Goal: Task Accomplishment & Management: Complete application form

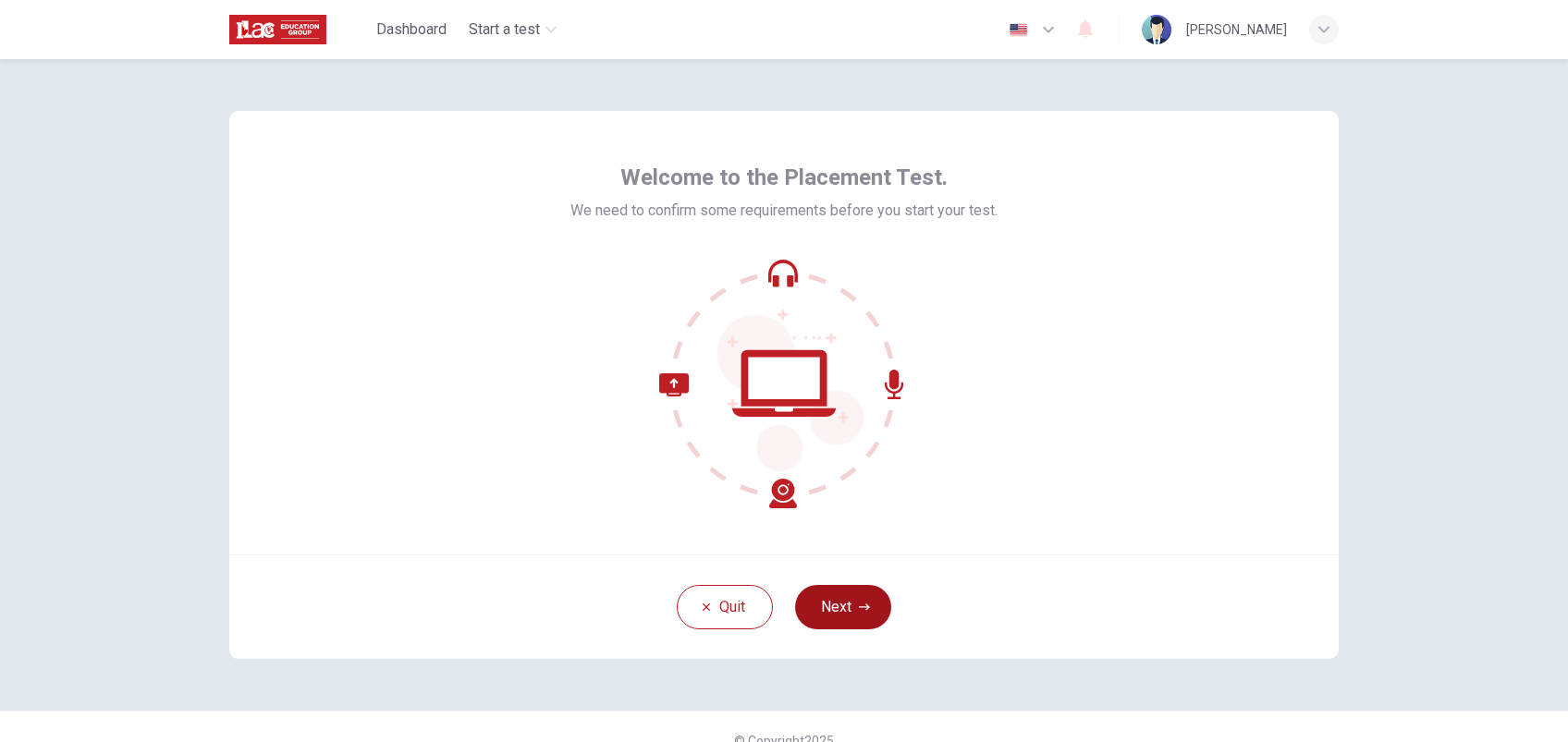
click at [840, 609] on button "Next" at bounding box center [844, 607] width 97 height 44
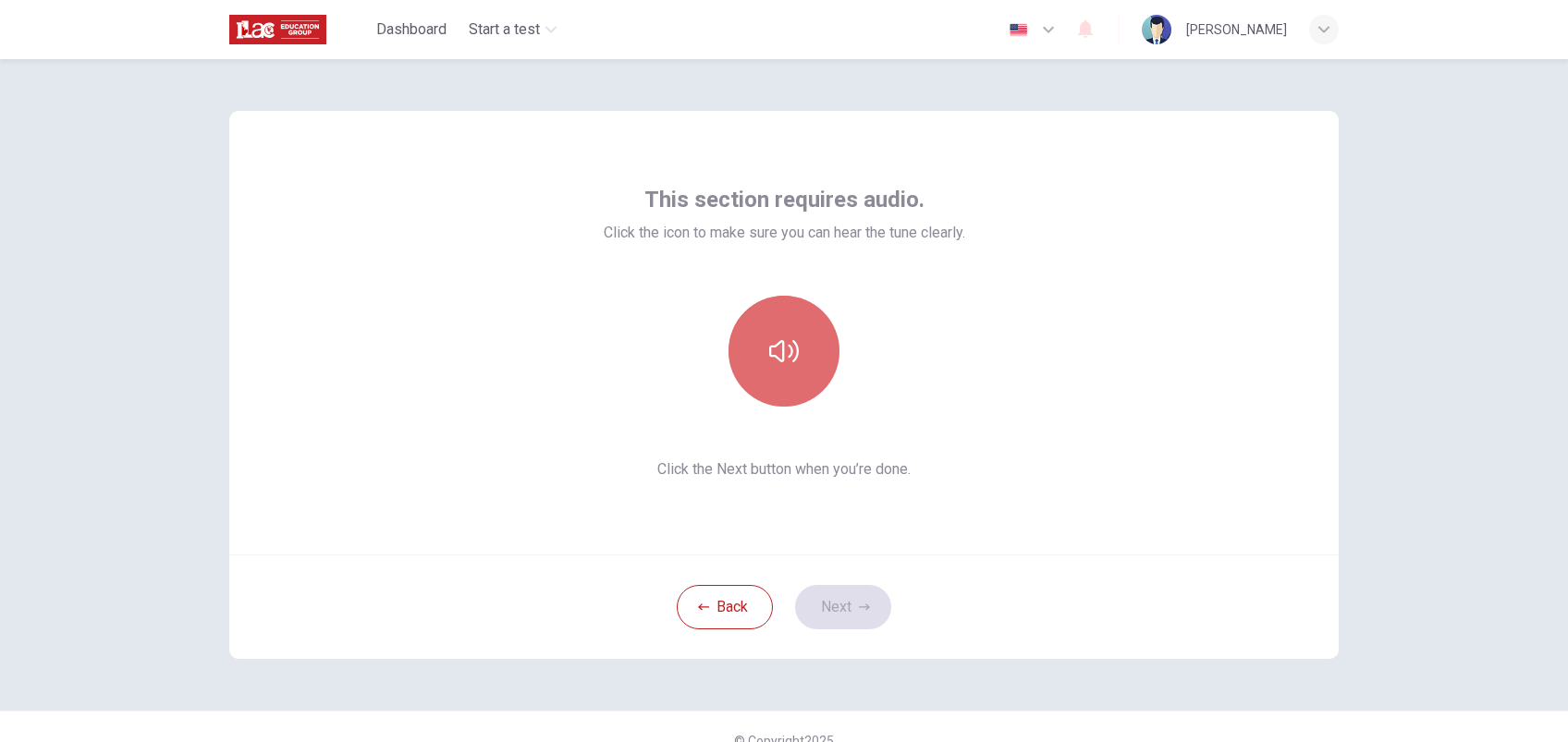
click at [777, 358] on icon "button" at bounding box center [783, 350] width 29 height 29
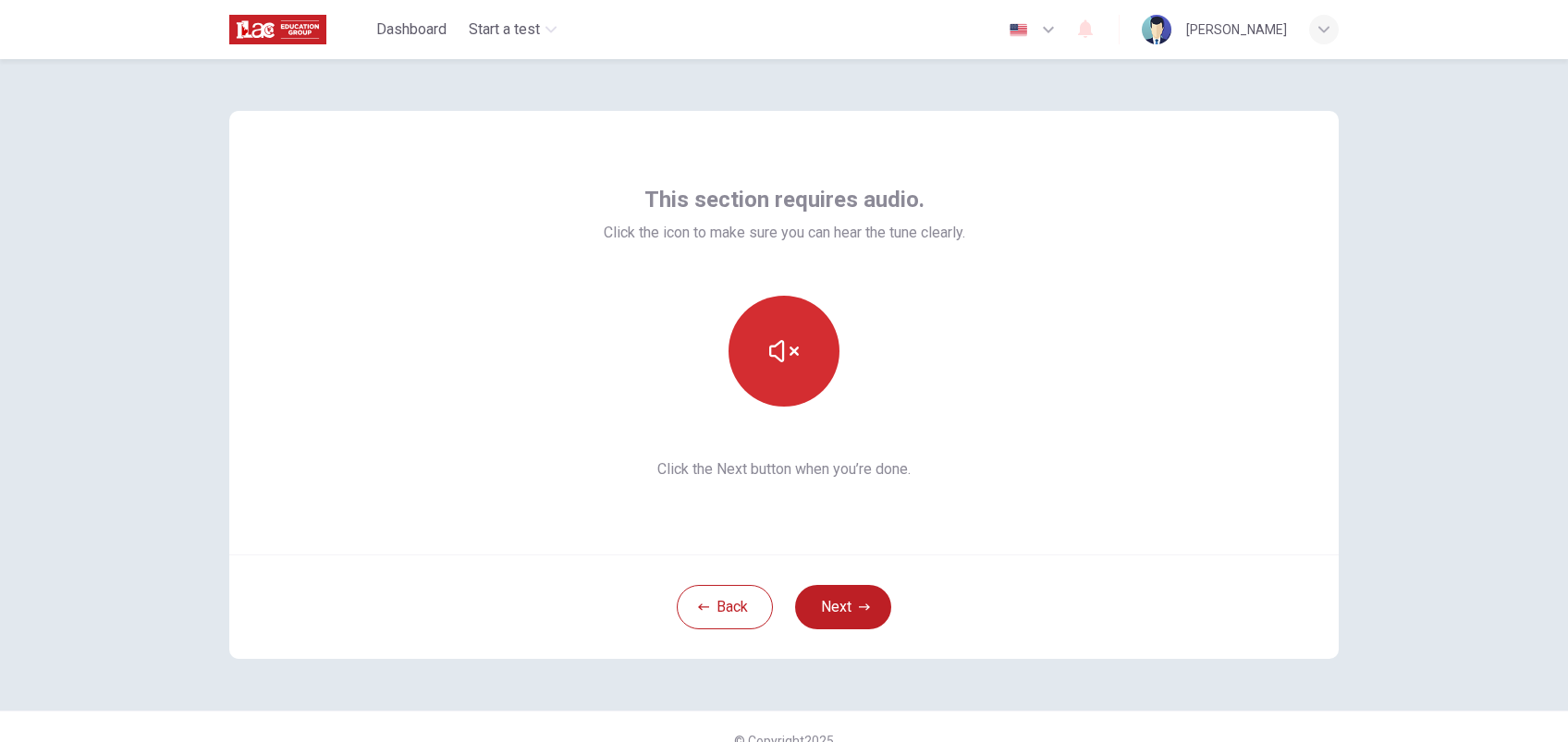
click at [777, 358] on icon "button" at bounding box center [783, 350] width 29 height 29
click at [842, 613] on button "Next" at bounding box center [844, 607] width 97 height 44
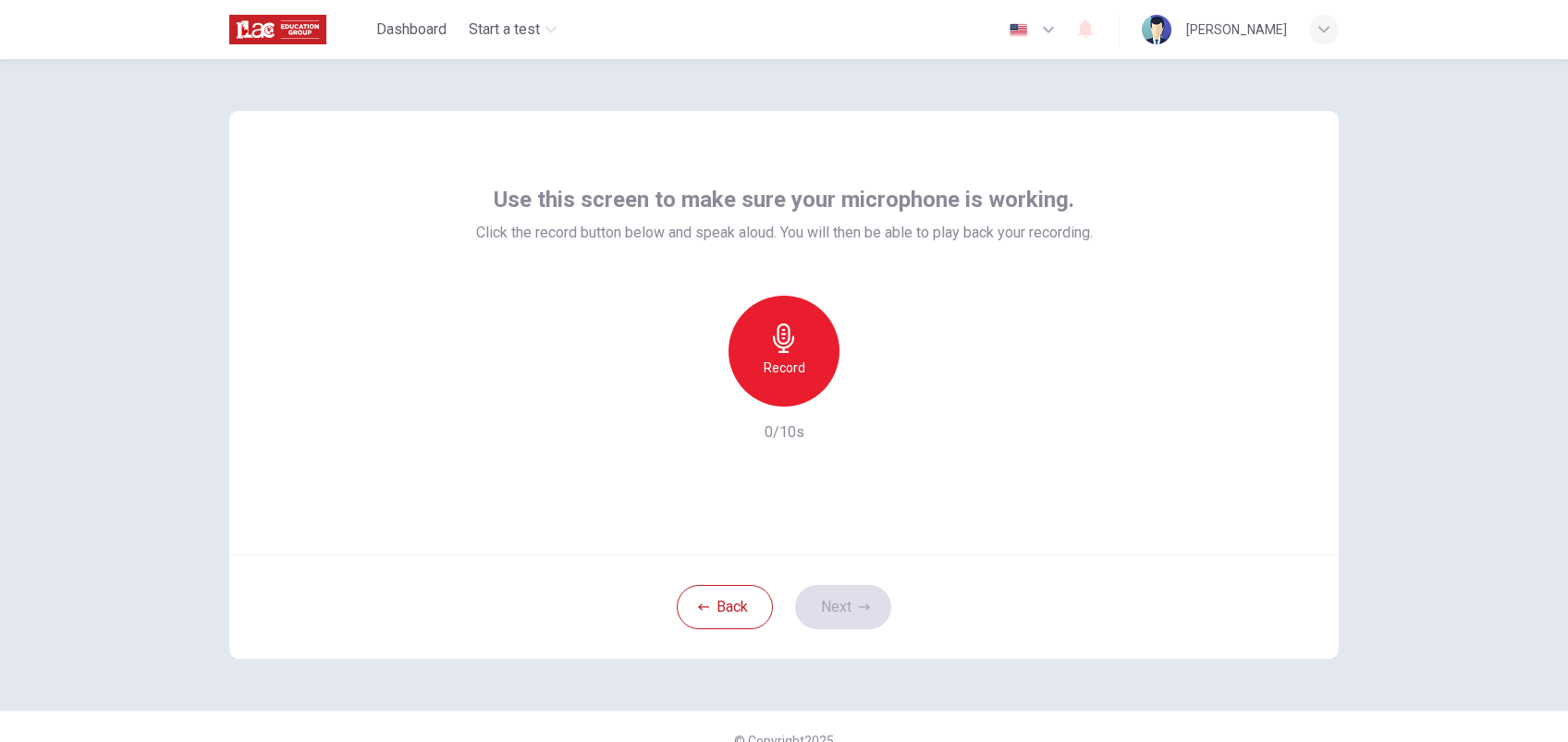
click at [779, 341] on icon "button" at bounding box center [783, 338] width 29 height 29
click at [866, 392] on icon "button" at bounding box center [870, 392] width 9 height 11
click at [868, 396] on icon "button" at bounding box center [869, 392] width 19 height 19
click at [846, 614] on button "Next" at bounding box center [844, 607] width 97 height 44
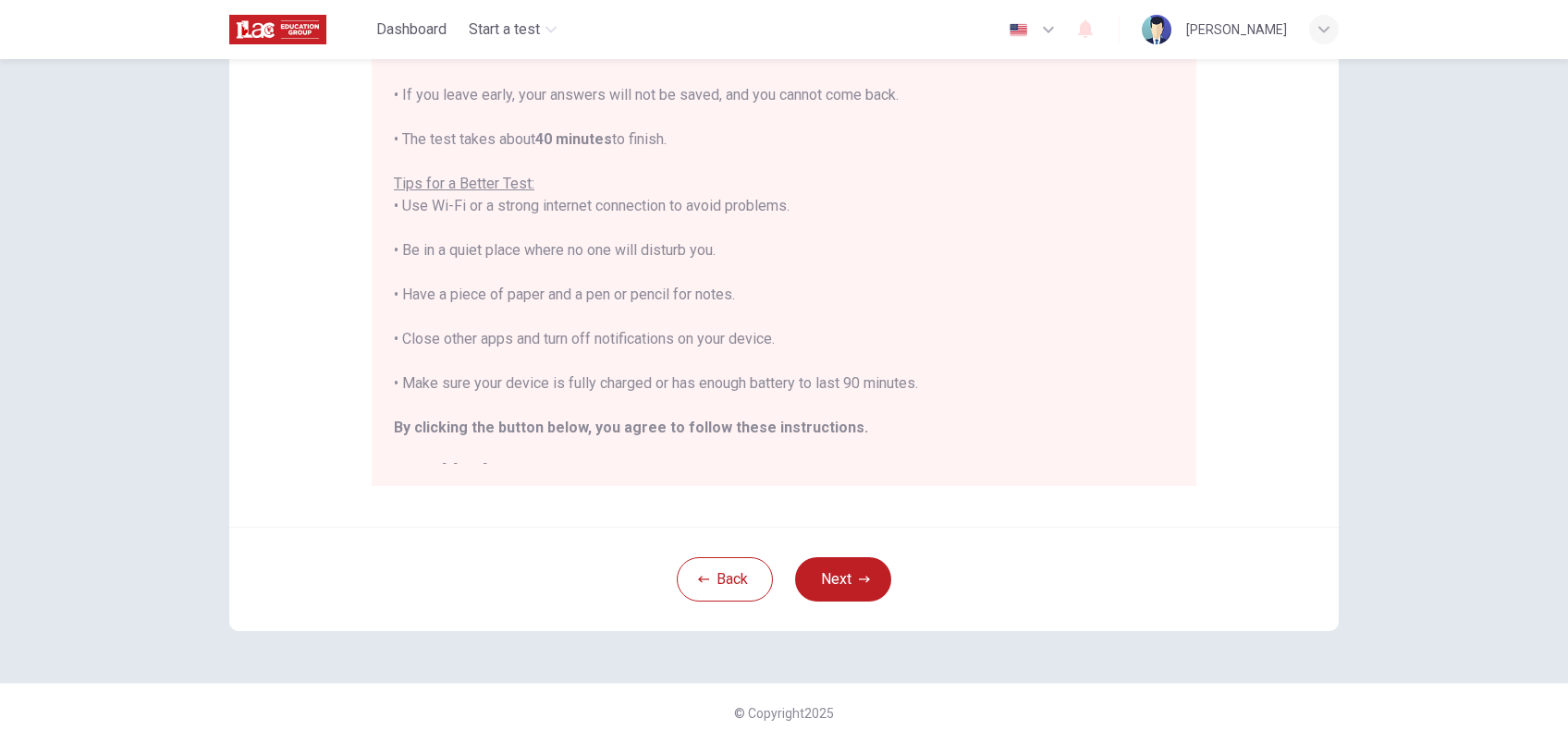
scroll to position [22, 0]
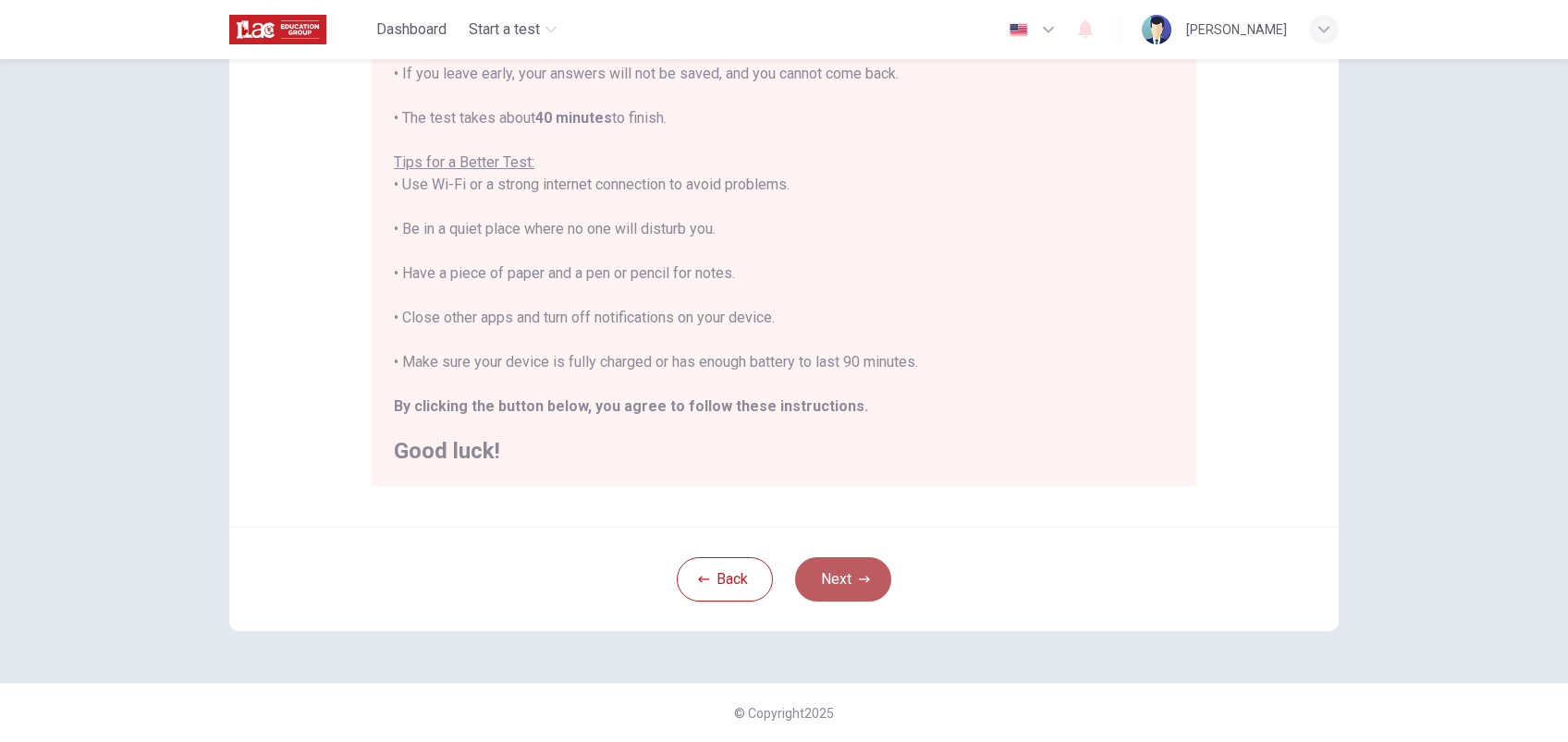
click at [860, 571] on button "Next" at bounding box center [844, 579] width 97 height 44
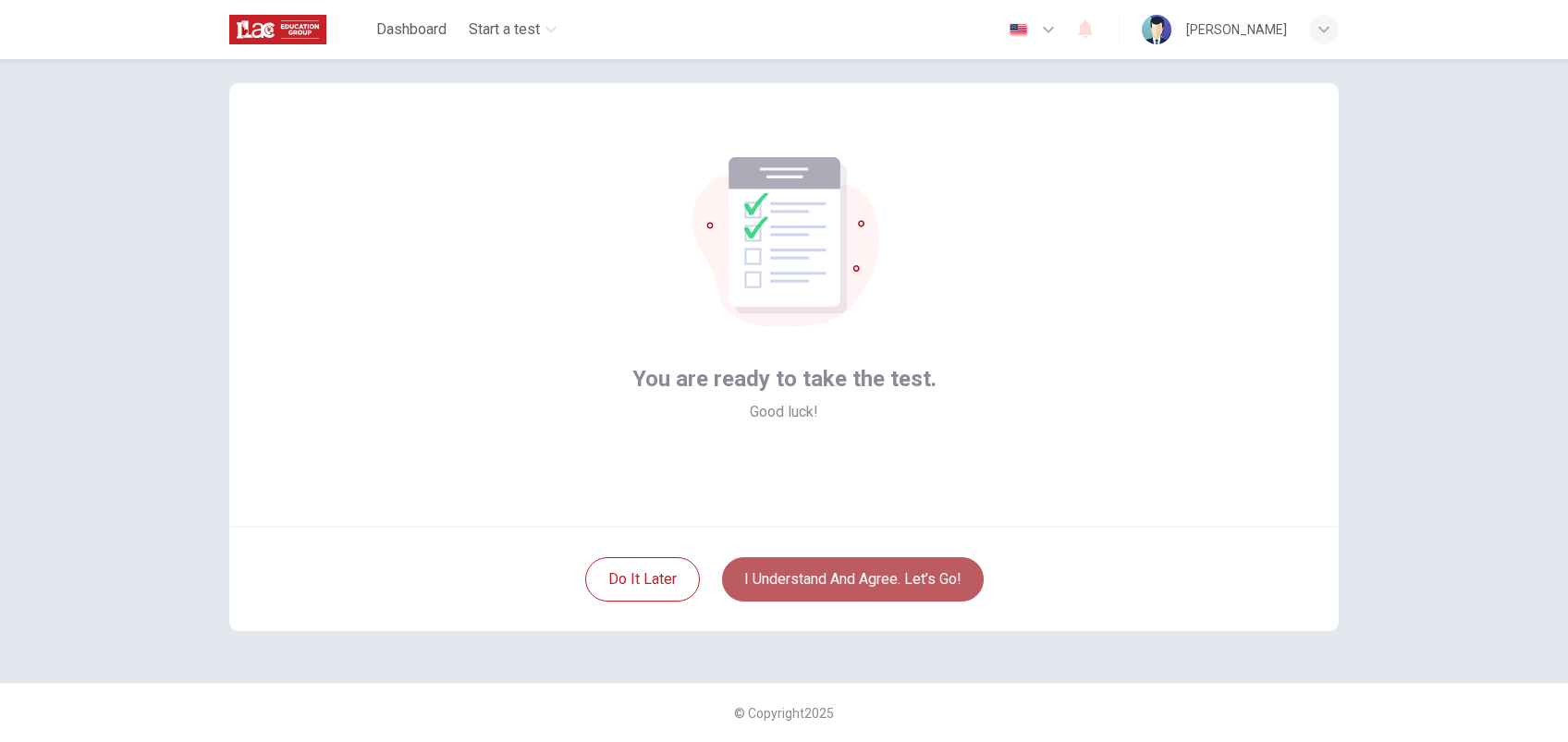
click at [879, 585] on button "I understand and agree. Let’s go!" at bounding box center [853, 579] width 261 height 44
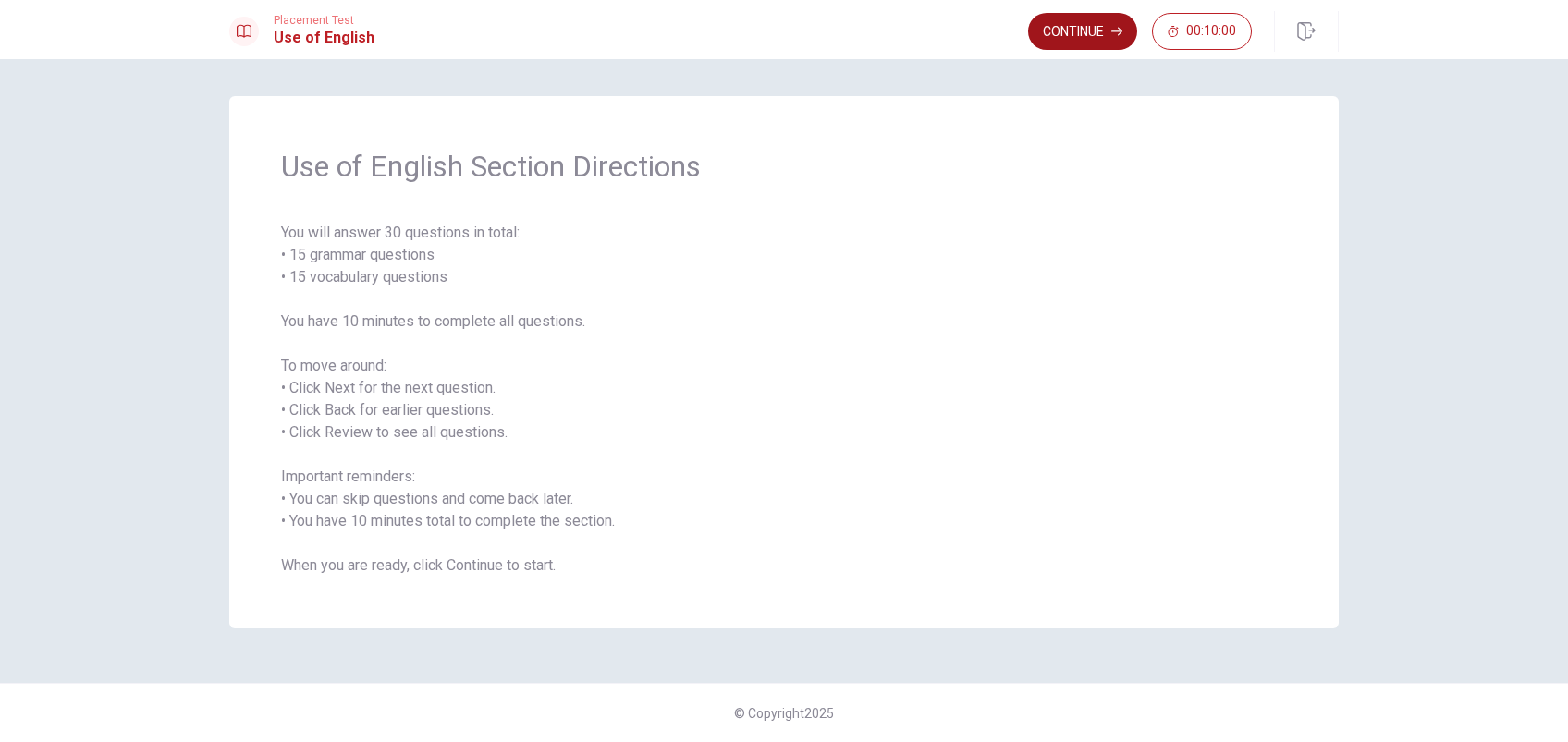
click at [1083, 31] on button "Continue" at bounding box center [1082, 31] width 109 height 37
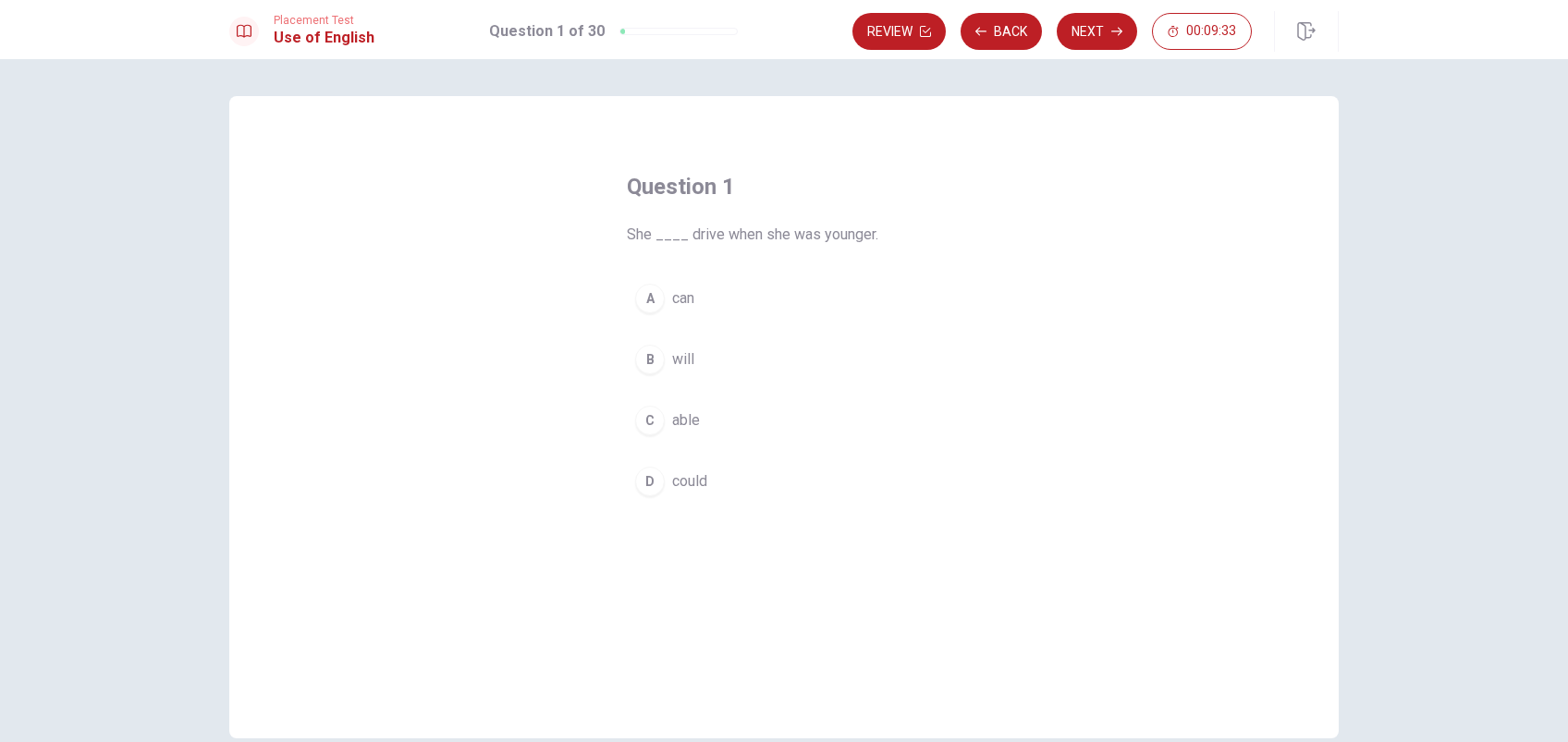
click at [688, 475] on span "could" at bounding box center [689, 481] width 35 height 22
click at [1087, 32] on button "Next" at bounding box center [1096, 31] width 80 height 37
click at [684, 357] on span "Can" at bounding box center [684, 359] width 24 height 22
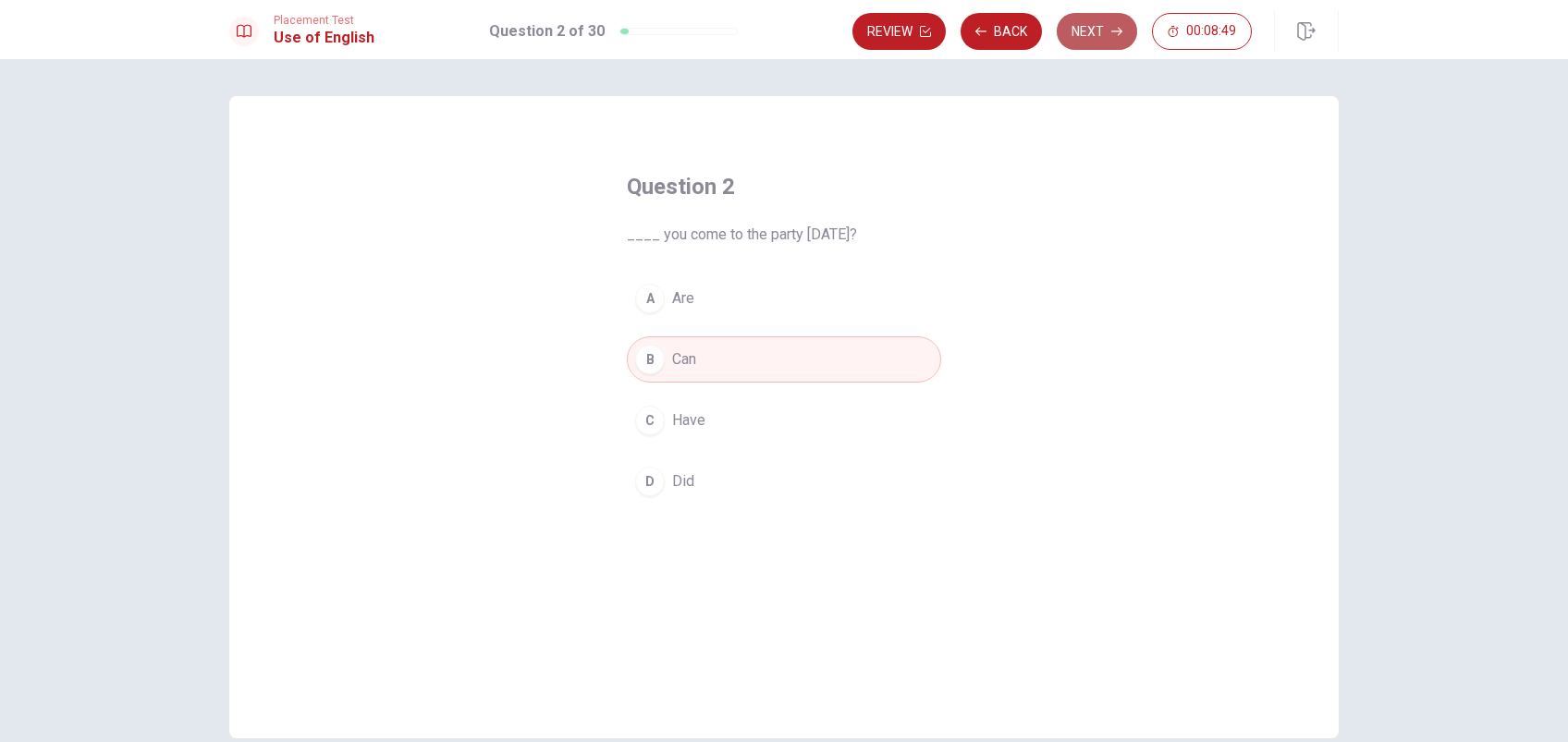
click at [1089, 29] on button "Next" at bounding box center [1096, 31] width 80 height 37
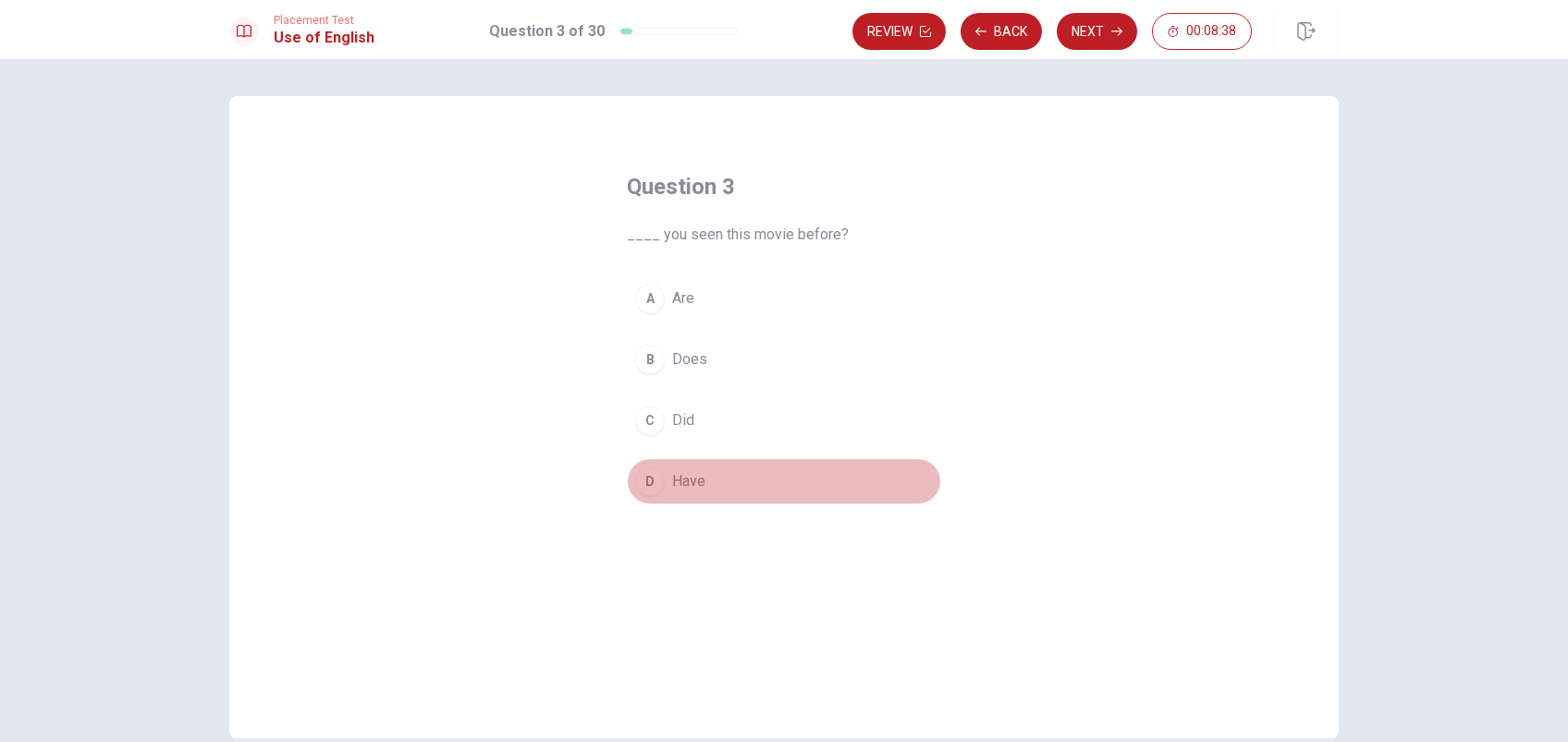
click at [674, 471] on span "Have" at bounding box center [688, 481] width 33 height 22
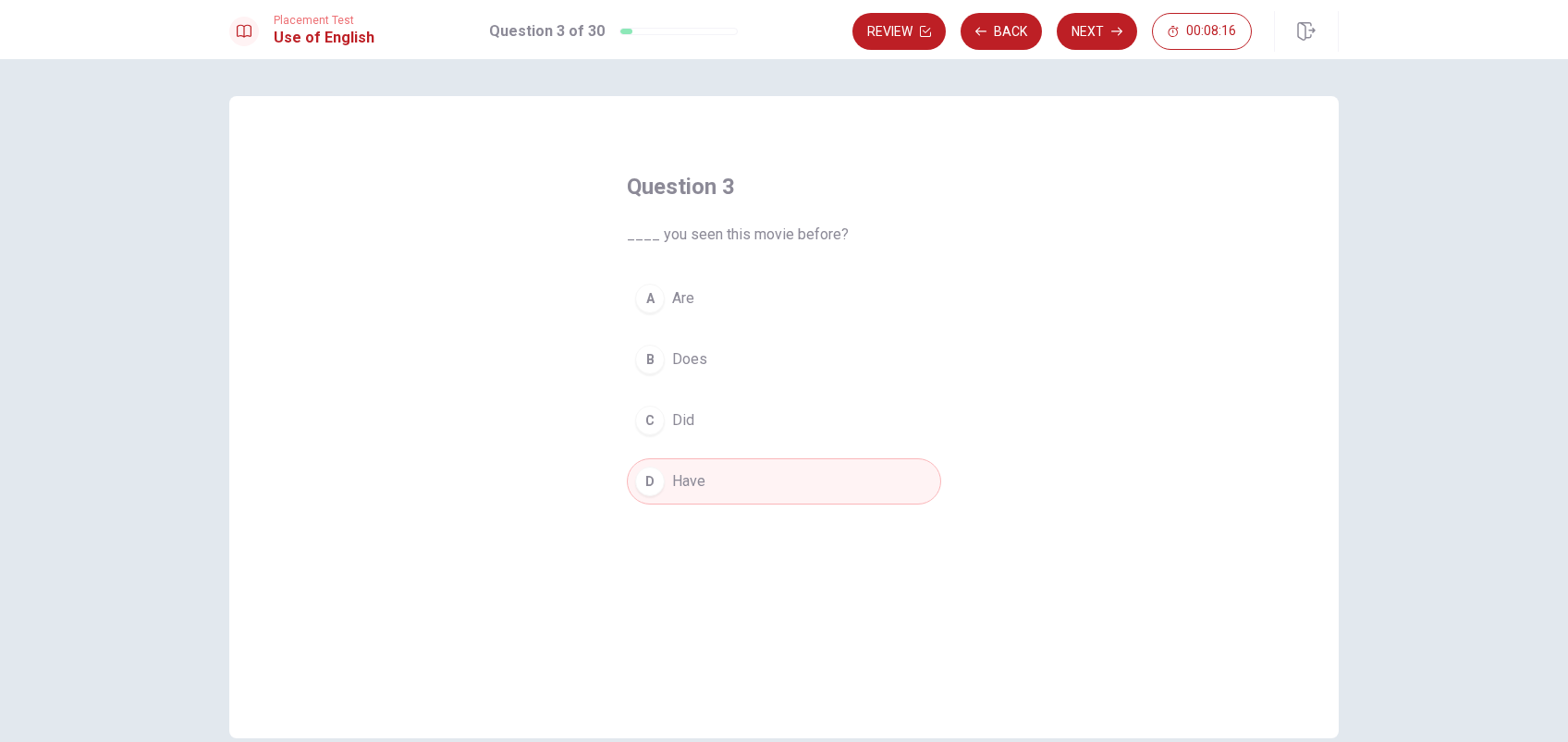
click at [662, 285] on button "A Are" at bounding box center [784, 298] width 314 height 46
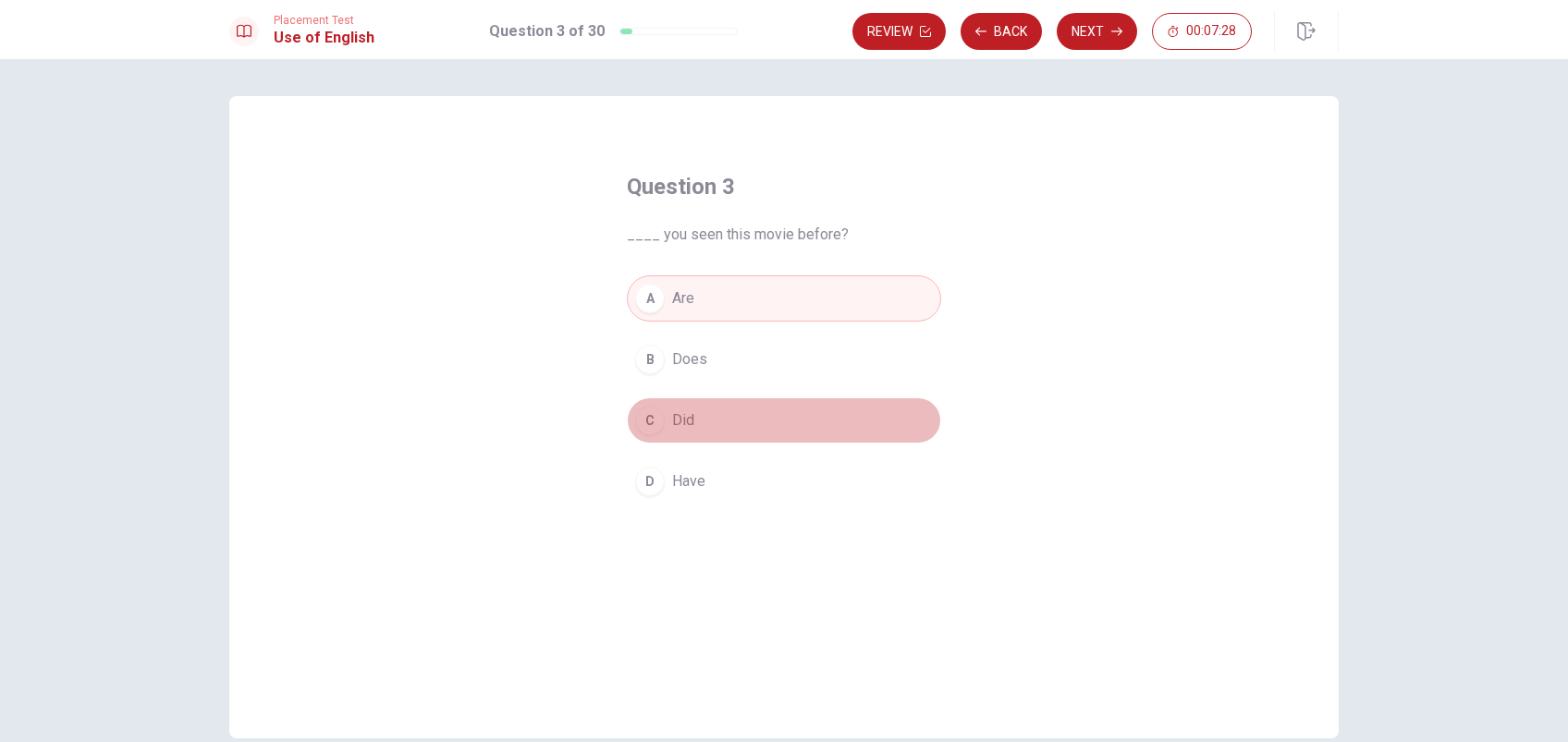
click at [673, 410] on span "Did" at bounding box center [683, 420] width 22 height 22
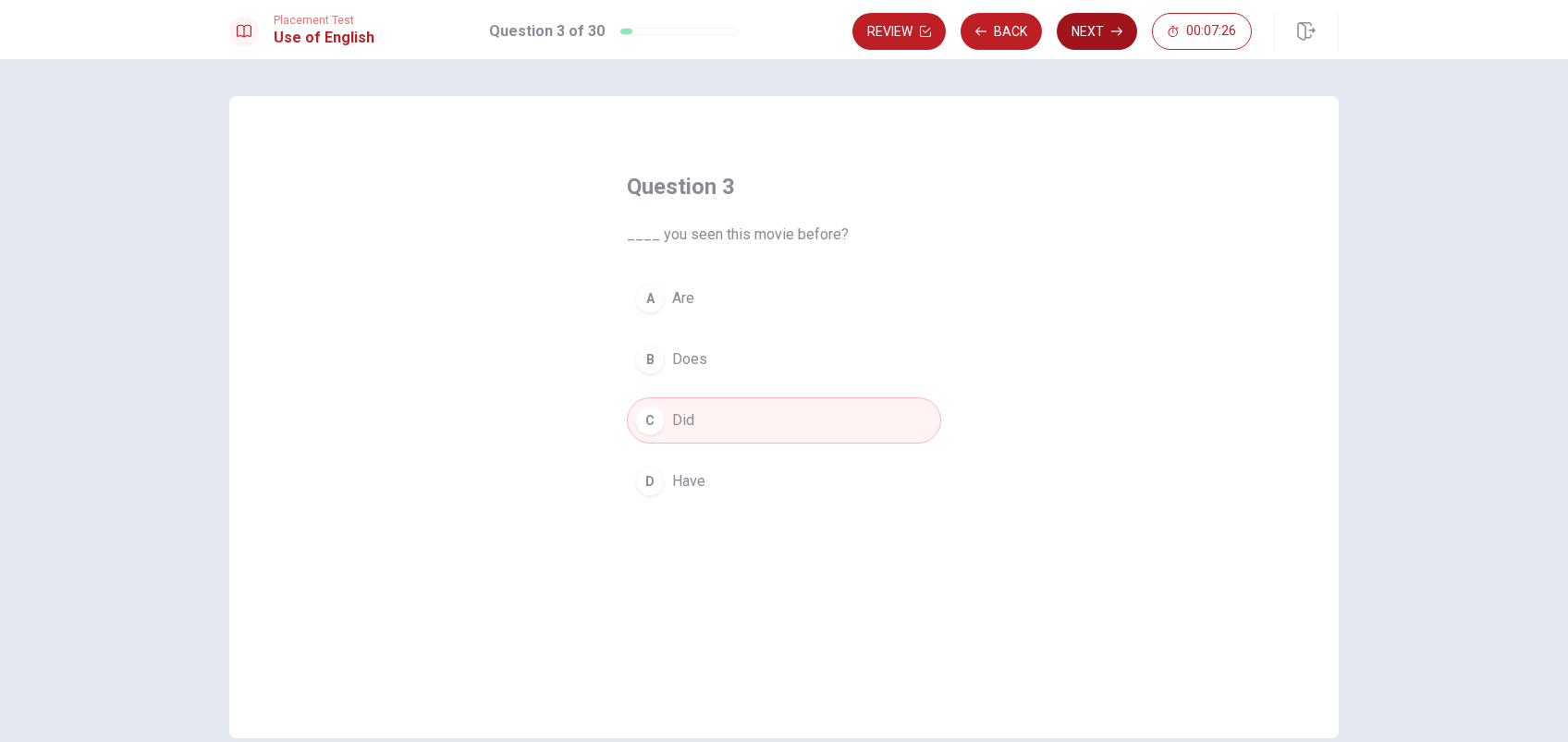
click at [1087, 34] on button "Next" at bounding box center [1096, 31] width 80 height 37
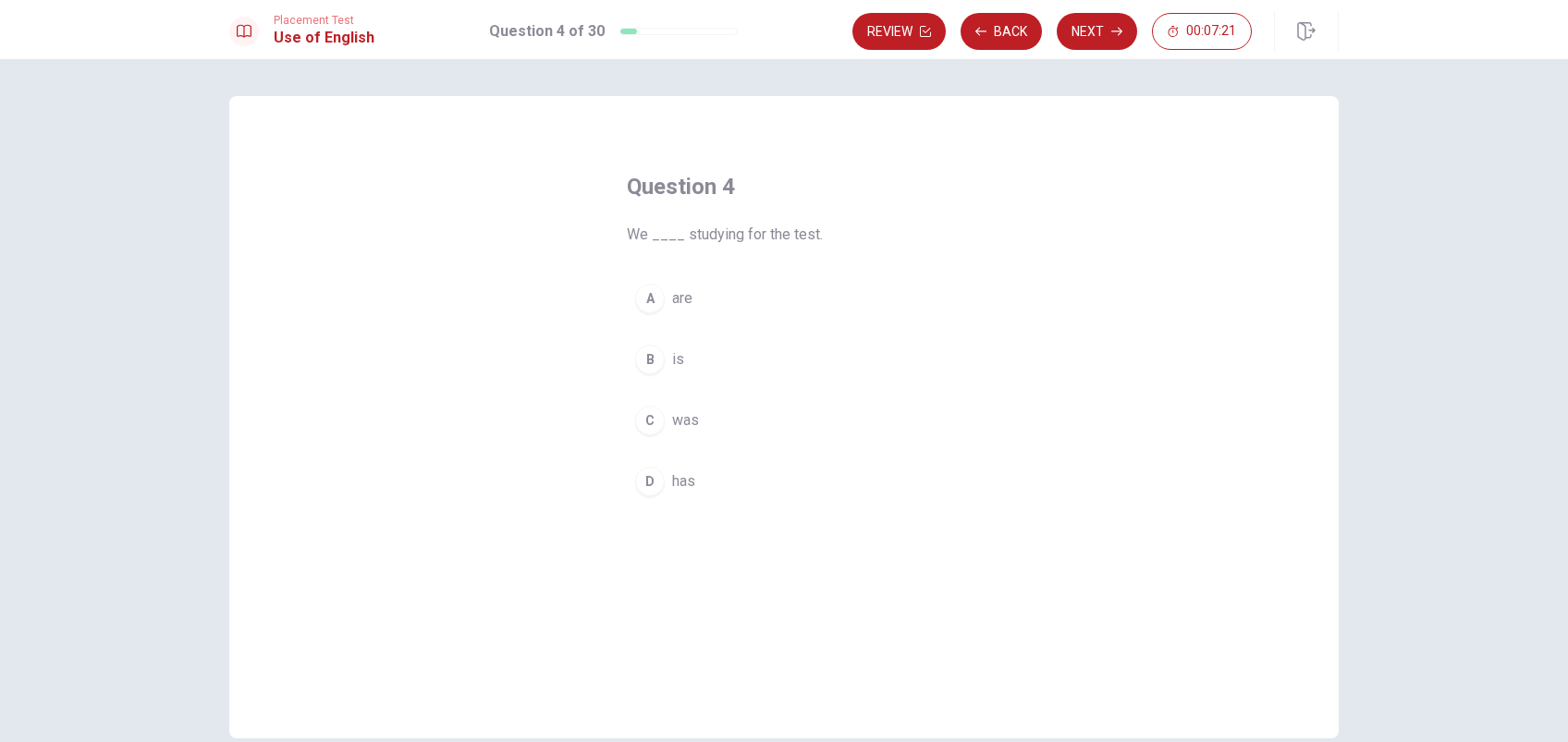
click at [672, 294] on span "are" at bounding box center [682, 298] width 20 height 22
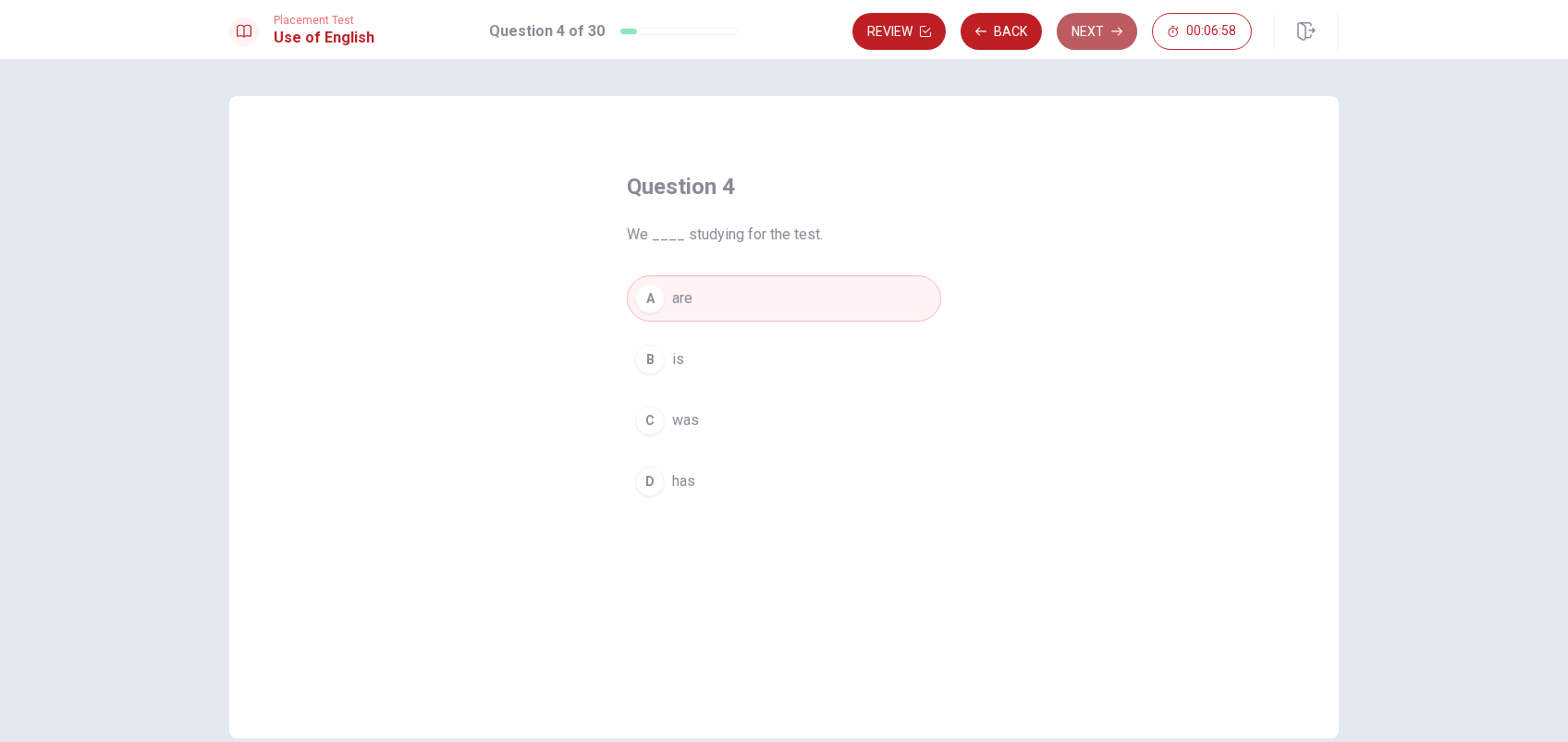
click at [1098, 28] on button "Next" at bounding box center [1096, 31] width 80 height 37
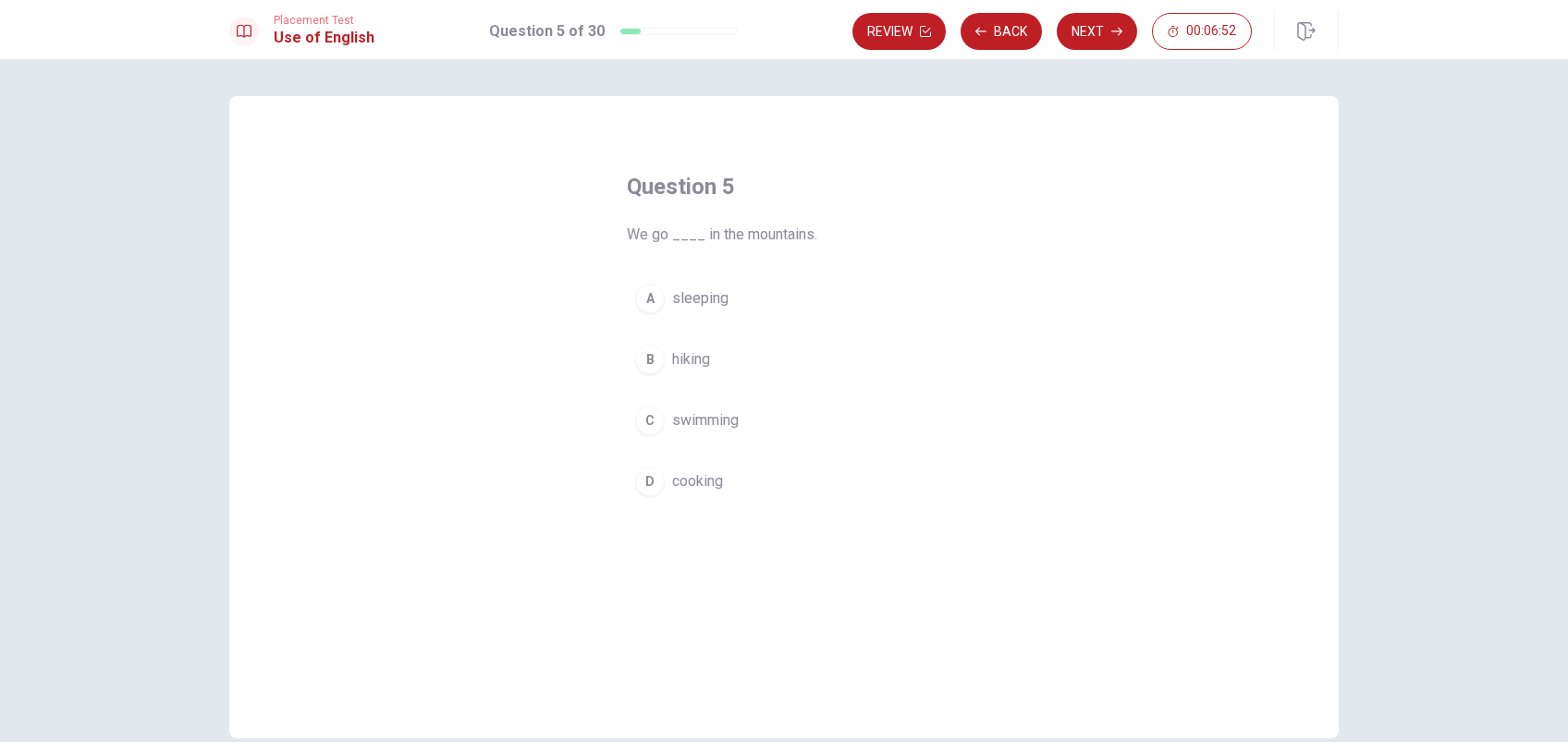
click at [686, 357] on span "hiking" at bounding box center [691, 359] width 38 height 22
click at [1096, 37] on button "Next" at bounding box center [1096, 31] width 80 height 37
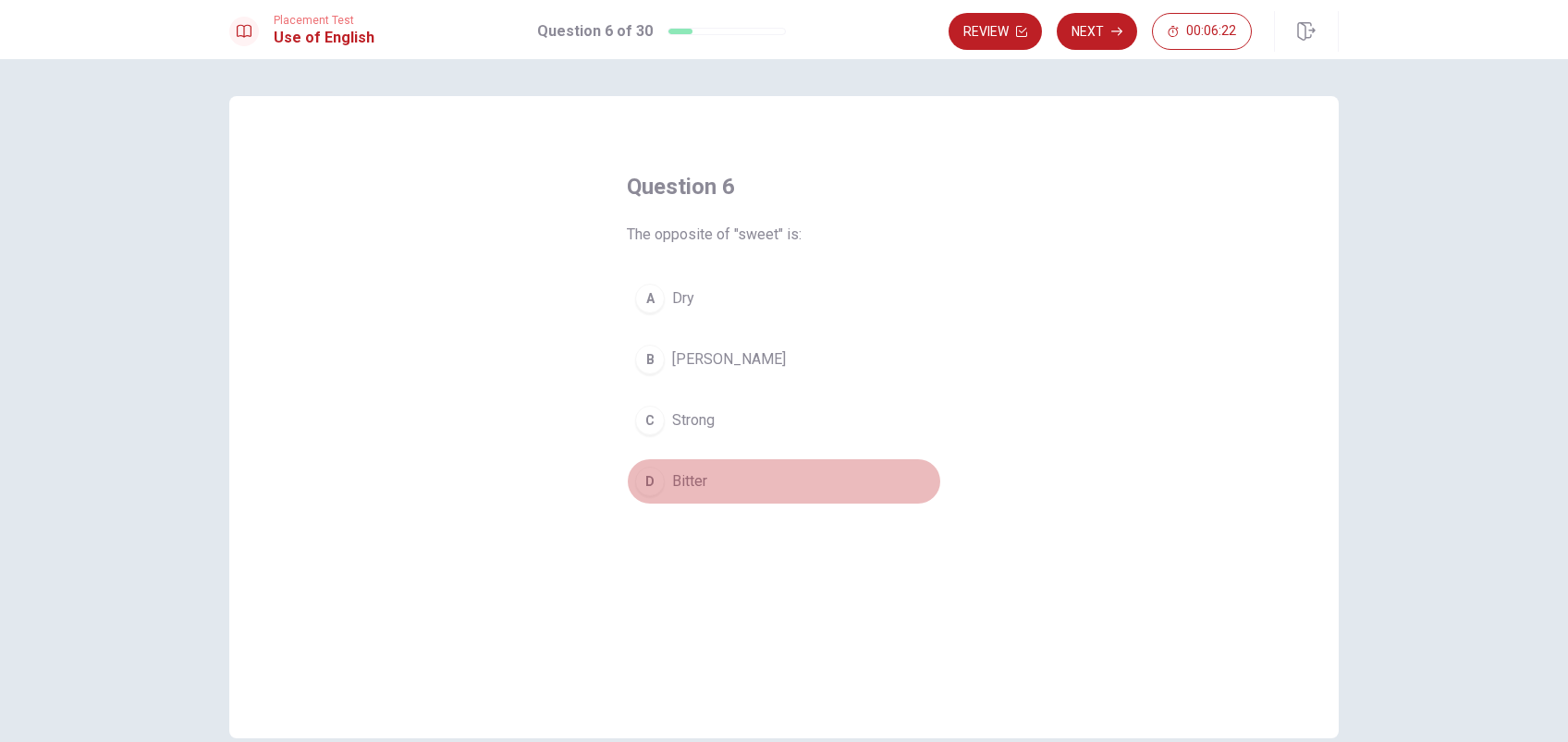
click at [695, 473] on span "Bitter" at bounding box center [689, 481] width 35 height 22
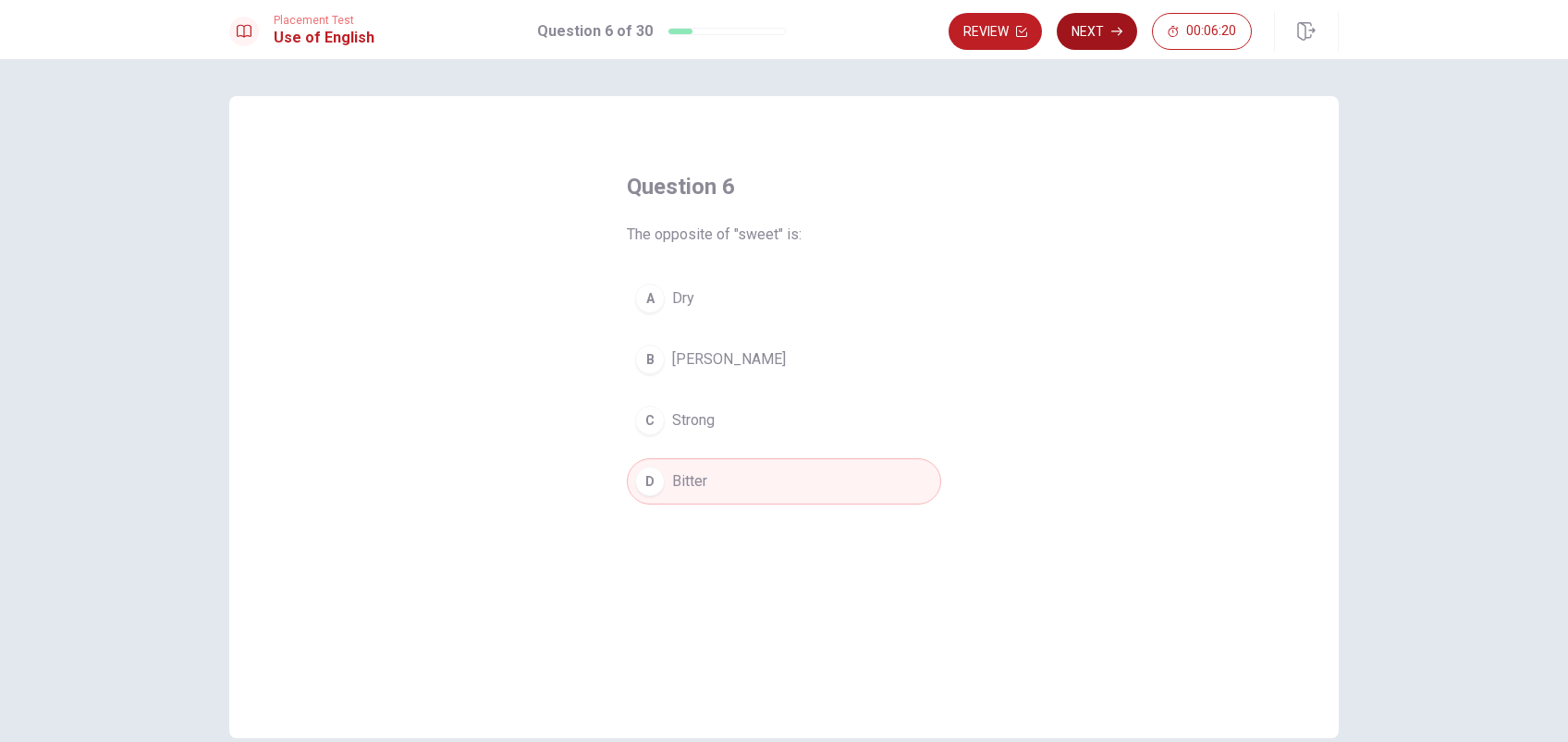
click at [1107, 28] on button "Next" at bounding box center [1096, 31] width 80 height 37
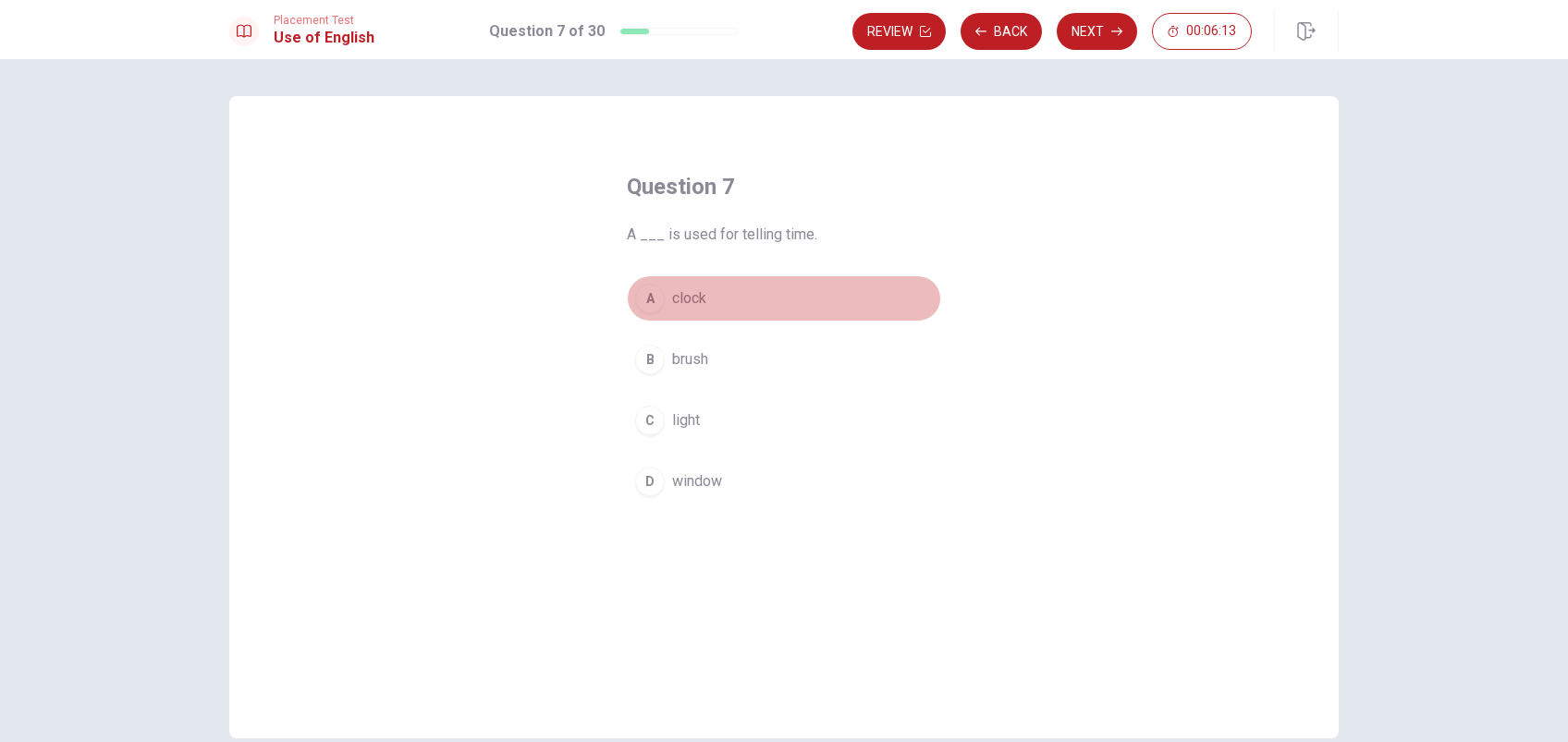
click at [688, 295] on span "clock" at bounding box center [689, 298] width 34 height 22
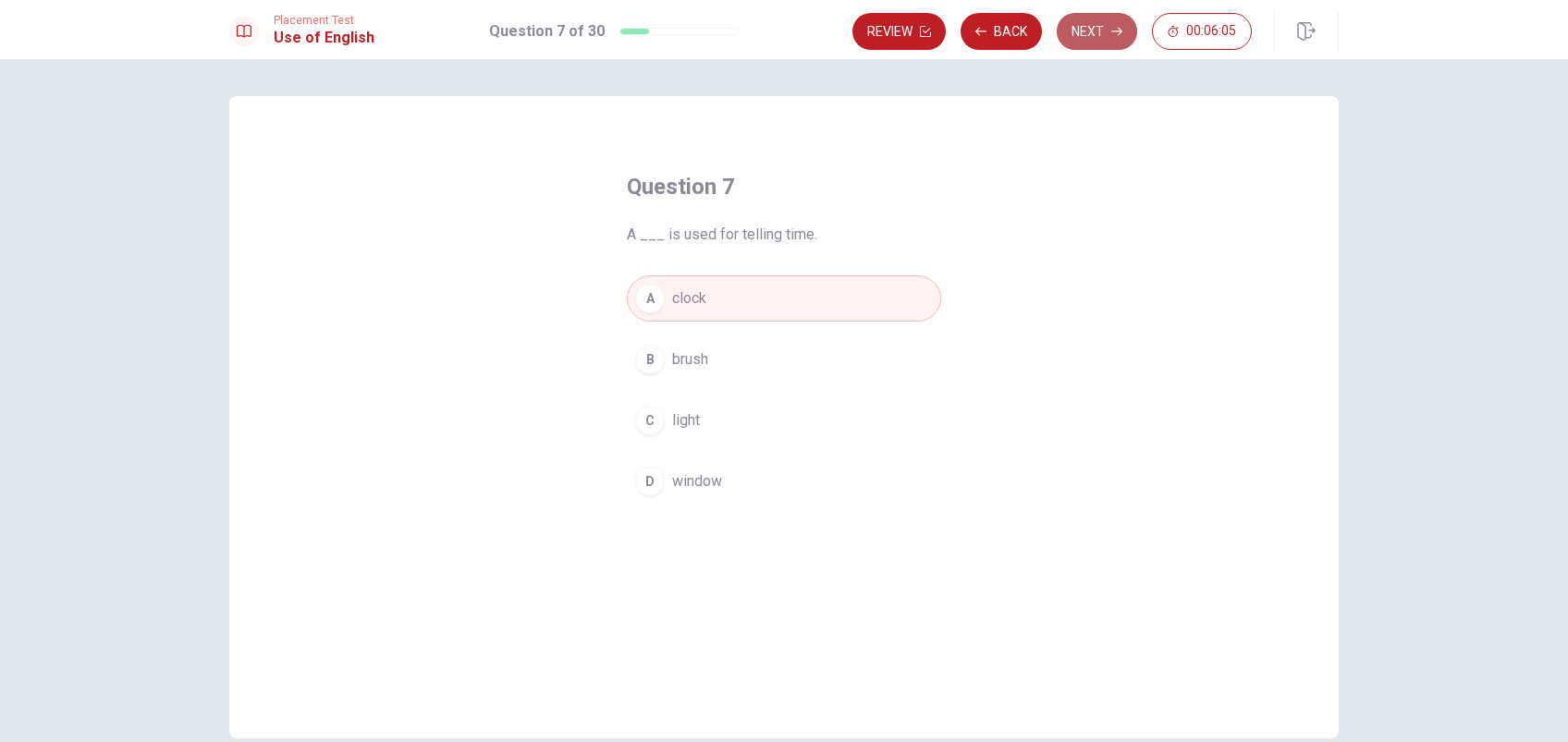
click at [1089, 33] on button "Next" at bounding box center [1096, 31] width 80 height 37
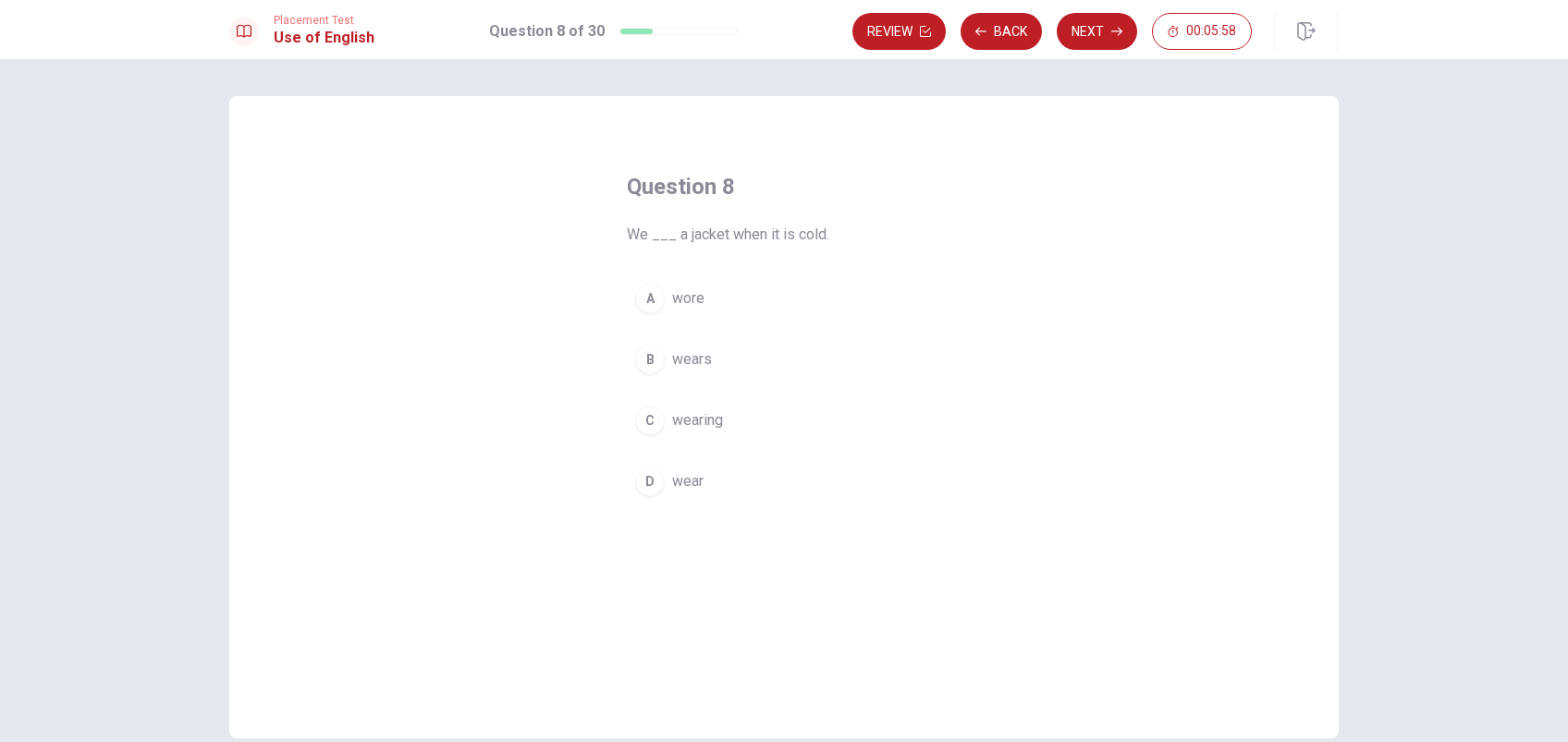
click at [661, 471] on button "D wear" at bounding box center [784, 481] width 314 height 46
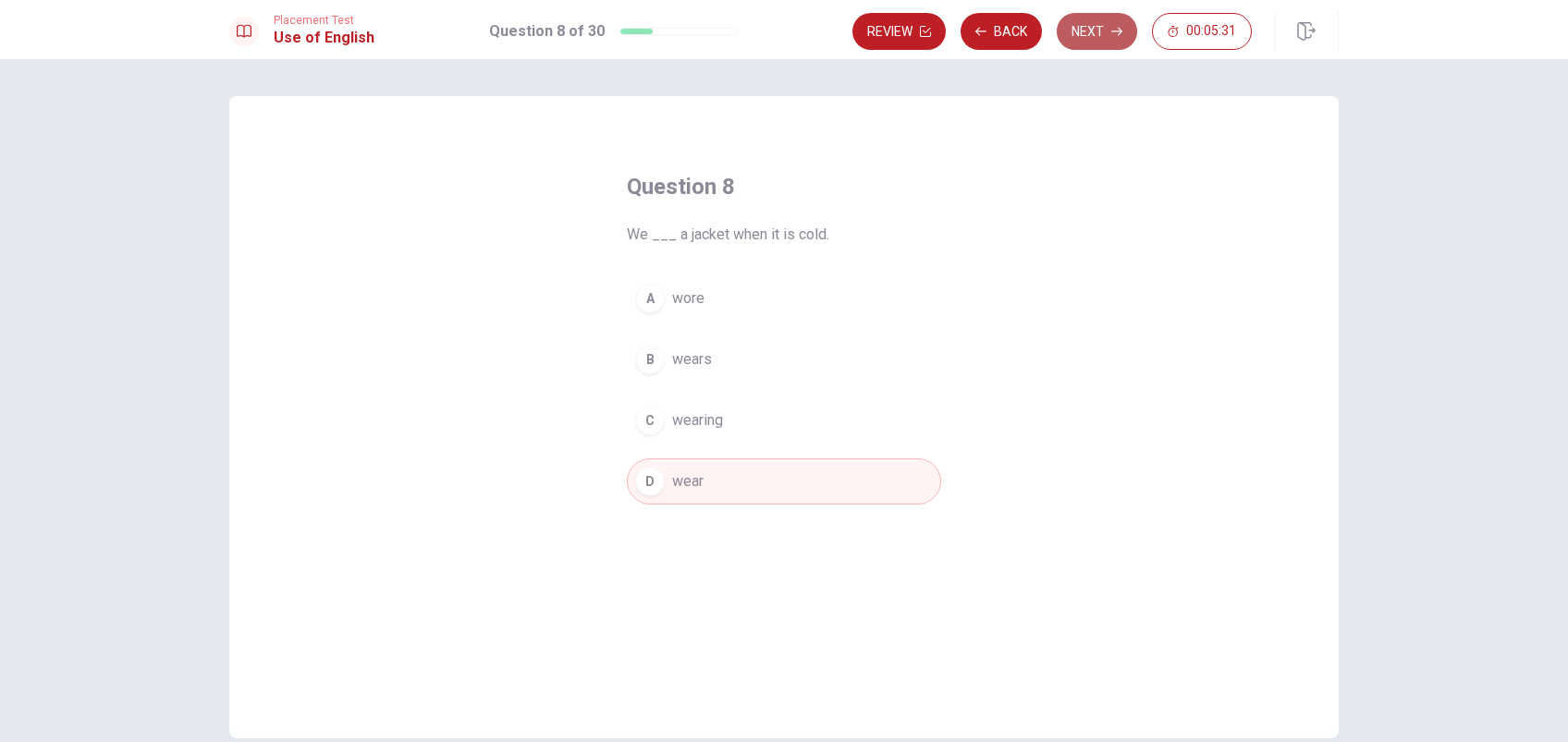
click at [1087, 36] on button "Next" at bounding box center [1096, 31] width 80 height 37
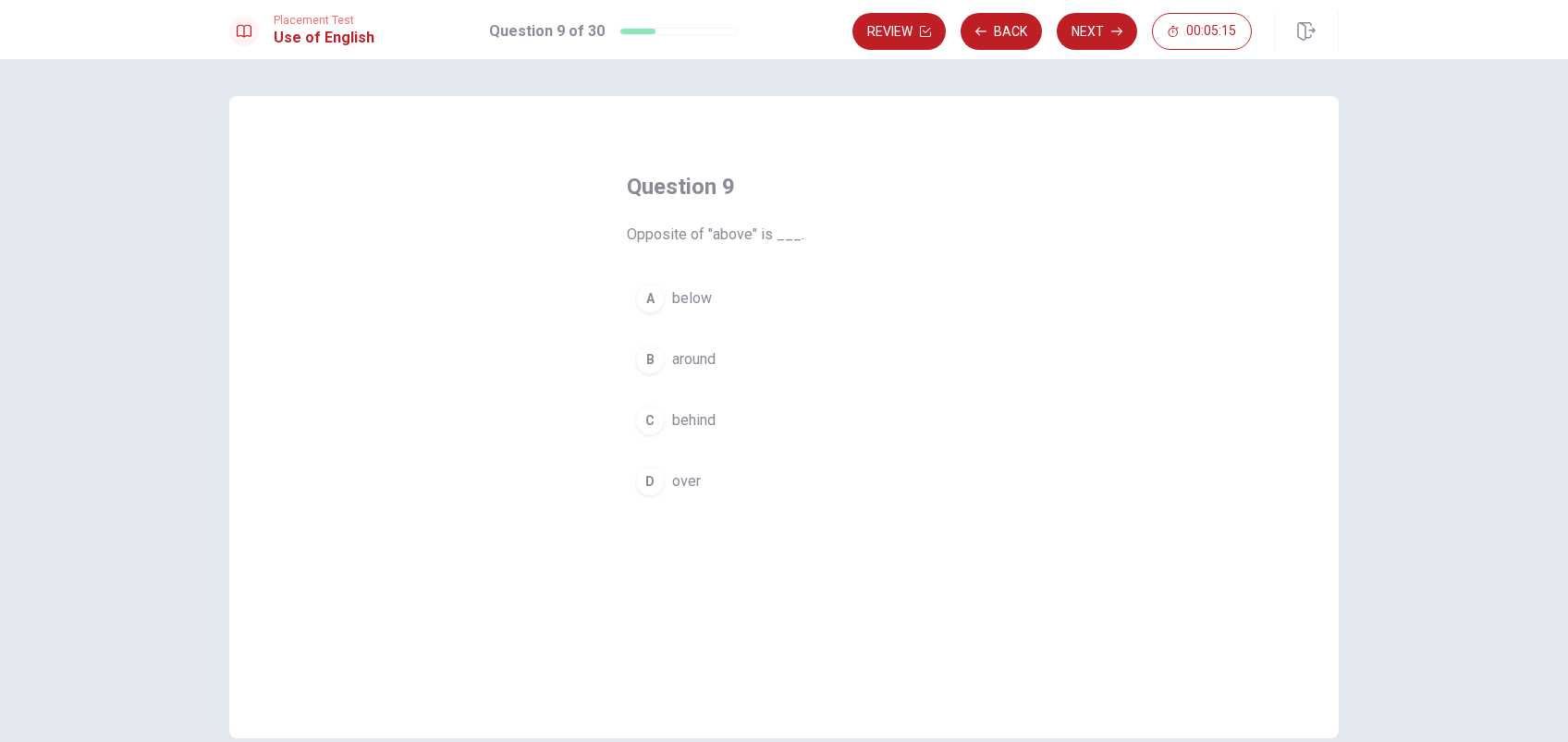
click at [672, 295] on span "below" at bounding box center [692, 298] width 40 height 22
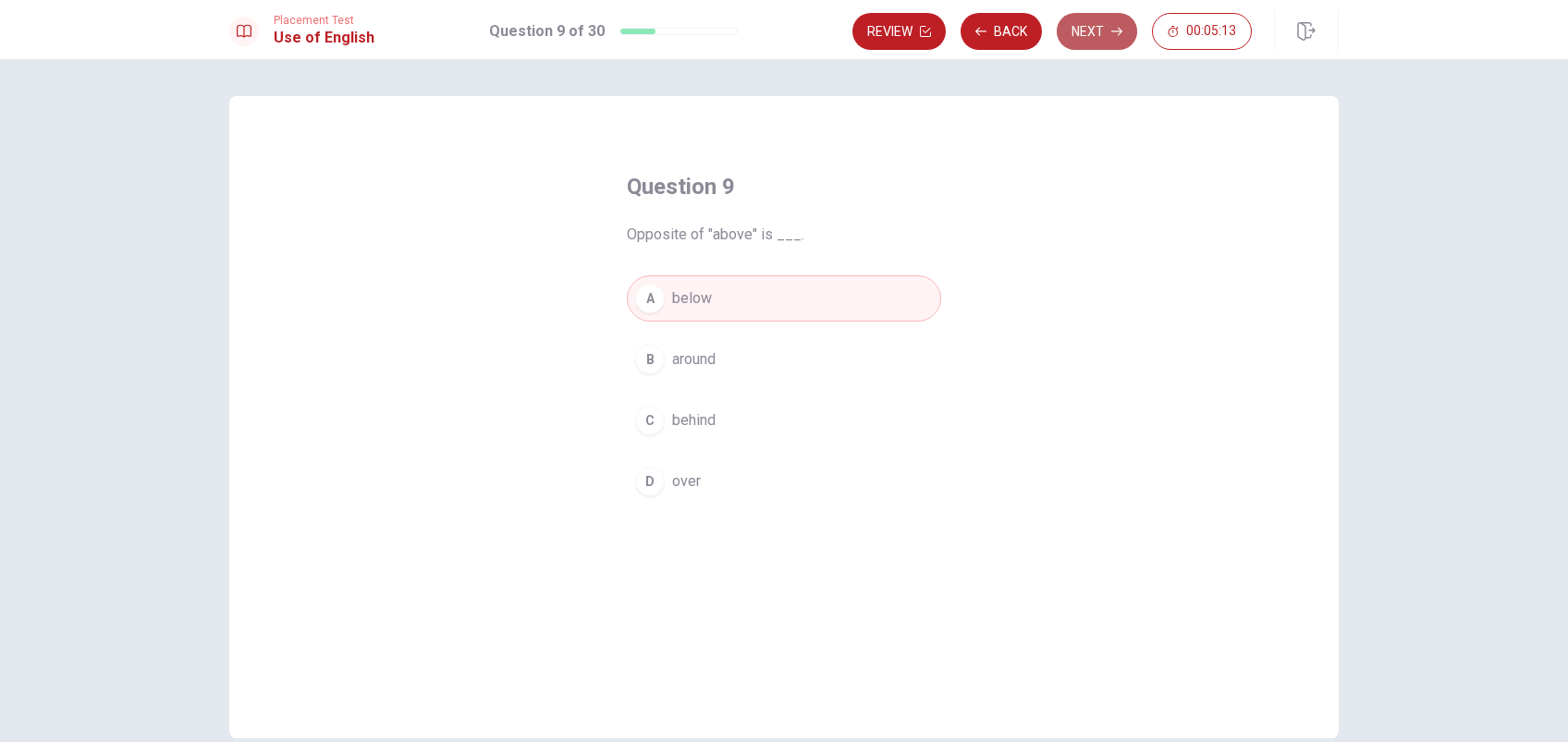
click at [1097, 26] on button "Next" at bounding box center [1096, 31] width 80 height 37
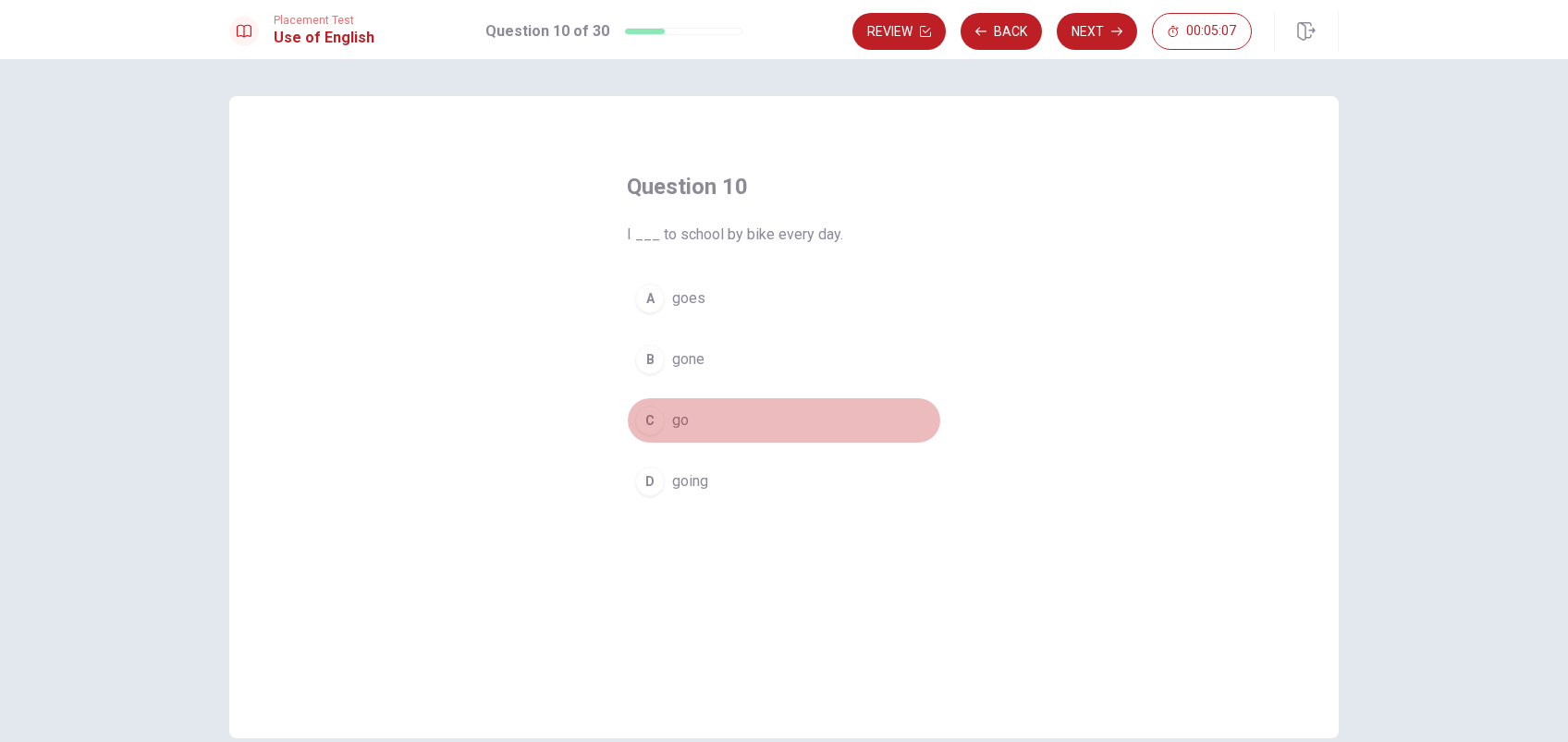
click at [672, 414] on span "go" at bounding box center [681, 420] width 17 height 22
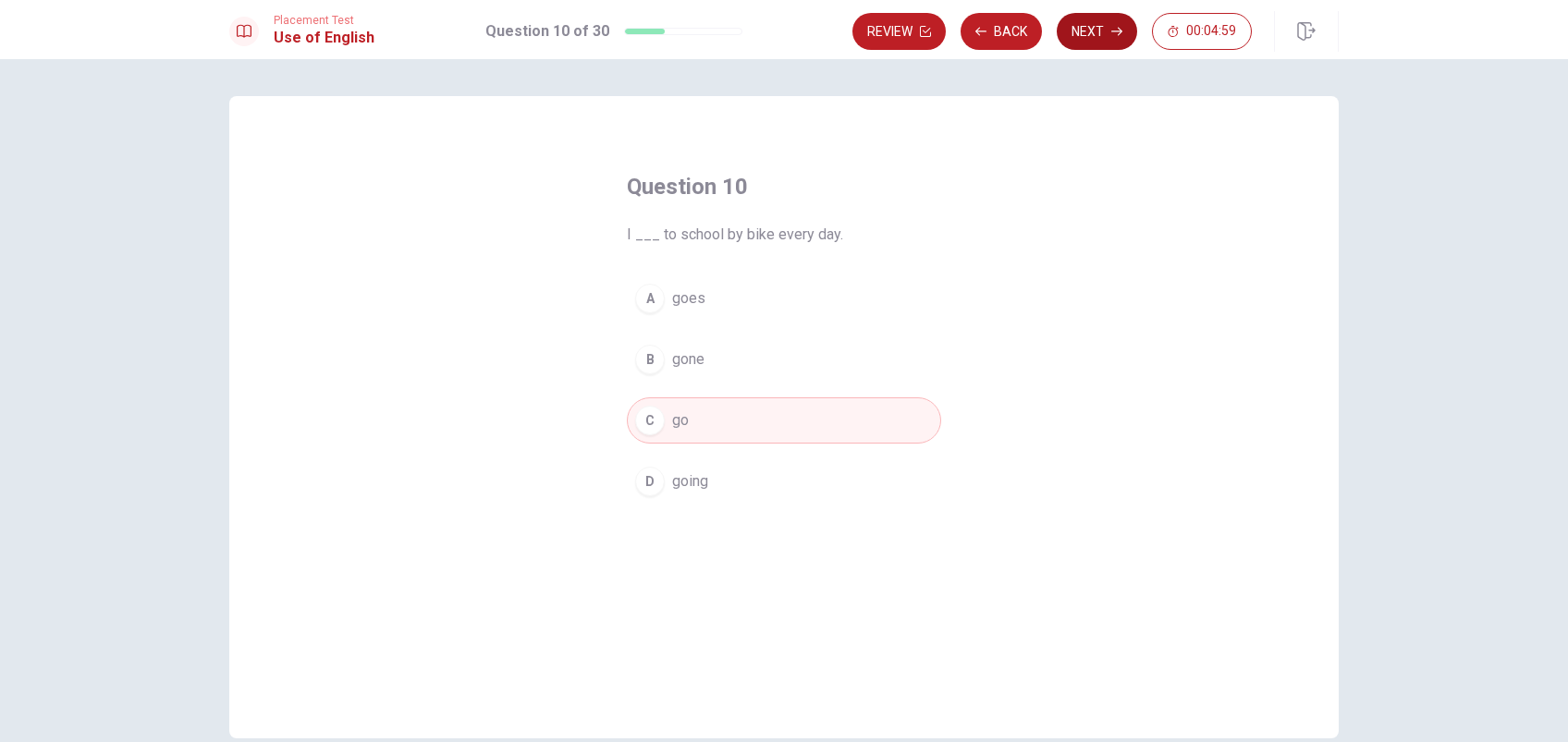
click at [1086, 29] on button "Next" at bounding box center [1096, 31] width 80 height 37
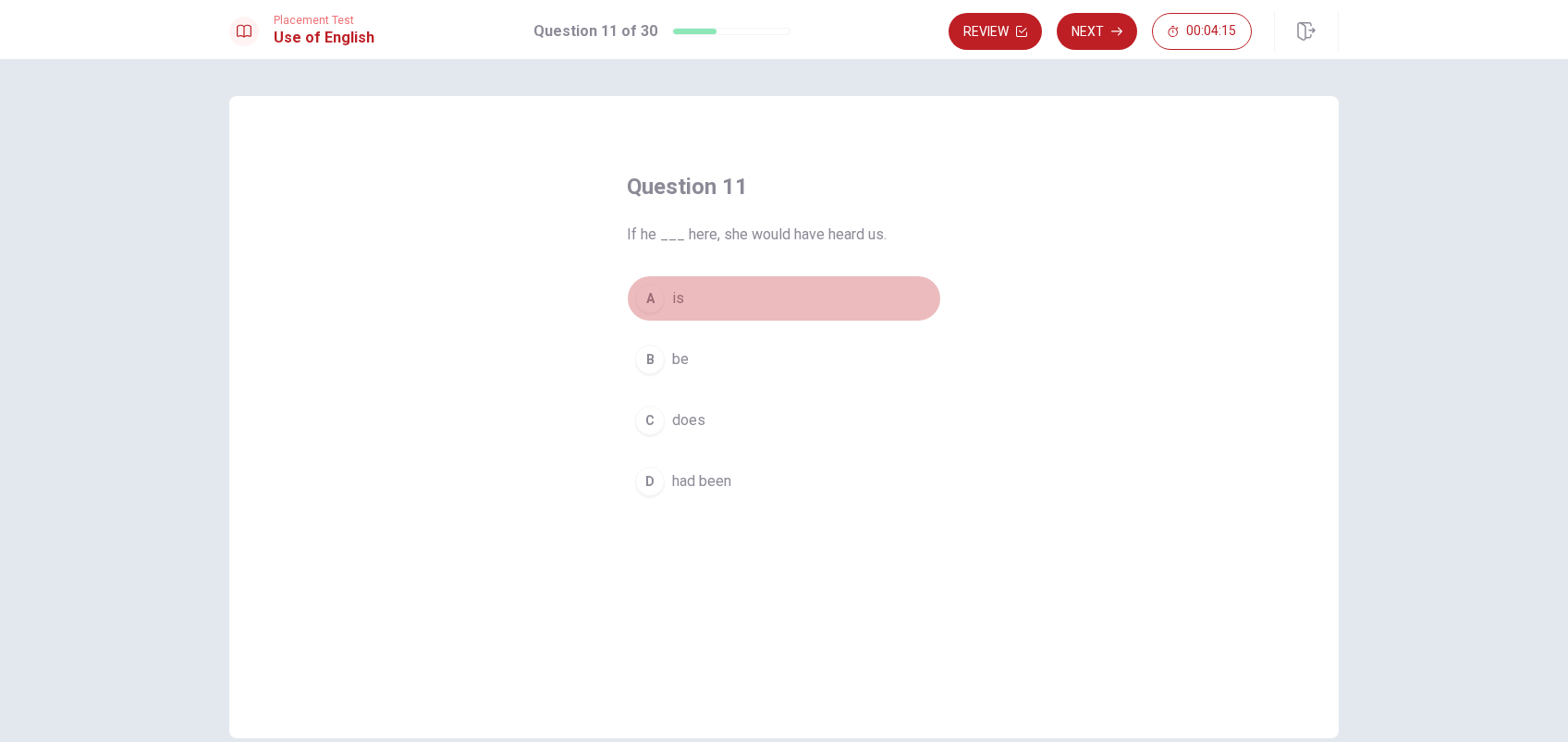
click at [680, 295] on button "A is" at bounding box center [784, 298] width 314 height 46
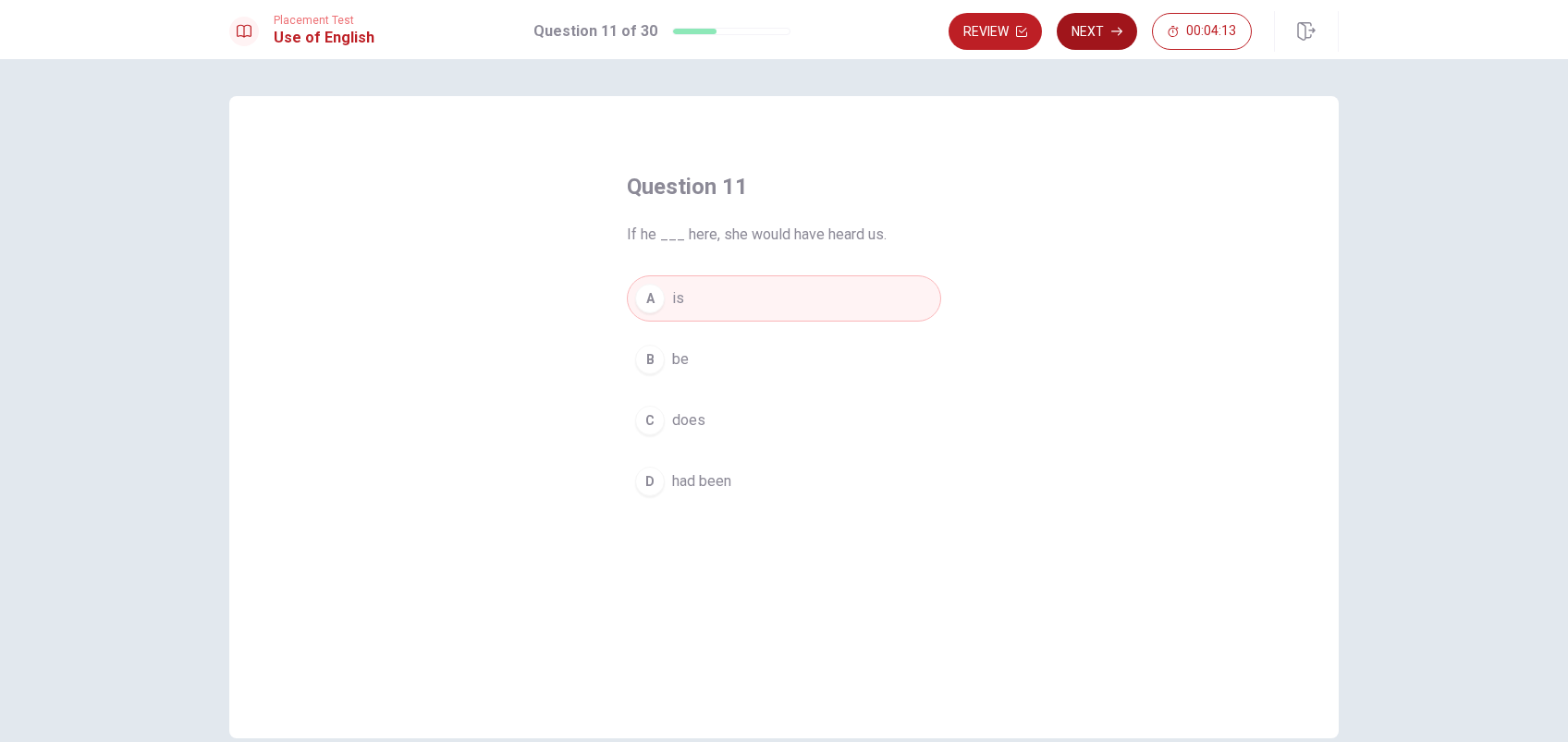
click at [1081, 40] on button "Next" at bounding box center [1096, 31] width 80 height 37
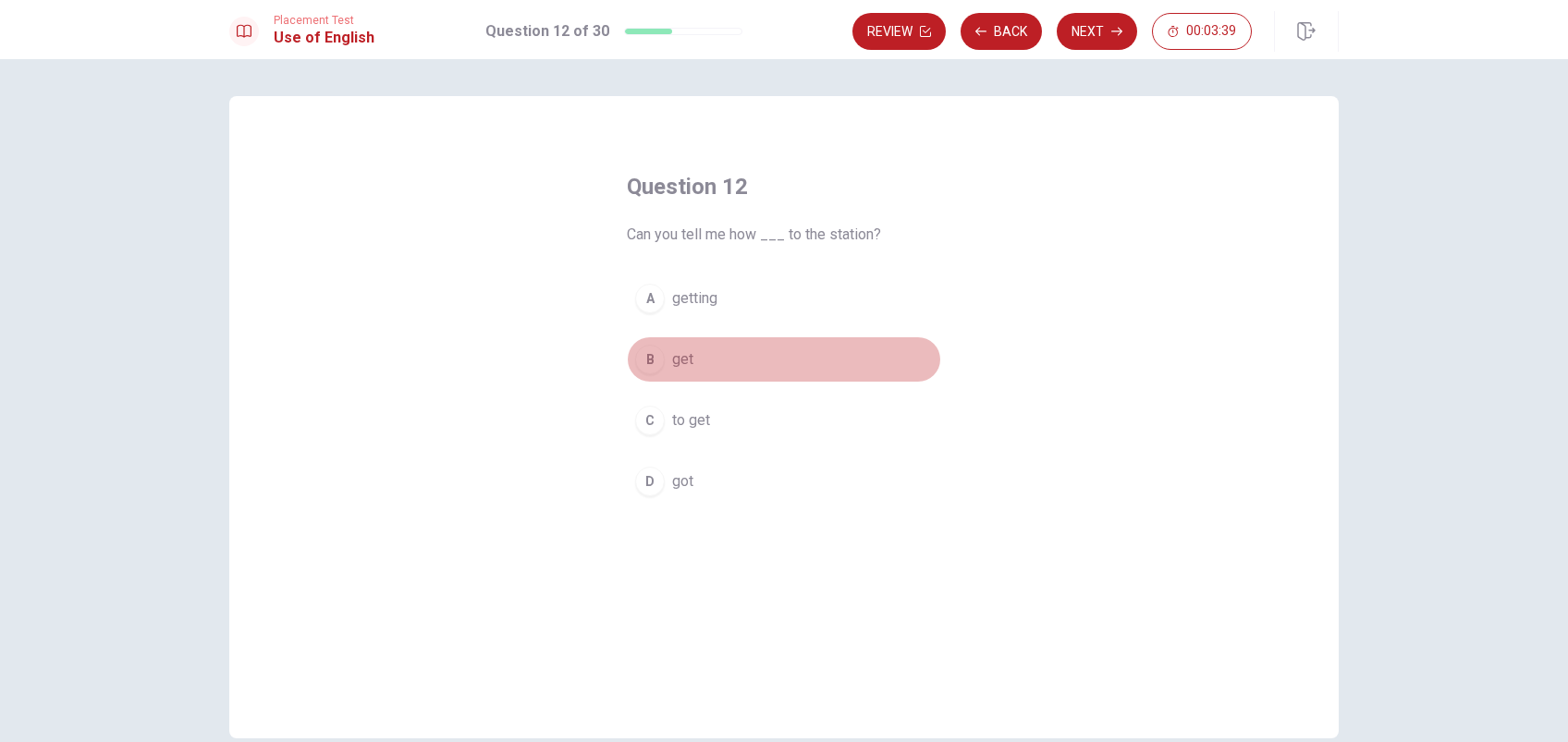
click at [679, 365] on span "get" at bounding box center [683, 359] width 21 height 22
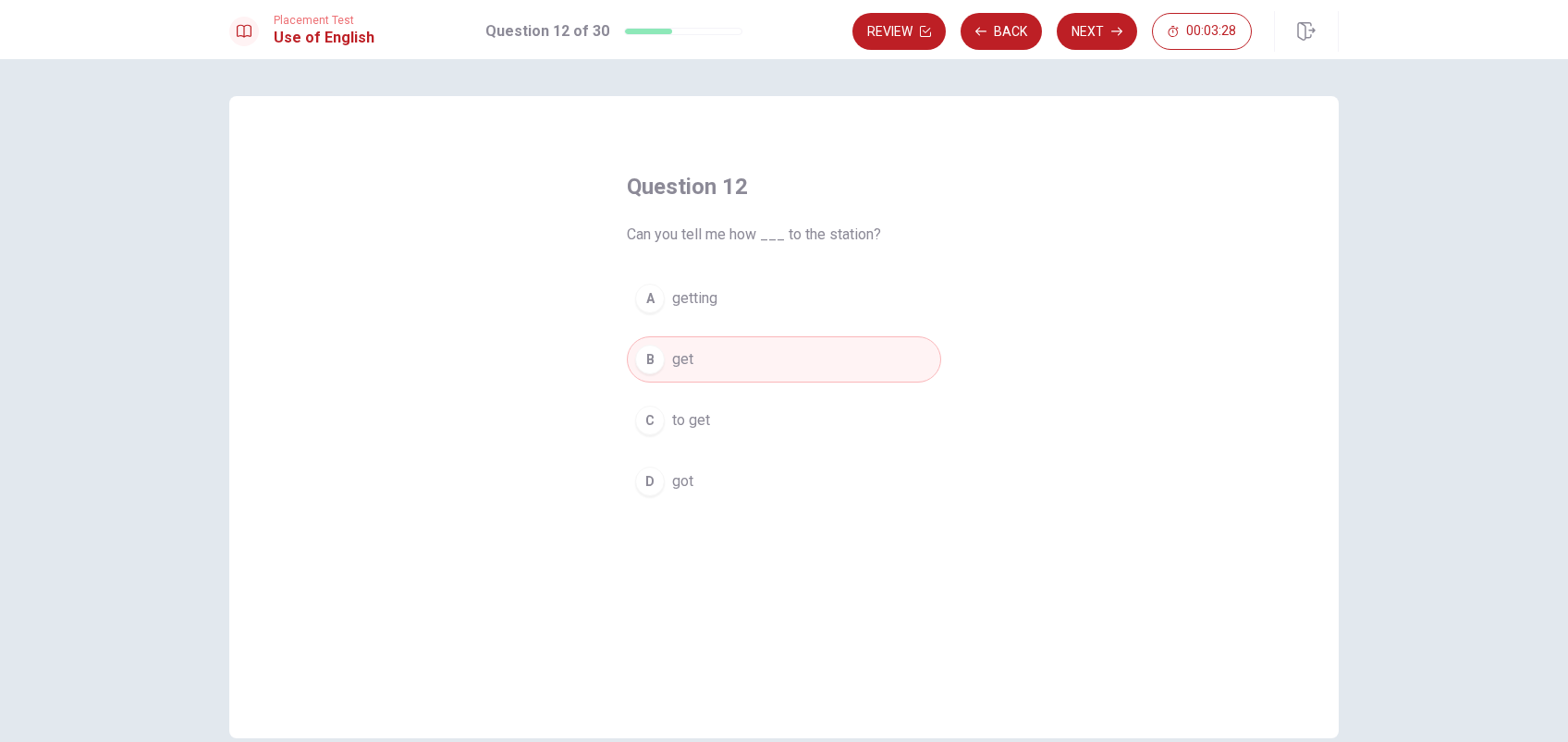
click at [683, 415] on span "to get" at bounding box center [691, 420] width 38 height 22
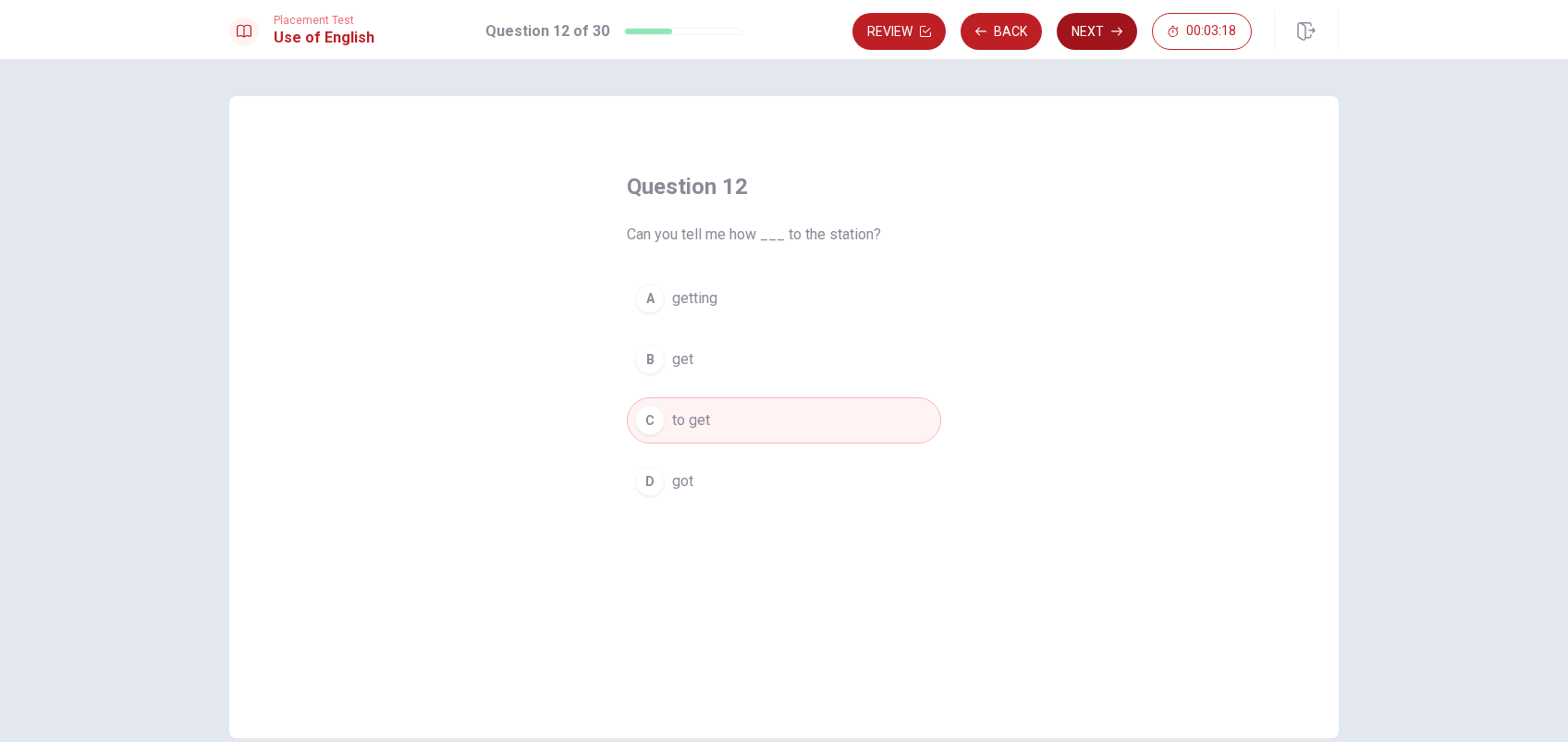
click at [1082, 34] on button "Next" at bounding box center [1096, 31] width 80 height 37
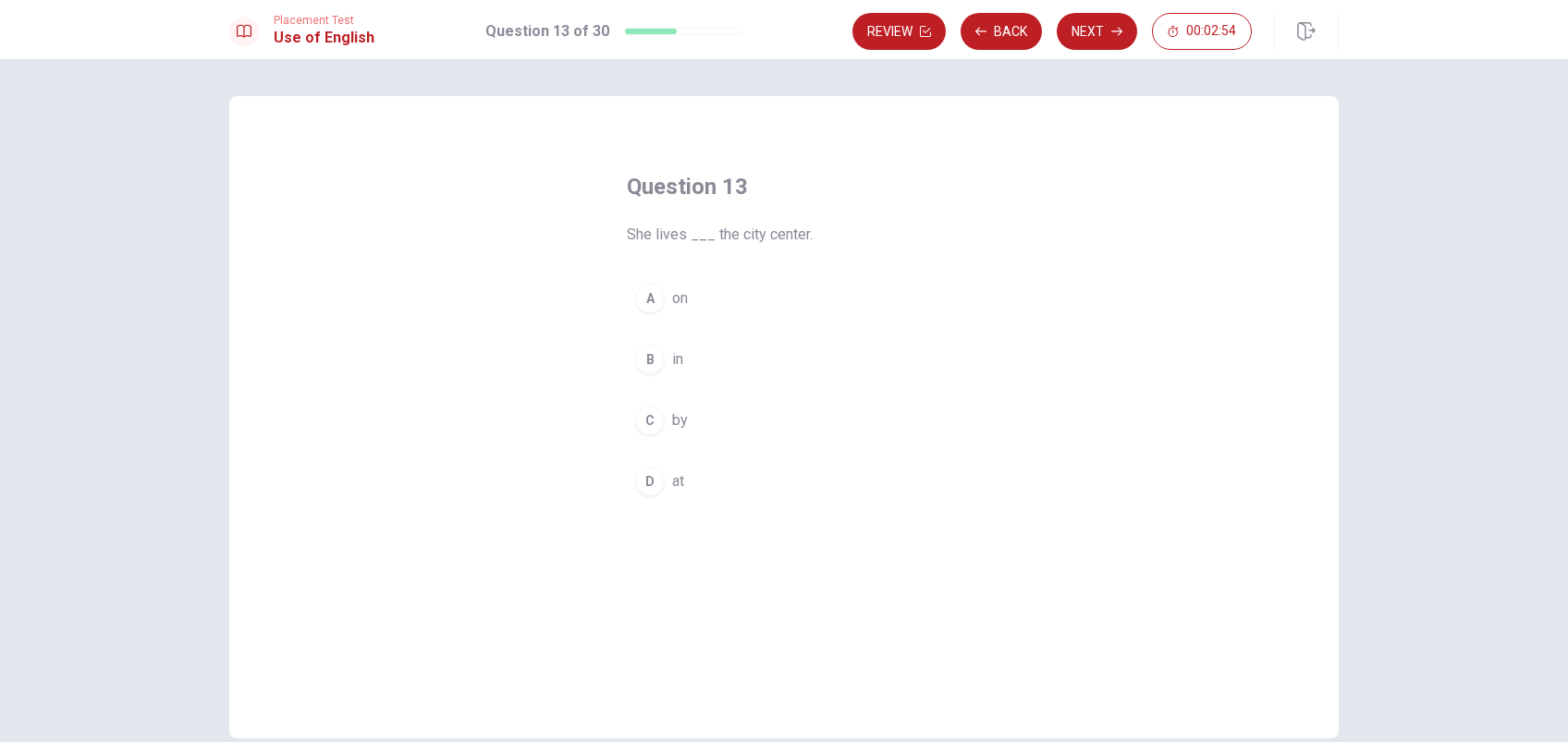
click at [678, 357] on button "B in" at bounding box center [784, 359] width 314 height 46
click at [672, 479] on span "at" at bounding box center [678, 481] width 12 height 22
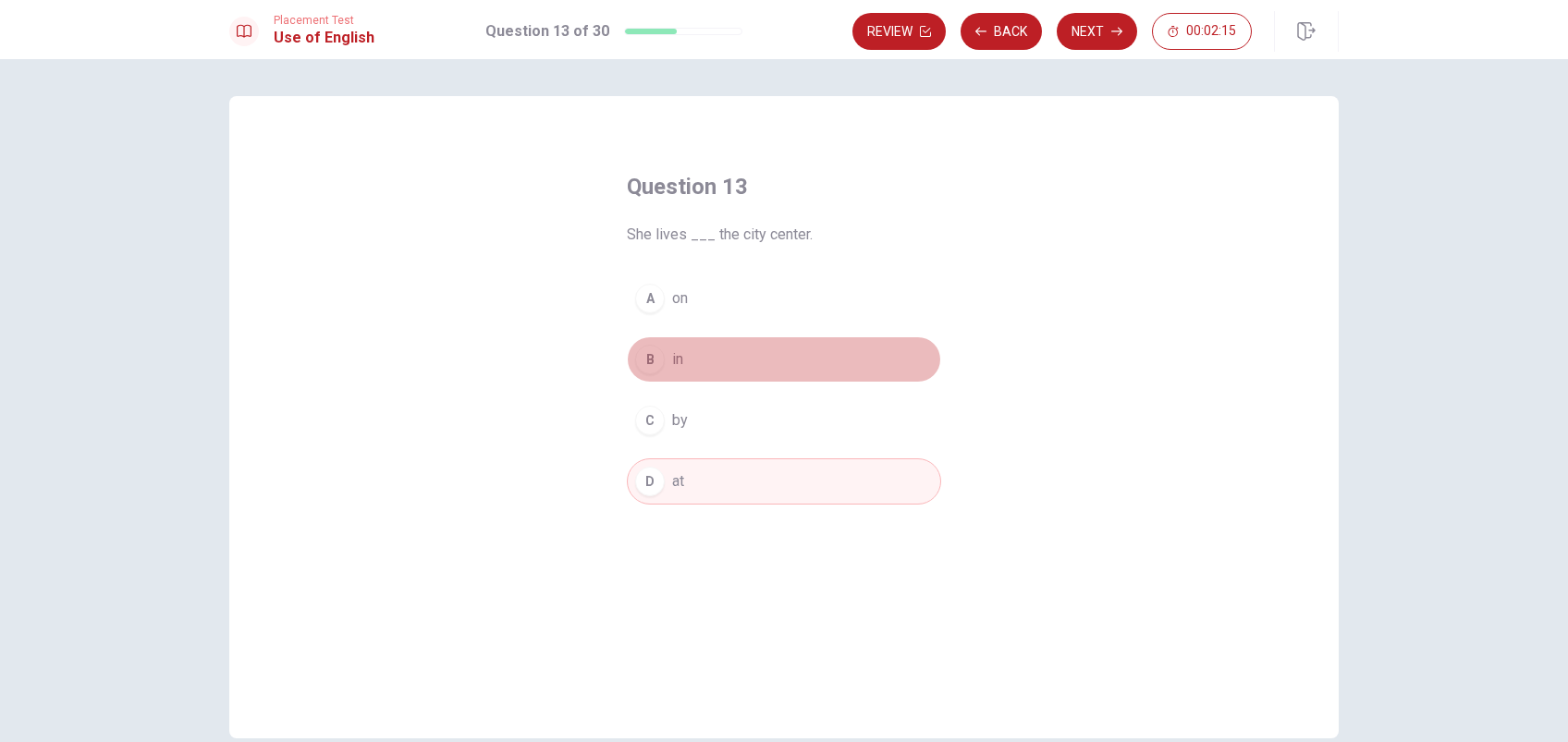
click at [660, 355] on button "B in" at bounding box center [784, 359] width 314 height 46
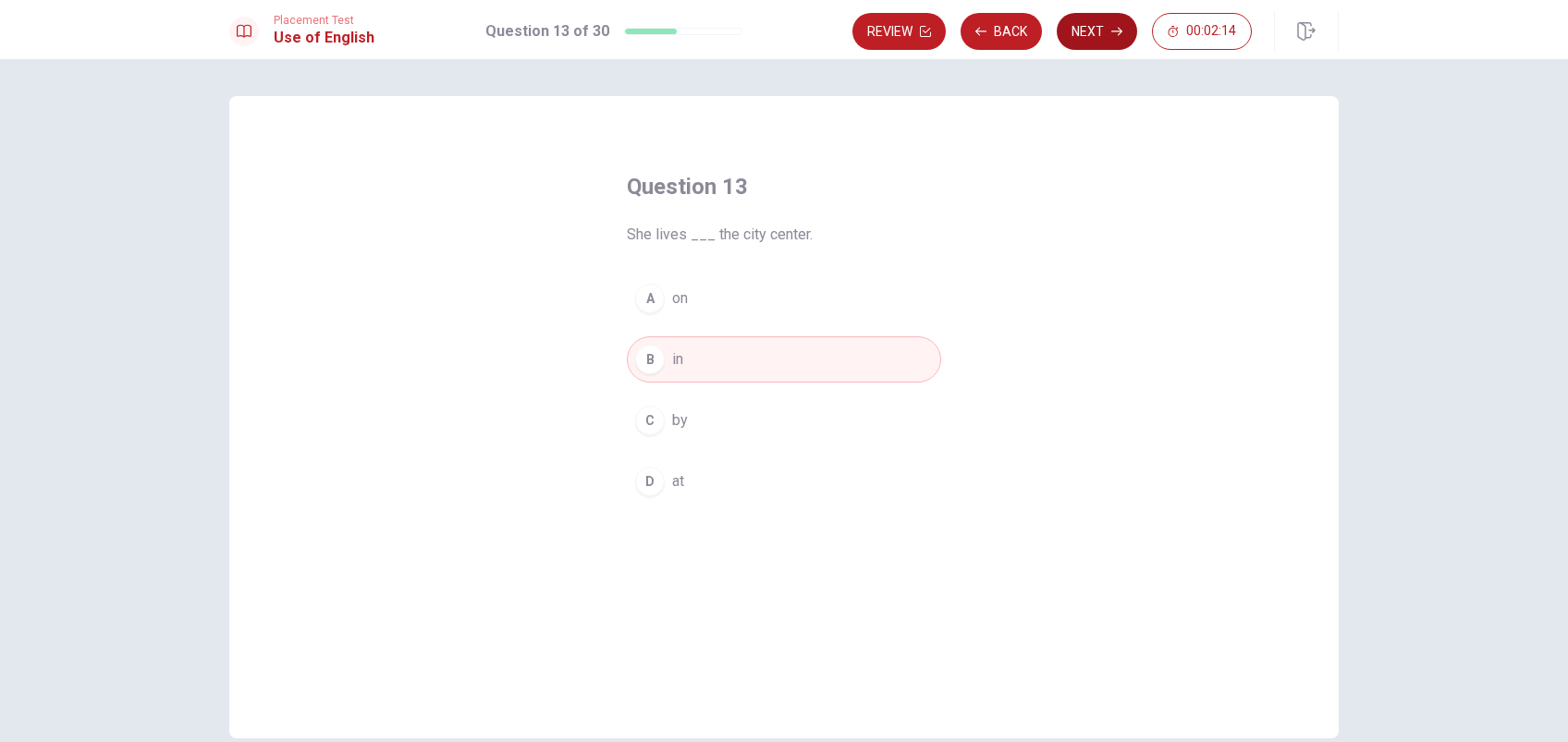
click at [1078, 29] on button "Next" at bounding box center [1096, 31] width 80 height 37
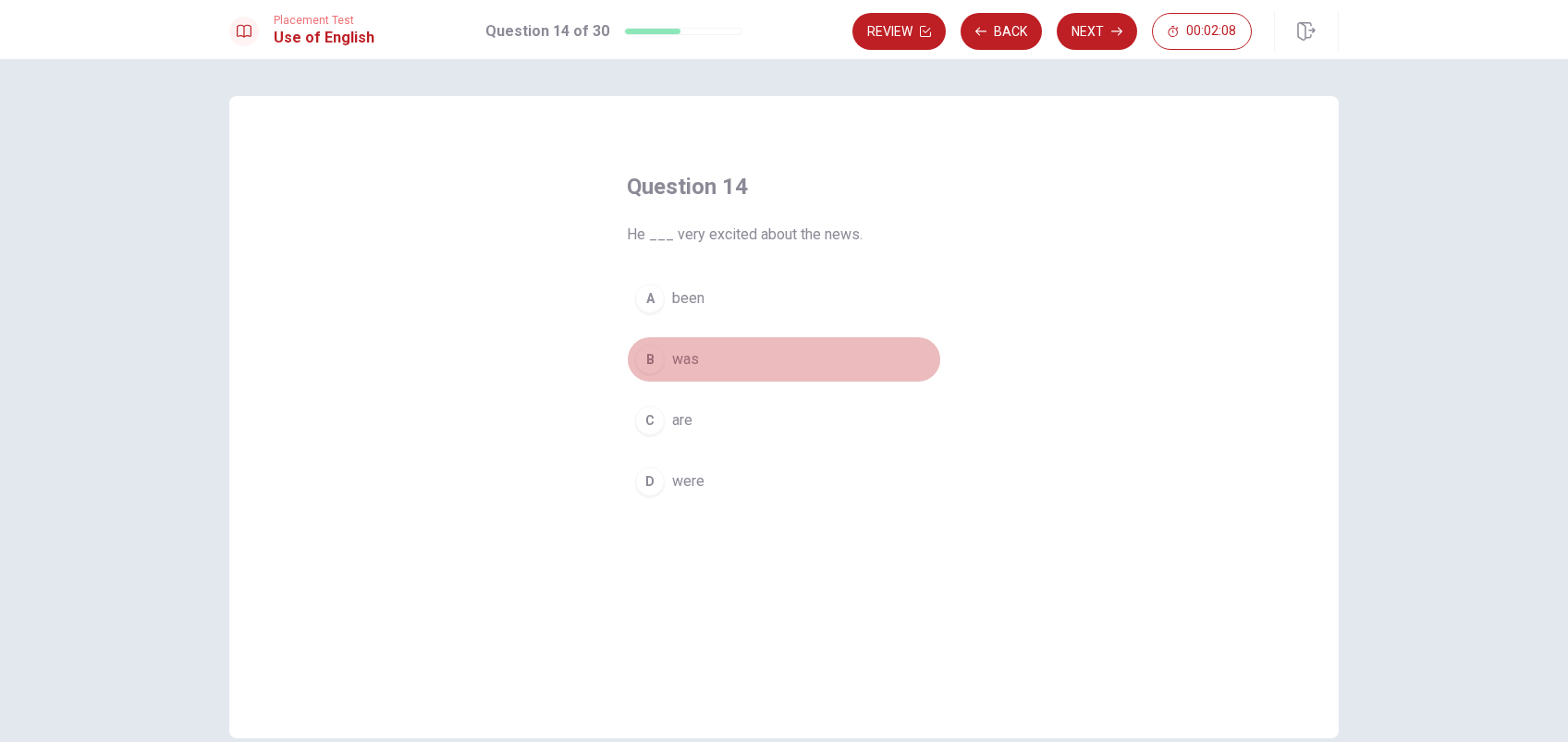
click at [682, 356] on span "was" at bounding box center [686, 359] width 27 height 22
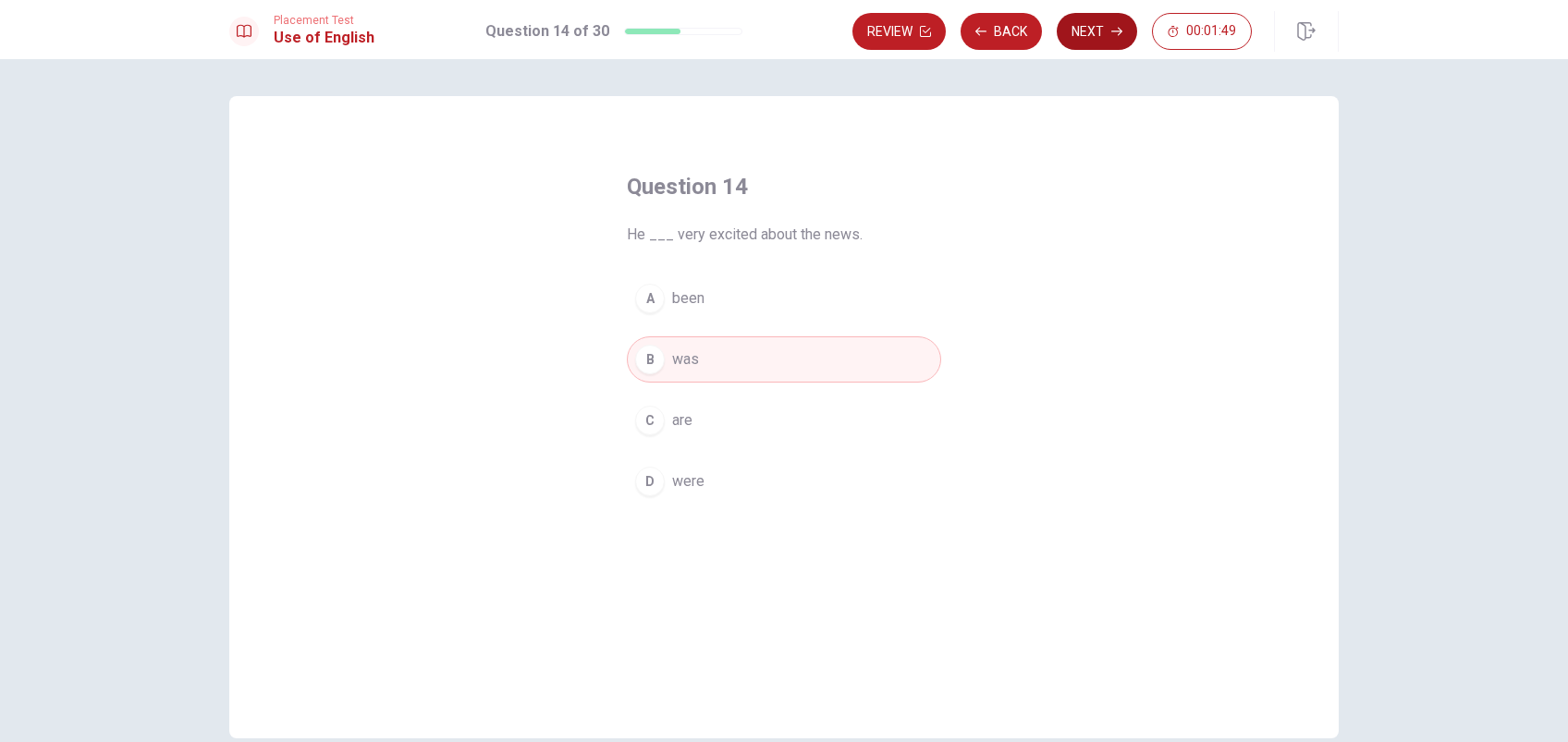
click at [1100, 26] on button "Next" at bounding box center [1096, 31] width 80 height 37
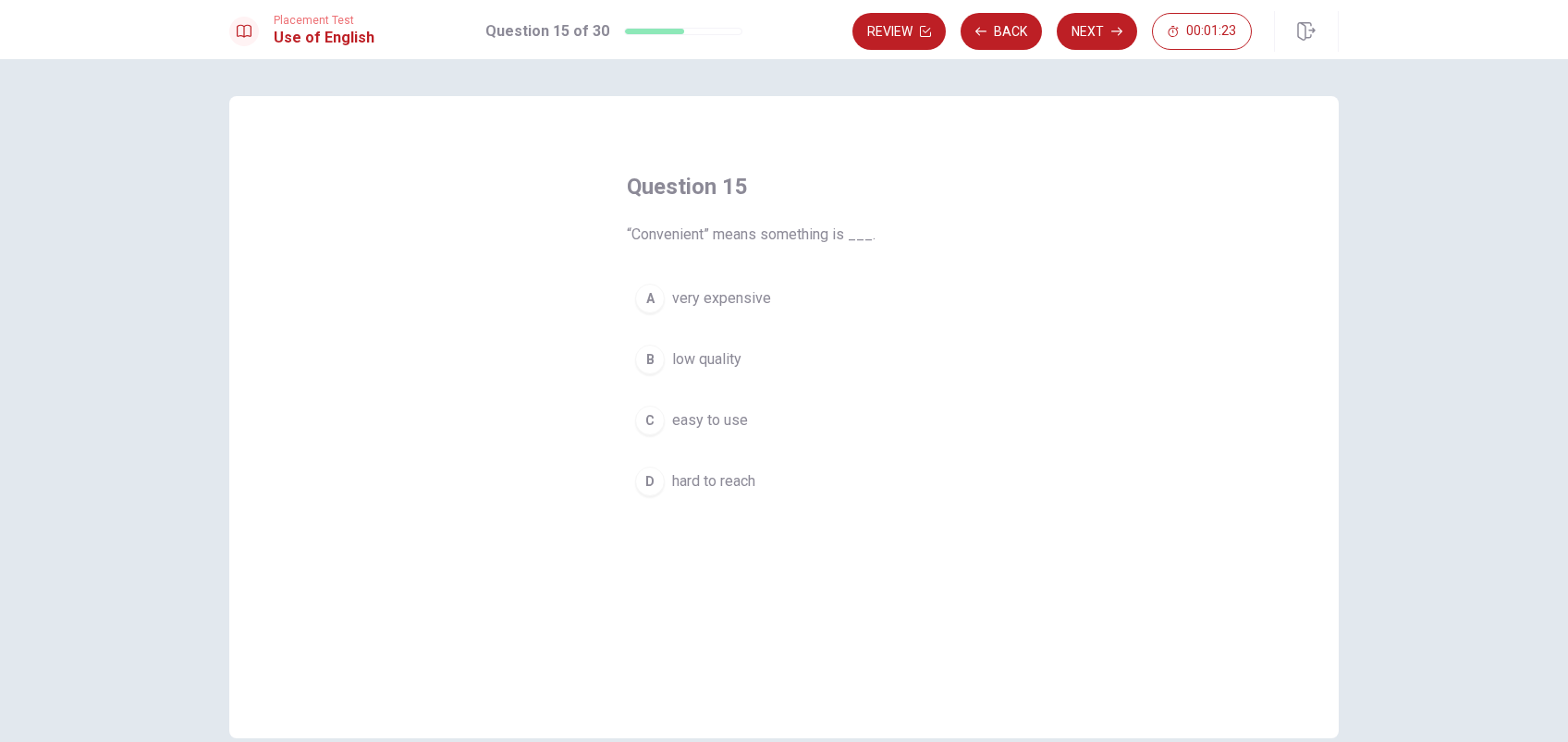
click at [695, 418] on span "easy to use" at bounding box center [710, 420] width 76 height 22
click at [1078, 30] on button "Next" at bounding box center [1096, 31] width 80 height 37
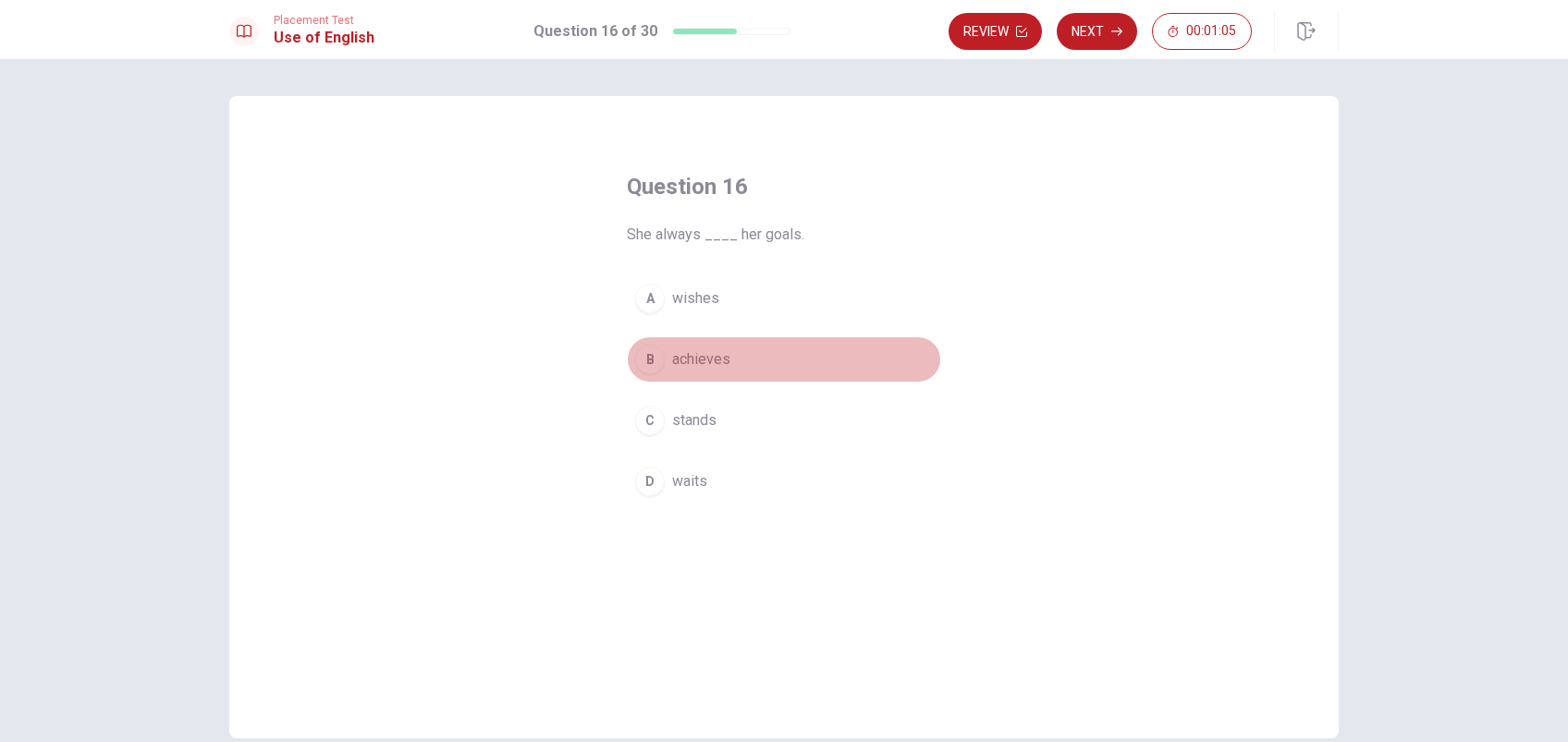
click at [700, 354] on span "achieves" at bounding box center [702, 359] width 59 height 22
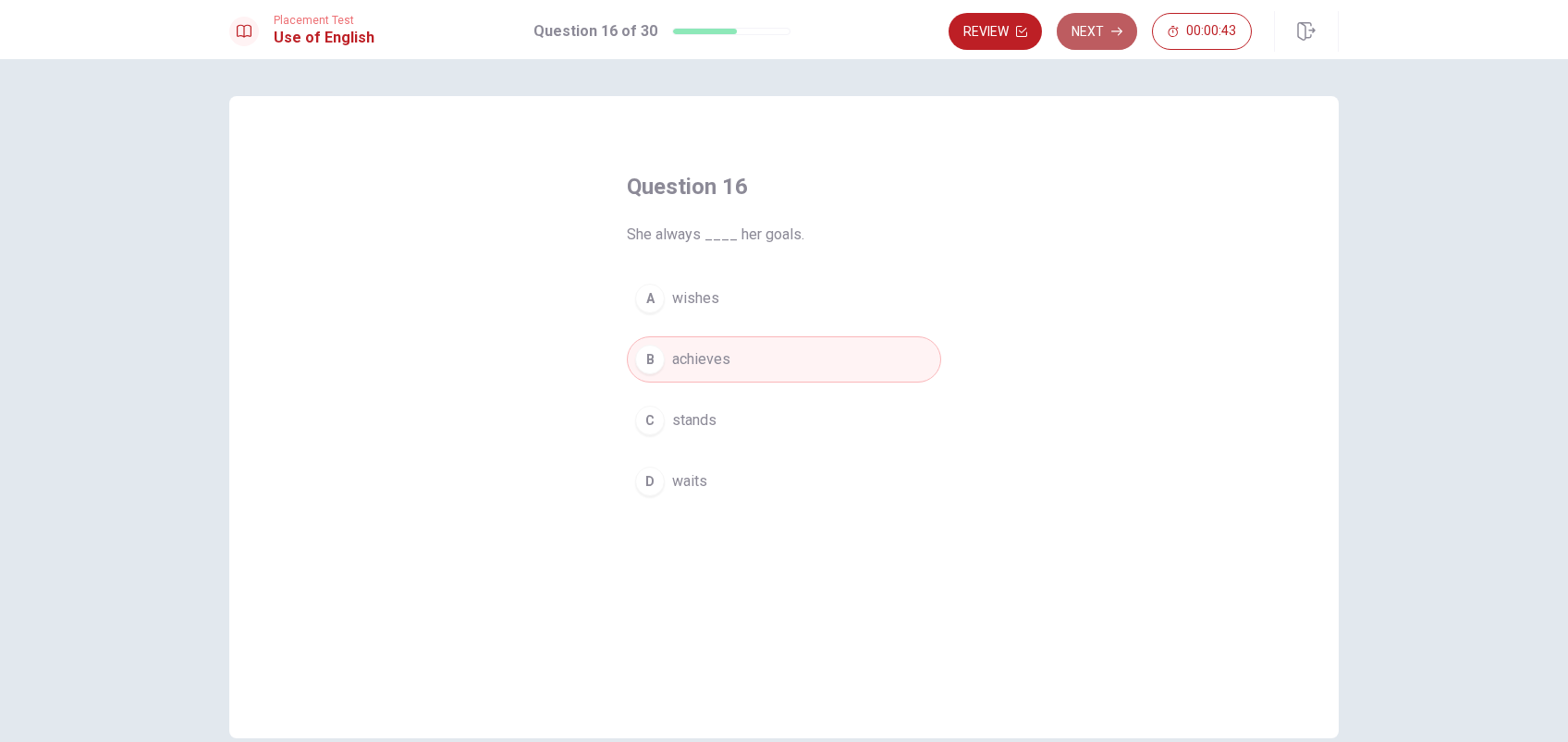
click at [1081, 23] on button "Next" at bounding box center [1096, 31] width 80 height 37
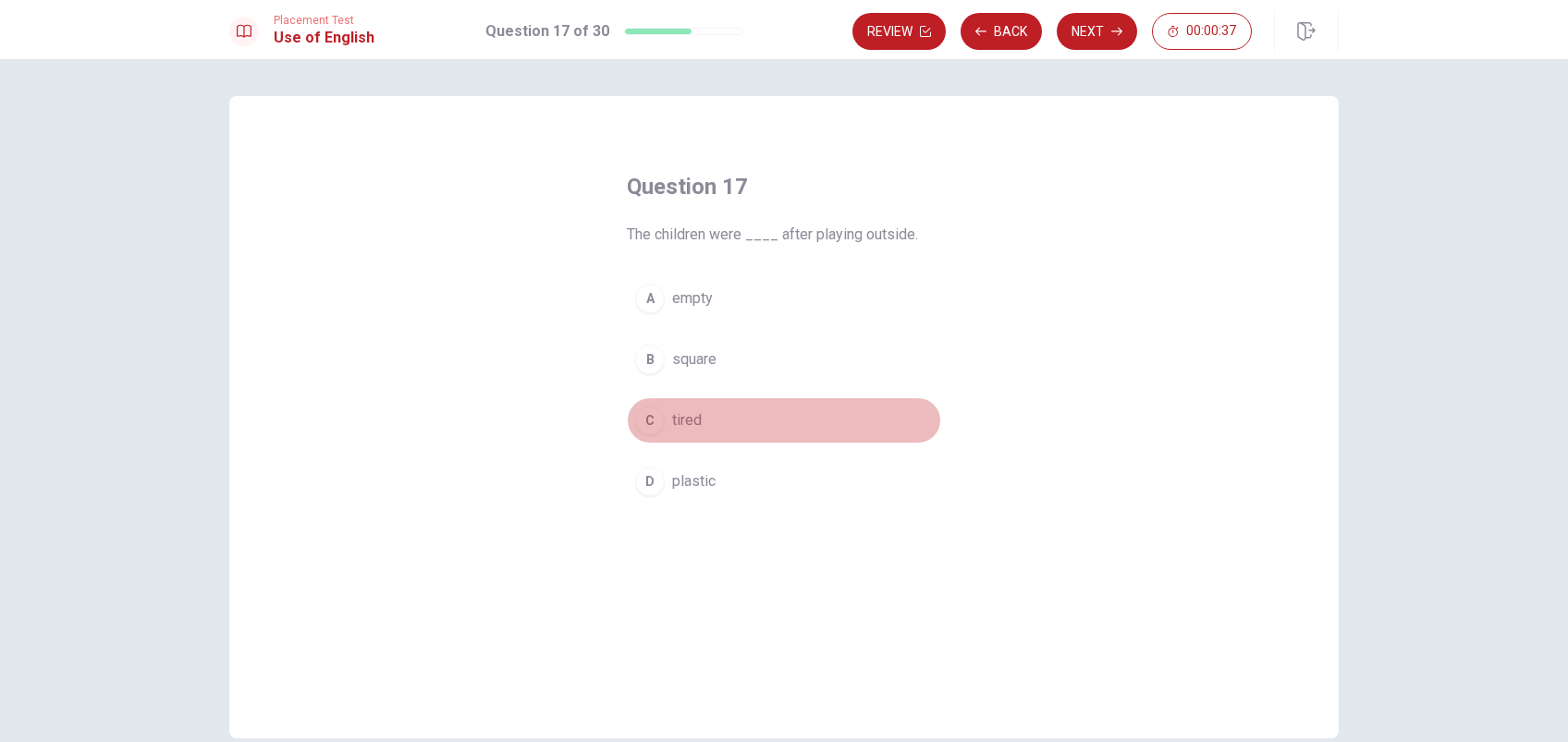
click at [683, 422] on span "tired" at bounding box center [686, 420] width 29 height 22
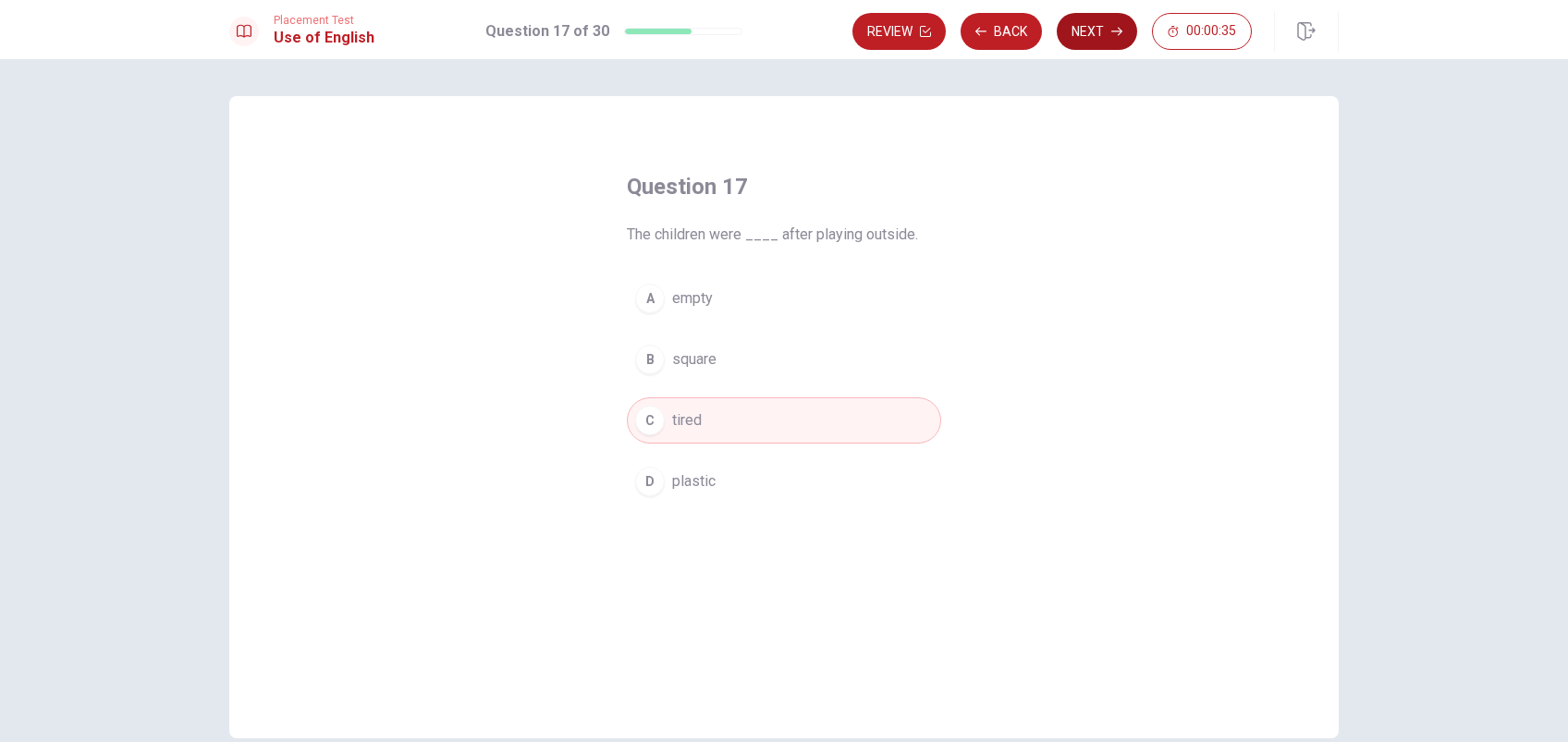
click at [1087, 29] on button "Next" at bounding box center [1096, 31] width 80 height 37
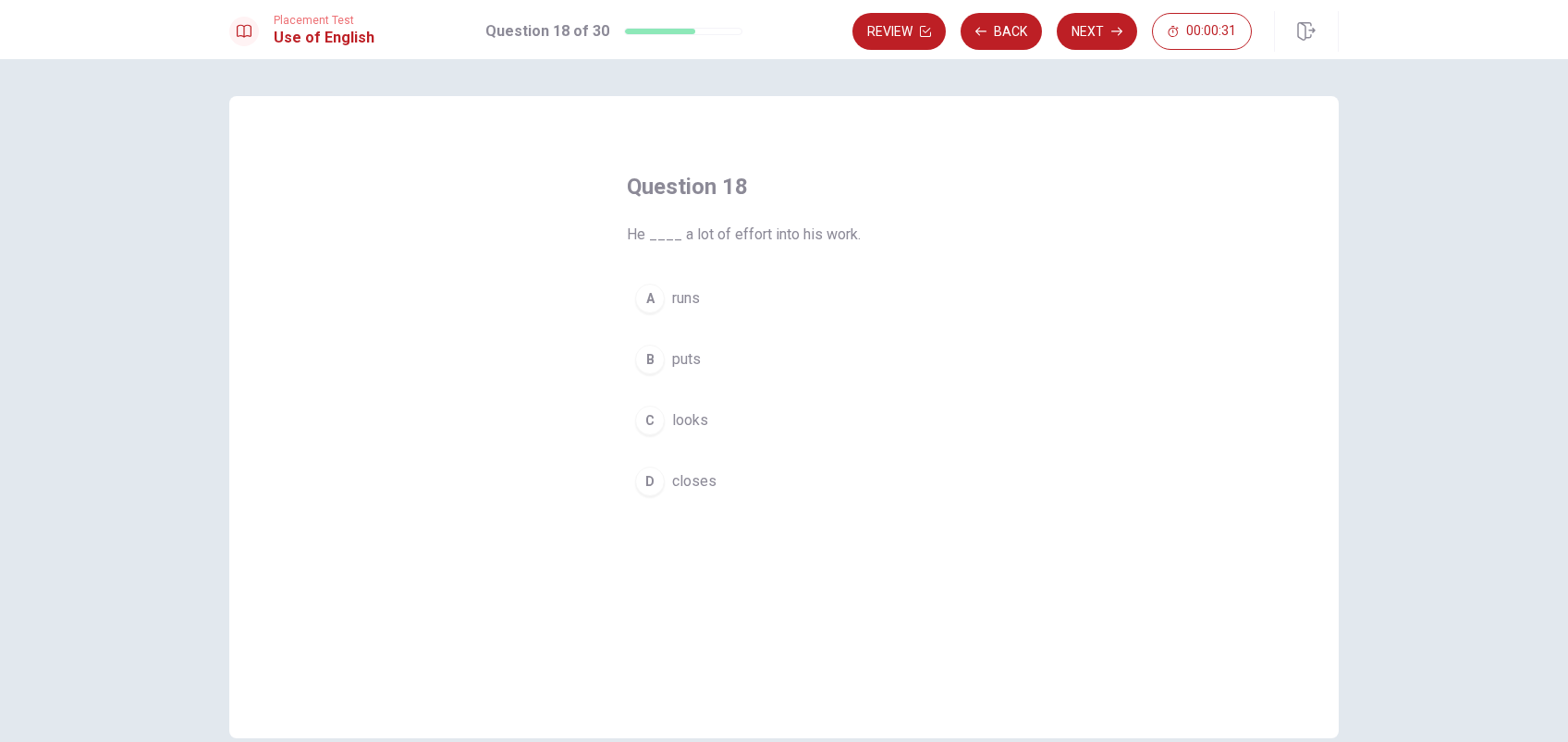
click at [681, 367] on span "puts" at bounding box center [686, 359] width 28 height 22
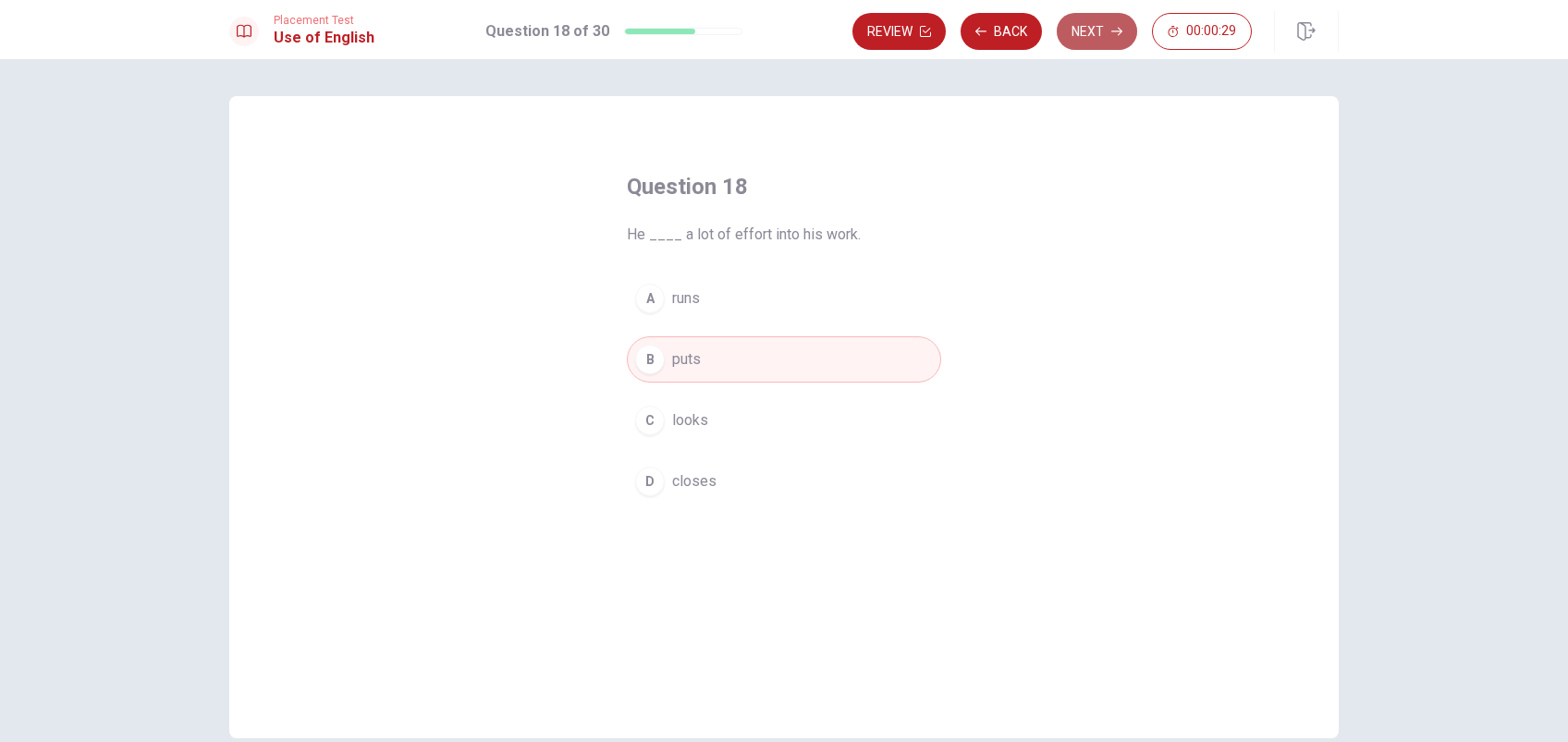
click at [1078, 29] on button "Next" at bounding box center [1096, 31] width 80 height 37
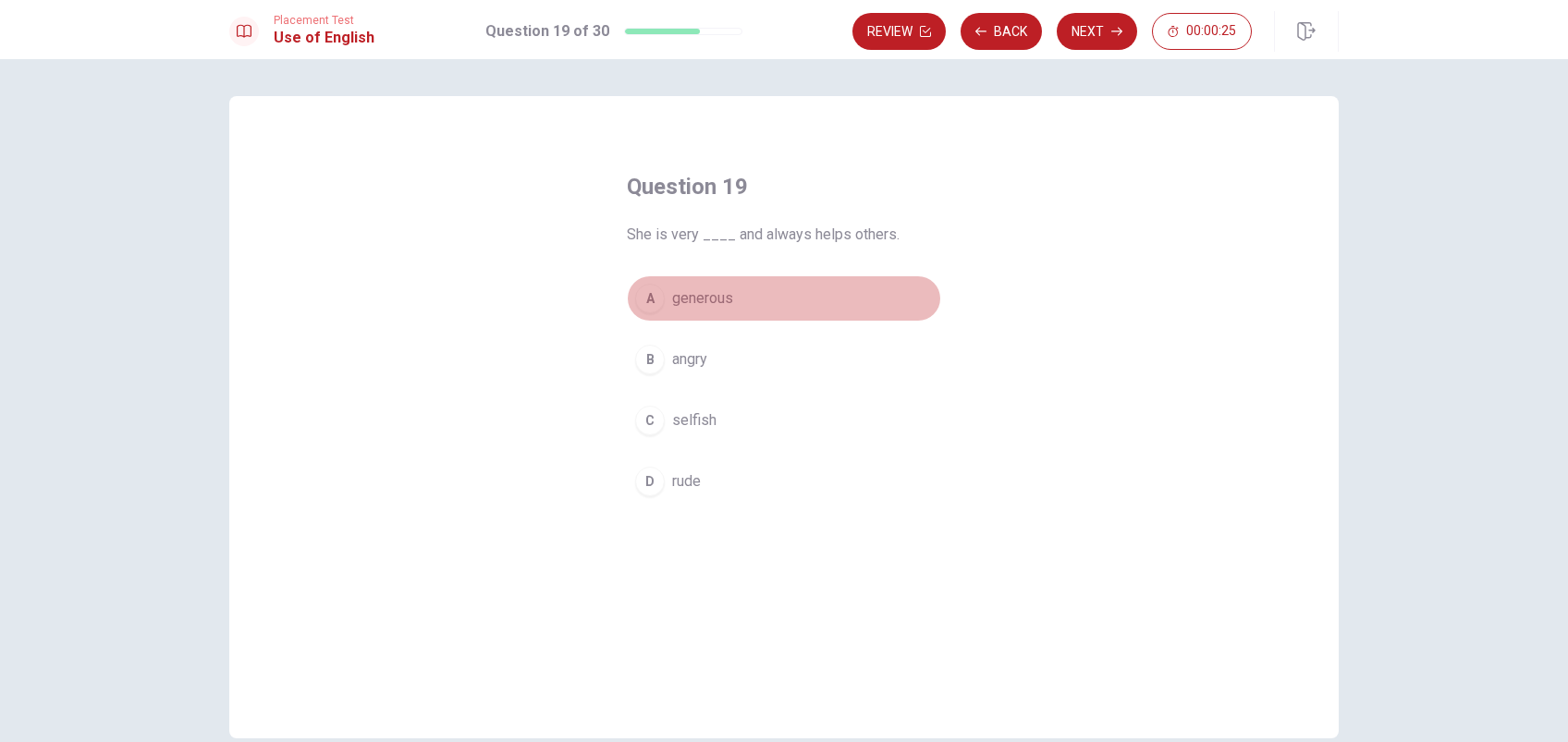
click at [703, 310] on button "A generous" at bounding box center [784, 298] width 314 height 46
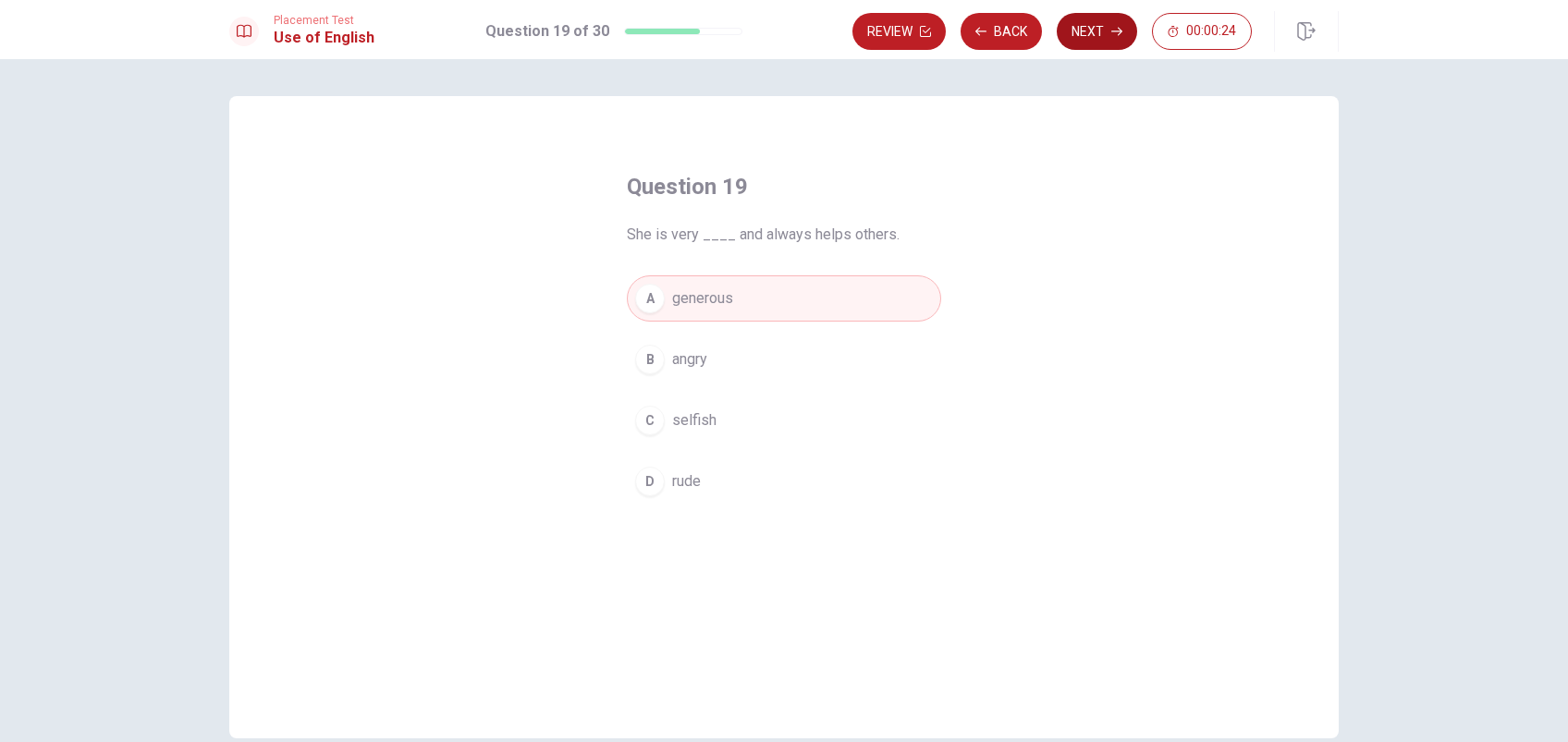
click at [1086, 37] on button "Next" at bounding box center [1096, 31] width 80 height 37
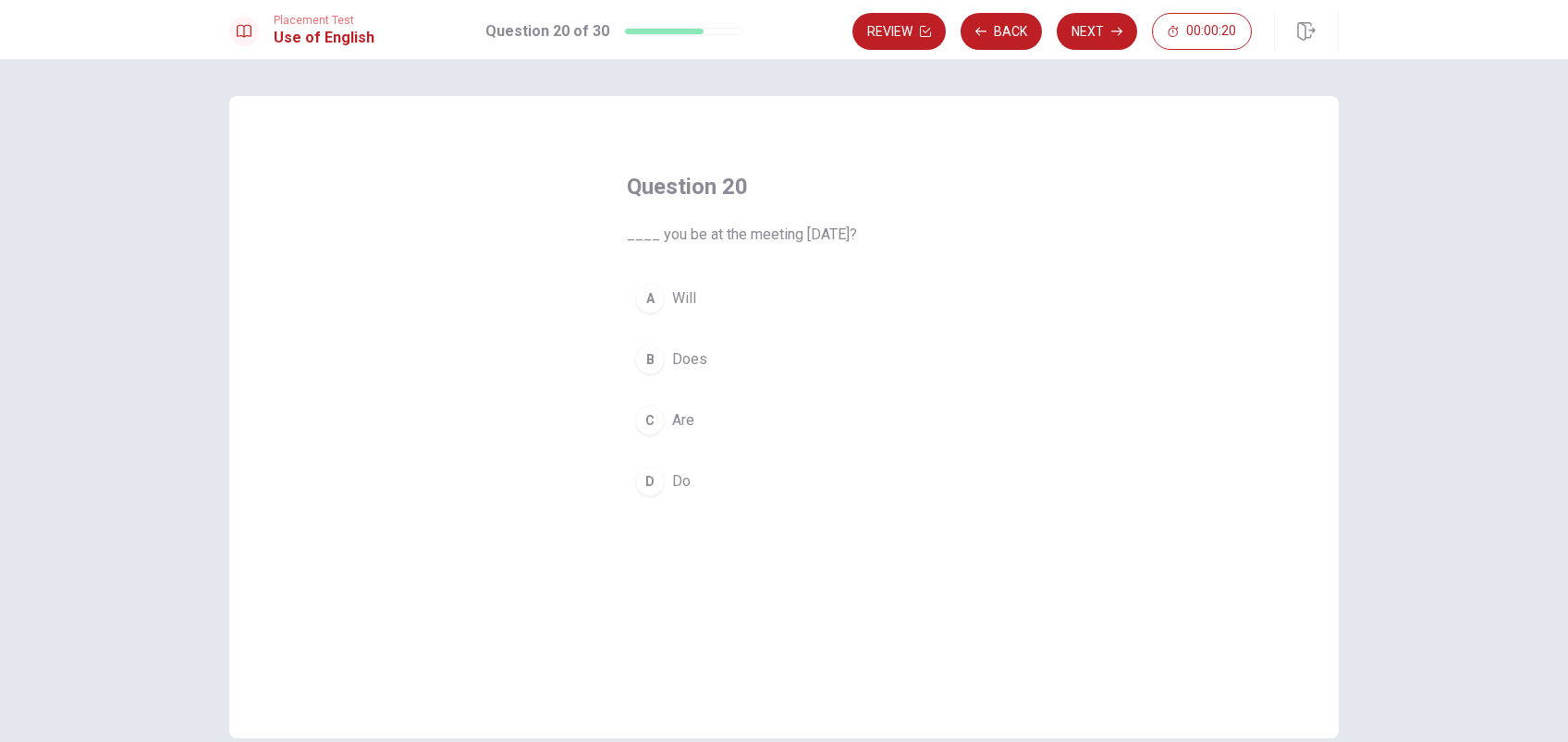
click at [673, 407] on button "C Are" at bounding box center [784, 420] width 314 height 46
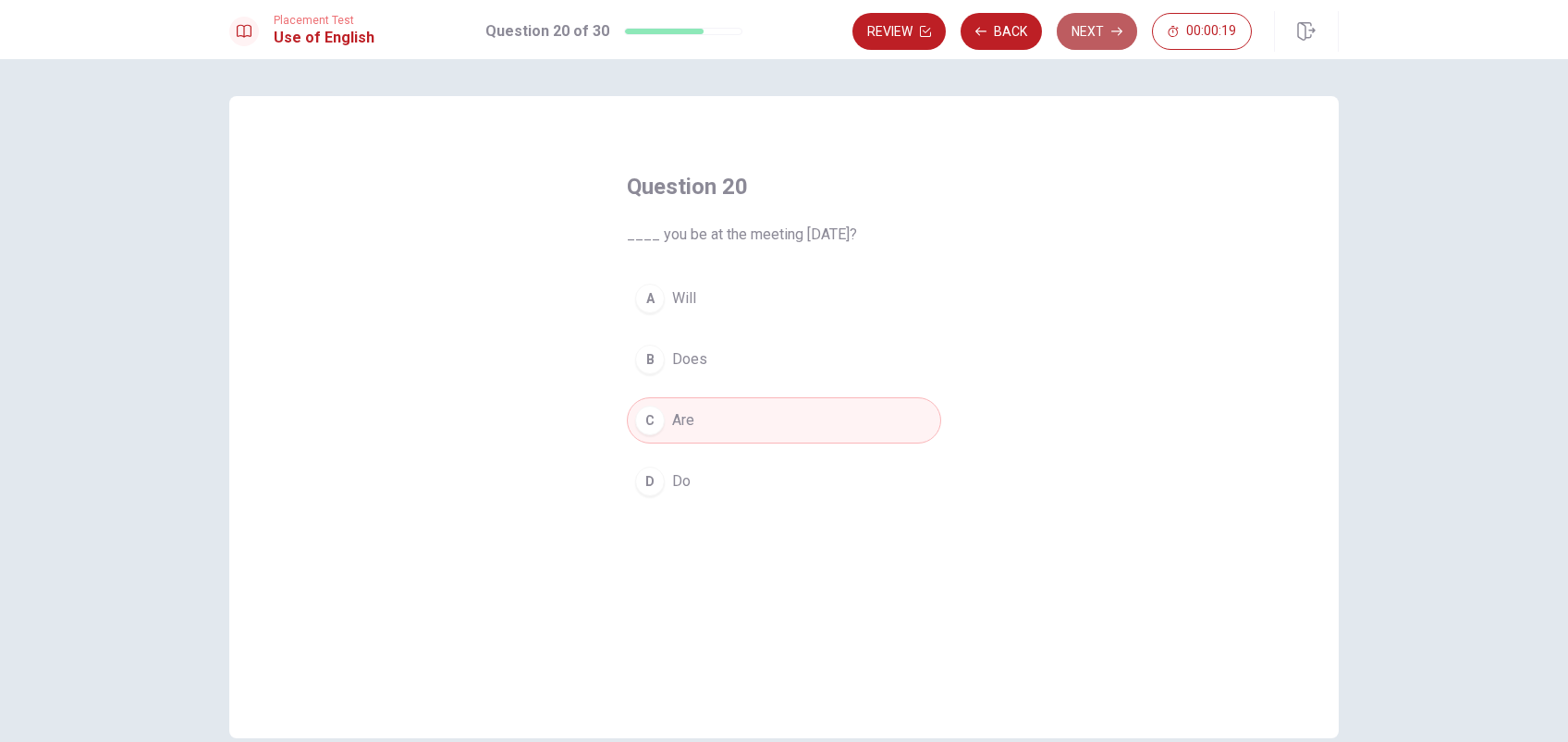
click at [1090, 30] on button "Next" at bounding box center [1096, 31] width 80 height 37
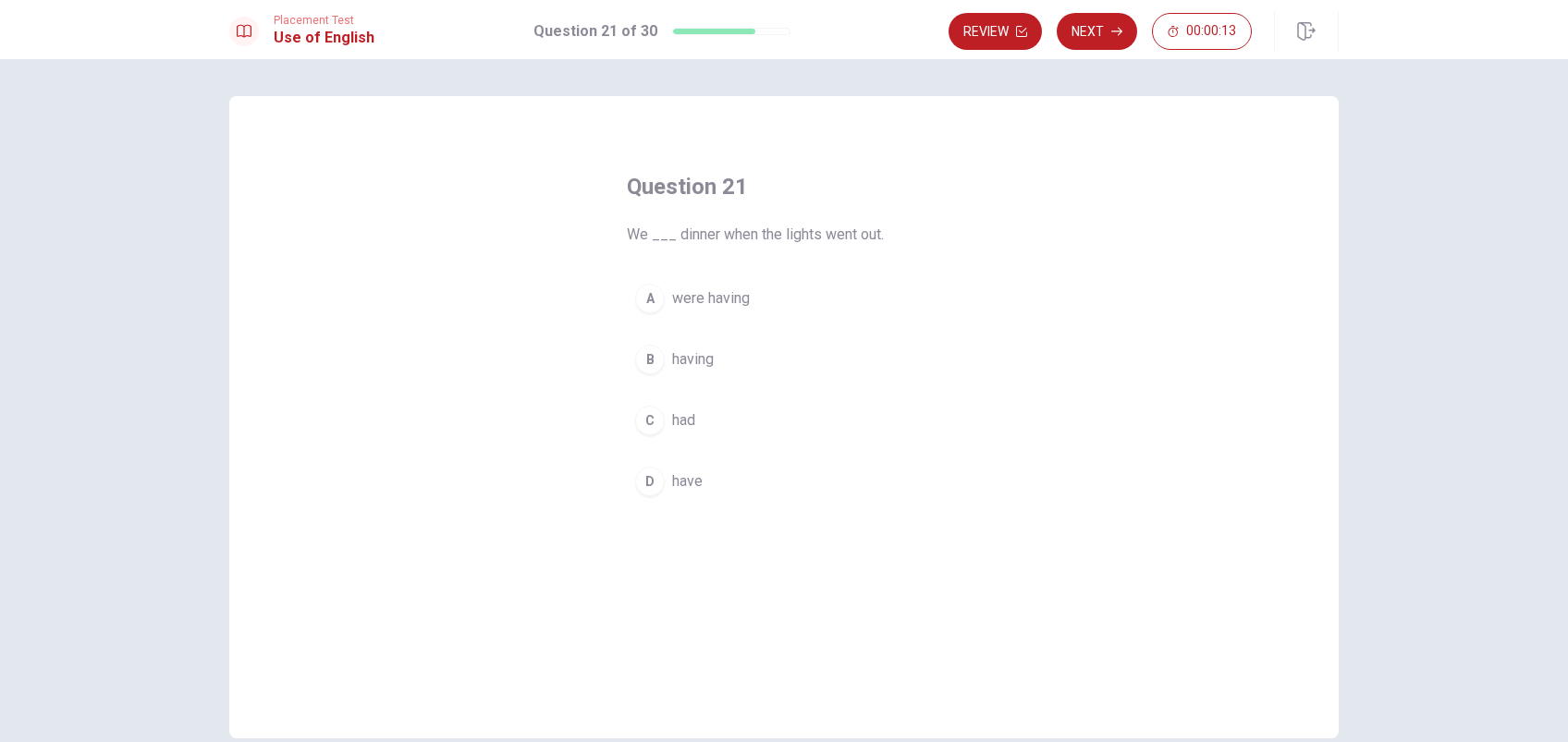
click at [706, 302] on span "were having" at bounding box center [711, 298] width 78 height 22
click at [1096, 22] on button "Next" at bounding box center [1096, 31] width 80 height 37
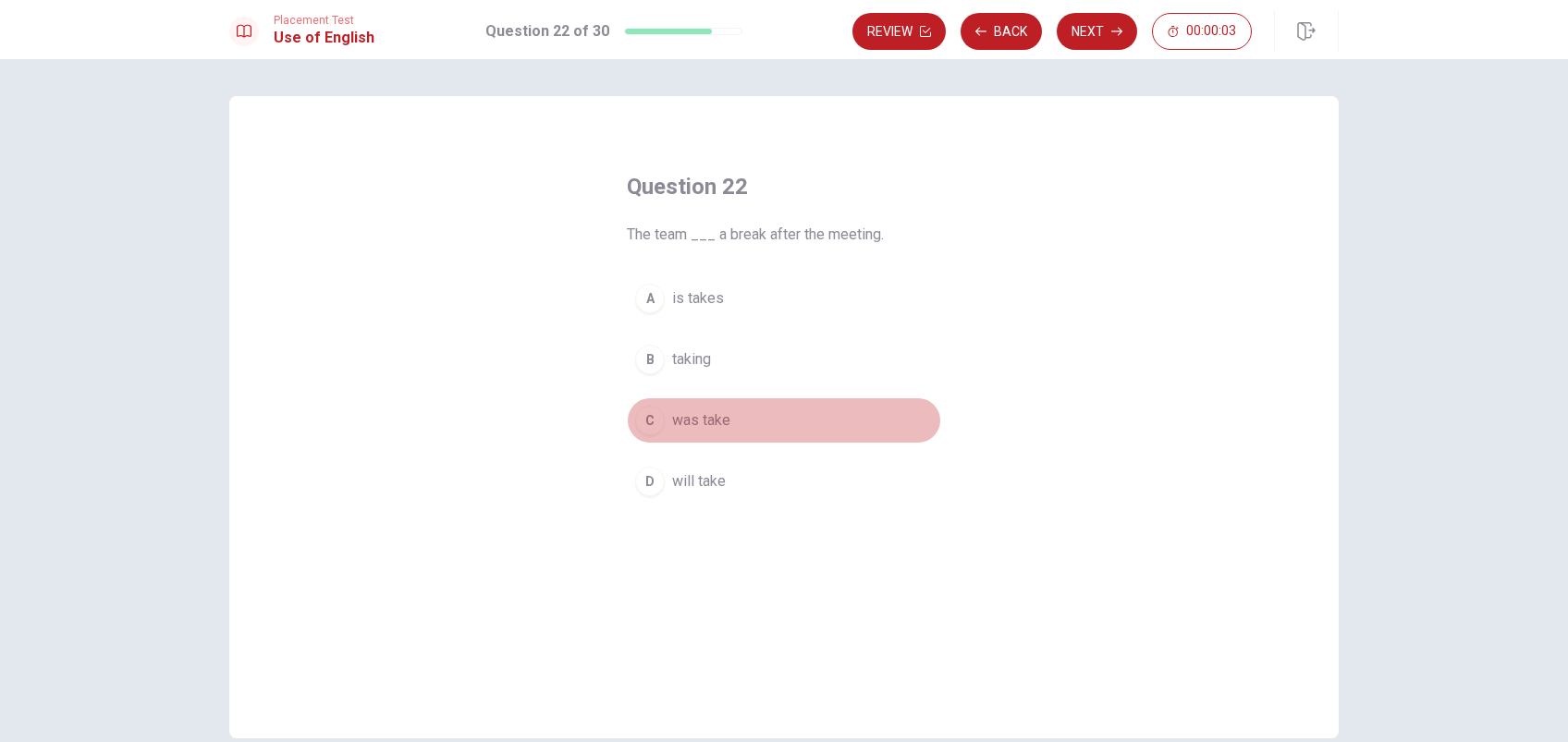
click at [688, 410] on span "was take" at bounding box center [702, 420] width 59 height 22
click at [697, 482] on span "will take" at bounding box center [699, 481] width 54 height 22
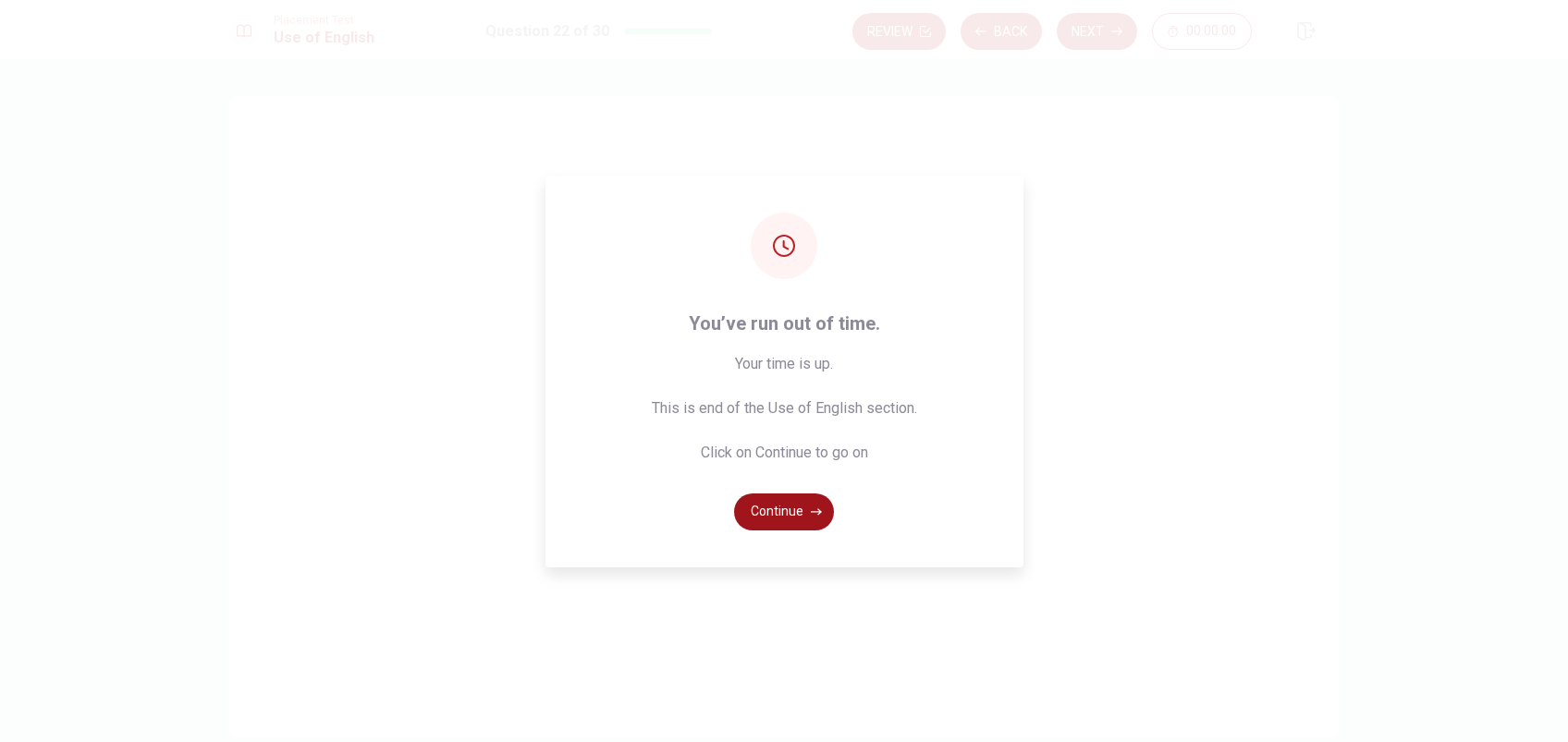
click at [781, 508] on button "Continue" at bounding box center [783, 511] width 99 height 37
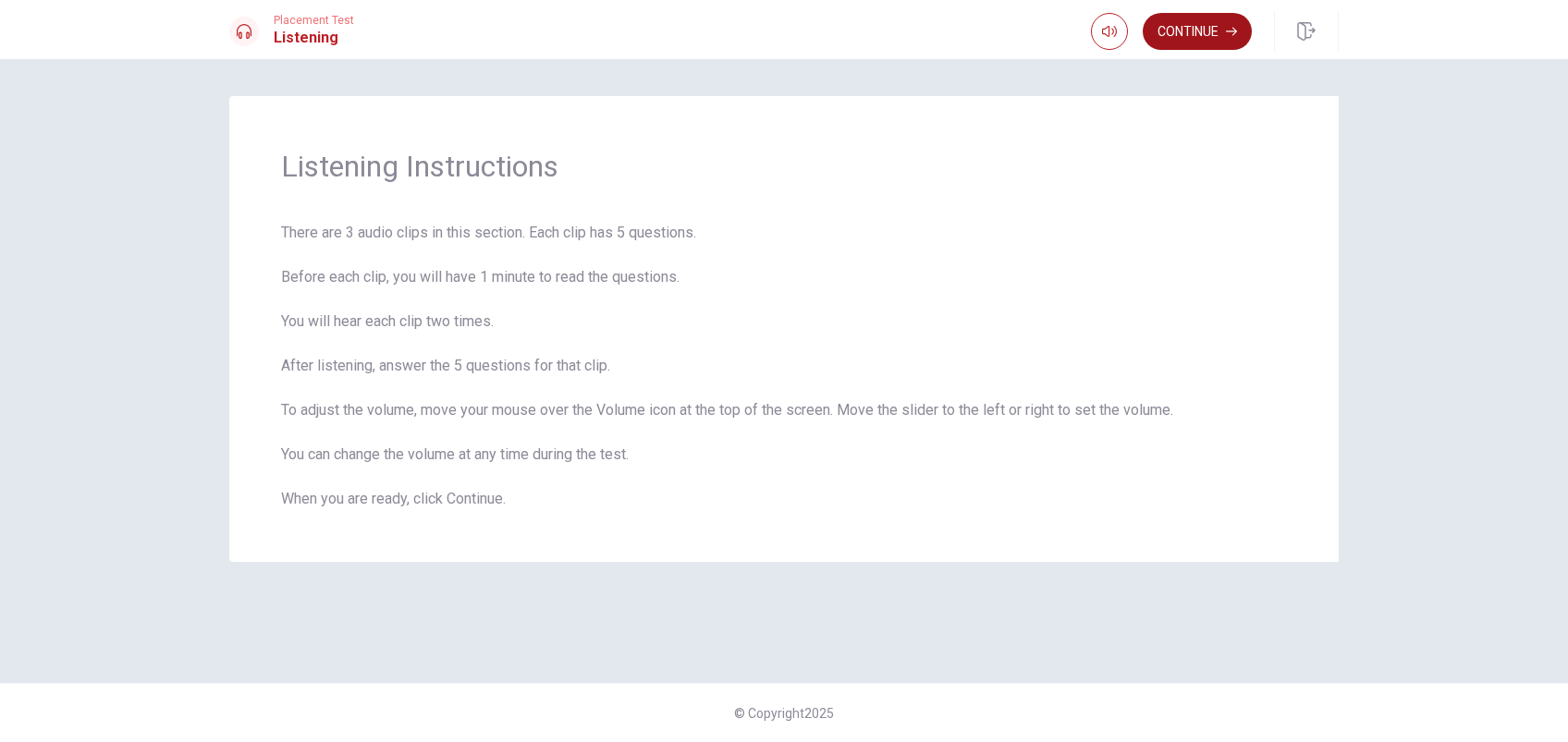
click at [1188, 26] on button "Continue" at bounding box center [1197, 31] width 109 height 37
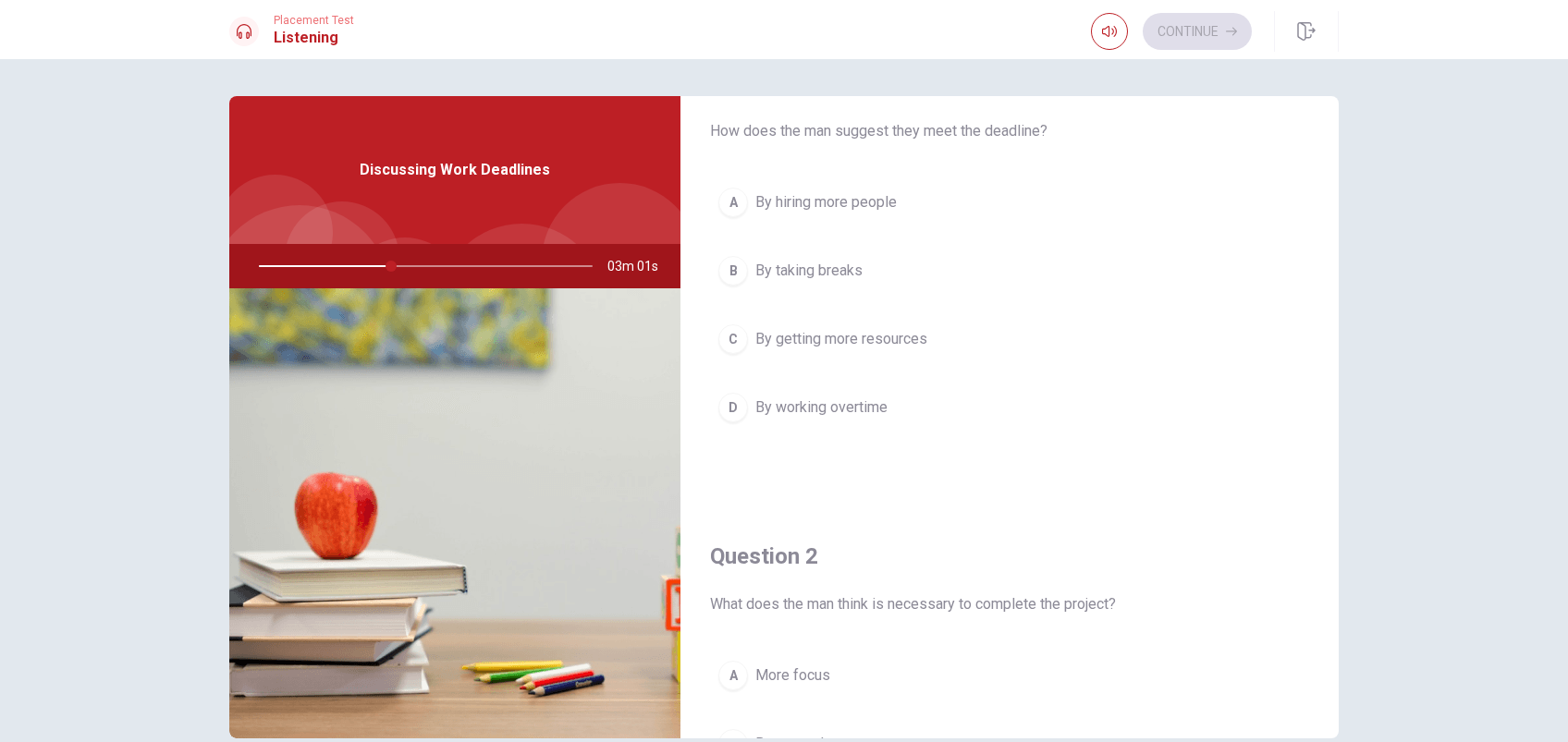
scroll to position [49, 0]
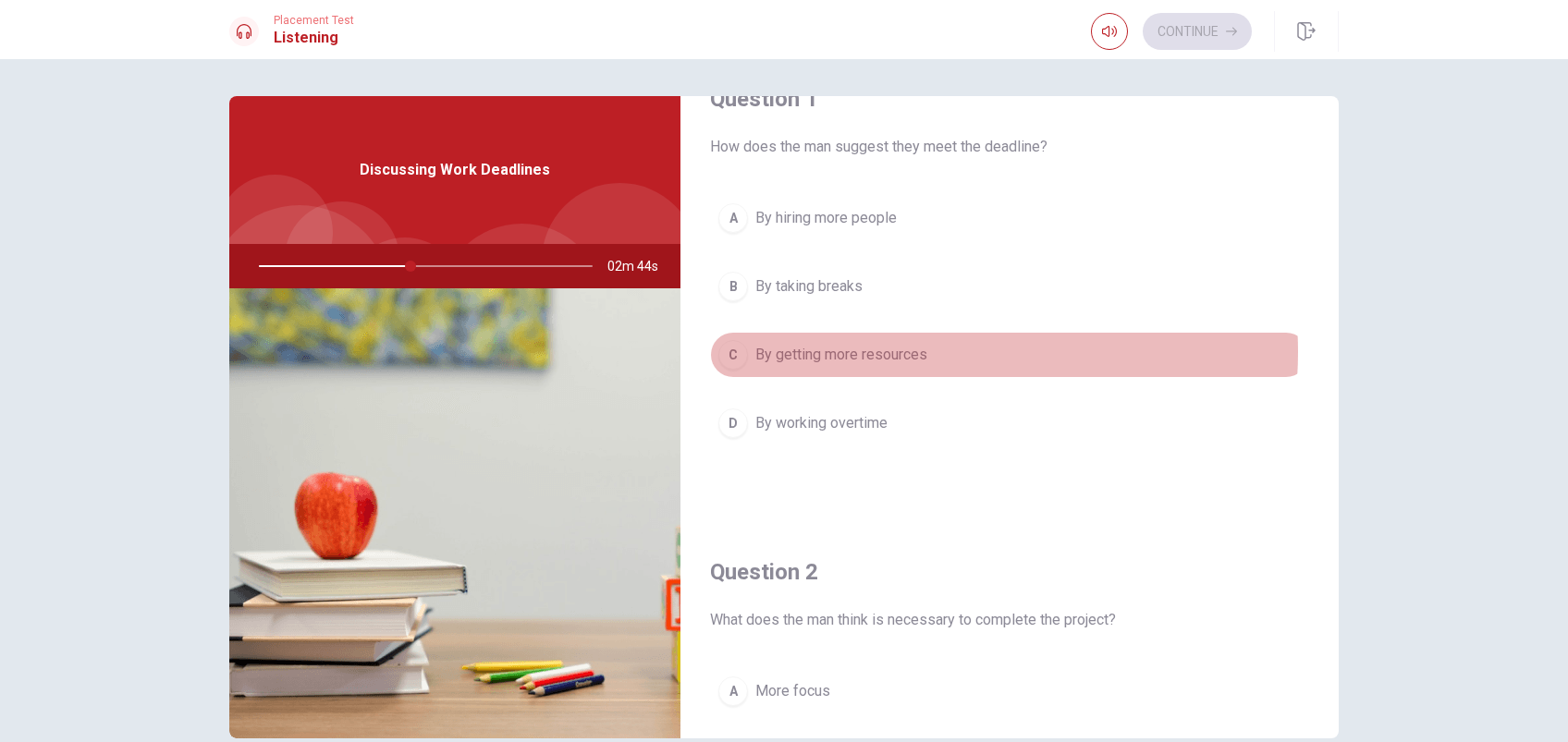
click at [900, 351] on span "By getting more resources" at bounding box center [842, 354] width 172 height 22
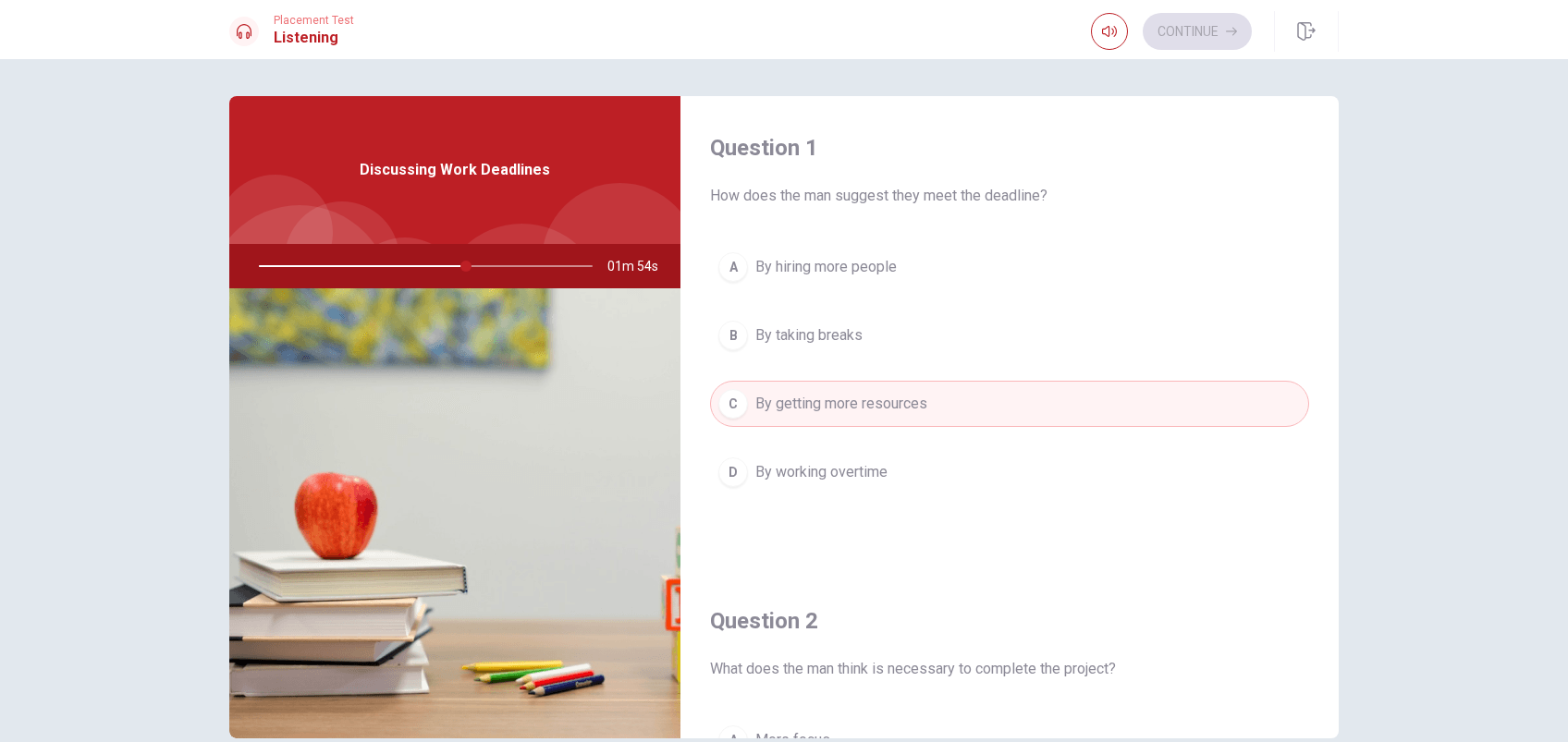
scroll to position [562, 0]
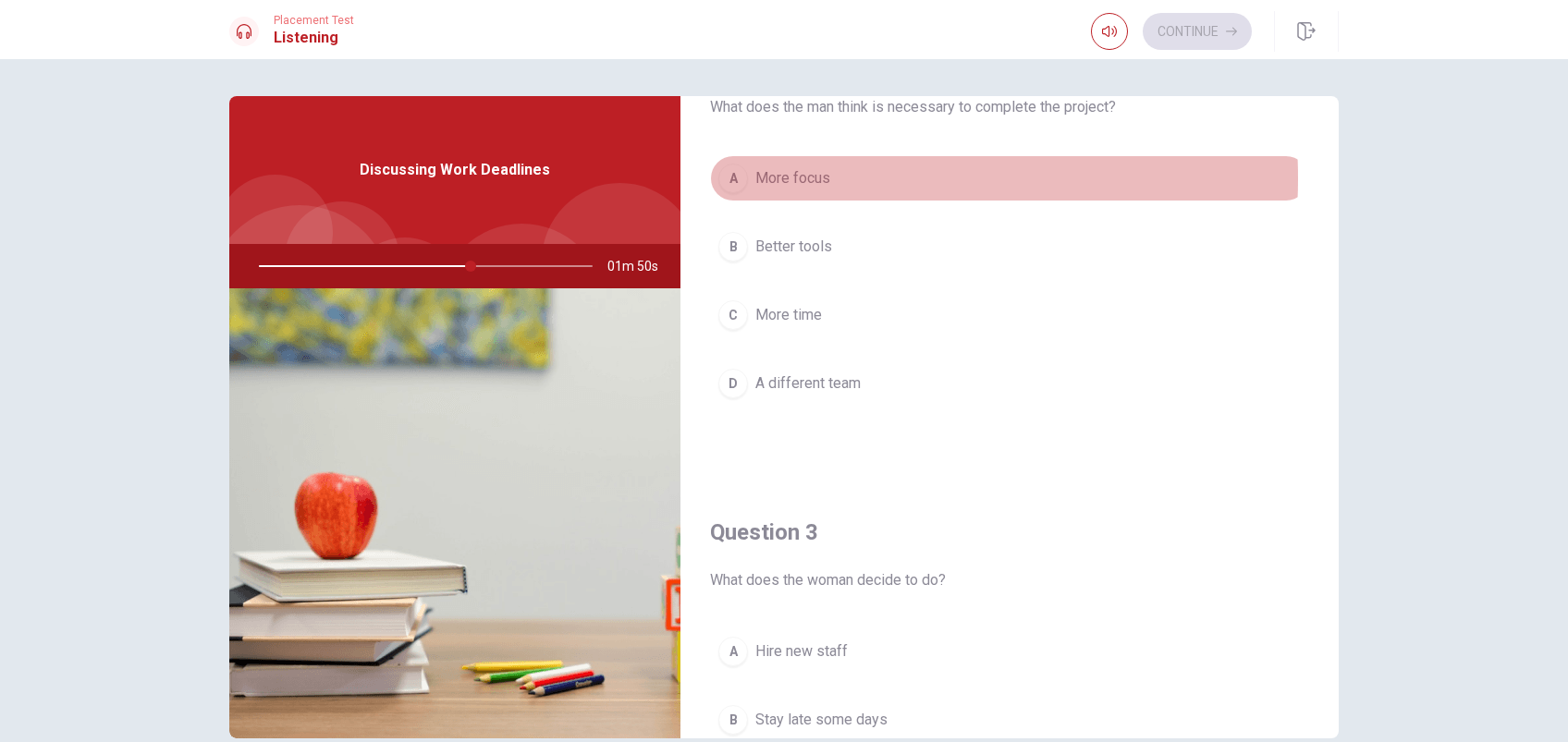
click at [782, 177] on span "More focus" at bounding box center [793, 178] width 75 height 22
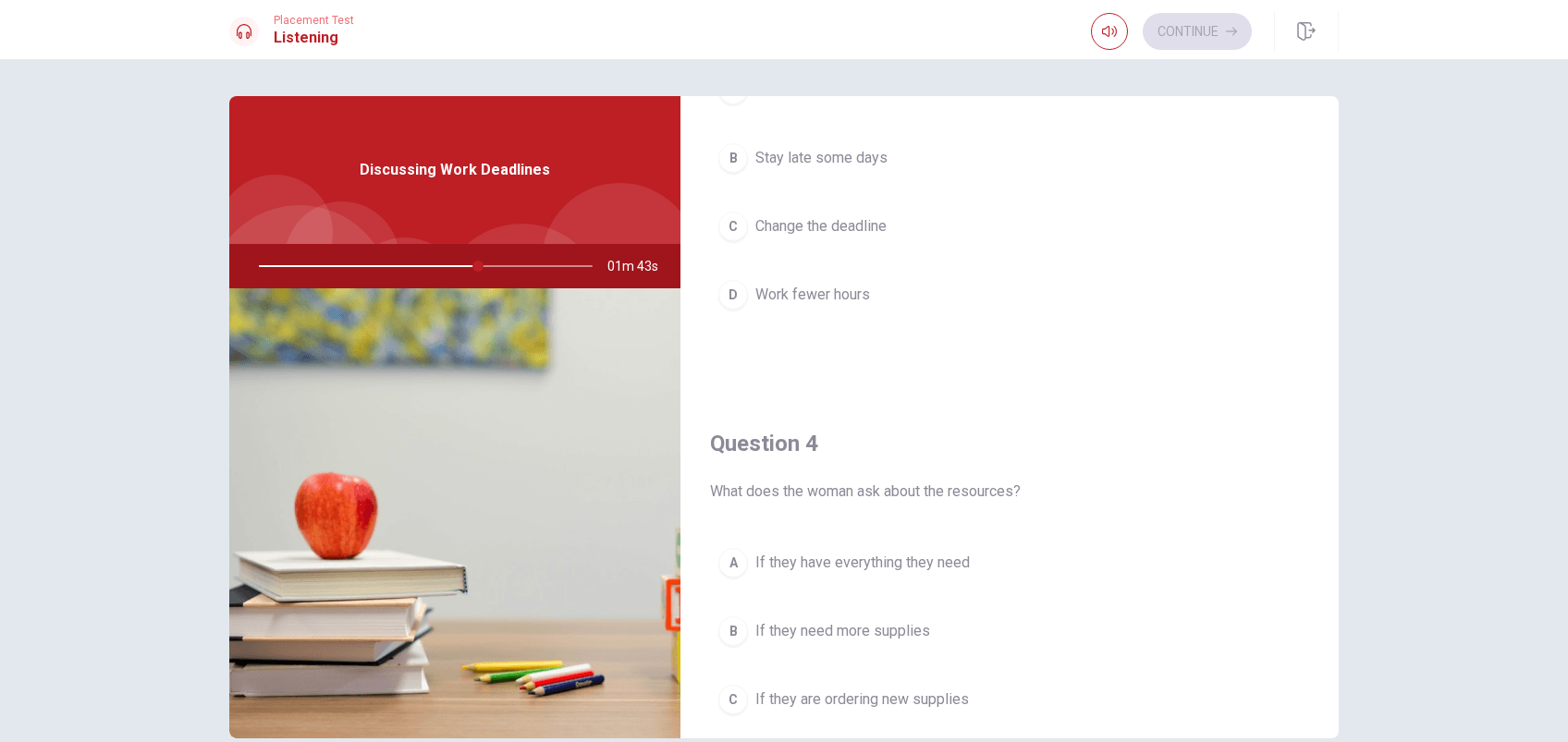
scroll to position [1686, 0]
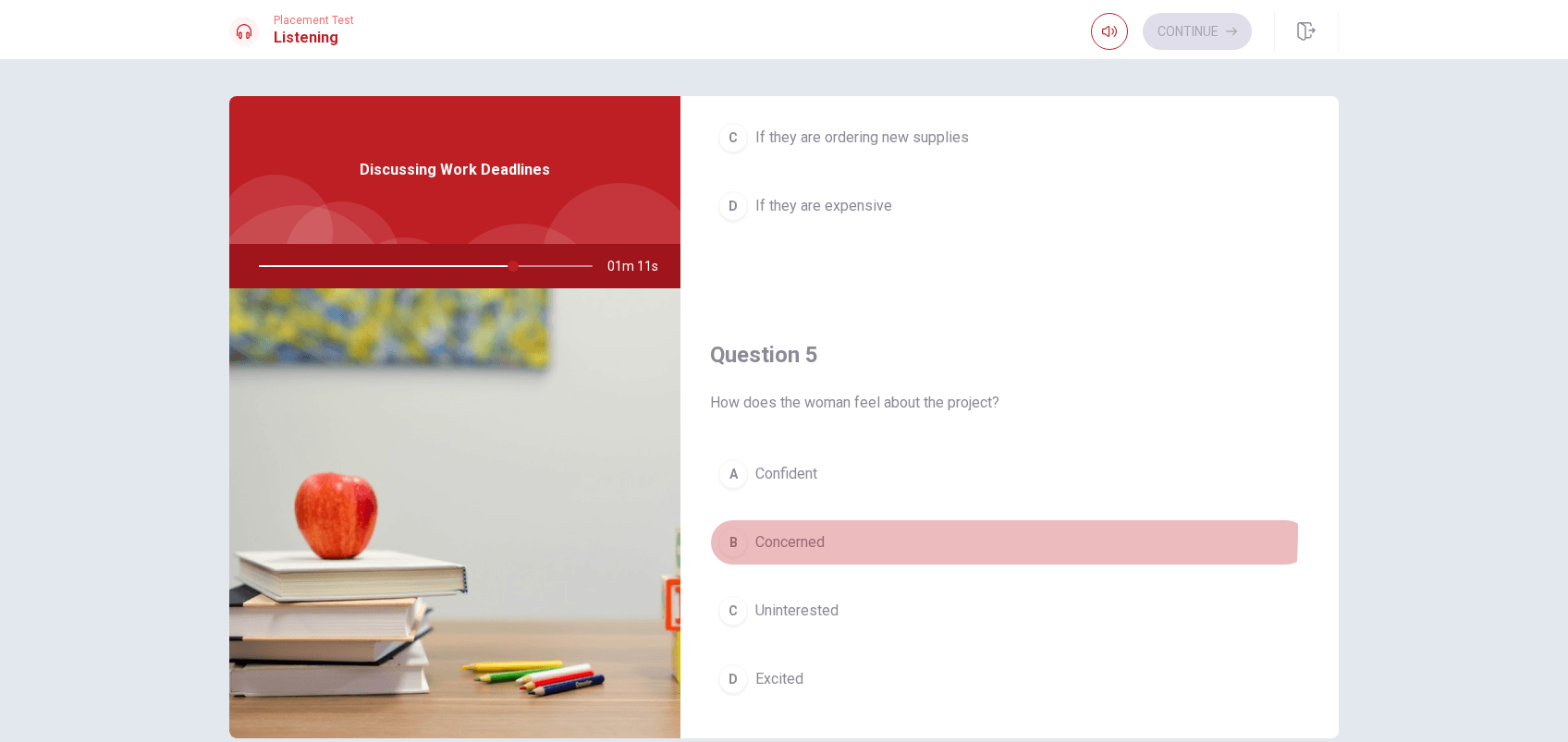
click at [785, 526] on button "B Concerned" at bounding box center [1009, 542] width 599 height 46
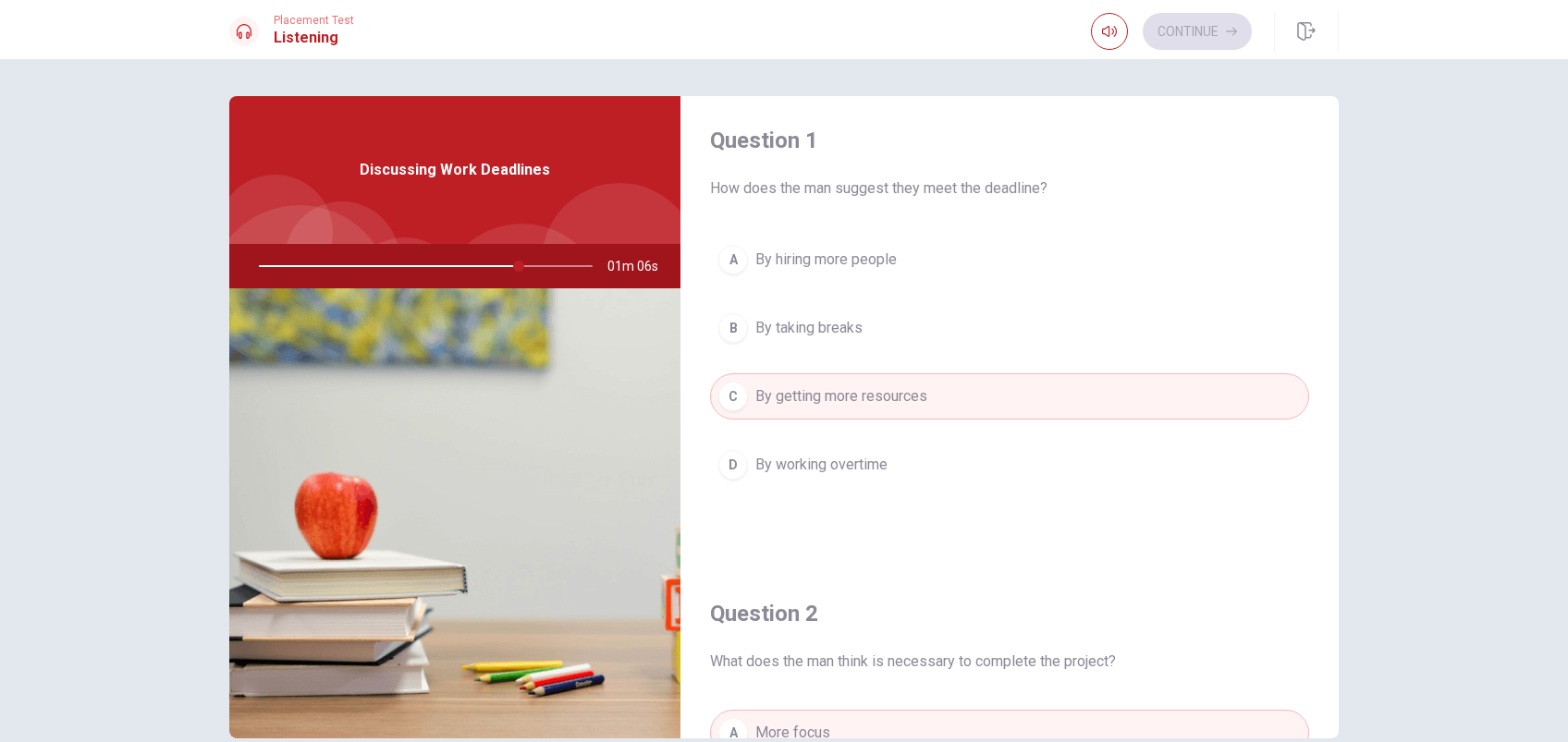
scroll to position [1, 0]
type input "88"
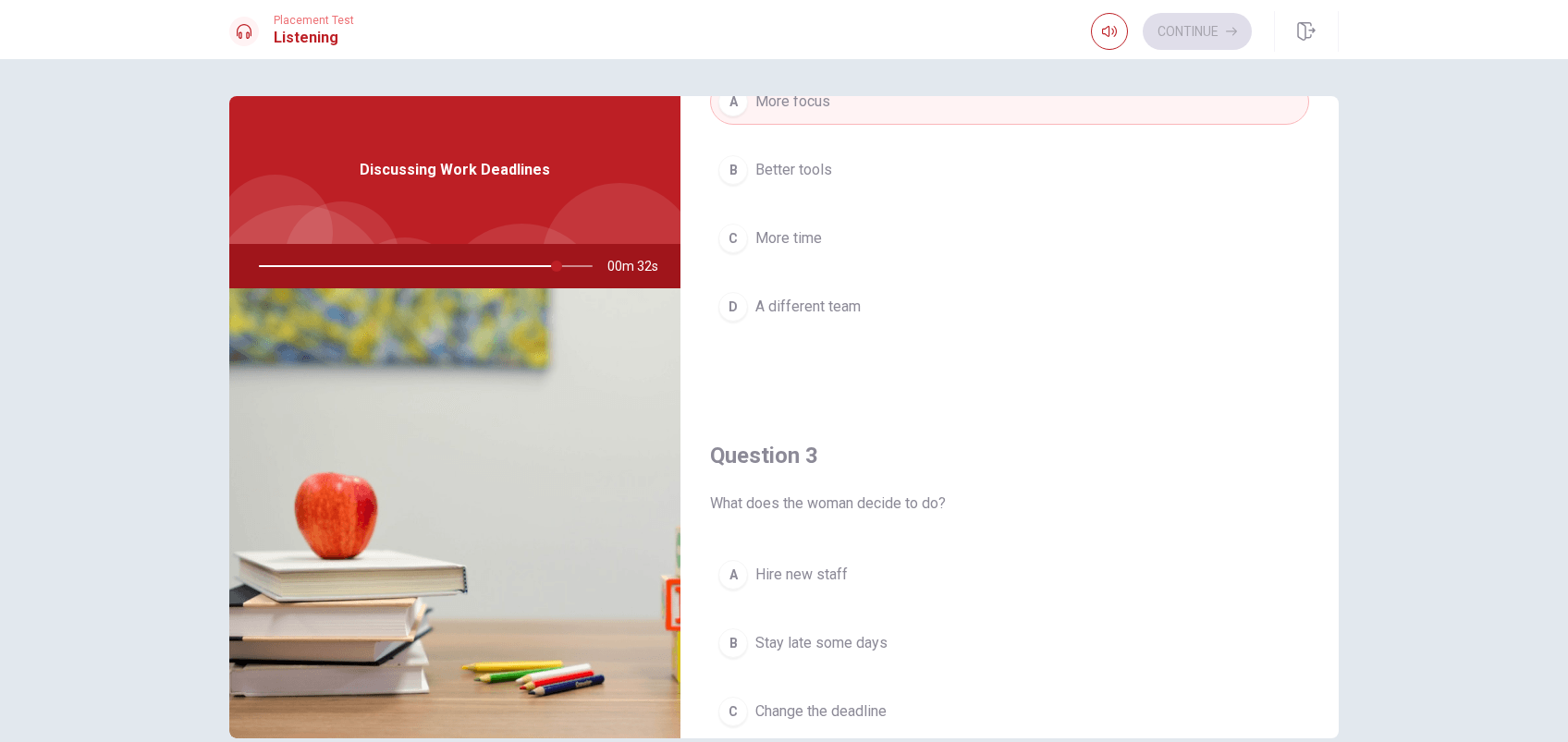
scroll to position [938, 0]
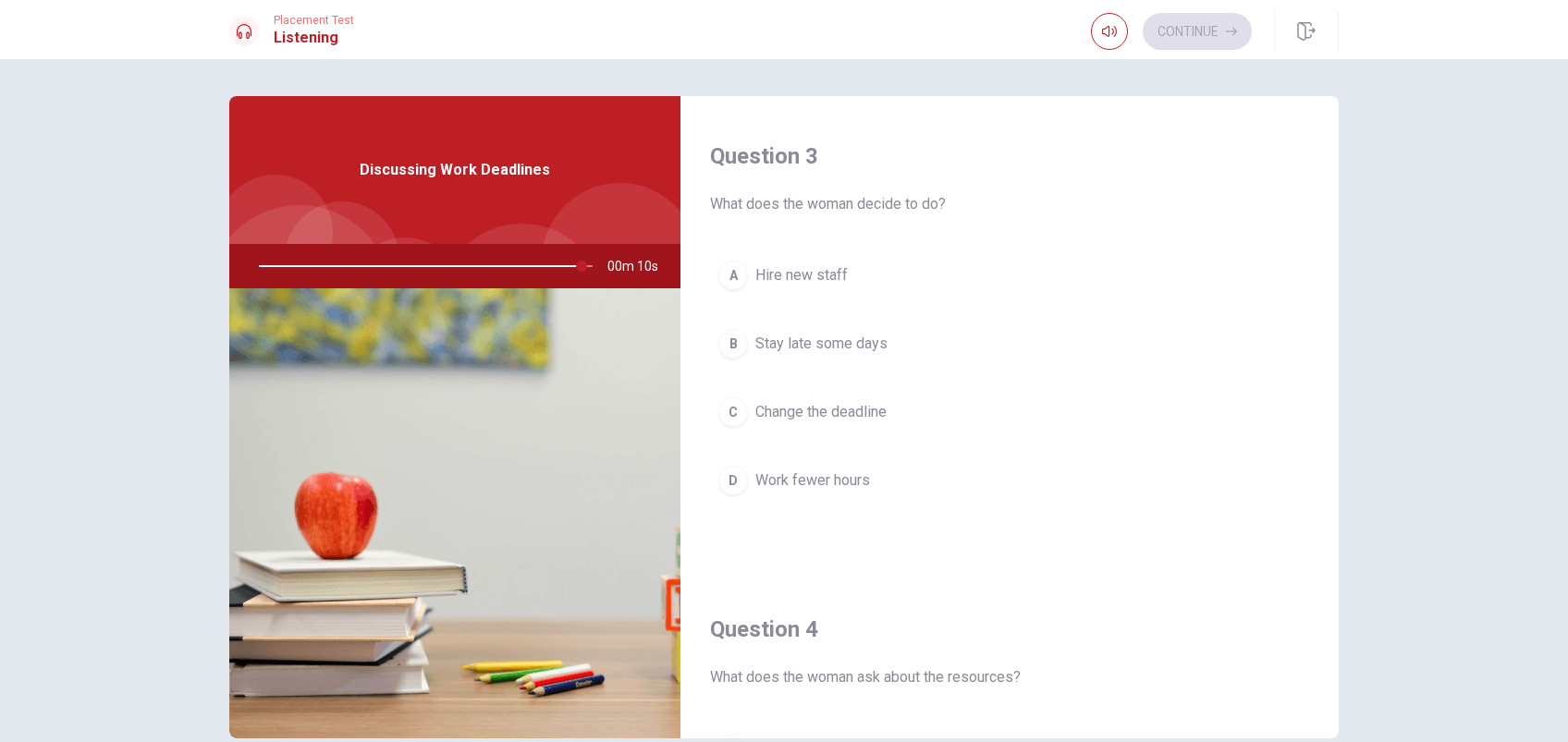
click at [811, 405] on span "Change the deadline" at bounding box center [821, 412] width 132 height 22
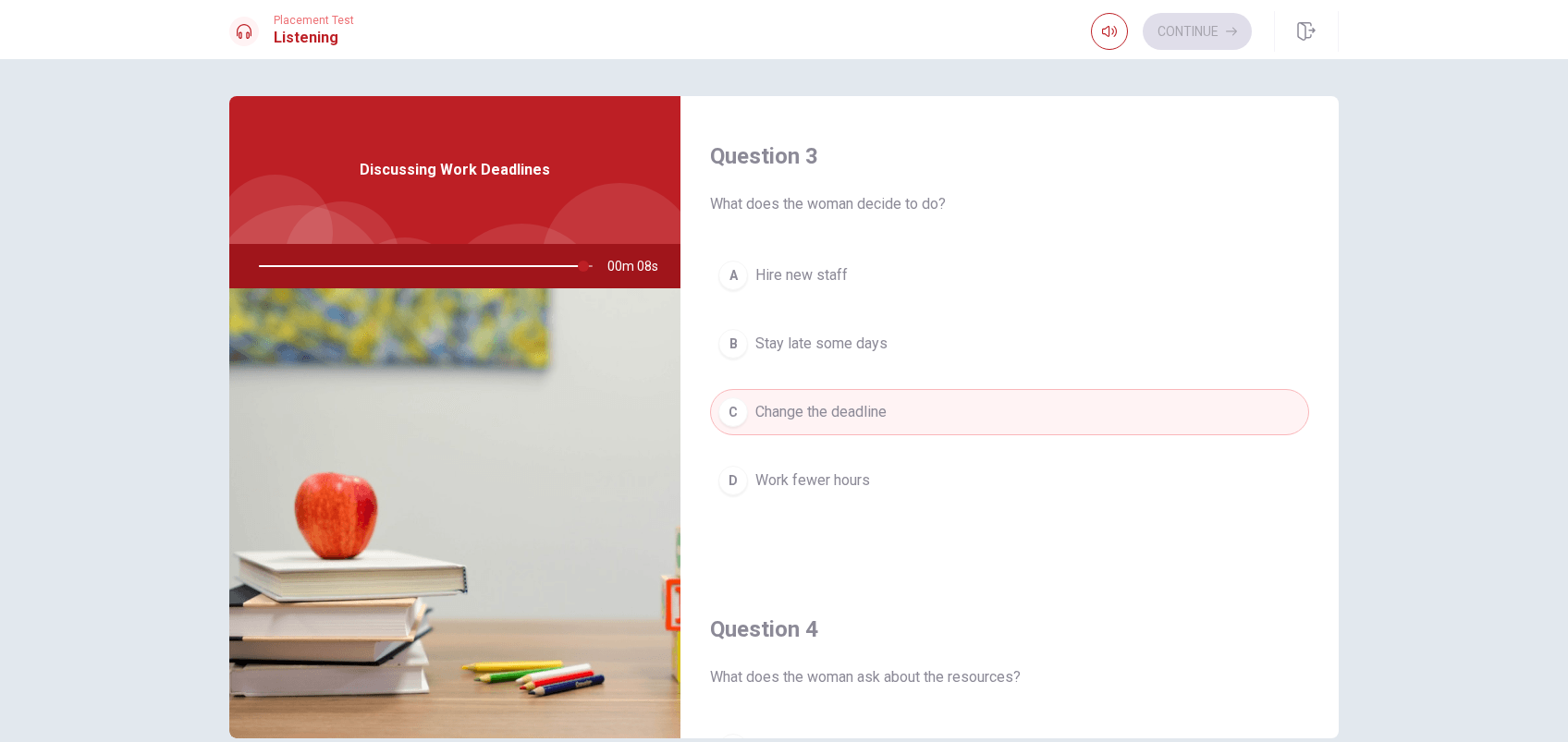
scroll to position [1500, 0]
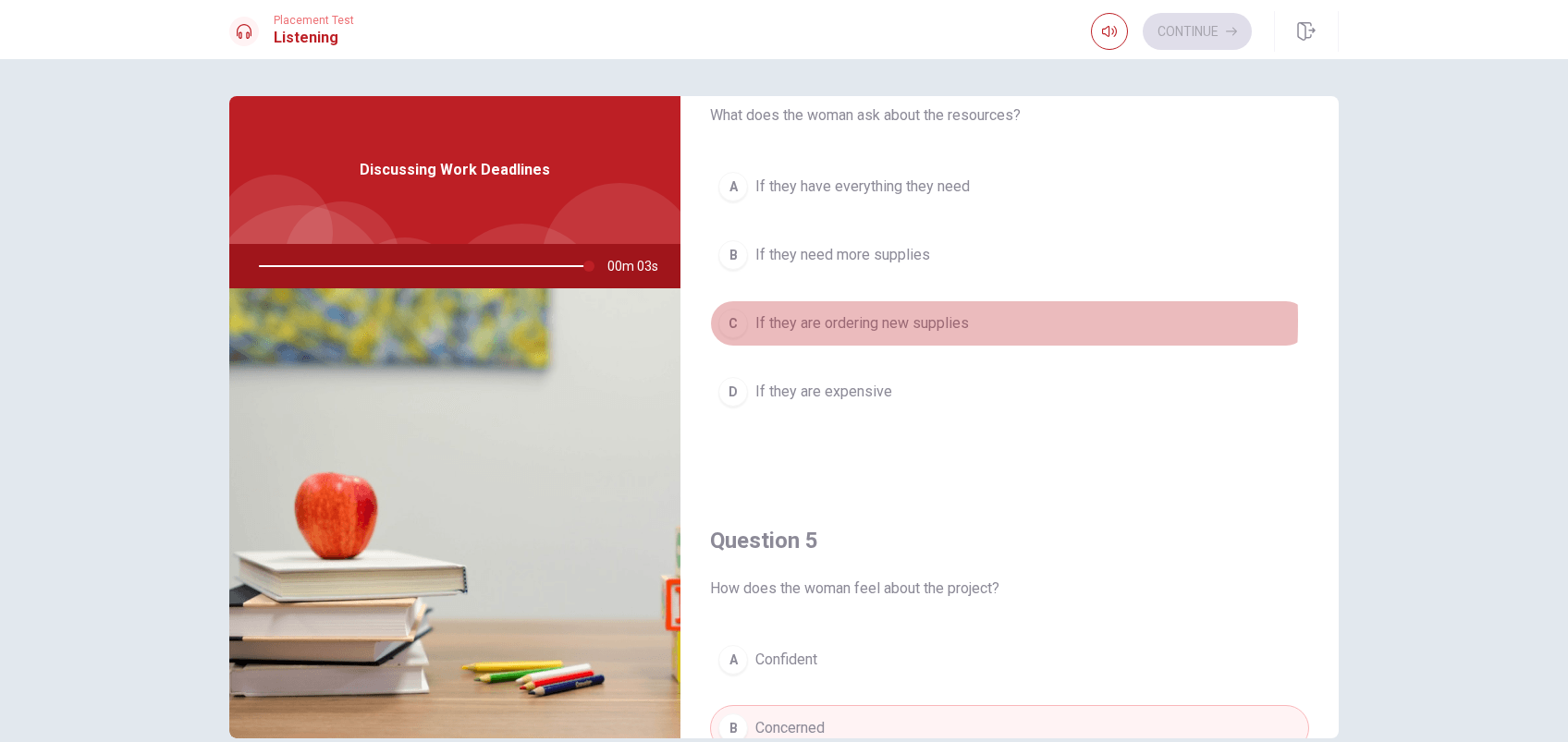
click at [804, 318] on span "If they are ordering new supplies" at bounding box center [863, 323] width 214 height 22
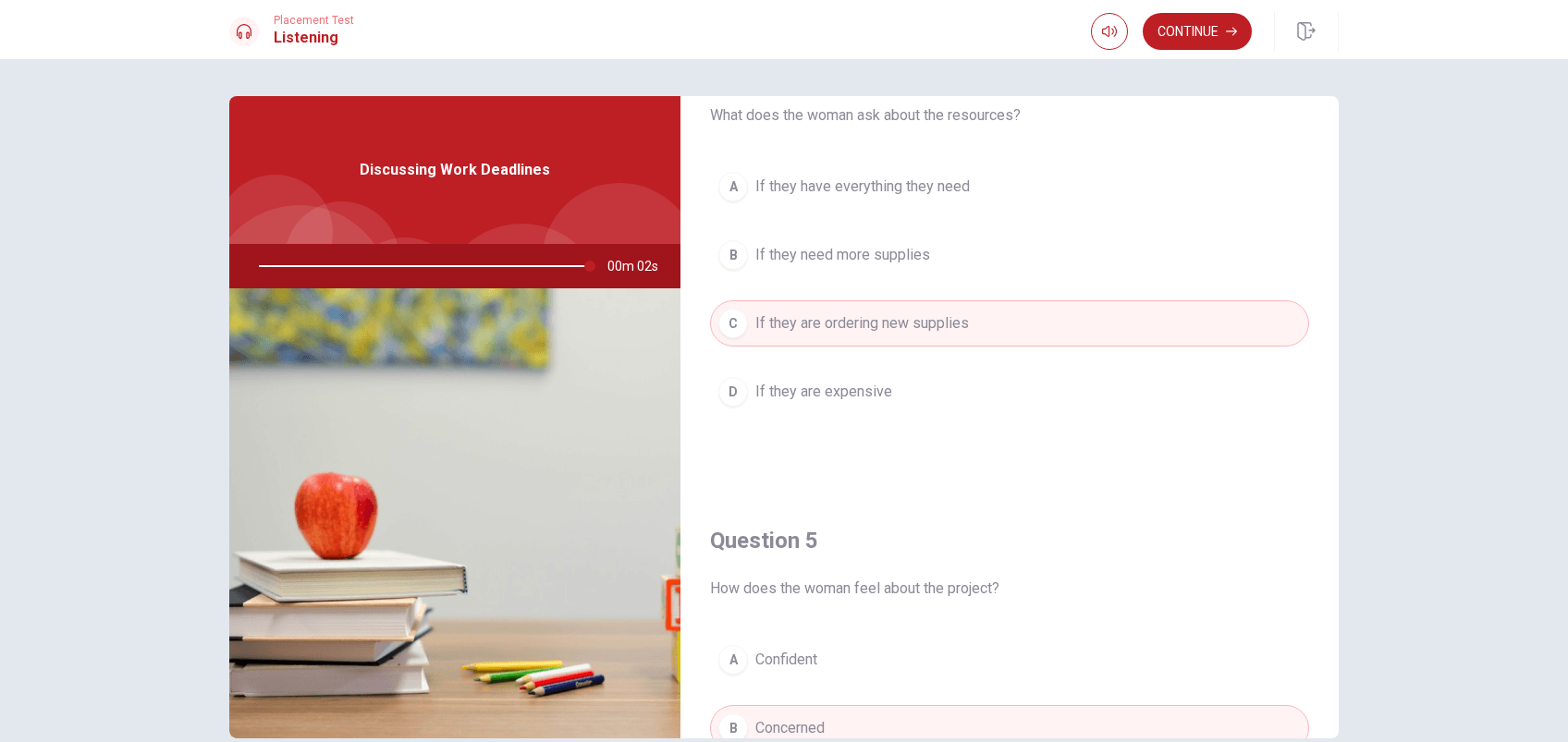
click at [799, 384] on span "If they are expensive" at bounding box center [824, 391] width 137 height 22
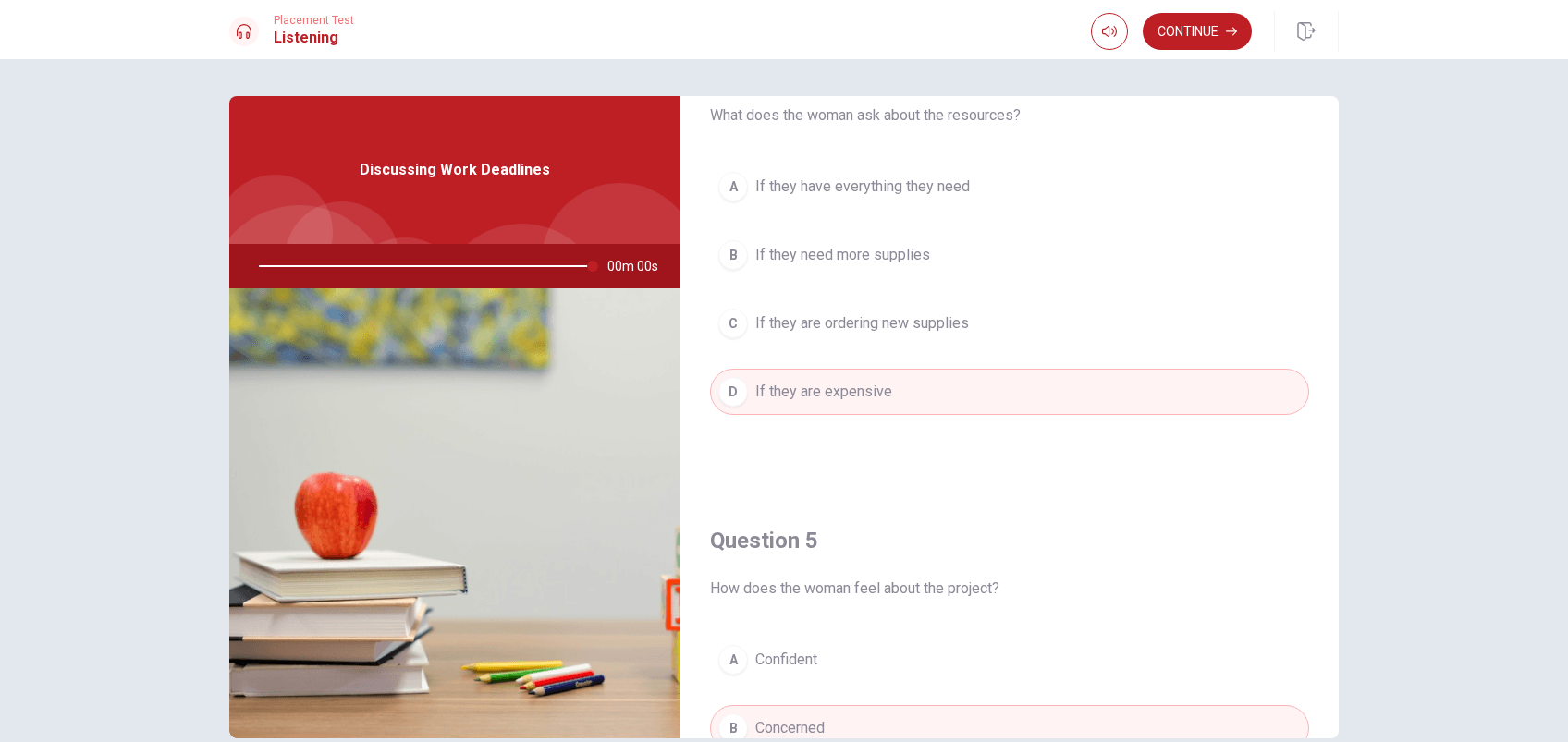
type input "0"
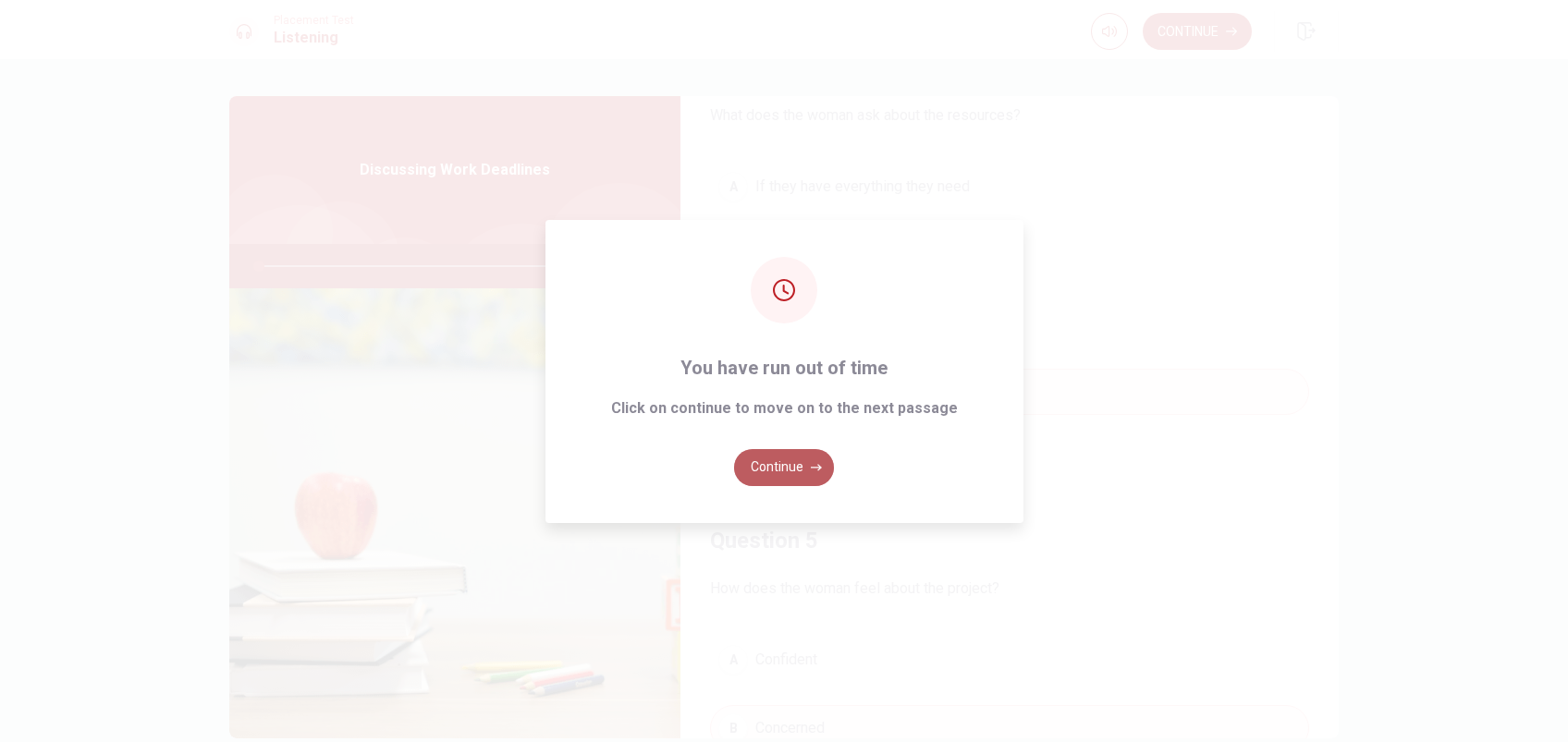
click at [806, 465] on button "Continue" at bounding box center [783, 468] width 99 height 37
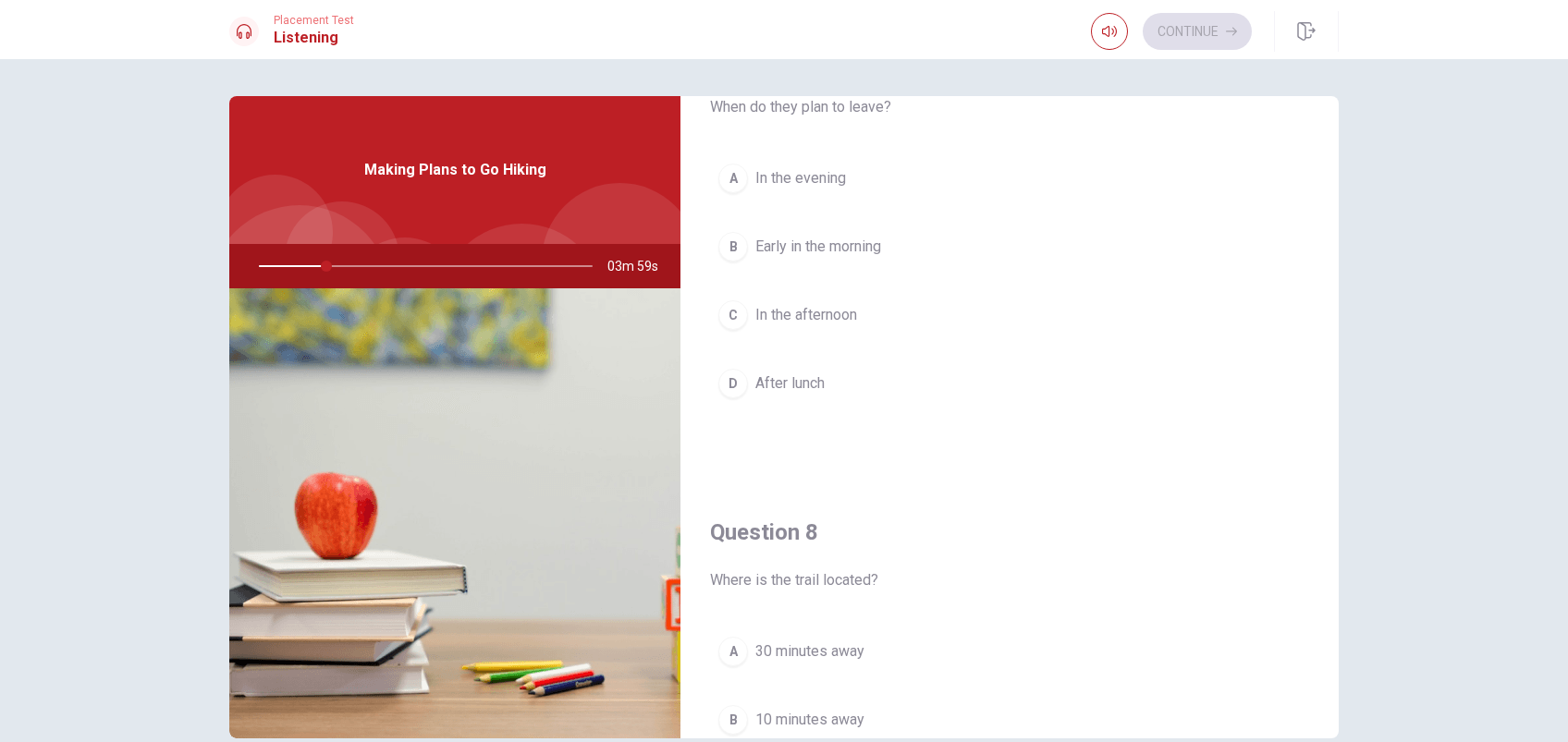
scroll to position [0, 0]
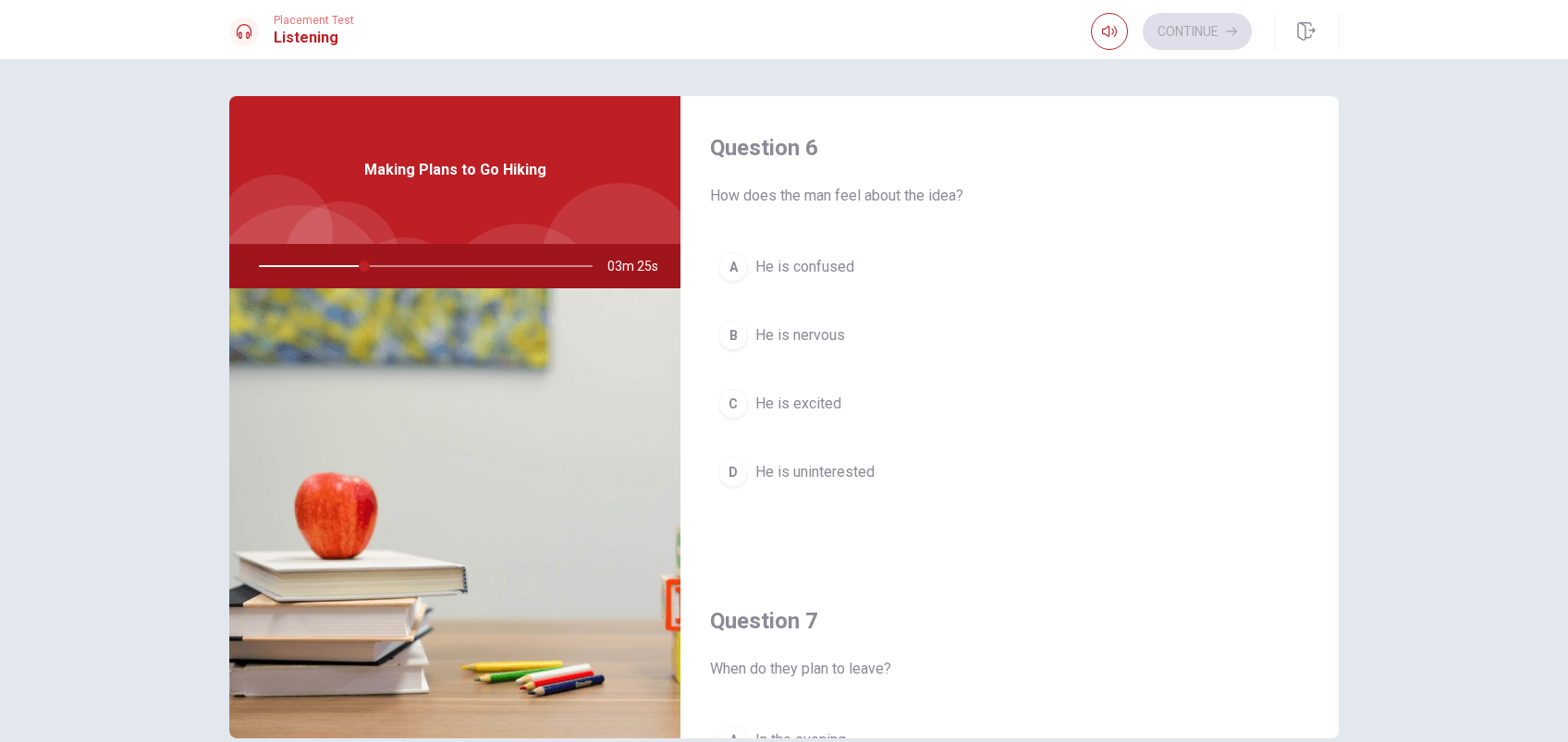
click at [774, 400] on span "He is excited" at bounding box center [798, 403] width 86 height 22
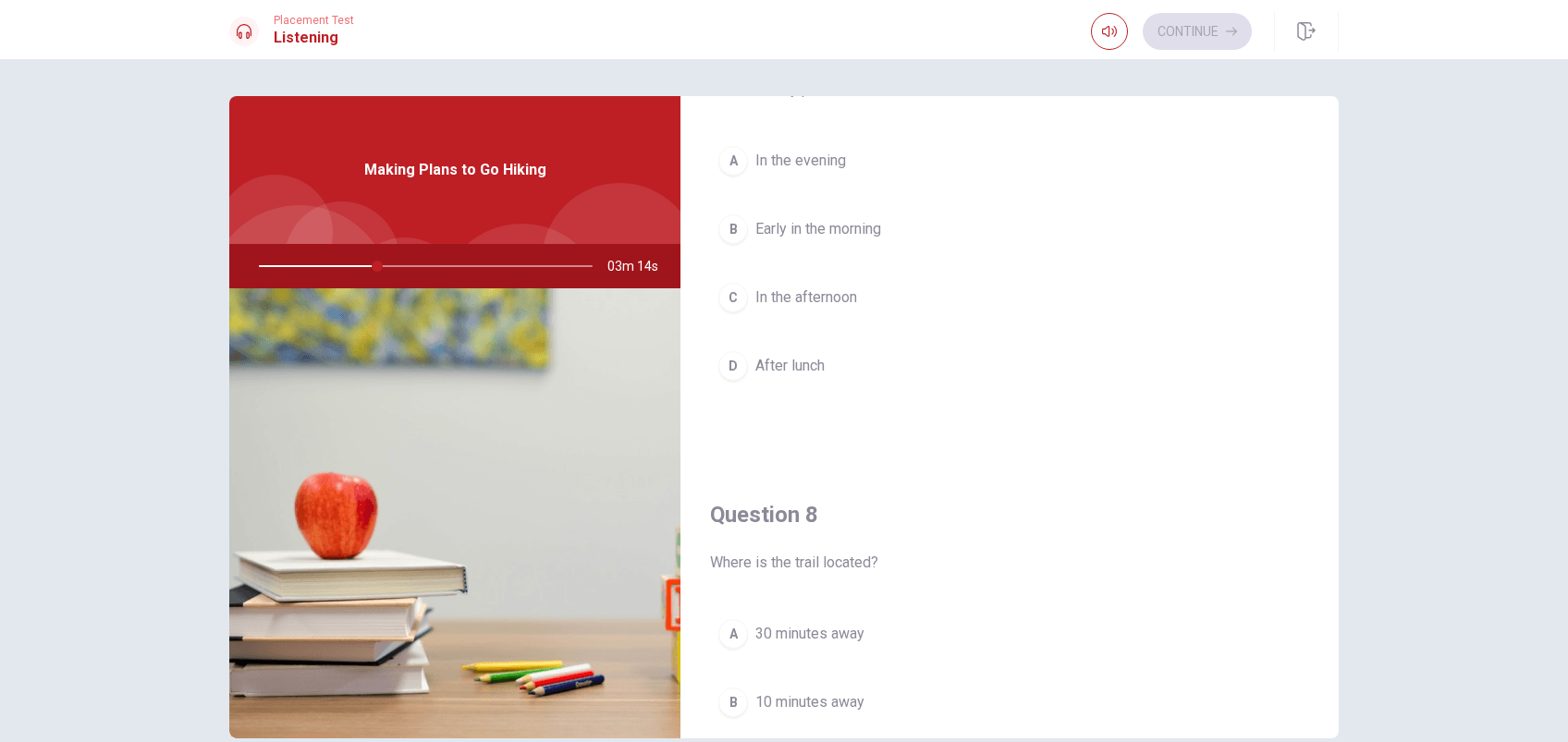
scroll to position [611, 0]
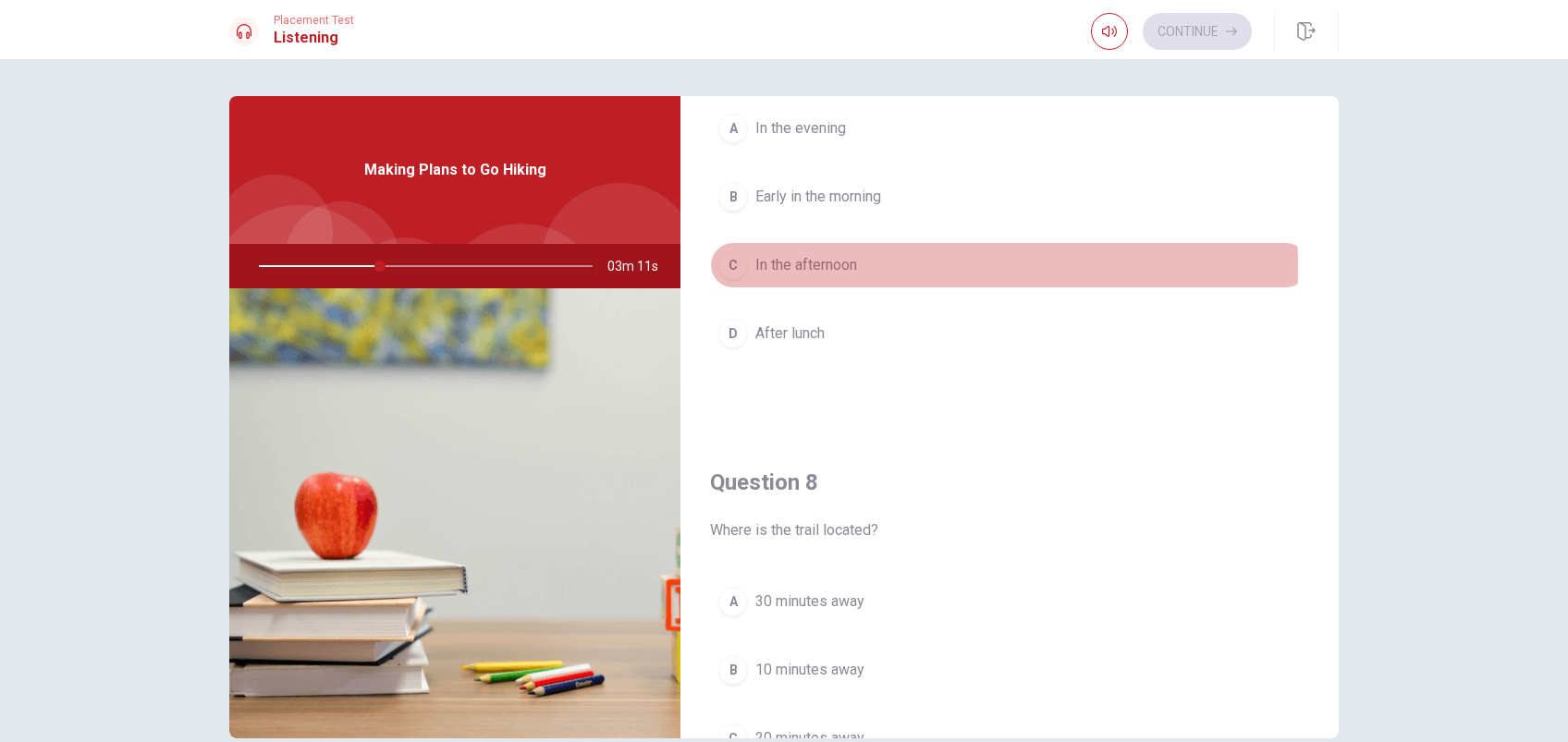
click at [812, 265] on span "In the afternoon" at bounding box center [806, 265] width 101 height 22
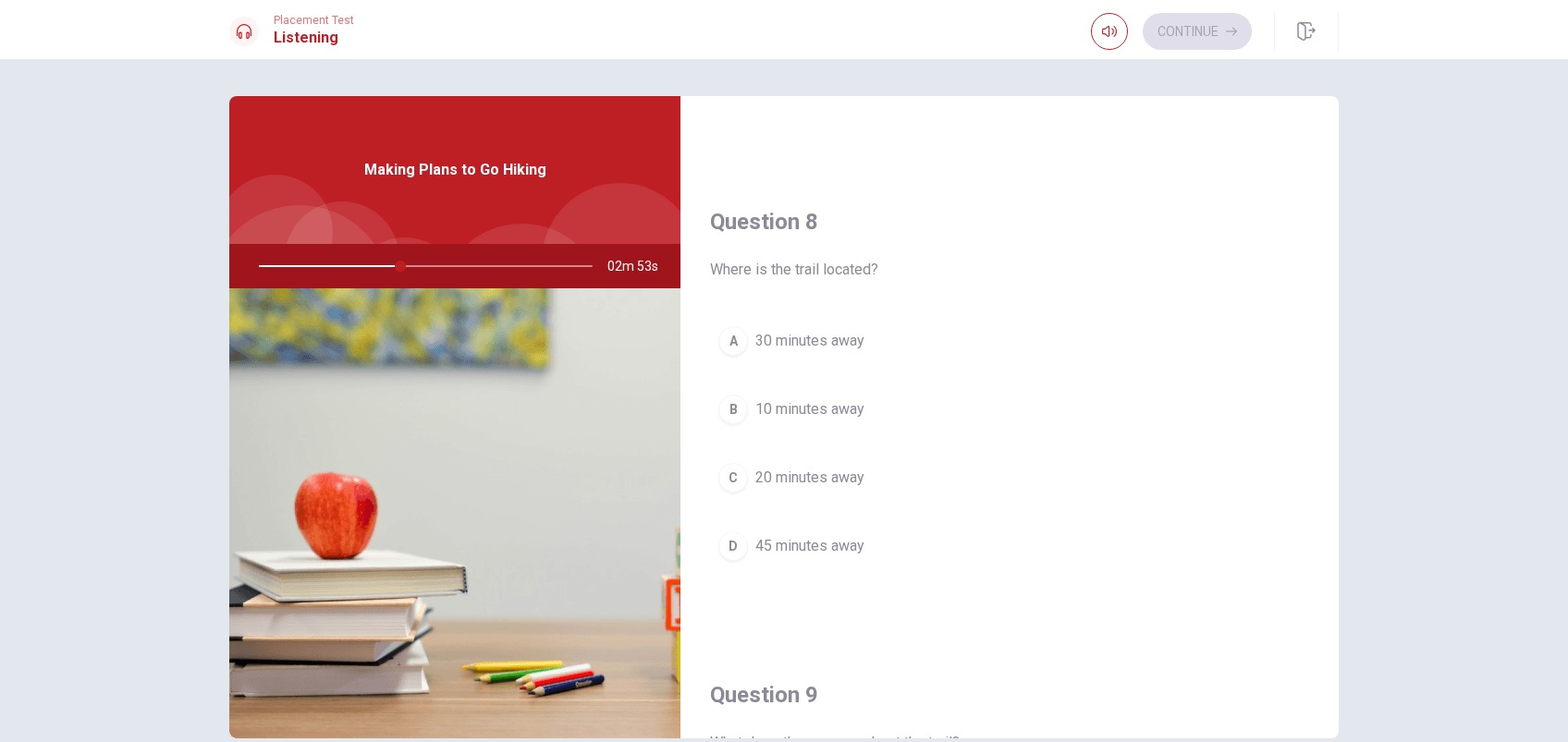
scroll to position [821, 0]
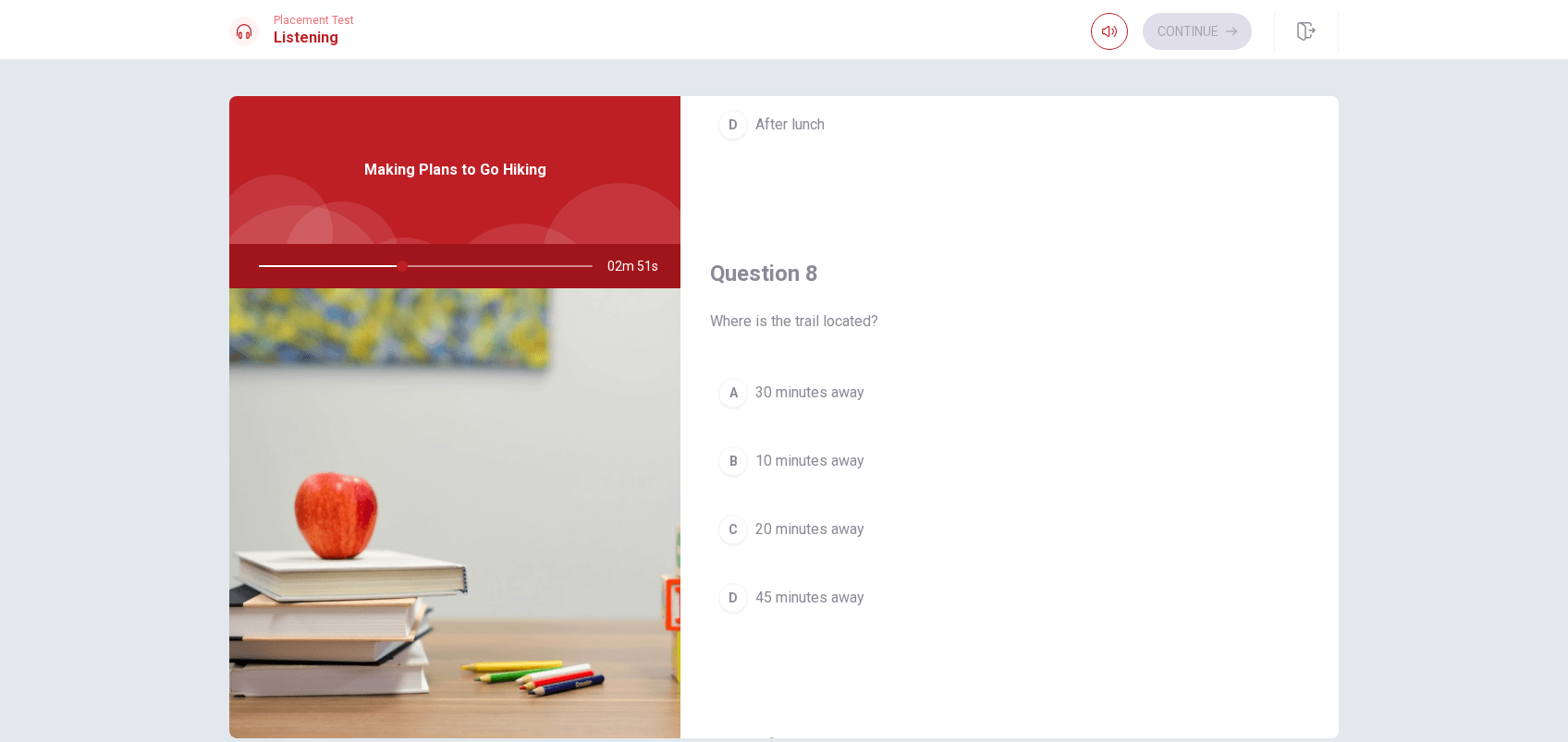
click at [797, 384] on span "30 minutes away" at bounding box center [810, 392] width 109 height 22
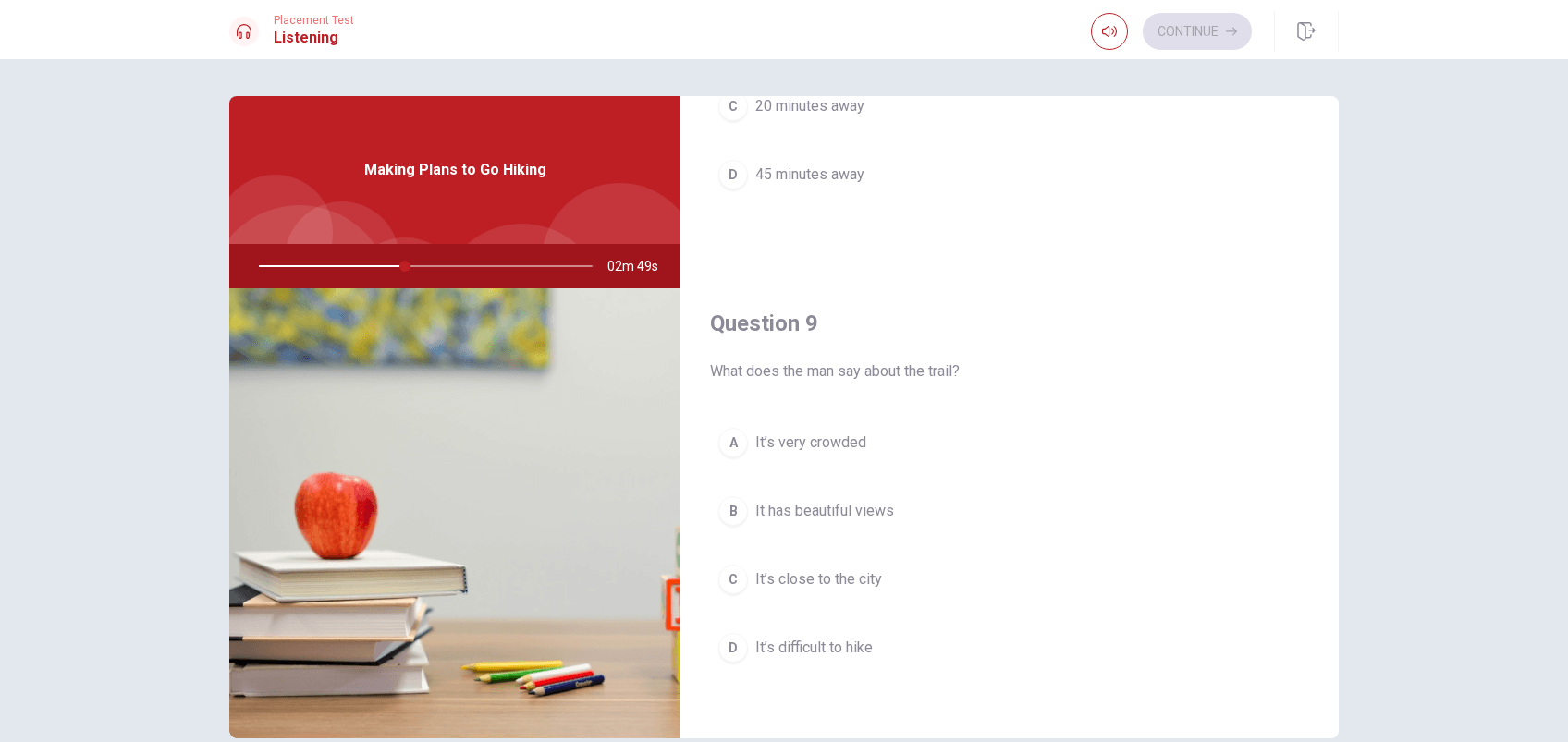
scroll to position [1264, 0]
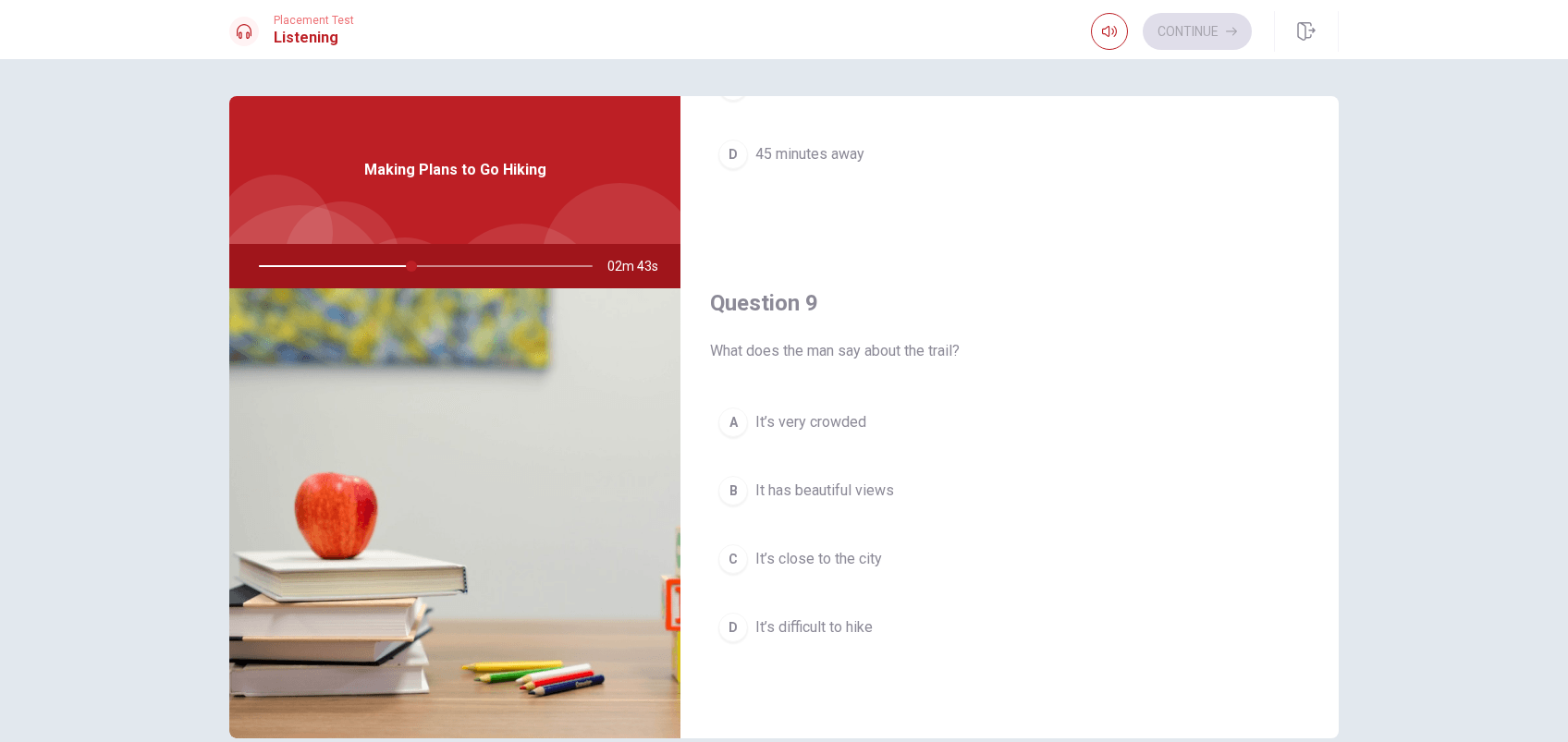
click at [864, 490] on span "It has beautiful views" at bounding box center [825, 490] width 138 height 22
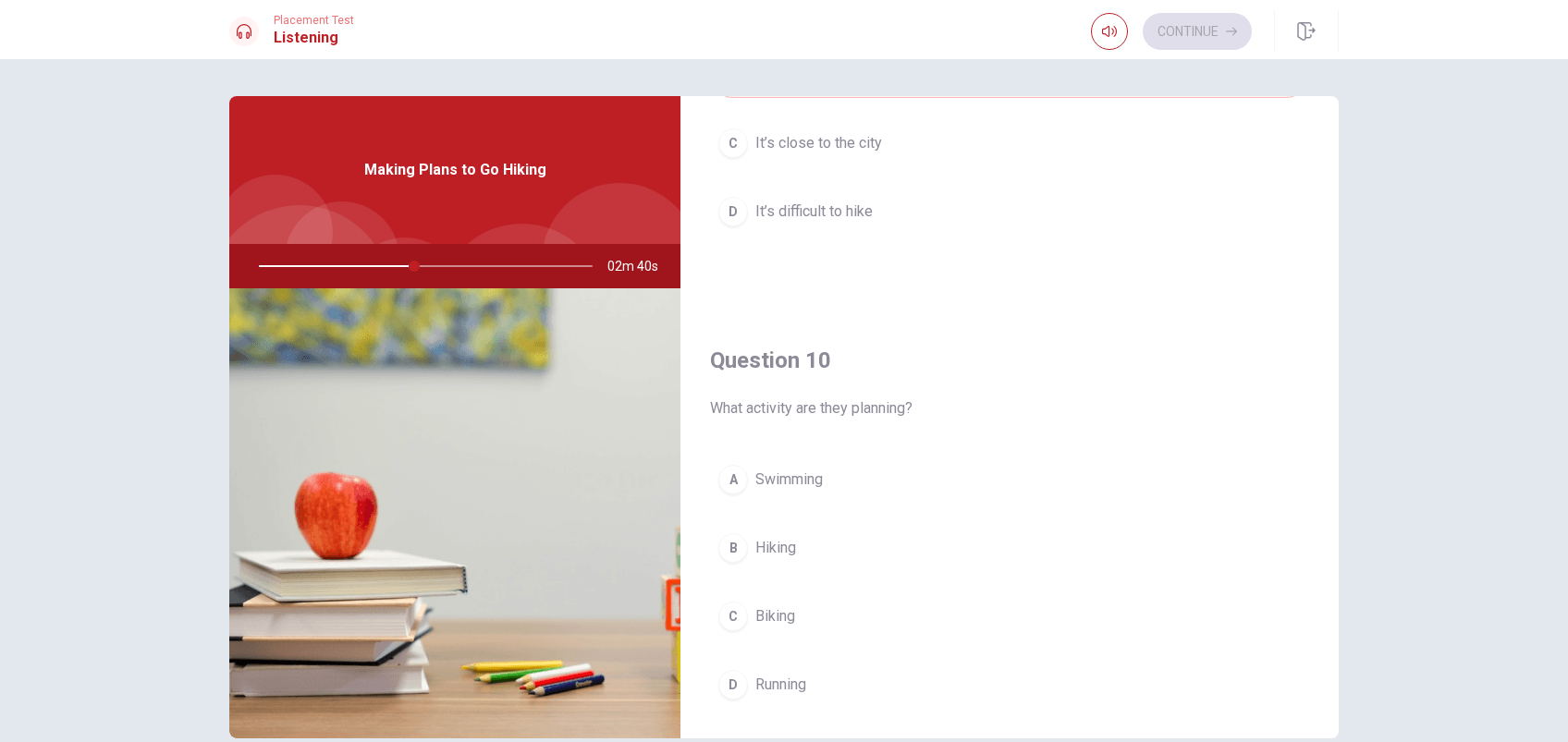
scroll to position [1719, 0]
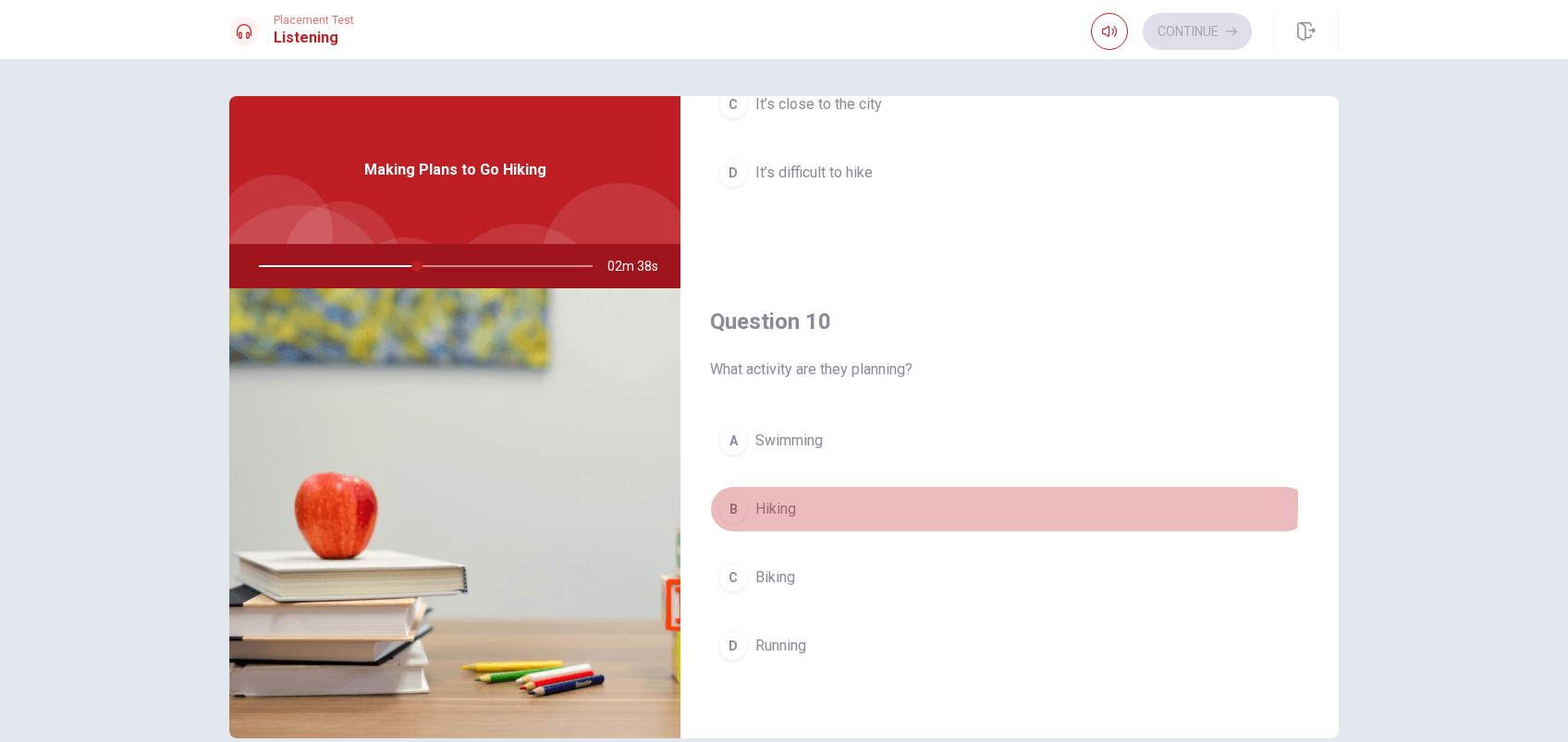
click at [763, 499] on span "Hiking" at bounding box center [775, 508] width 41 height 22
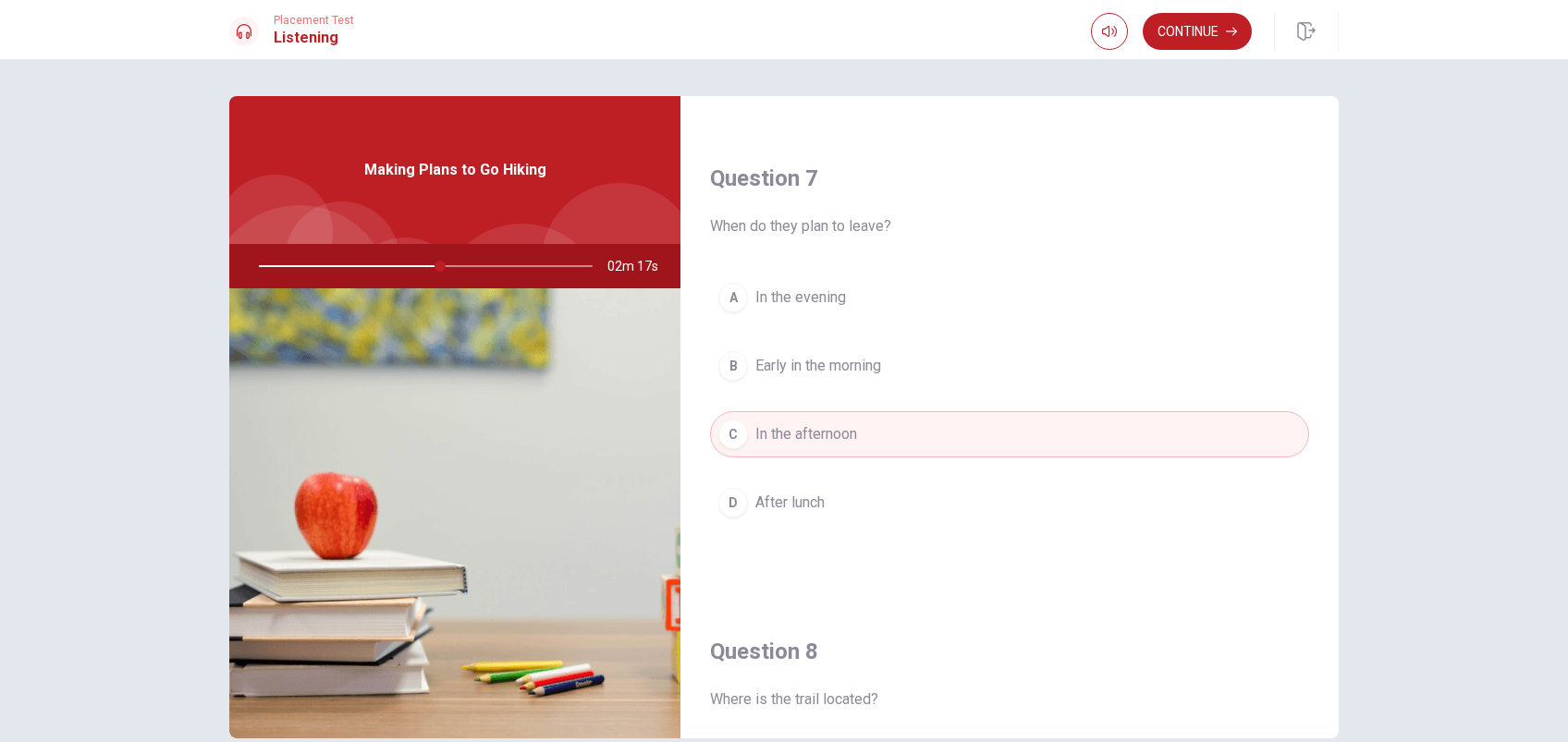
scroll to position [496, 0]
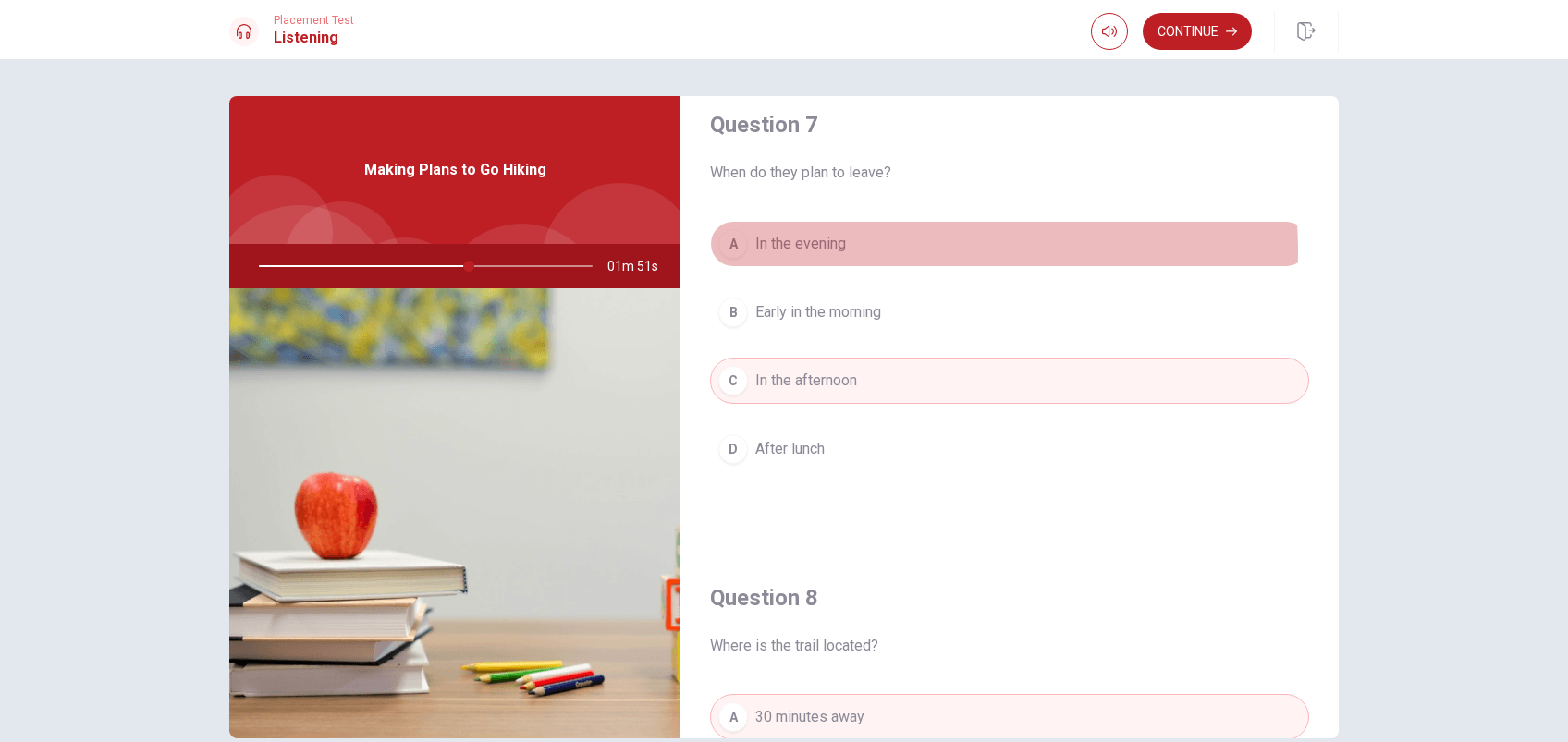
click at [827, 252] on span "In the evening" at bounding box center [801, 243] width 91 height 22
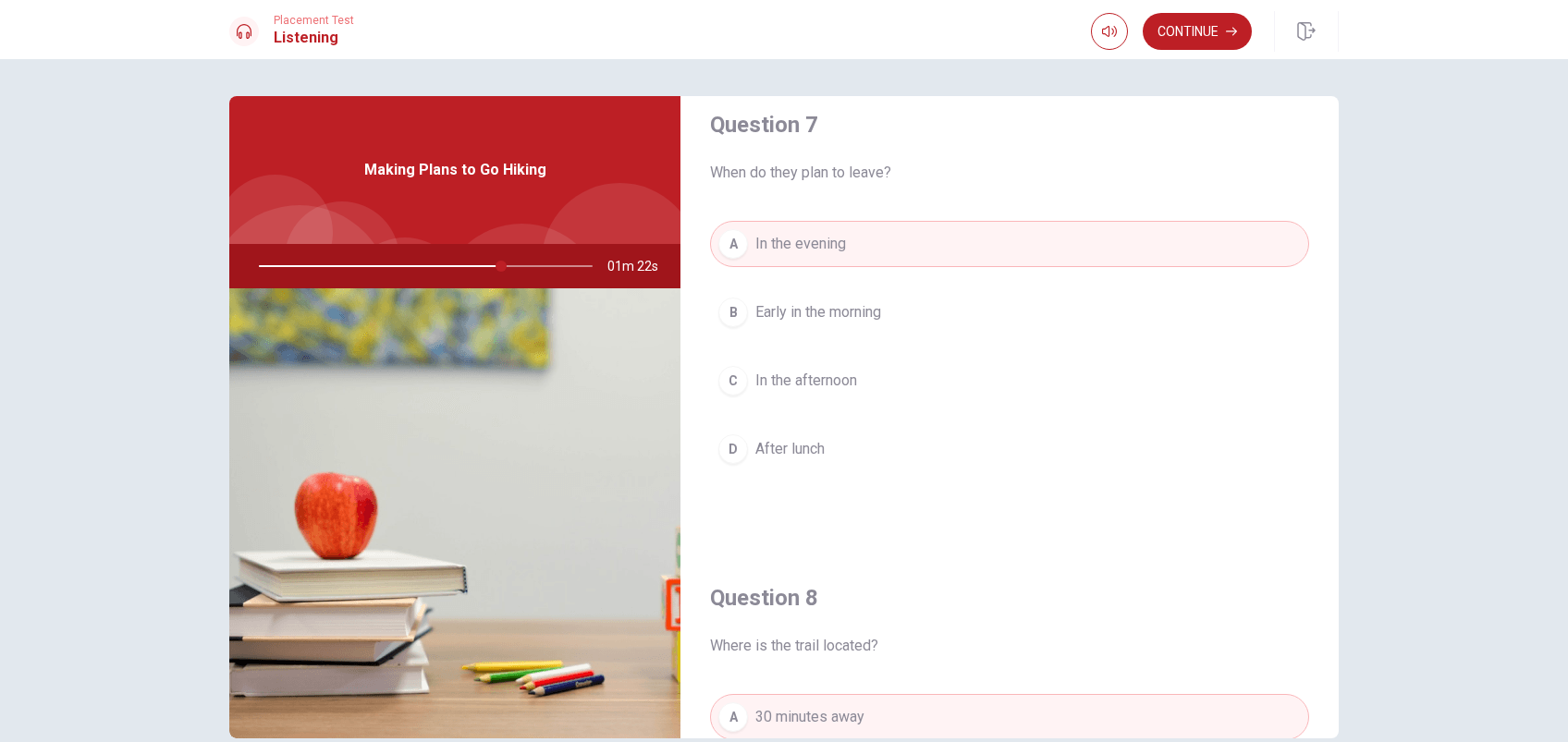
click at [838, 303] on span "Early in the morning" at bounding box center [818, 311] width 126 height 22
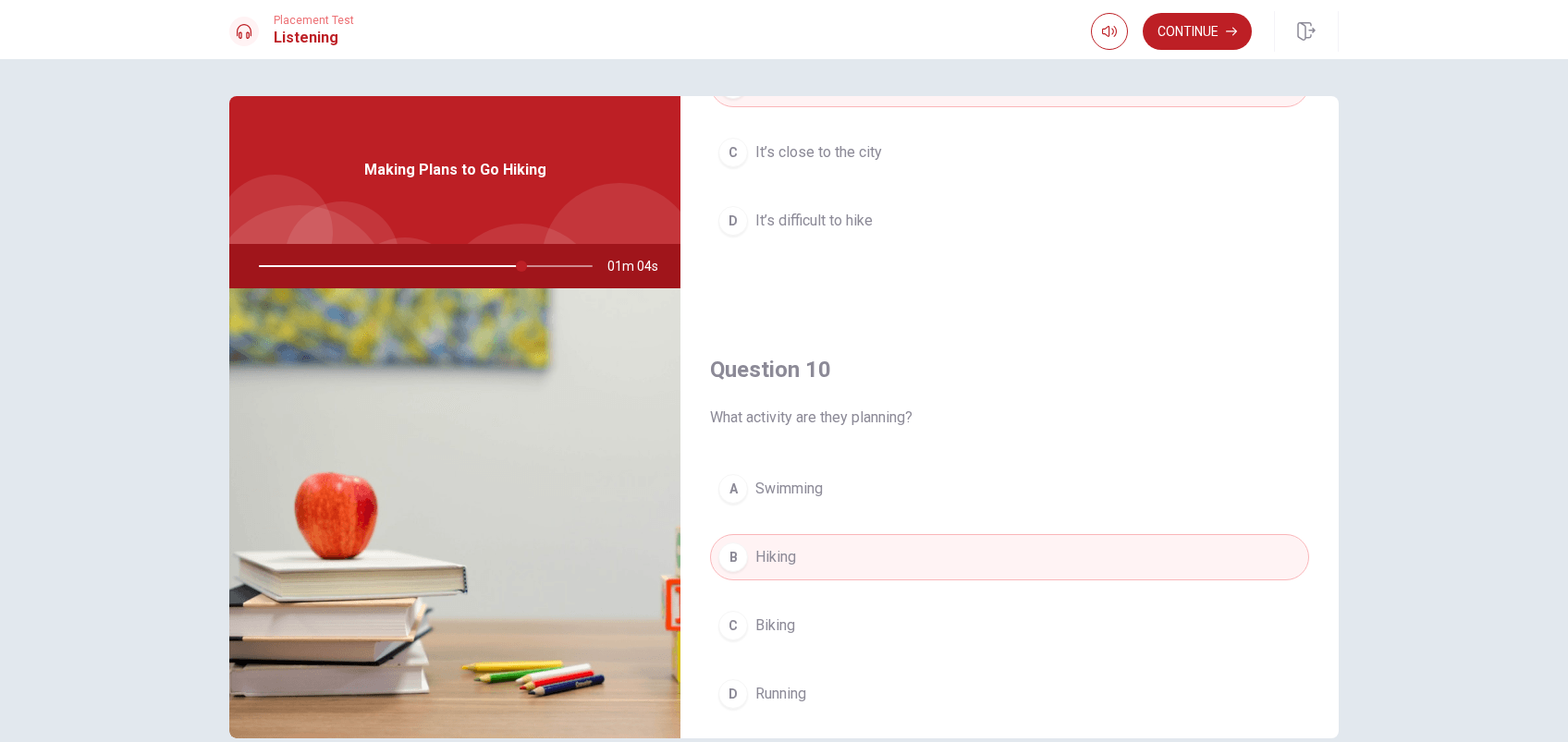
scroll to position [1719, 0]
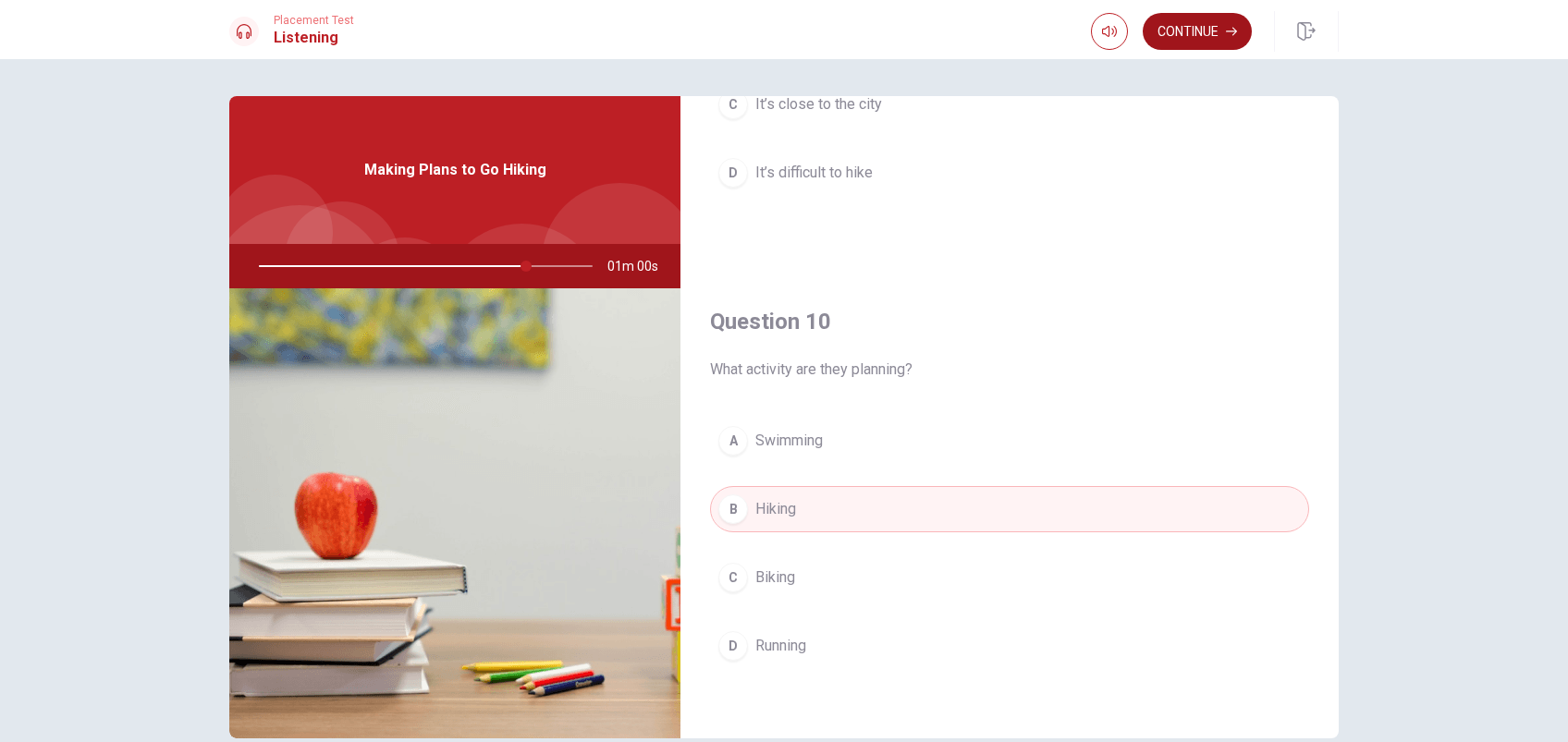
click at [1186, 28] on button "Continue" at bounding box center [1197, 31] width 109 height 37
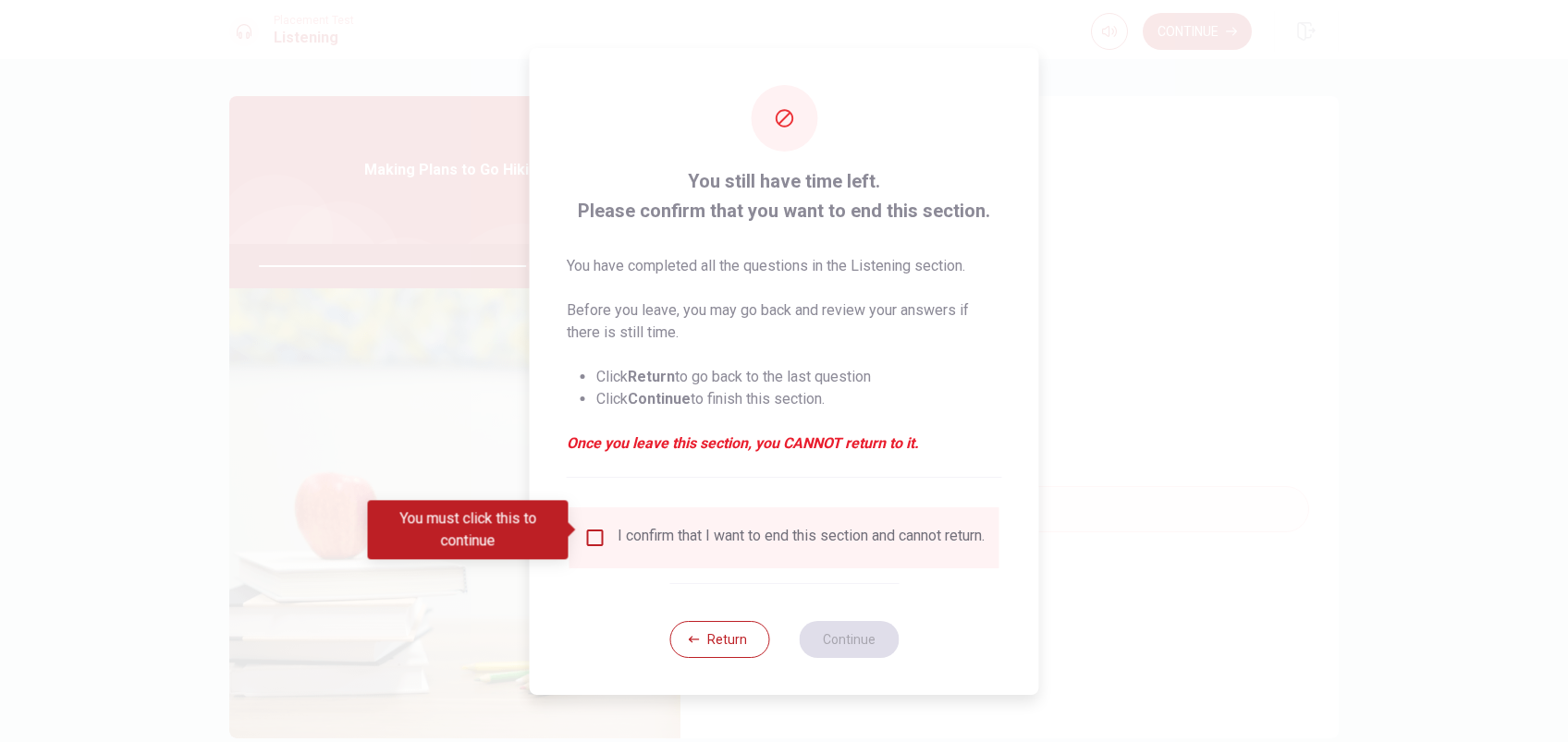
click at [1131, 409] on div at bounding box center [784, 371] width 1568 height 742
click at [592, 529] on input "You must click this to continue" at bounding box center [595, 538] width 22 height 22
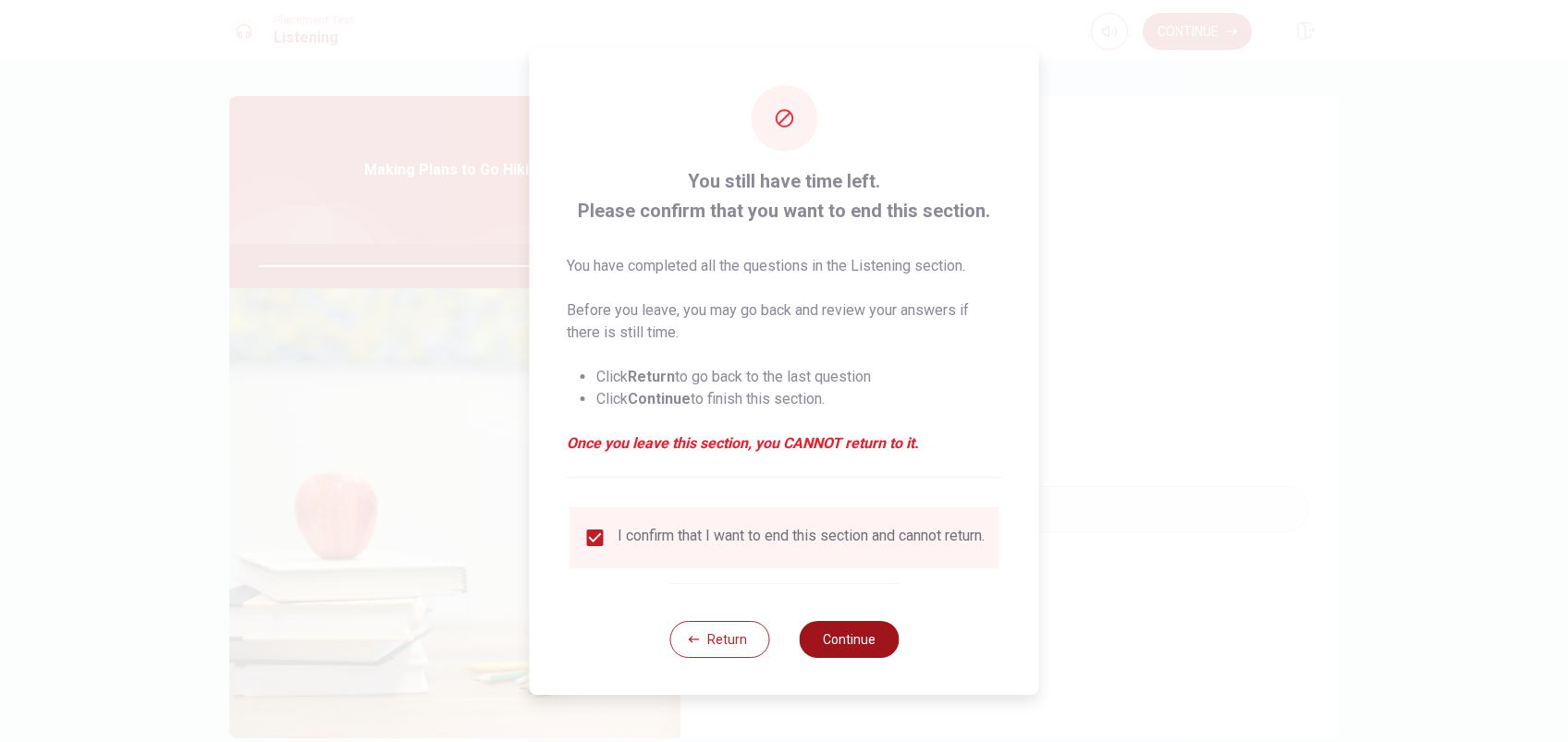
click at [845, 646] on button "Continue" at bounding box center [848, 639] width 99 height 37
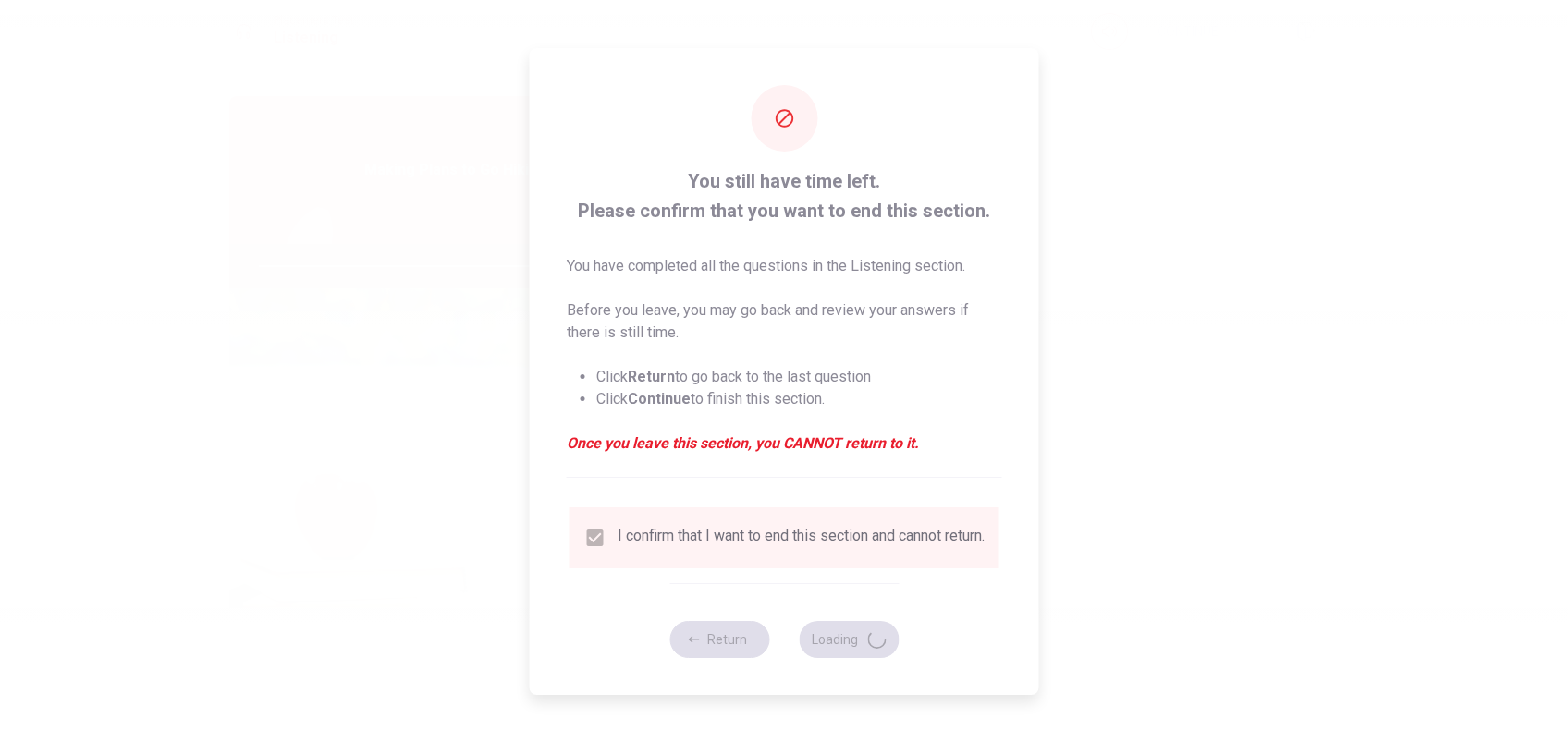
type input "84"
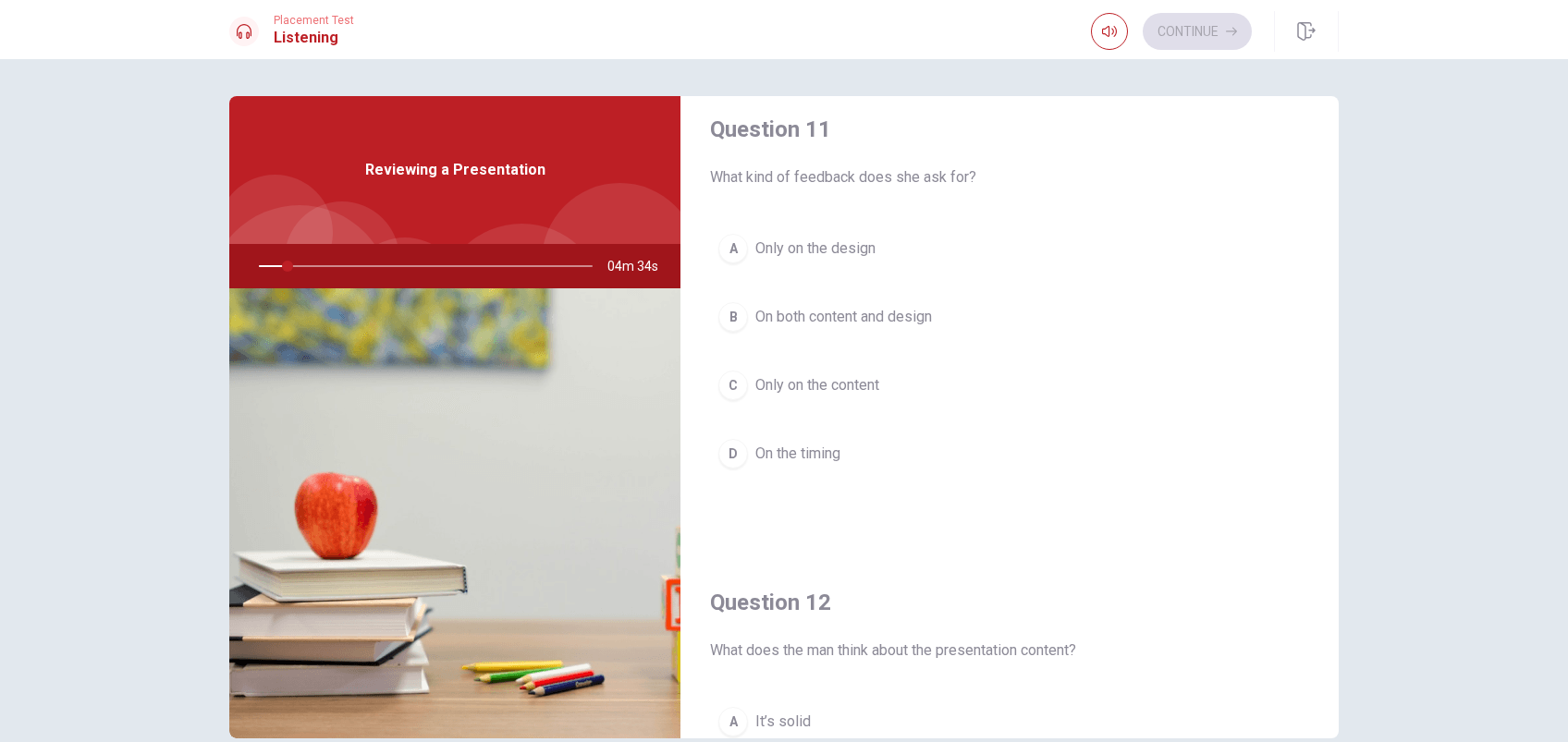
scroll to position [0, 0]
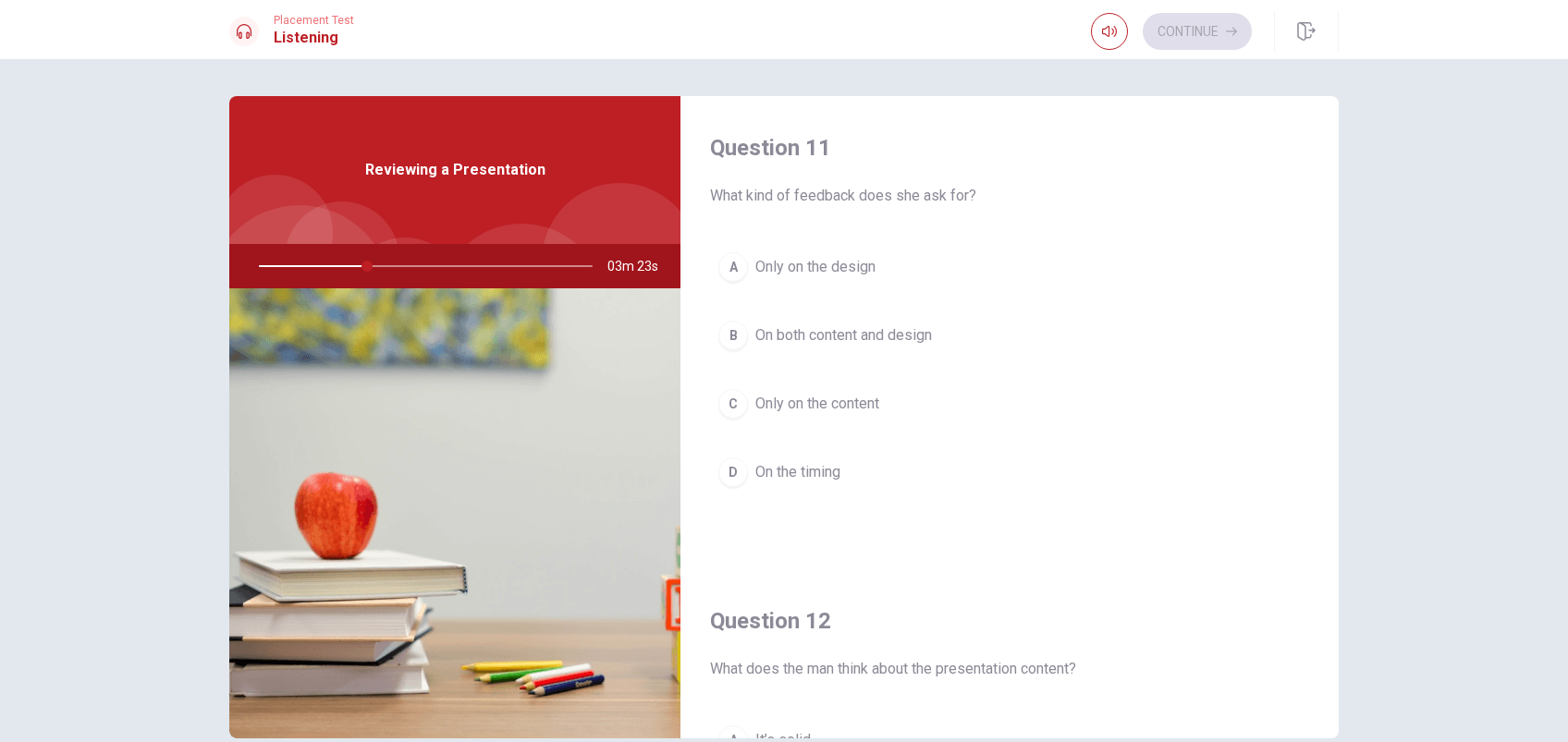
click at [910, 329] on span "On both content and design" at bounding box center [844, 335] width 177 height 22
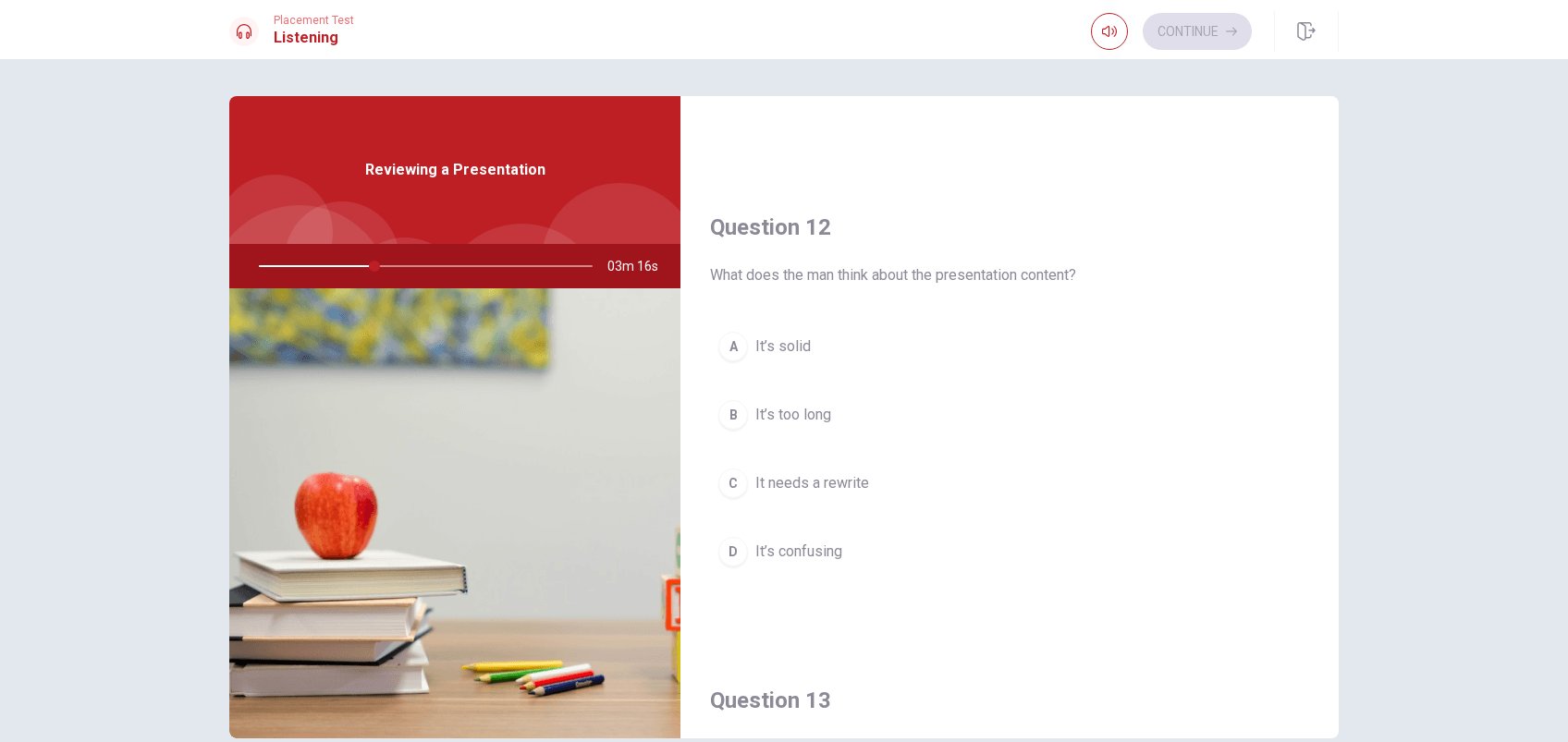
scroll to position [496, 0]
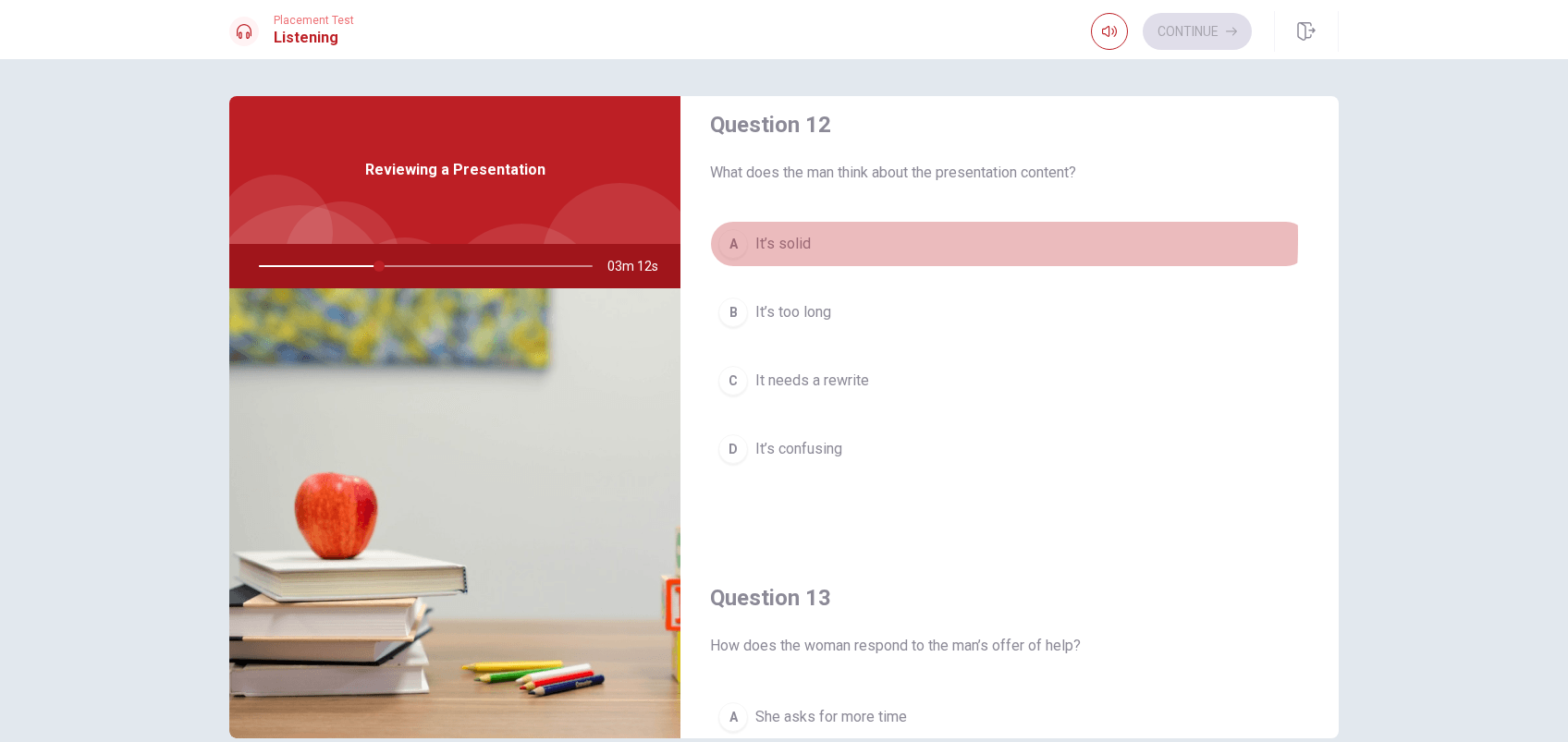
click at [781, 237] on span "It’s solid" at bounding box center [783, 243] width 56 height 22
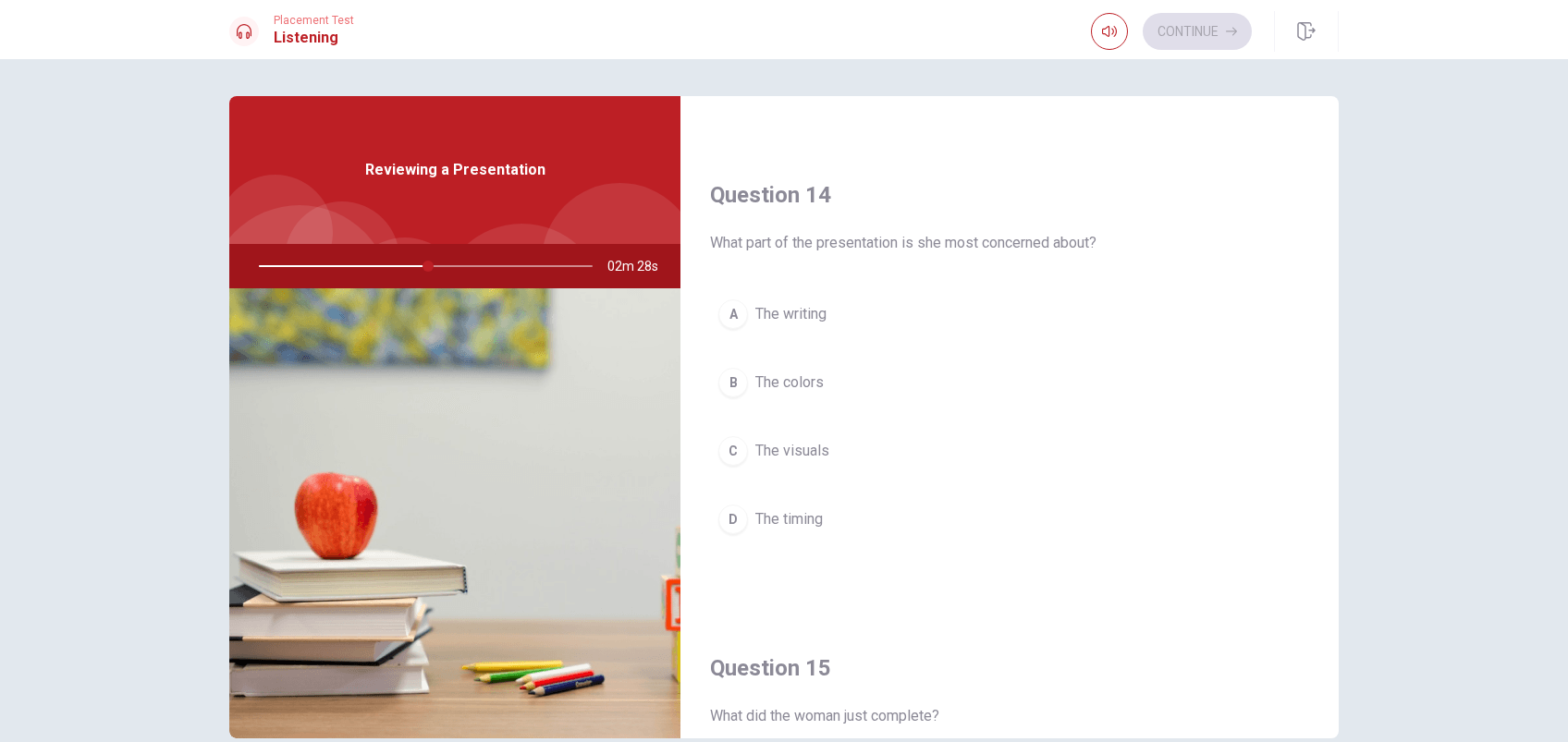
scroll to position [1379, 0]
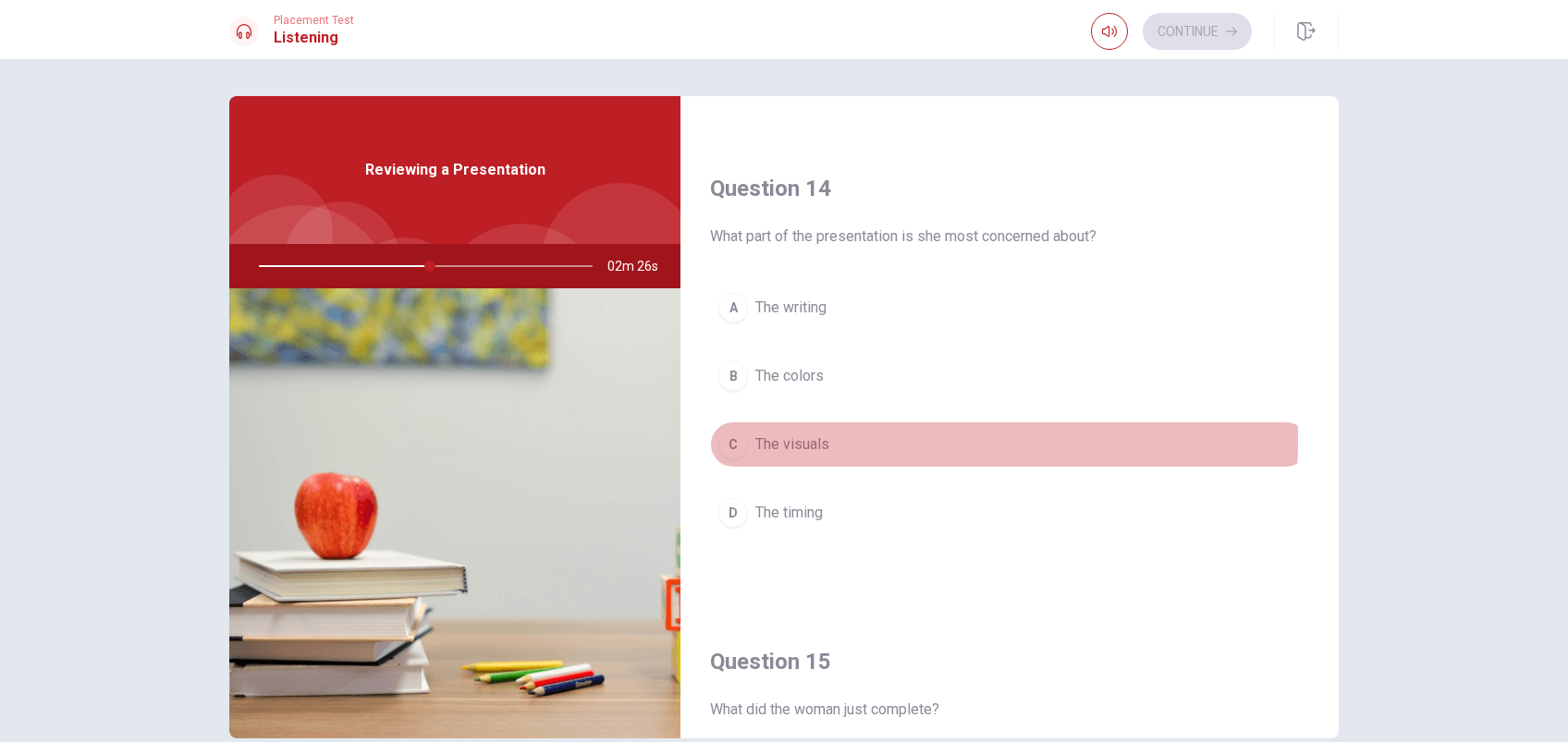
click at [781, 434] on span "The visuals" at bounding box center [793, 444] width 74 height 22
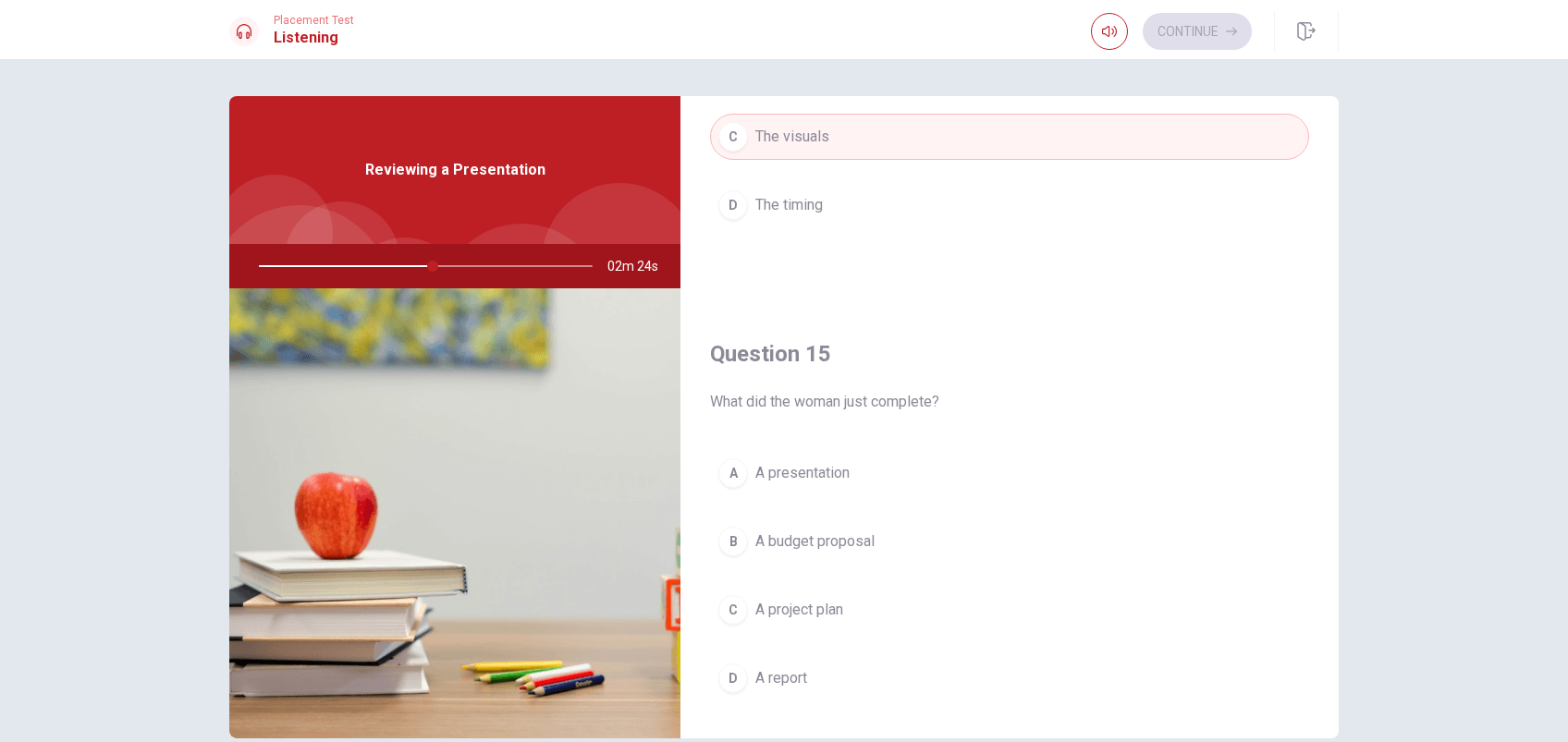
scroll to position [1719, 0]
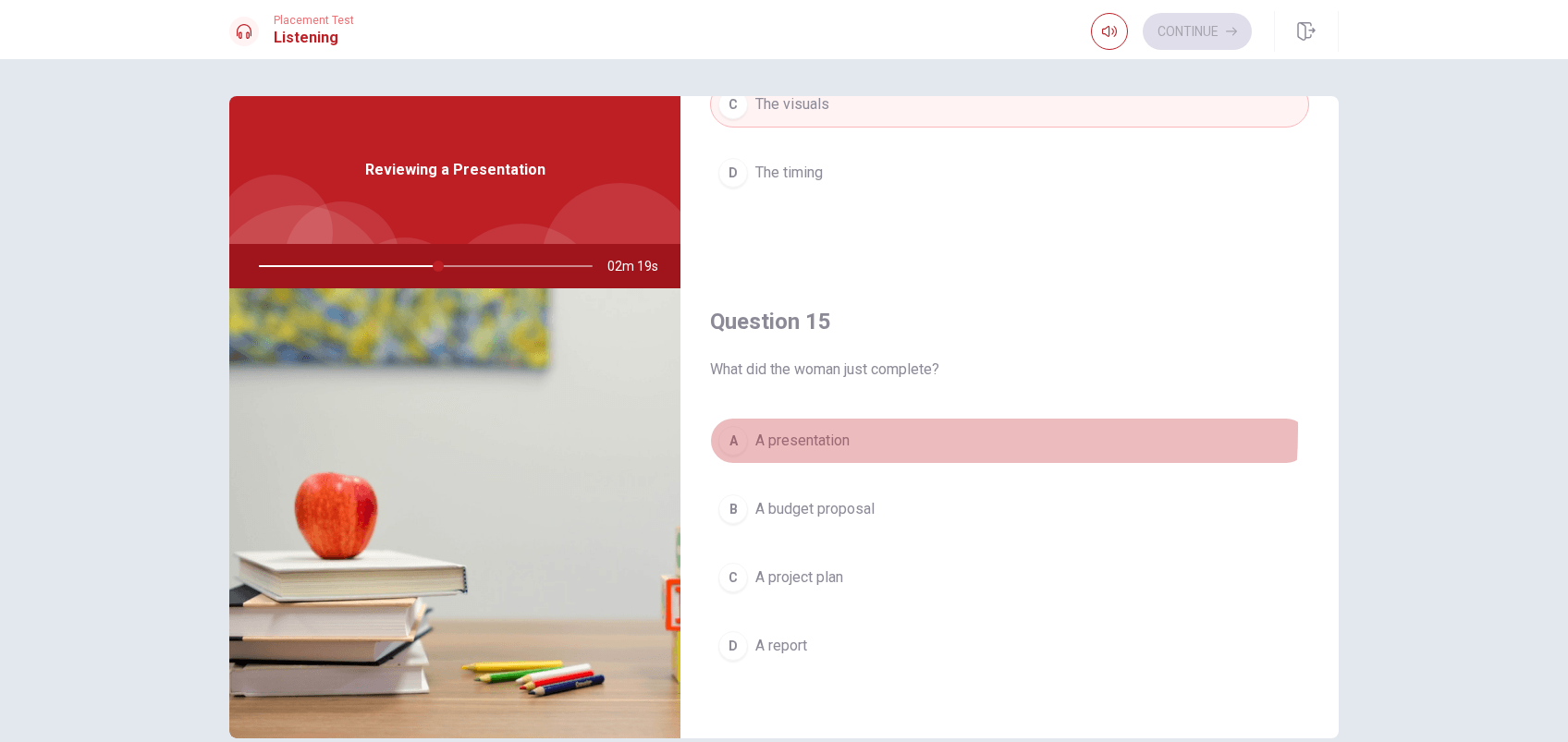
click at [815, 430] on span "A presentation" at bounding box center [803, 440] width 95 height 22
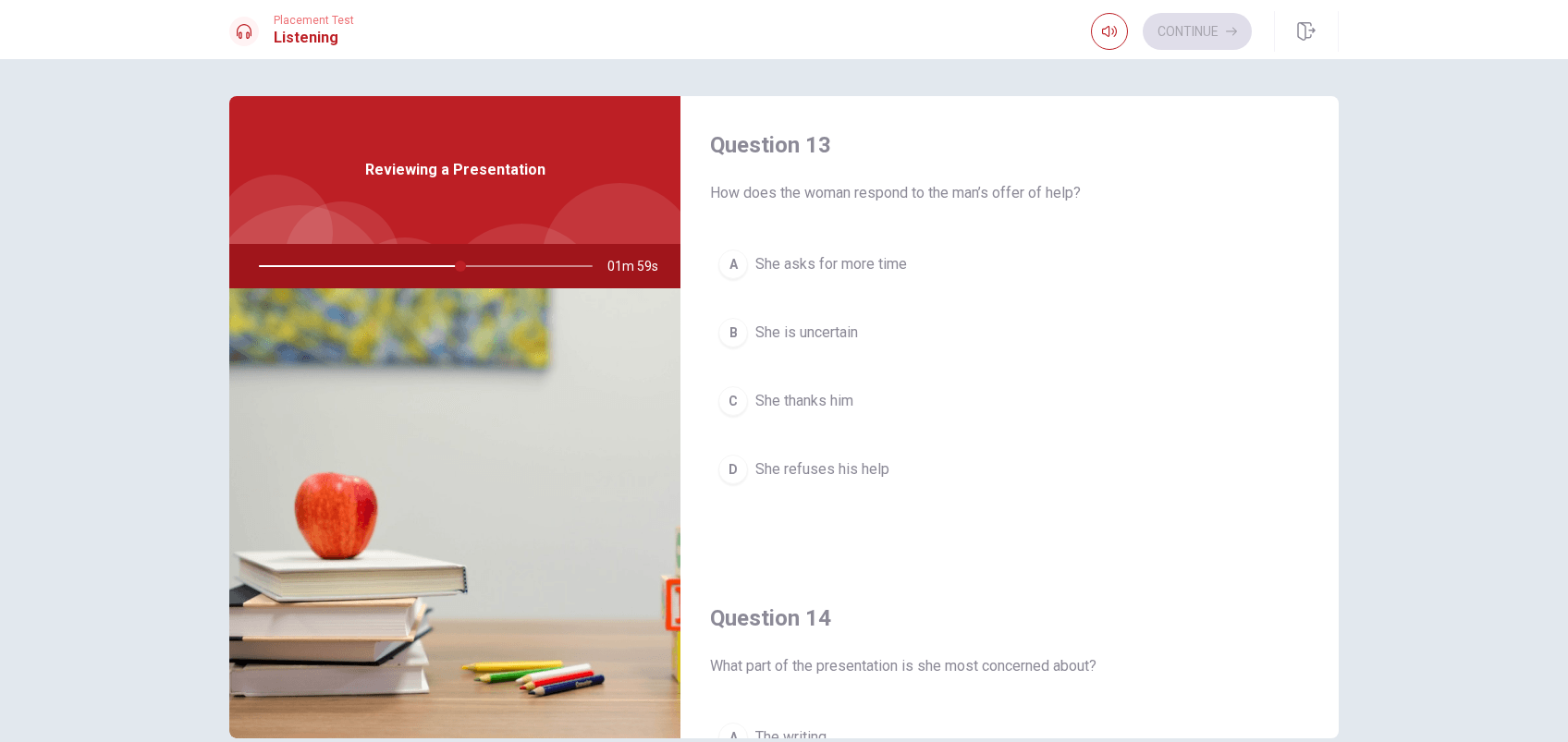
scroll to position [843, 0]
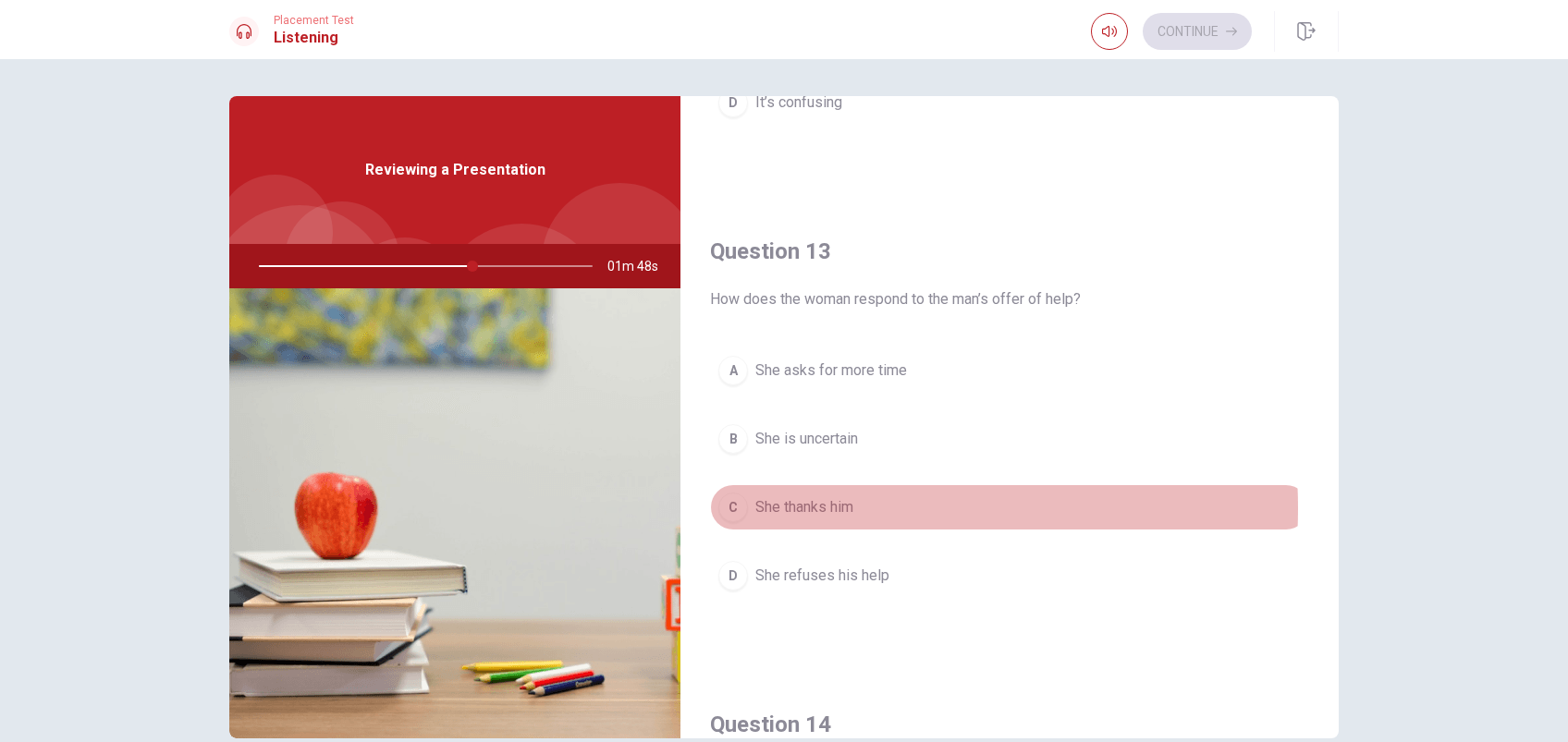
click at [818, 505] on span "She thanks him" at bounding box center [805, 506] width 98 height 22
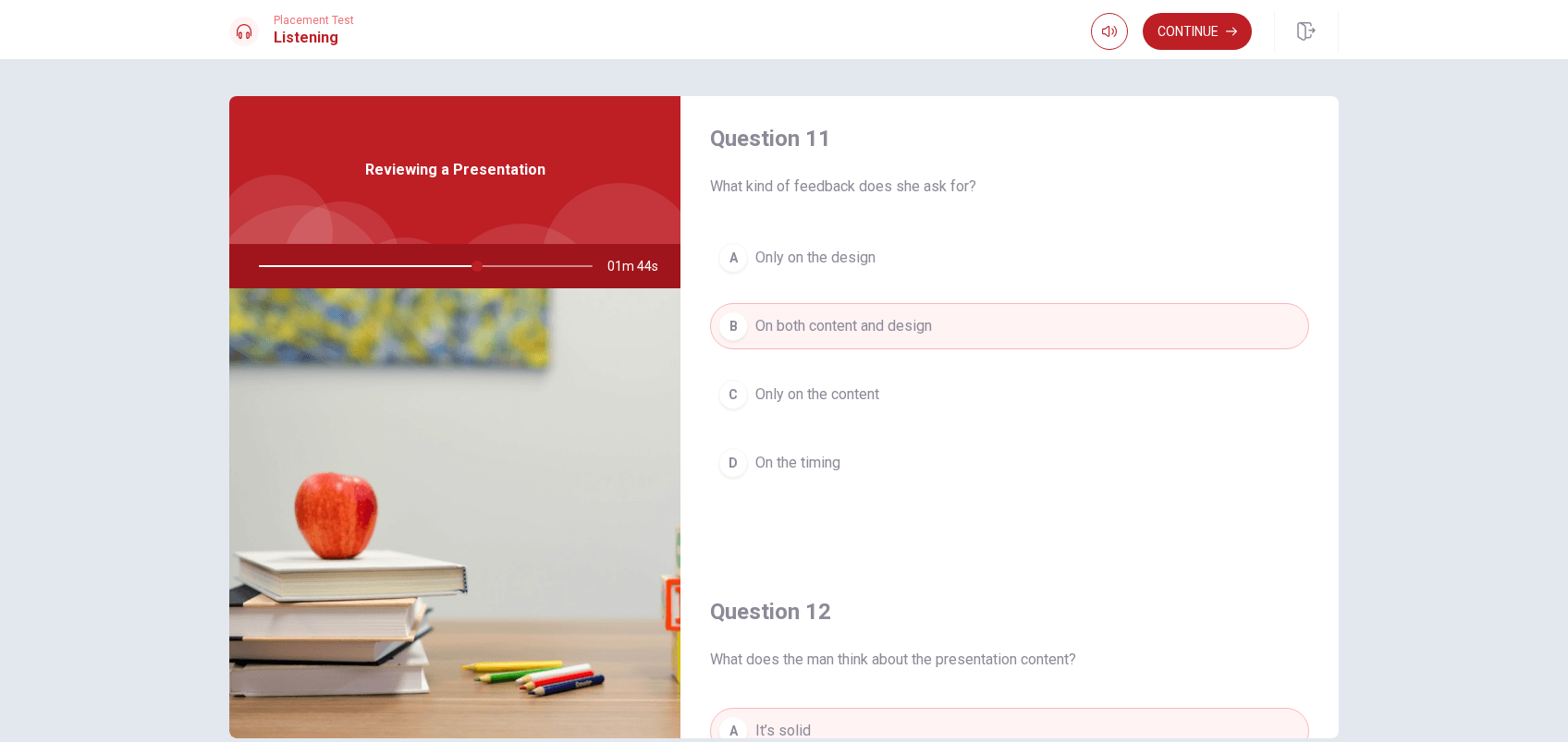
scroll to position [0, 0]
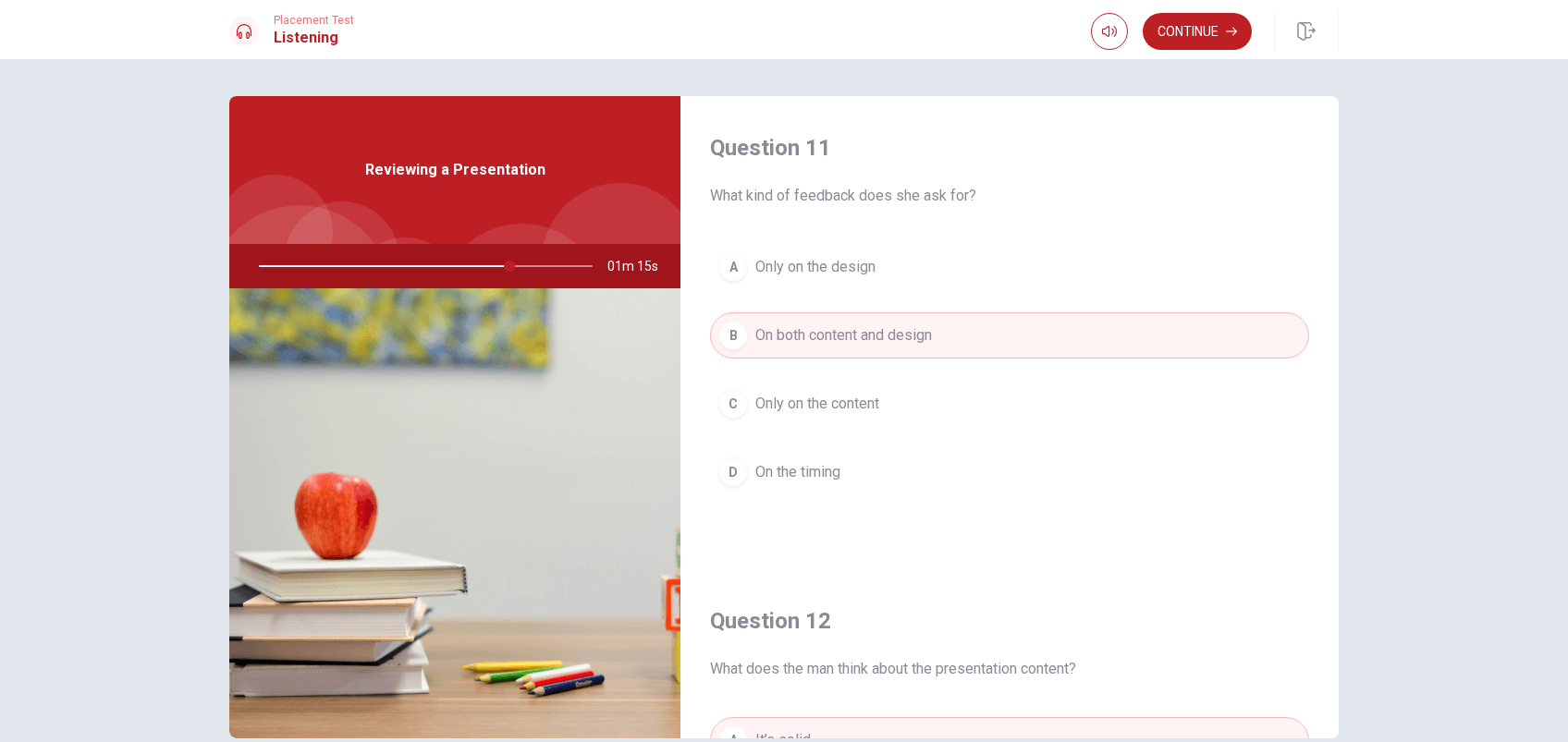
type input "75"
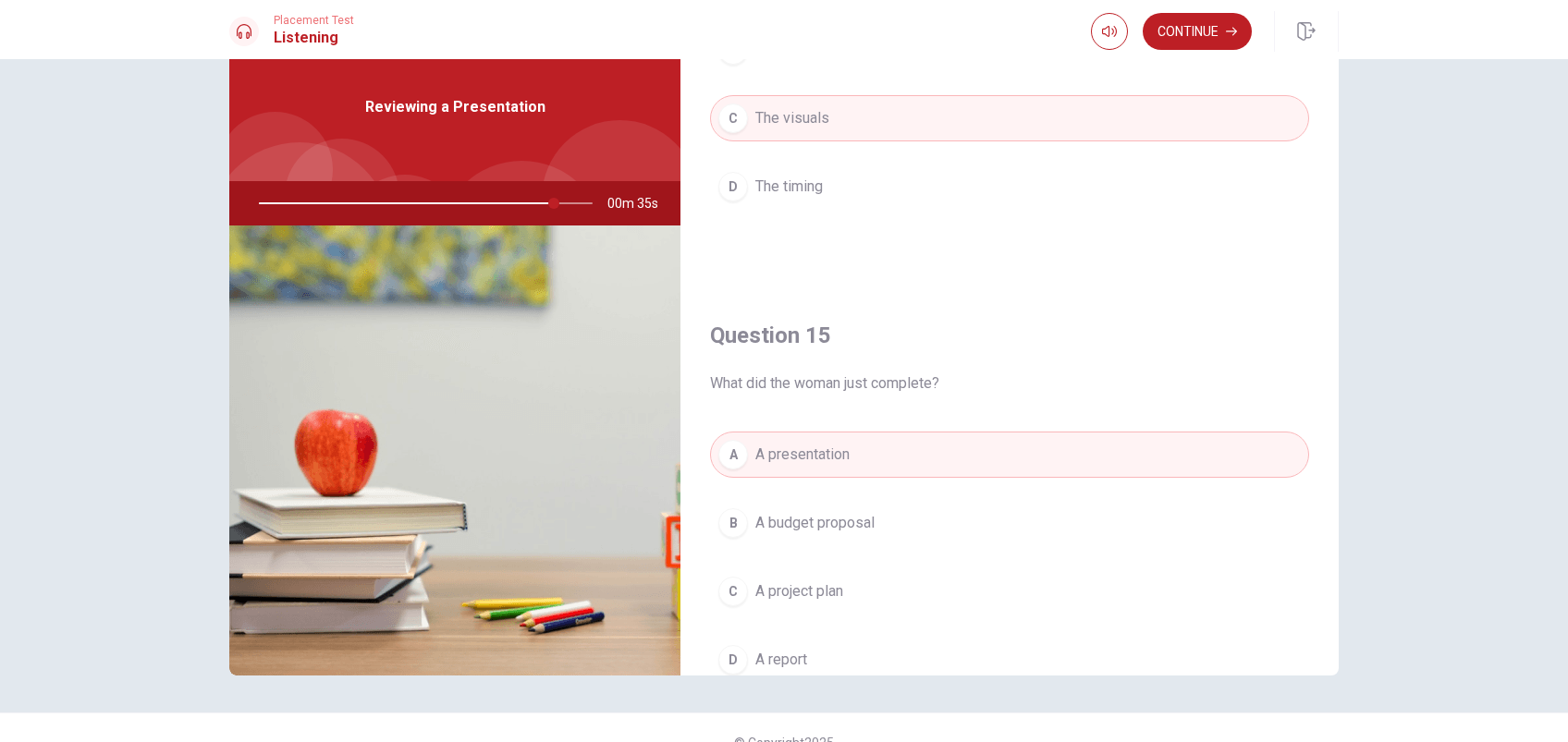
scroll to position [1719, 0]
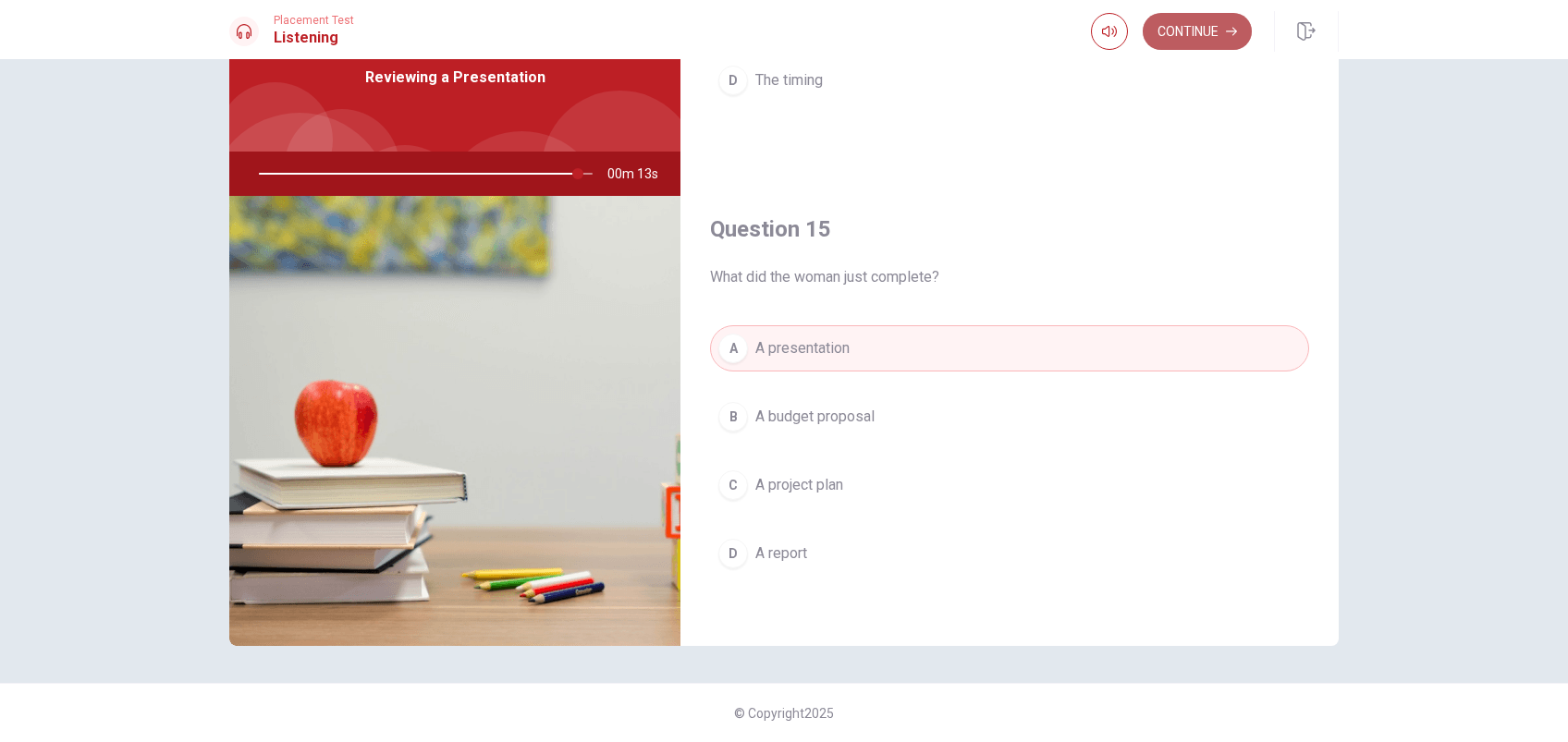
click at [1204, 26] on button "Continue" at bounding box center [1197, 31] width 109 height 37
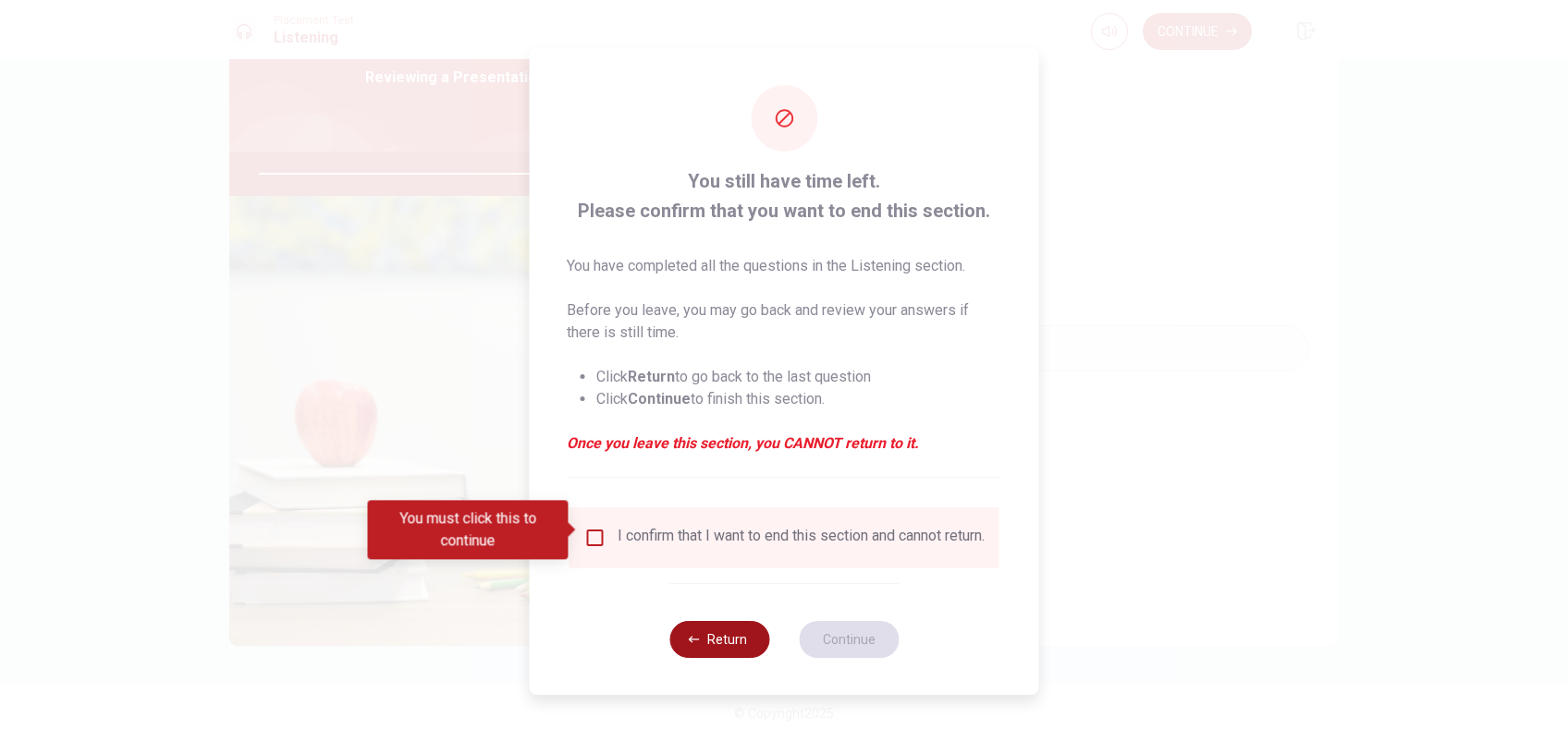
click at [704, 648] on button "Return" at bounding box center [719, 639] width 99 height 37
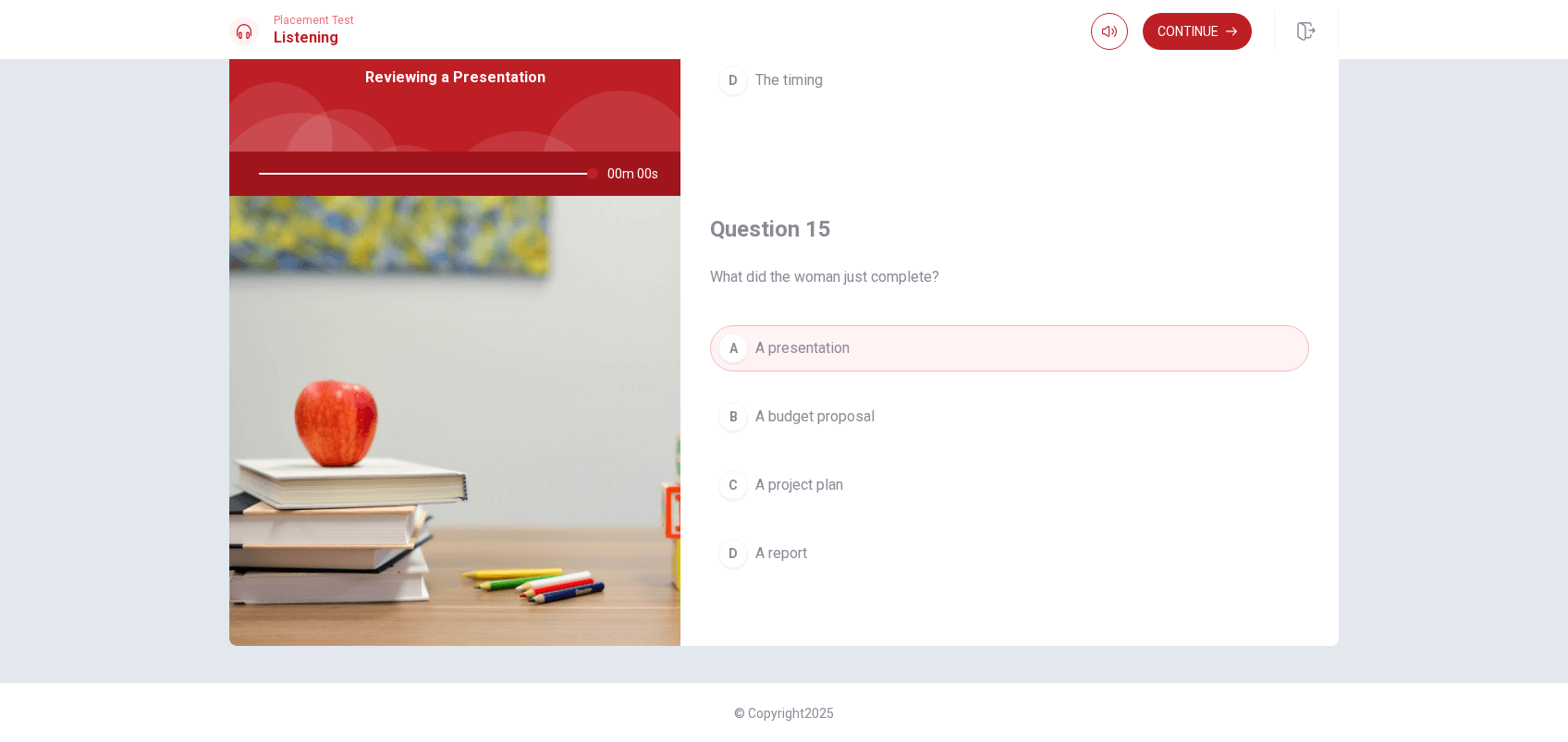
type input "0"
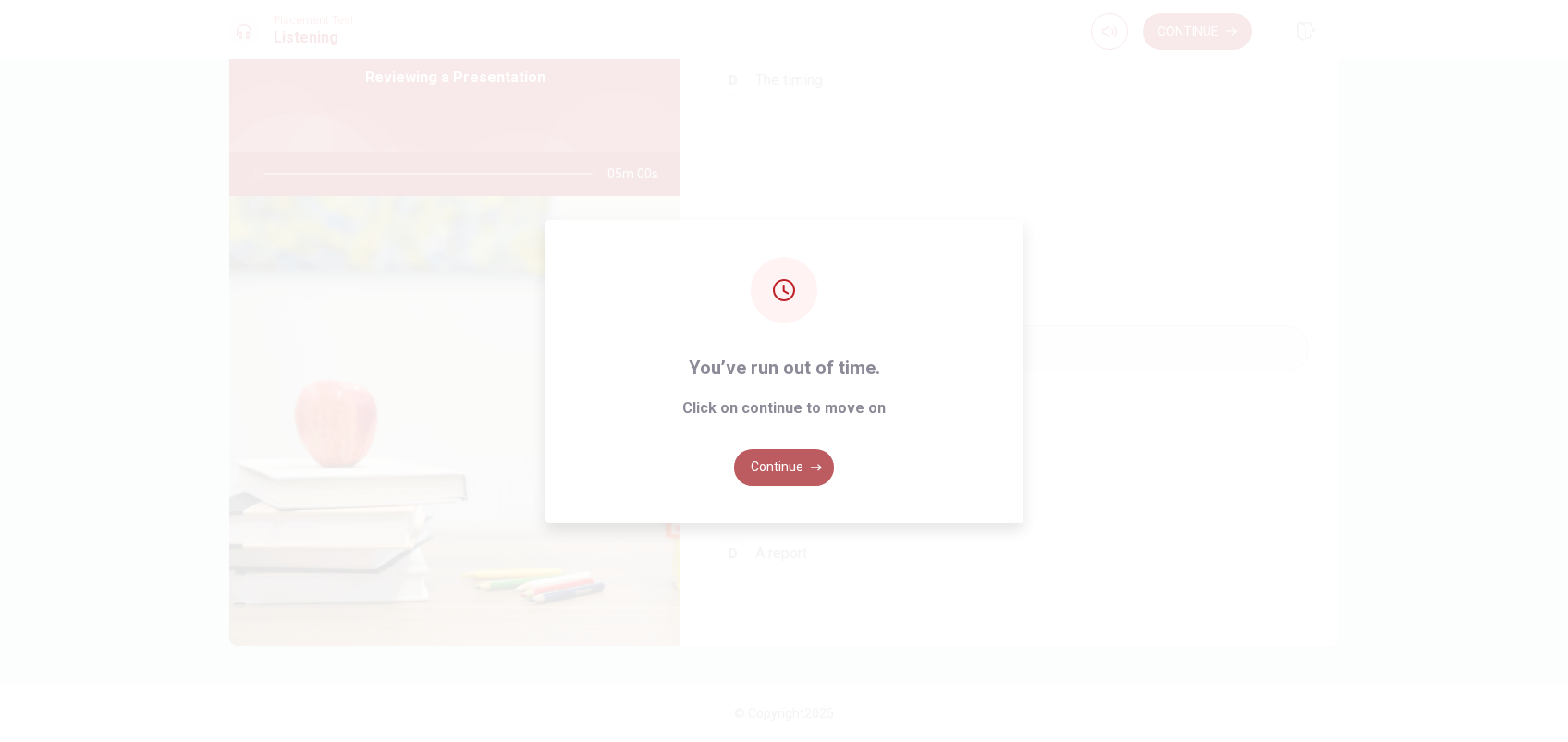
click at [779, 463] on button "Continue" at bounding box center [783, 468] width 99 height 37
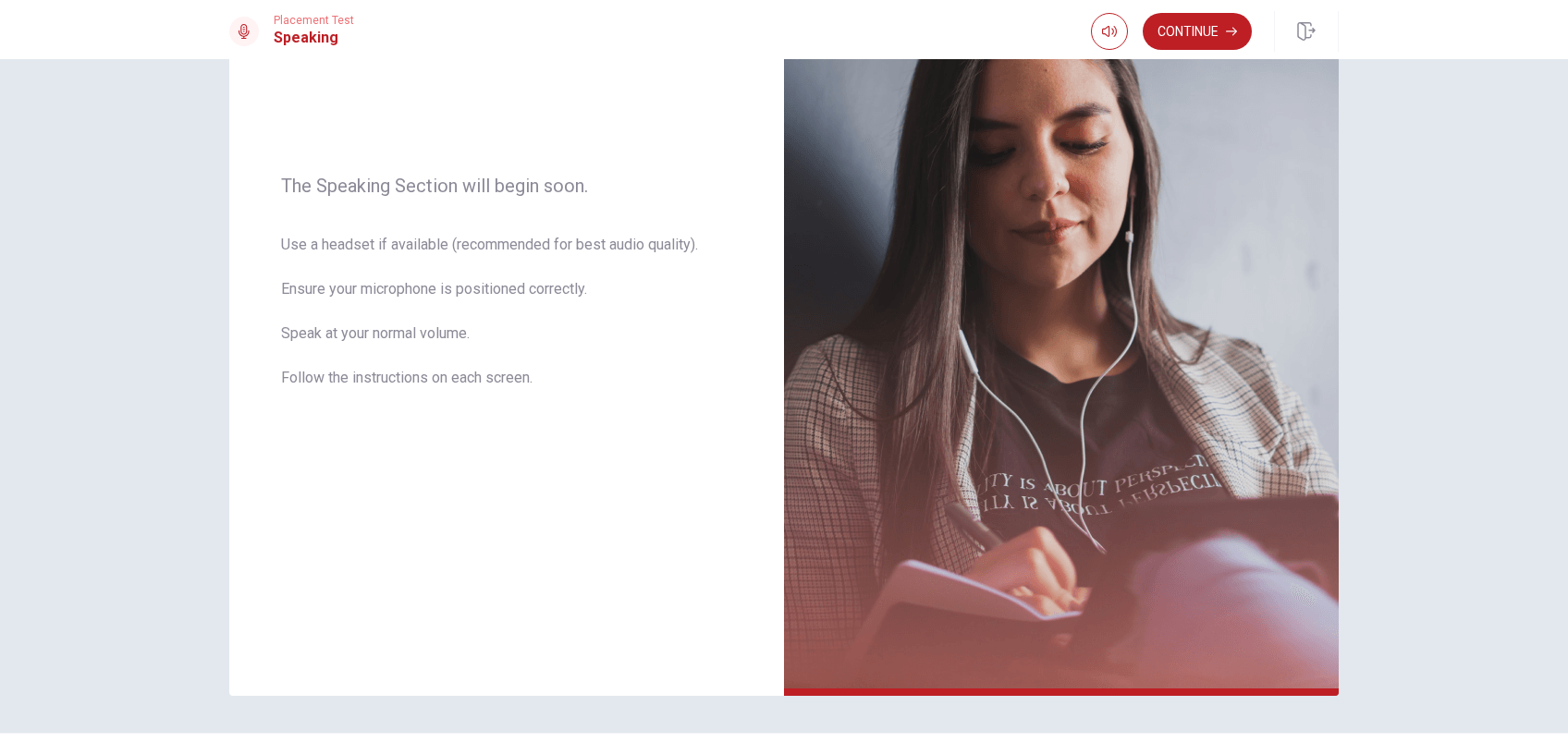
scroll to position [256, 0]
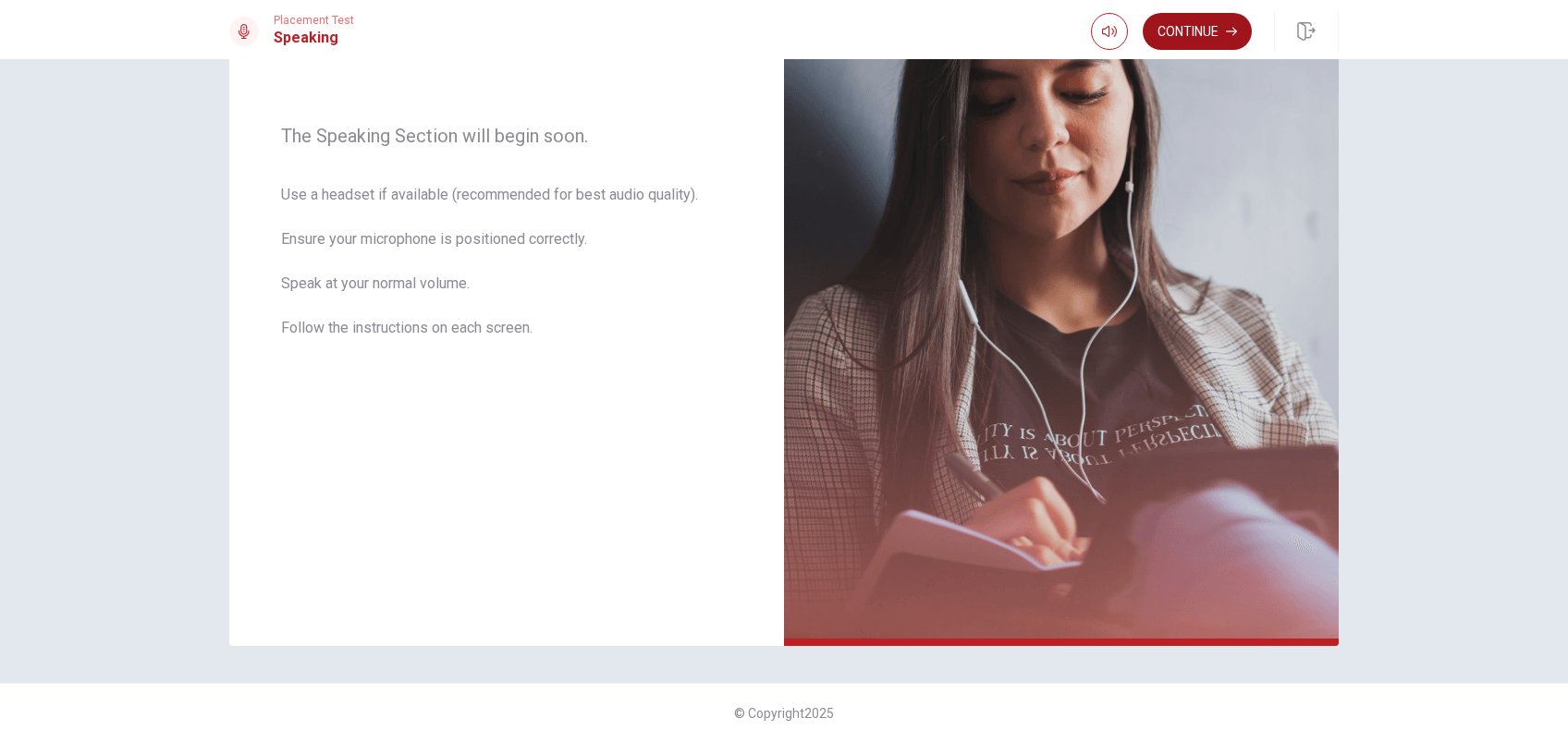
click at [1183, 29] on button "Continue" at bounding box center [1197, 31] width 109 height 37
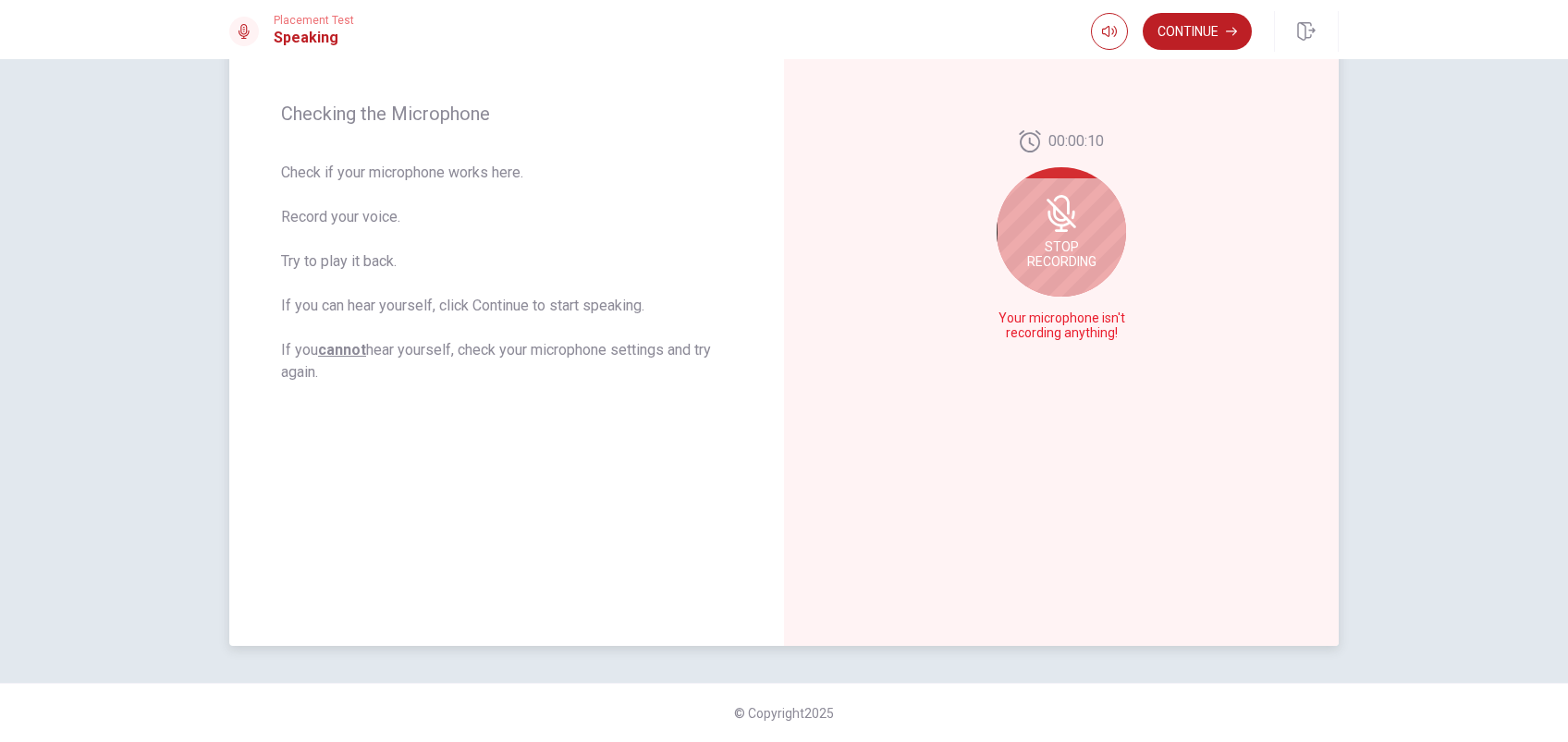
click at [1062, 253] on span "Stop Recording" at bounding box center [1061, 254] width 69 height 29
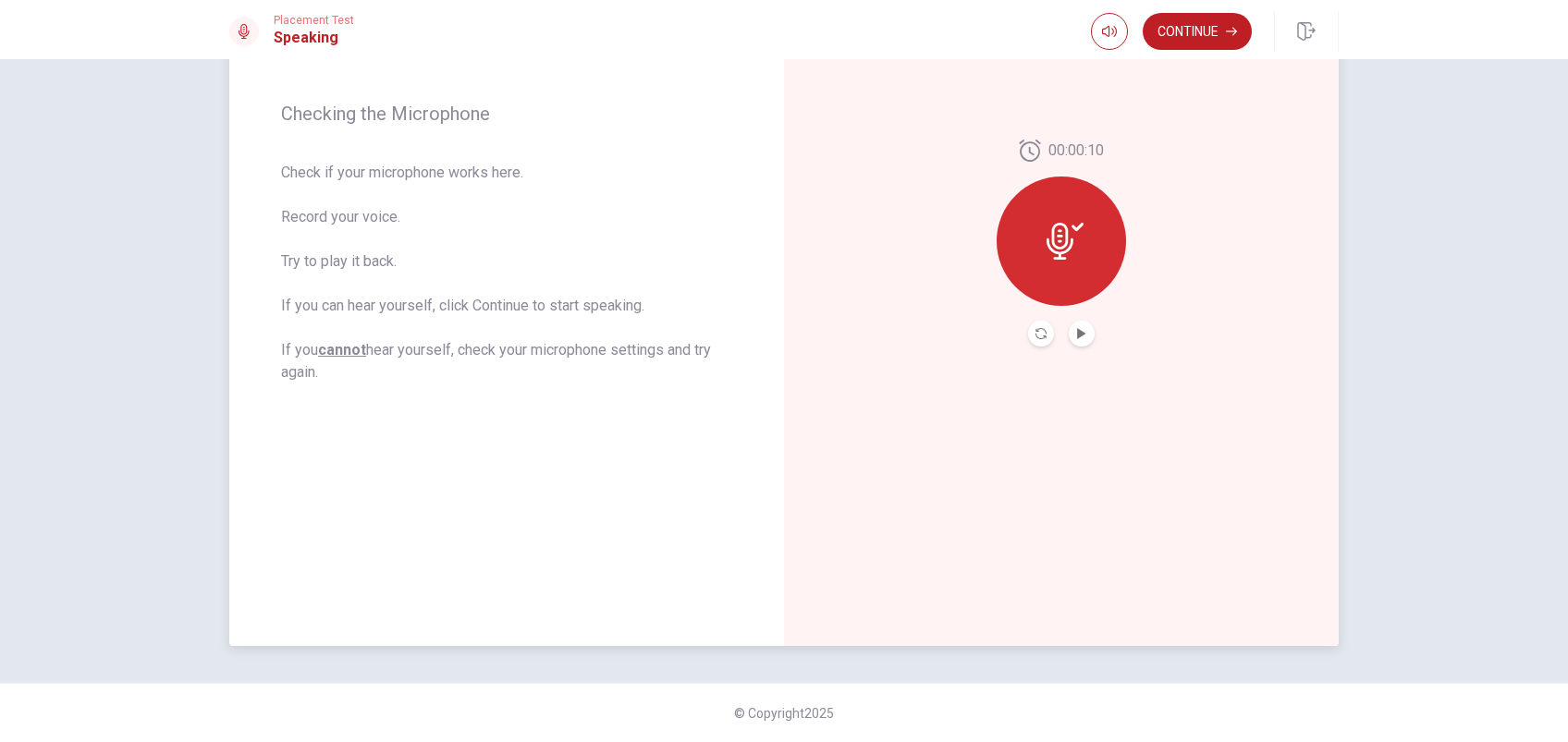
click at [1062, 252] on icon at bounding box center [1064, 240] width 37 height 37
click at [1050, 239] on icon at bounding box center [1064, 240] width 37 height 37
click at [1036, 331] on icon "Record Again" at bounding box center [1042, 334] width 11 height 11
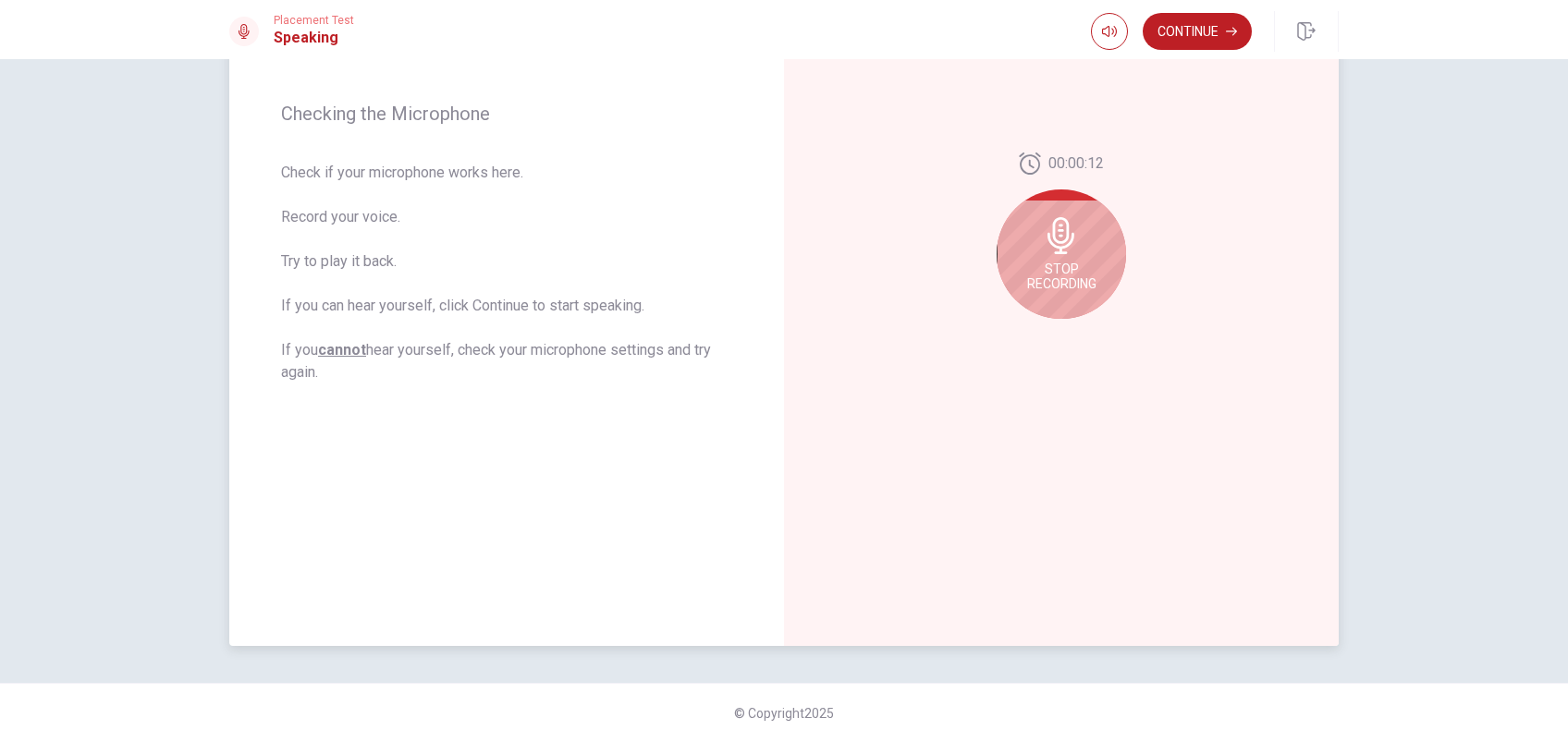
click at [1073, 250] on icon at bounding box center [1060, 235] width 37 height 37
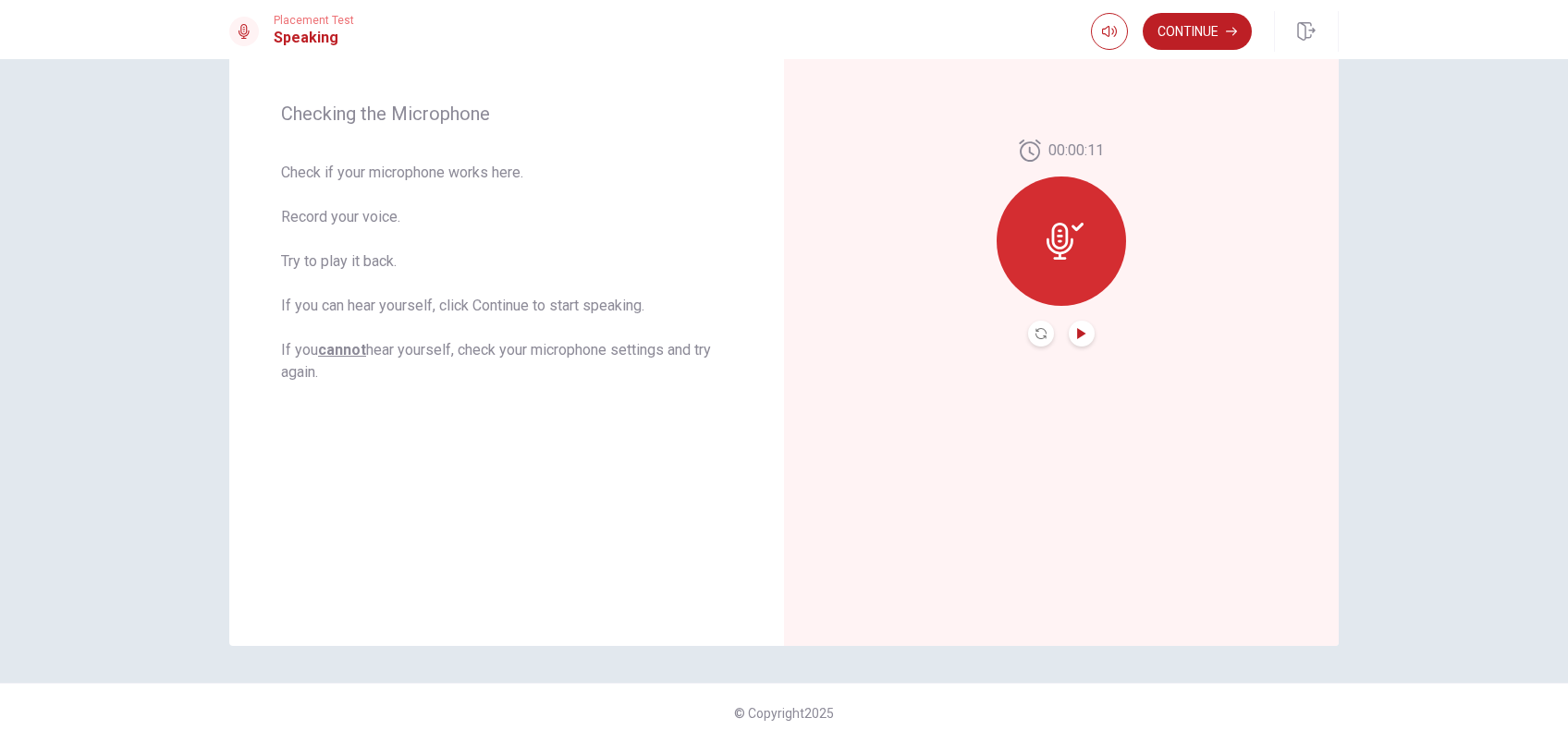
click at [1077, 328] on icon "Play Audio" at bounding box center [1082, 334] width 11 height 11
click at [1189, 24] on button "Continue" at bounding box center [1197, 31] width 109 height 37
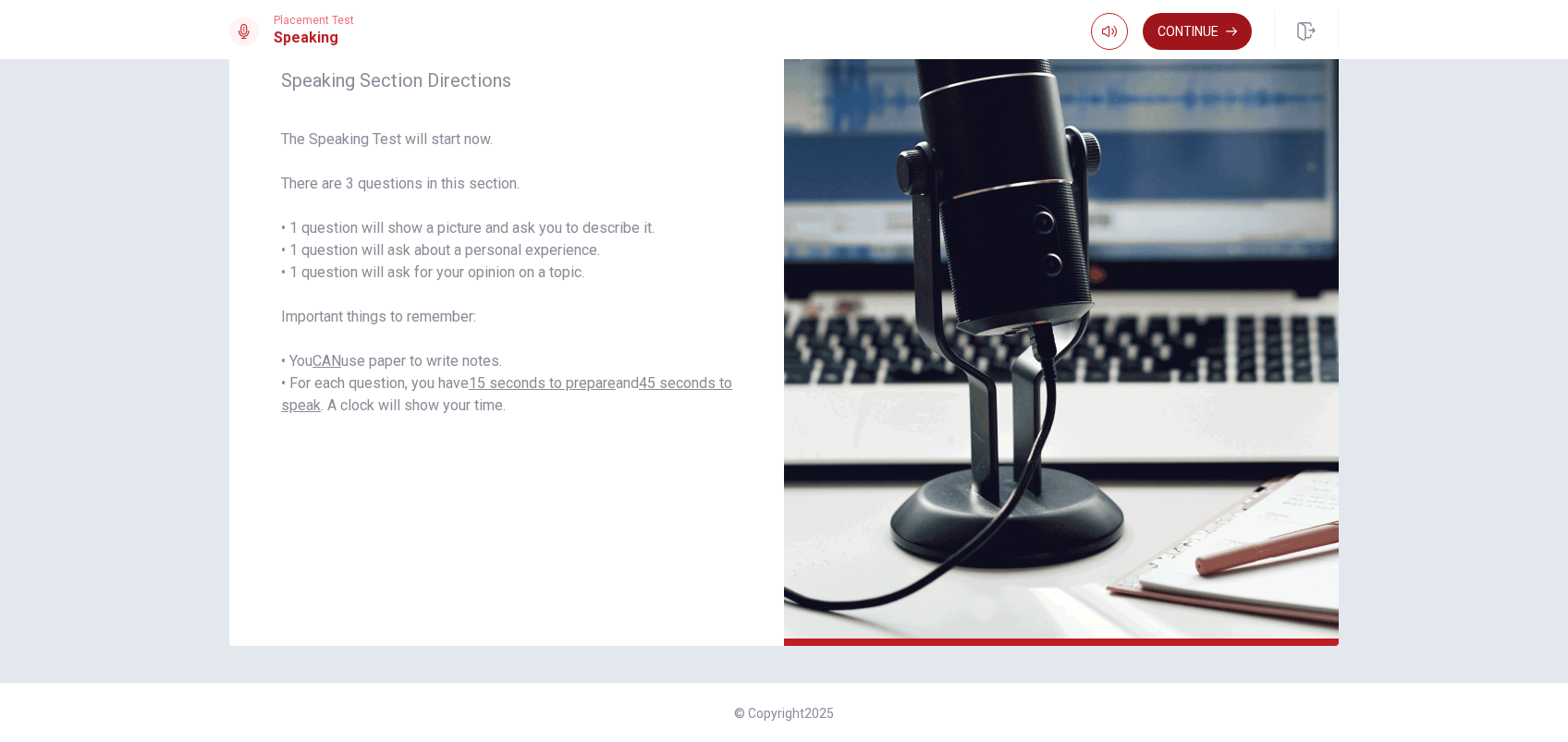
click at [1190, 24] on button "Continue" at bounding box center [1197, 31] width 109 height 37
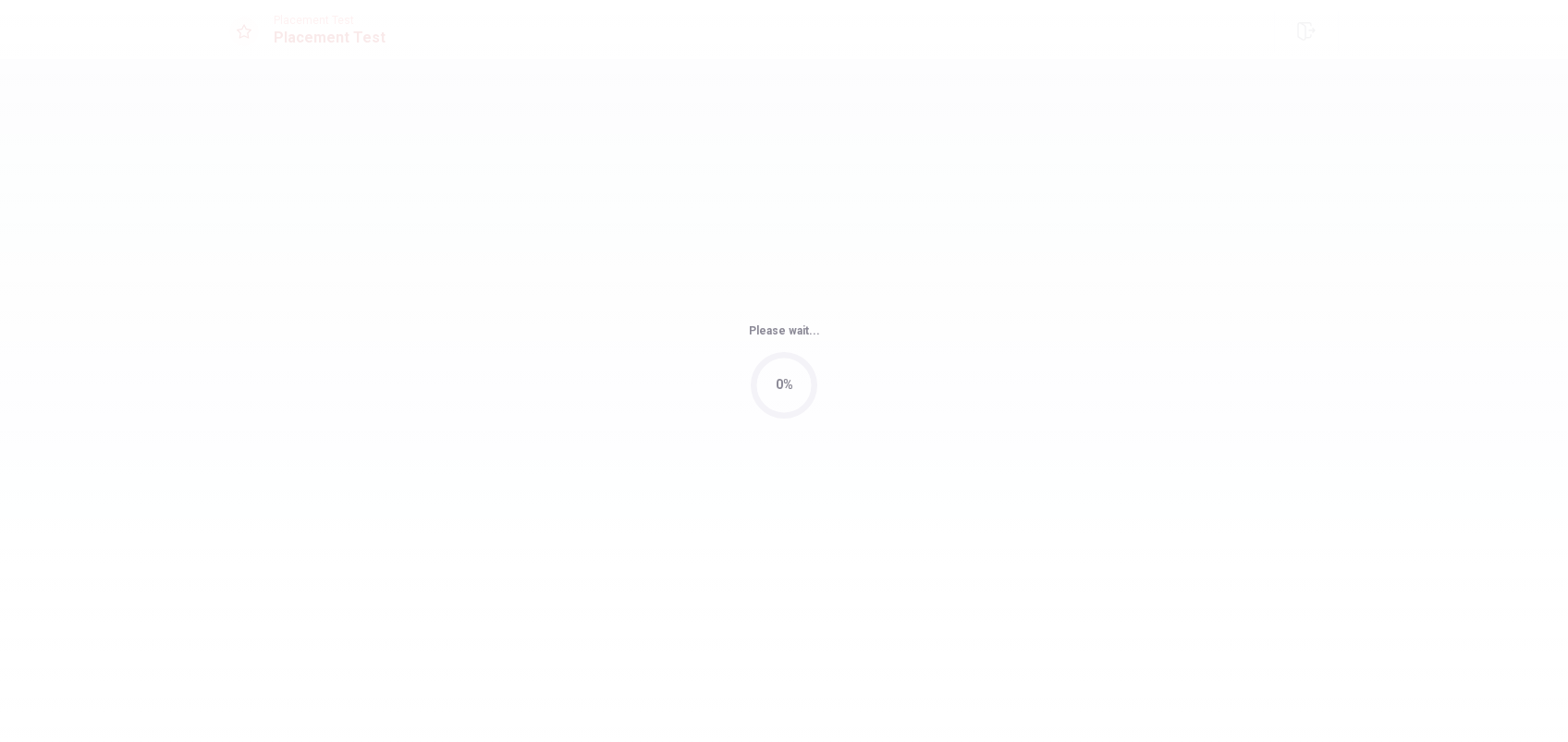
scroll to position [0, 0]
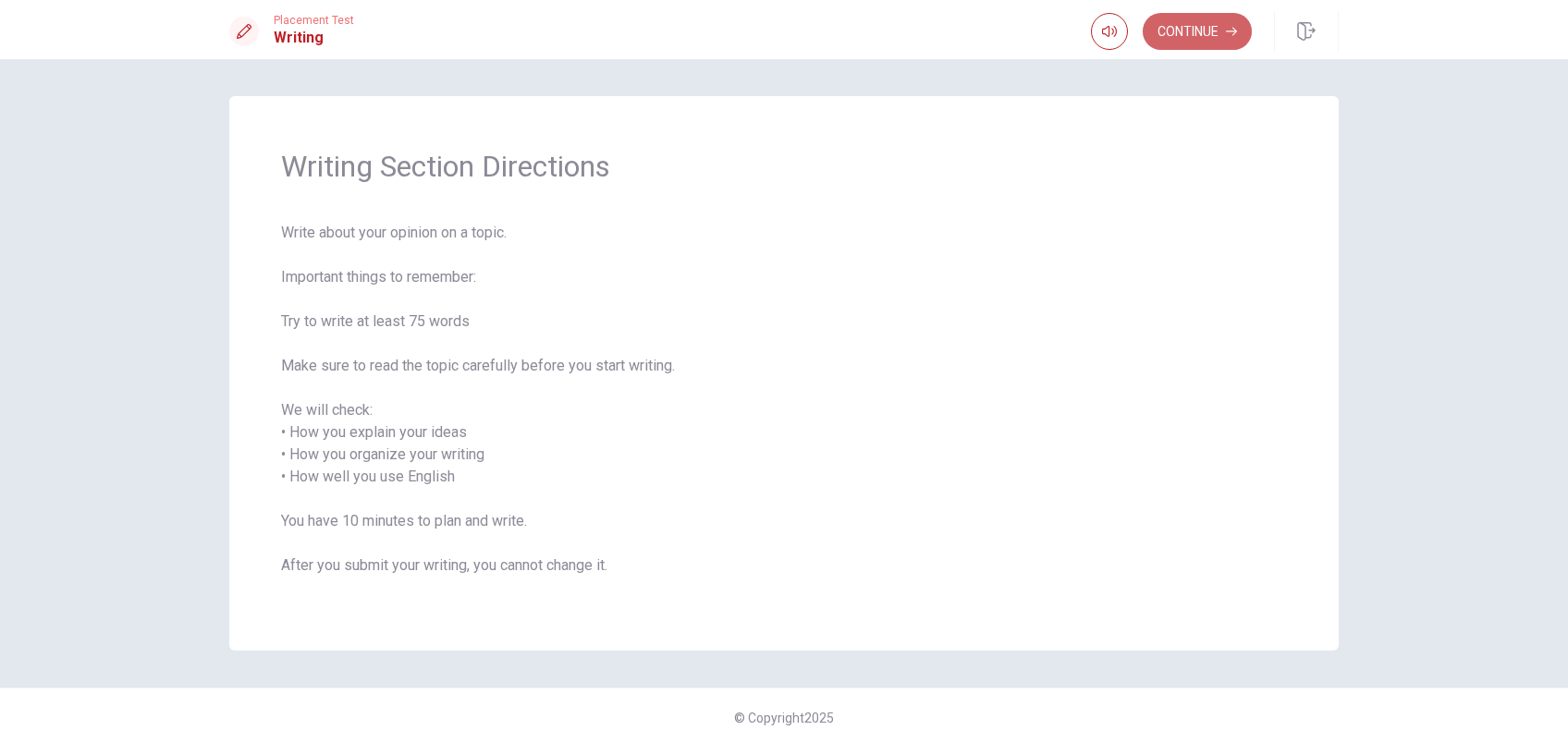
click at [1190, 24] on button "Continue" at bounding box center [1197, 31] width 109 height 37
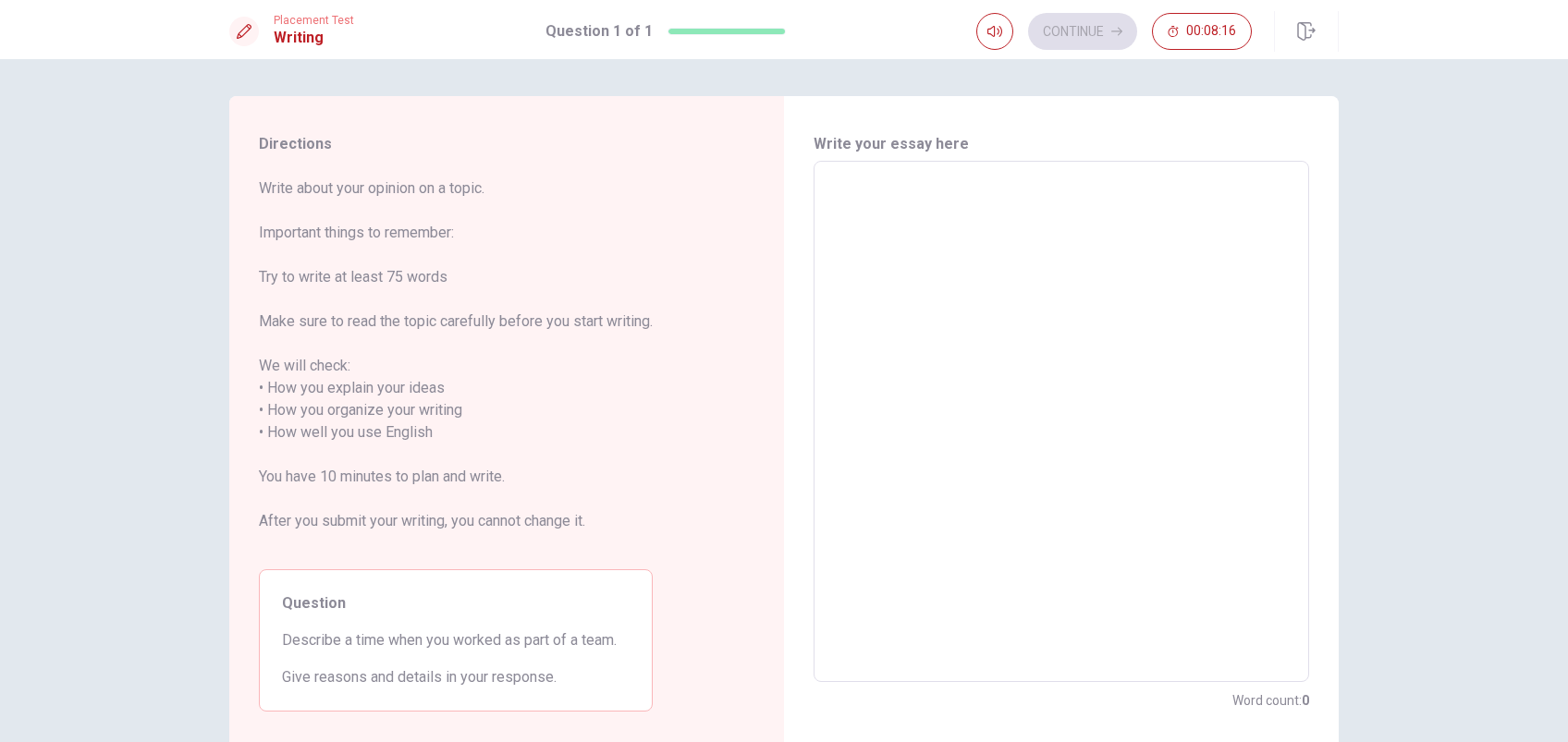
click at [871, 234] on textarea at bounding box center [1061, 422] width 470 height 491
type textarea "I"
type textarea "x"
type textarea "In"
type textarea "x"
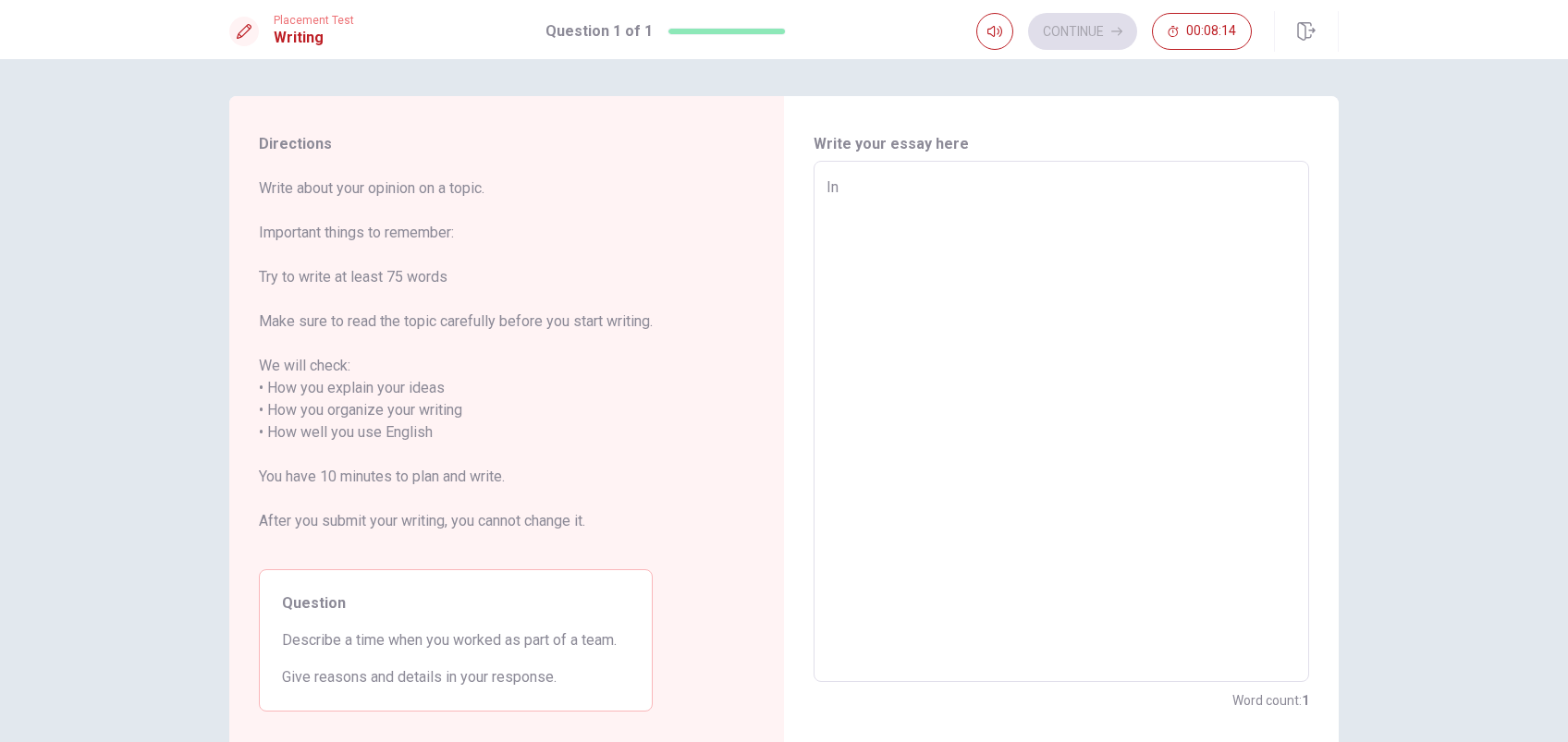
type textarea "In"
type textarea "x"
type textarea "In m"
type textarea "x"
type textarea "In my"
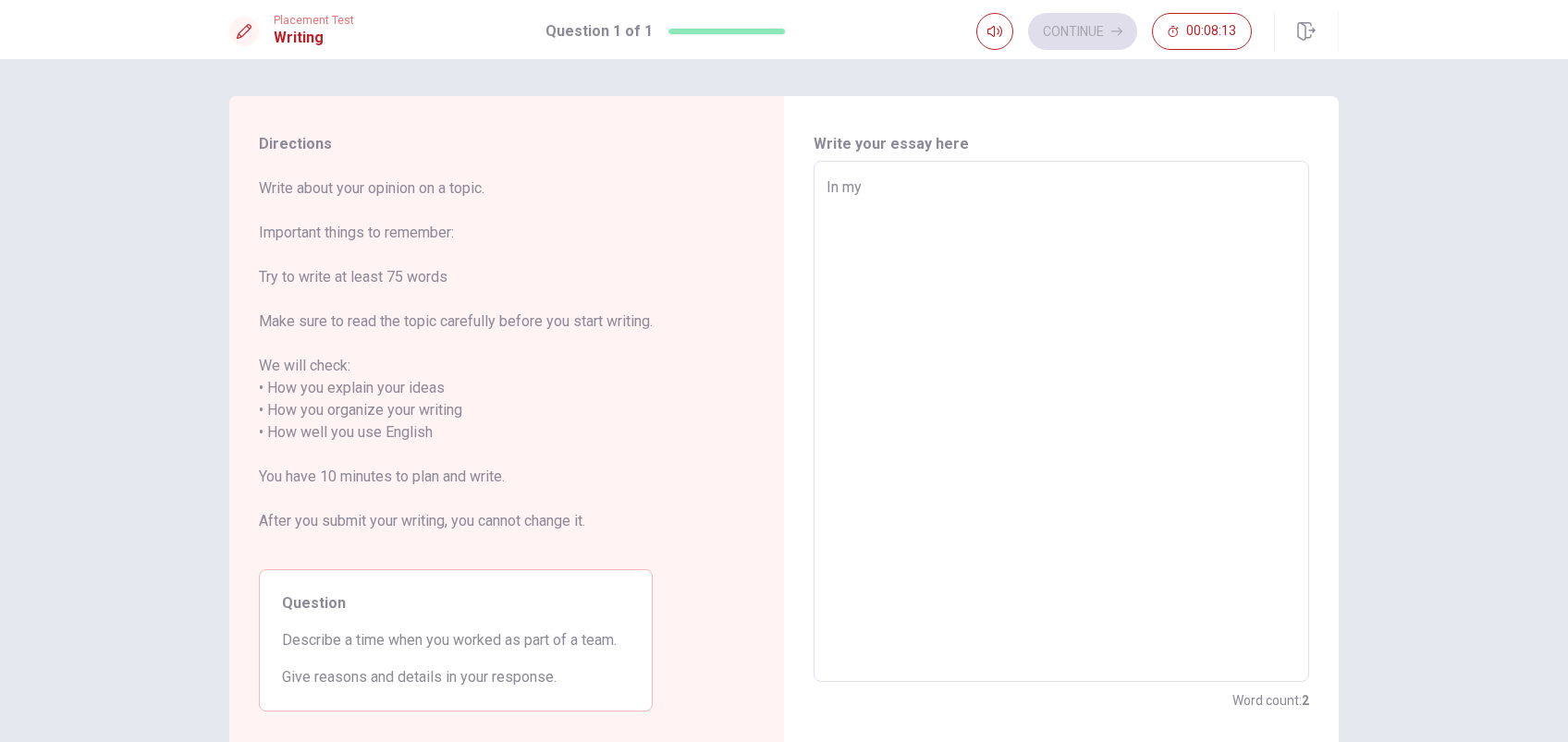
type textarea "x"
type textarea "In my"
type textarea "x"
type textarea "In my o"
type textarea "x"
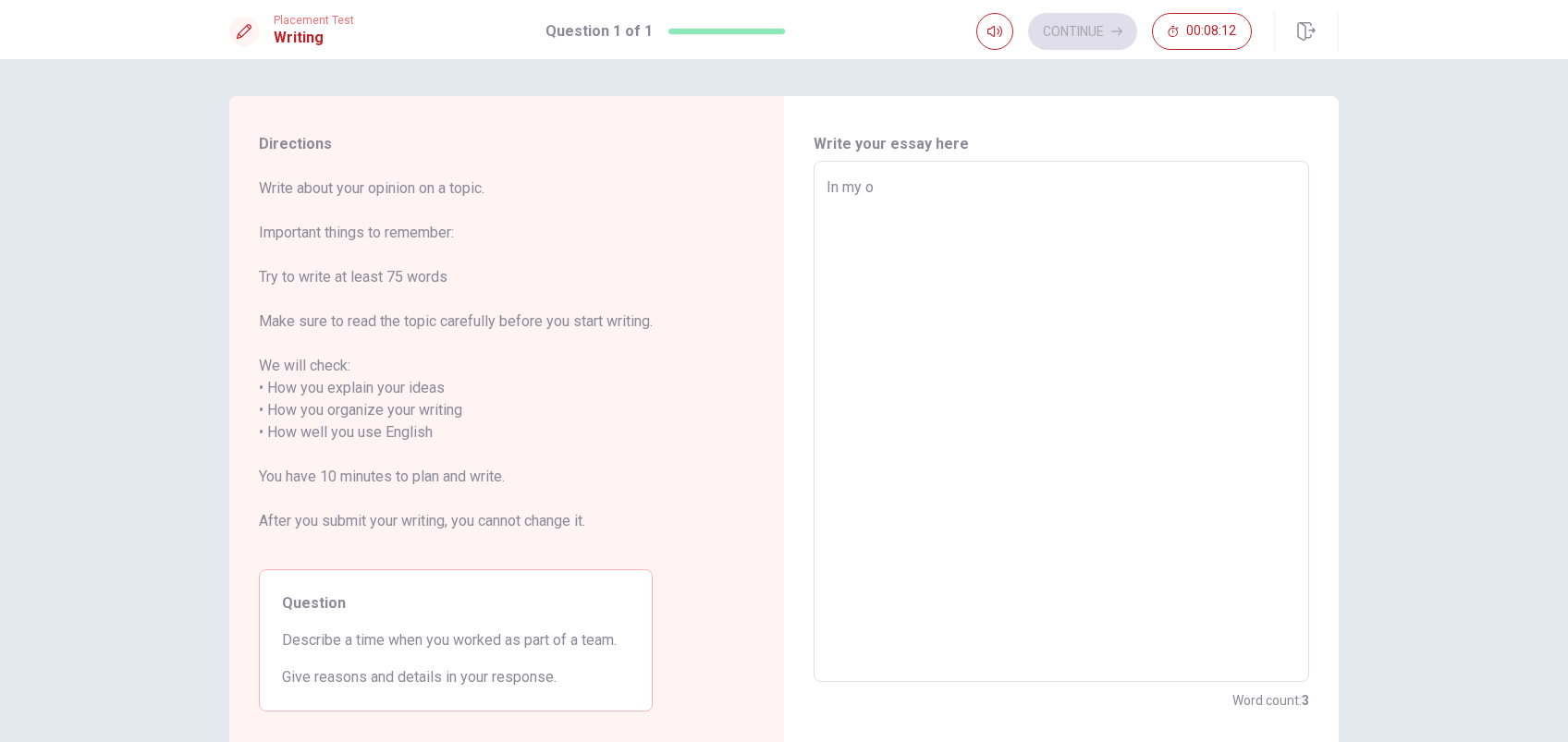
type textarea "In my op"
type textarea "x"
type textarea "In my opi"
type textarea "x"
type textarea "In my opin"
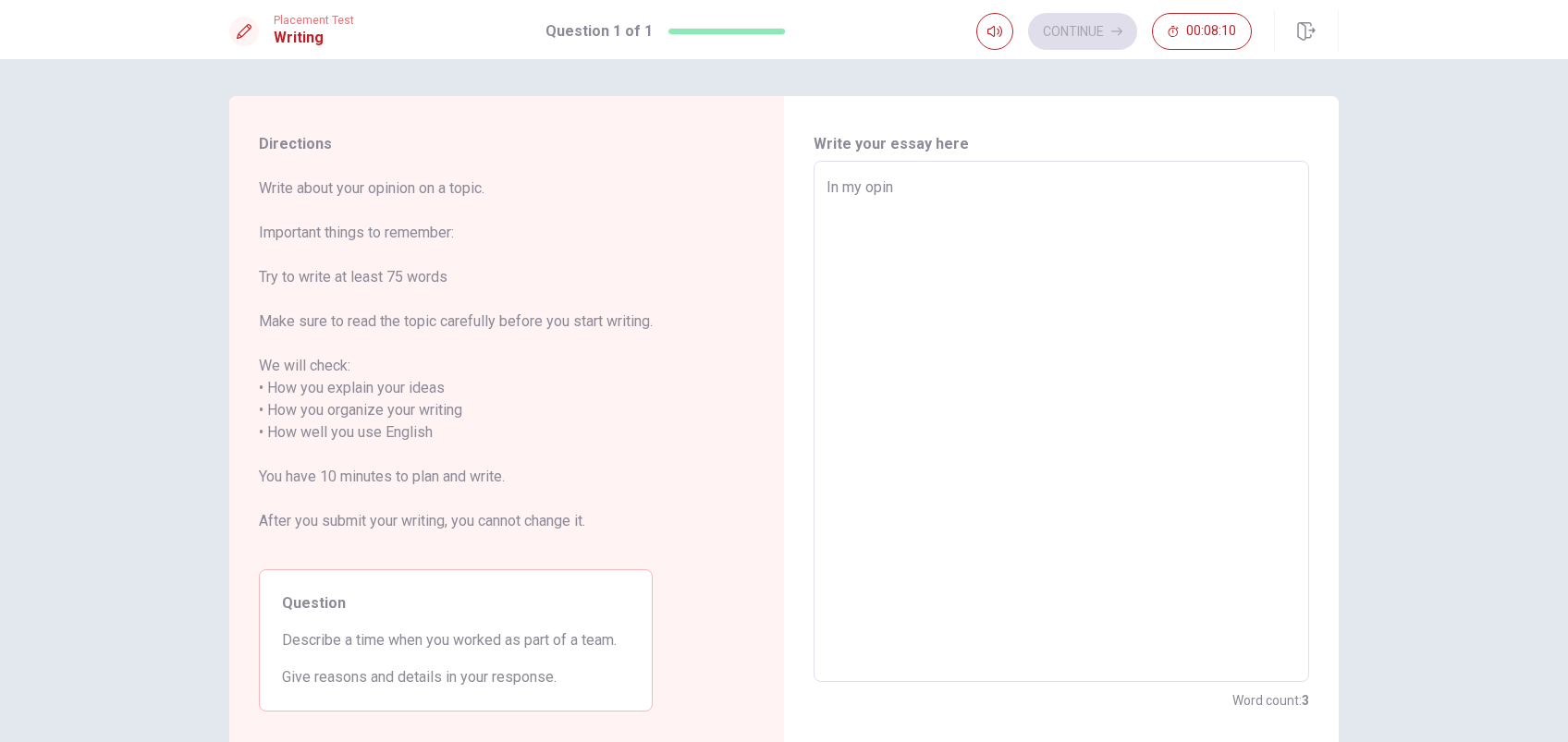
type textarea "x"
type textarea "In my opini"
type textarea "x"
type textarea "In my opinio"
type textarea "x"
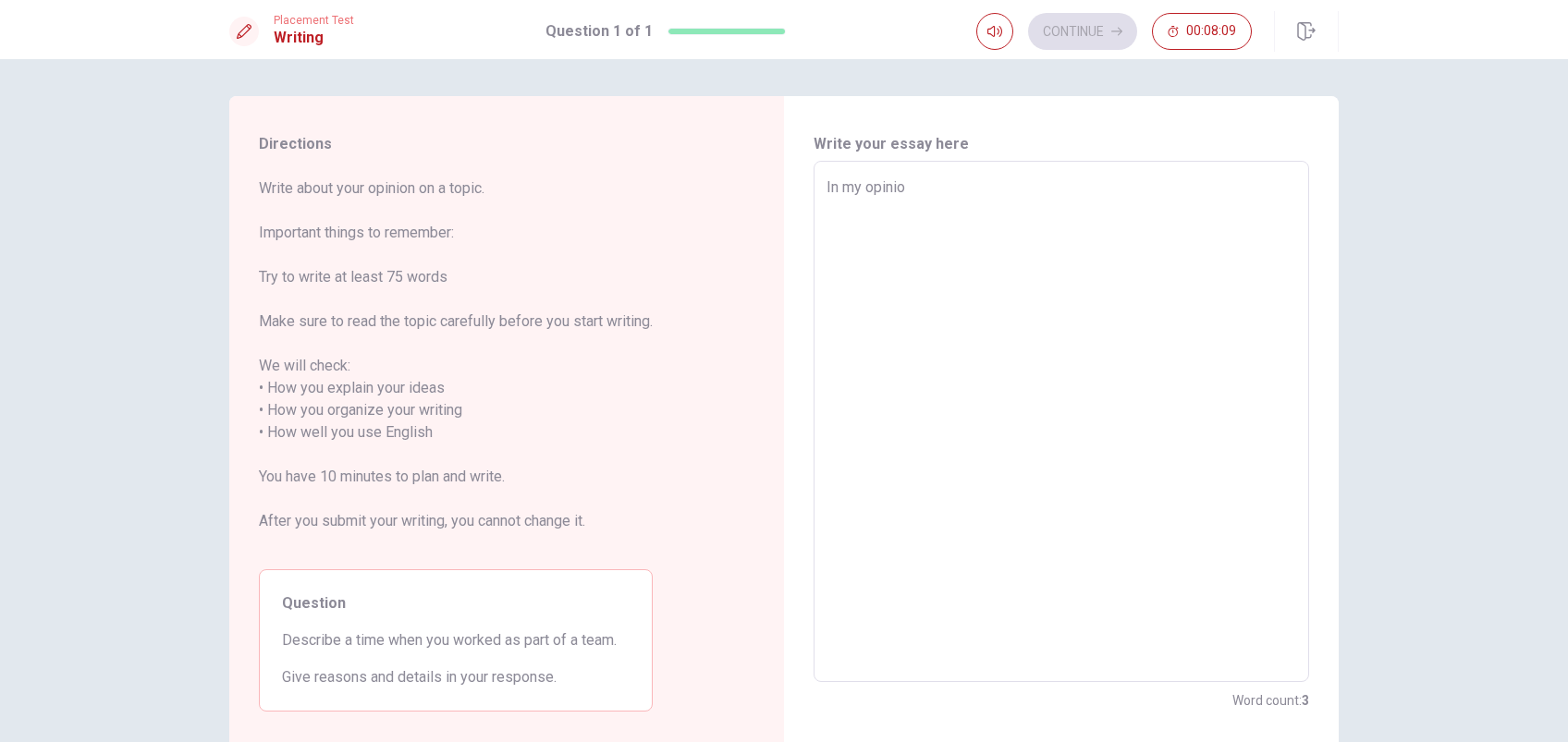
type textarea "In my opinion"
type textarea "x"
type textarea "In my opinion"
type textarea "x"
type textarea "In my opinion w"
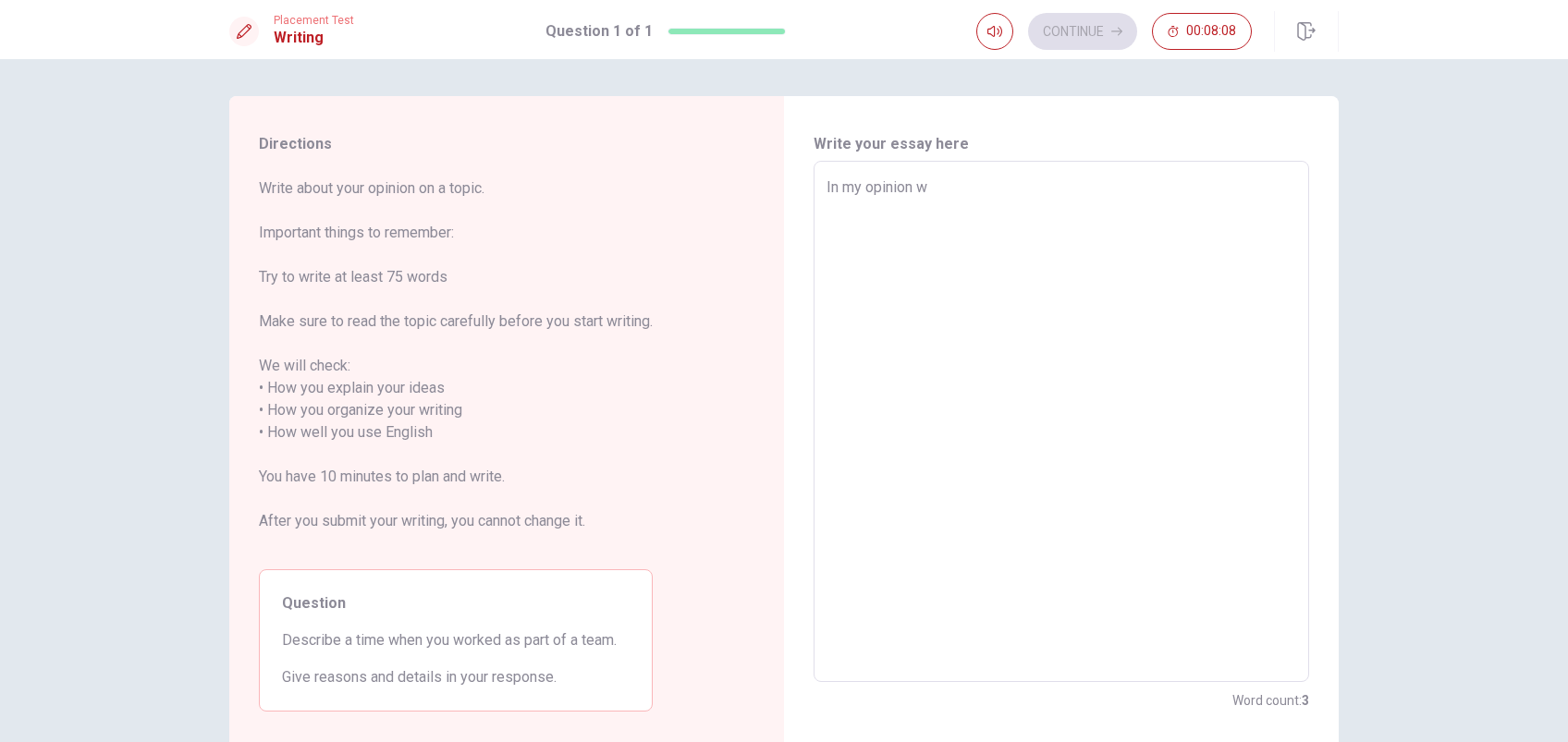
type textarea "x"
type textarea "In my opinion wl"
type textarea "x"
type textarea "In my opinion wlr"
type textarea "x"
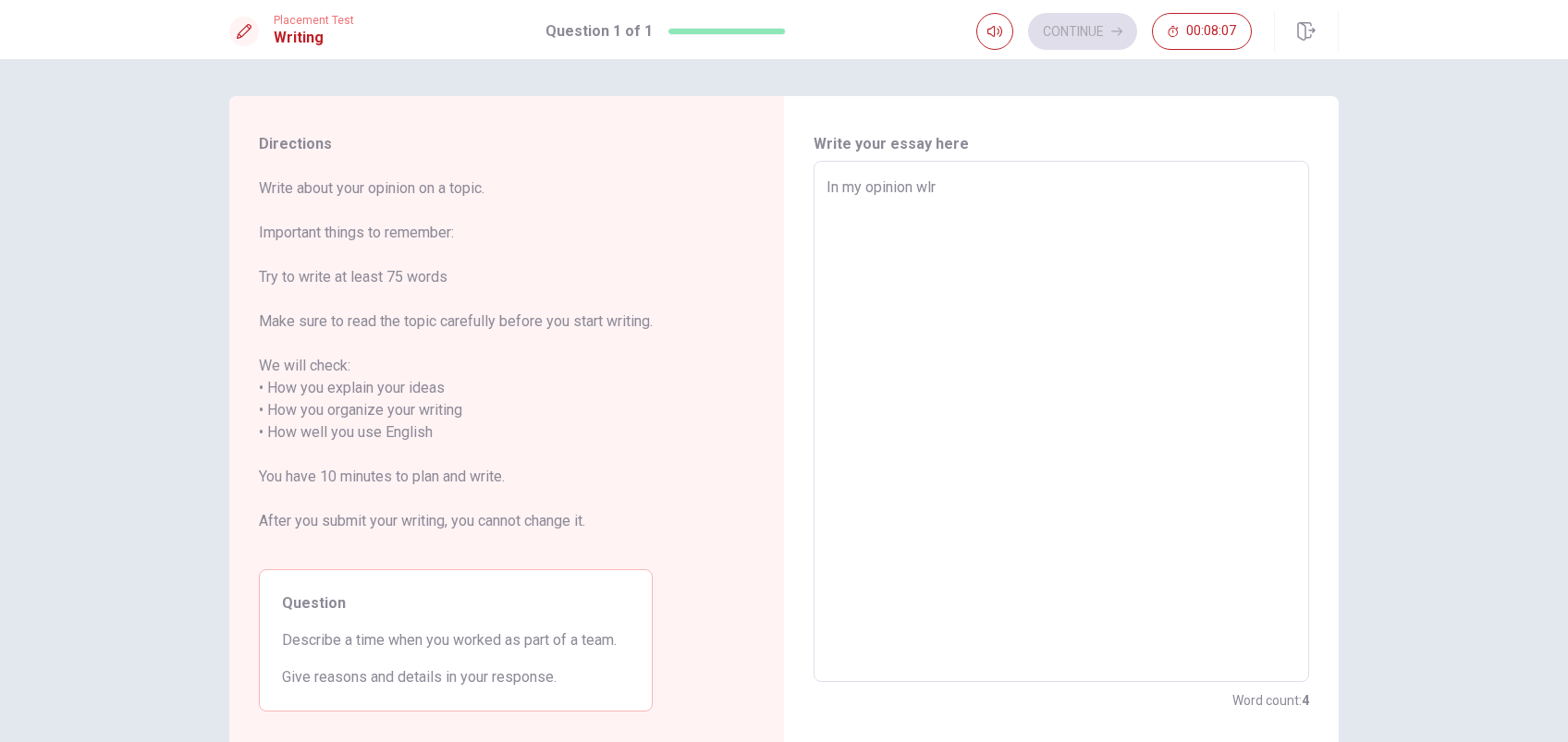
type textarea "In my opinion wl"
type textarea "x"
type textarea "In my opinion w"
type textarea "x"
type textarea "In my opinion wo"
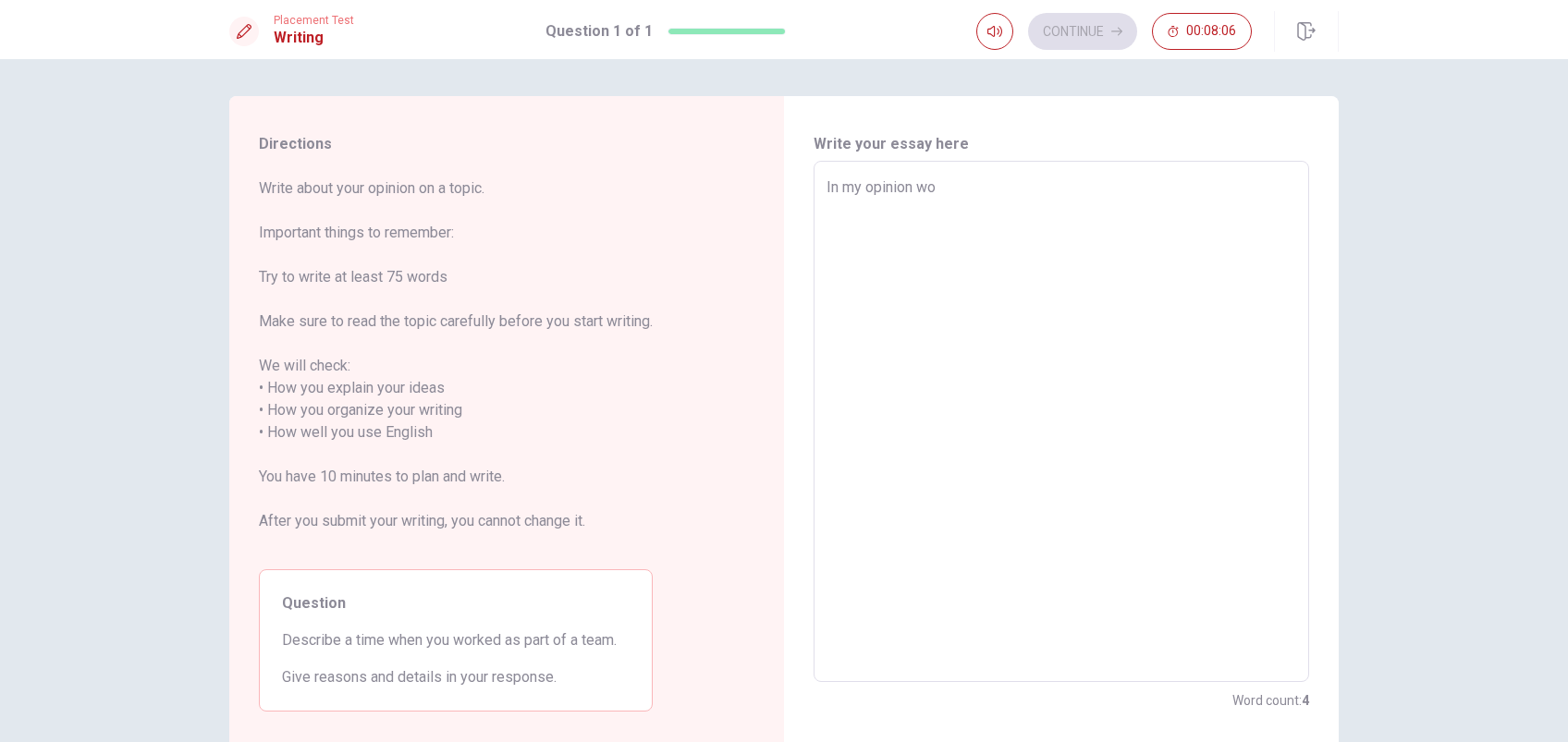
type textarea "x"
type textarea "In my opinion wor"
type textarea "x"
type textarea "In my opinion work"
type textarea "x"
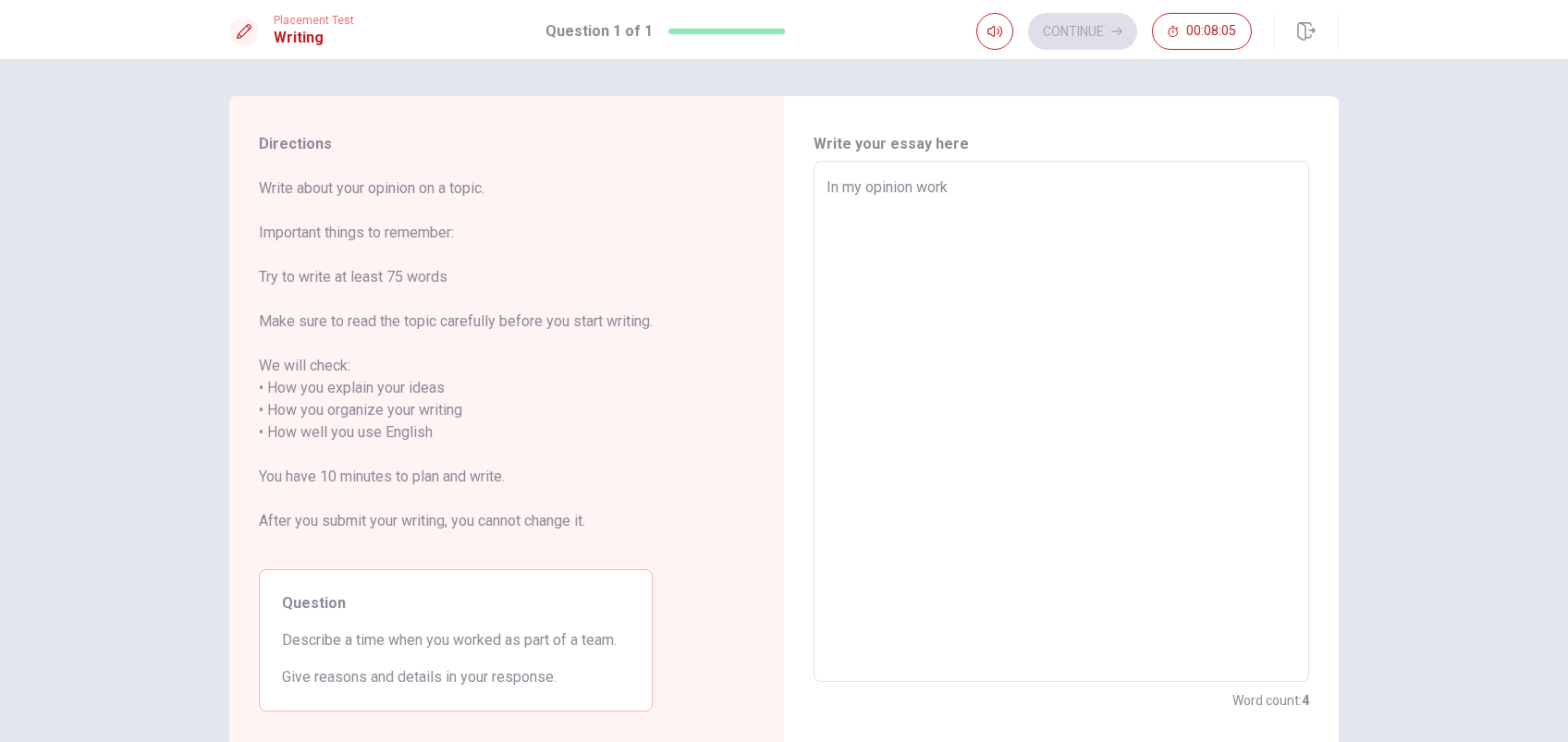
type textarea "In my opinion works"
type textarea "x"
type textarea "In my opinion works"
type textarea "x"
type textarea "In my opinion works a"
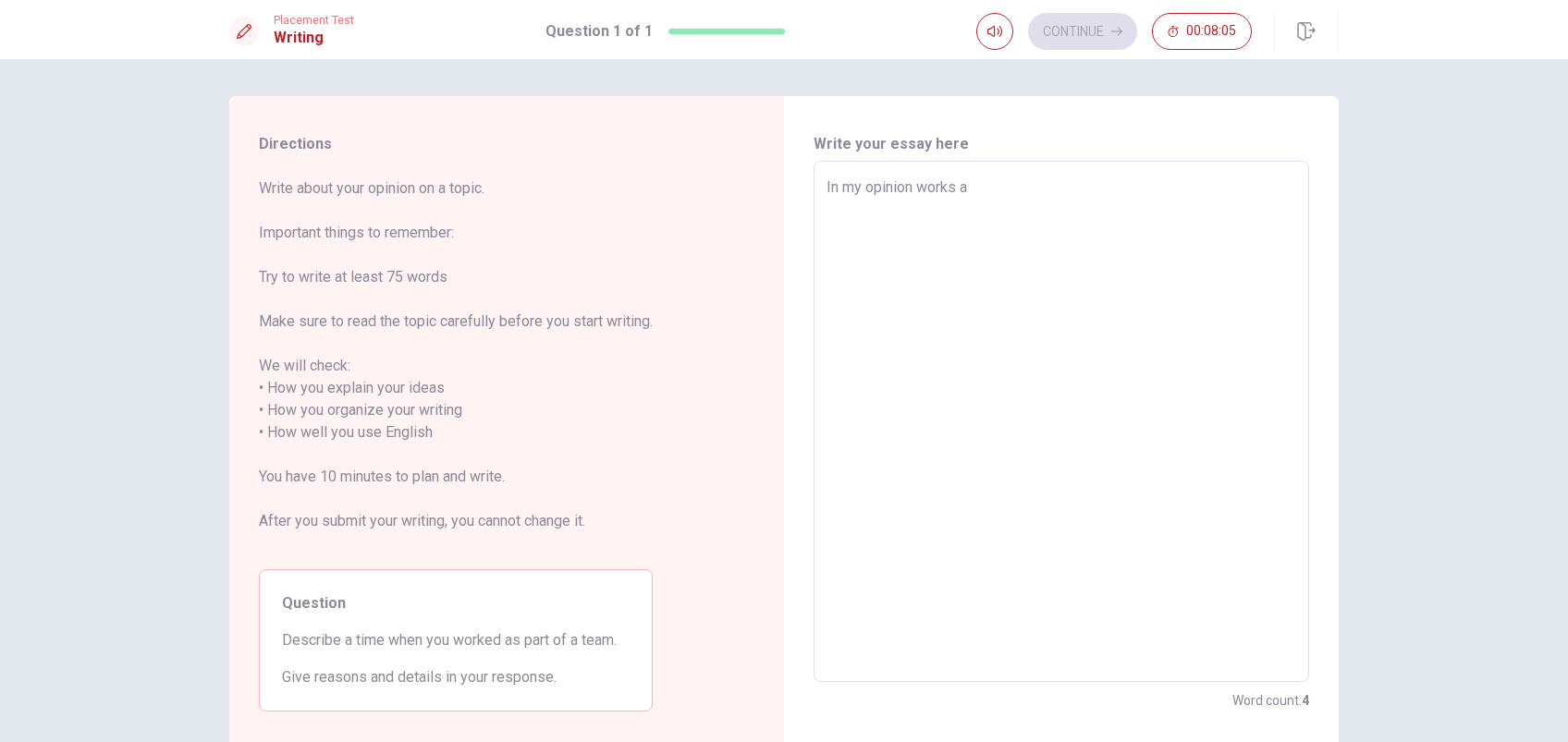
type textarea "x"
type textarea "In my opinion works as"
type textarea "x"
type textarea "In my opinion works as"
type textarea "x"
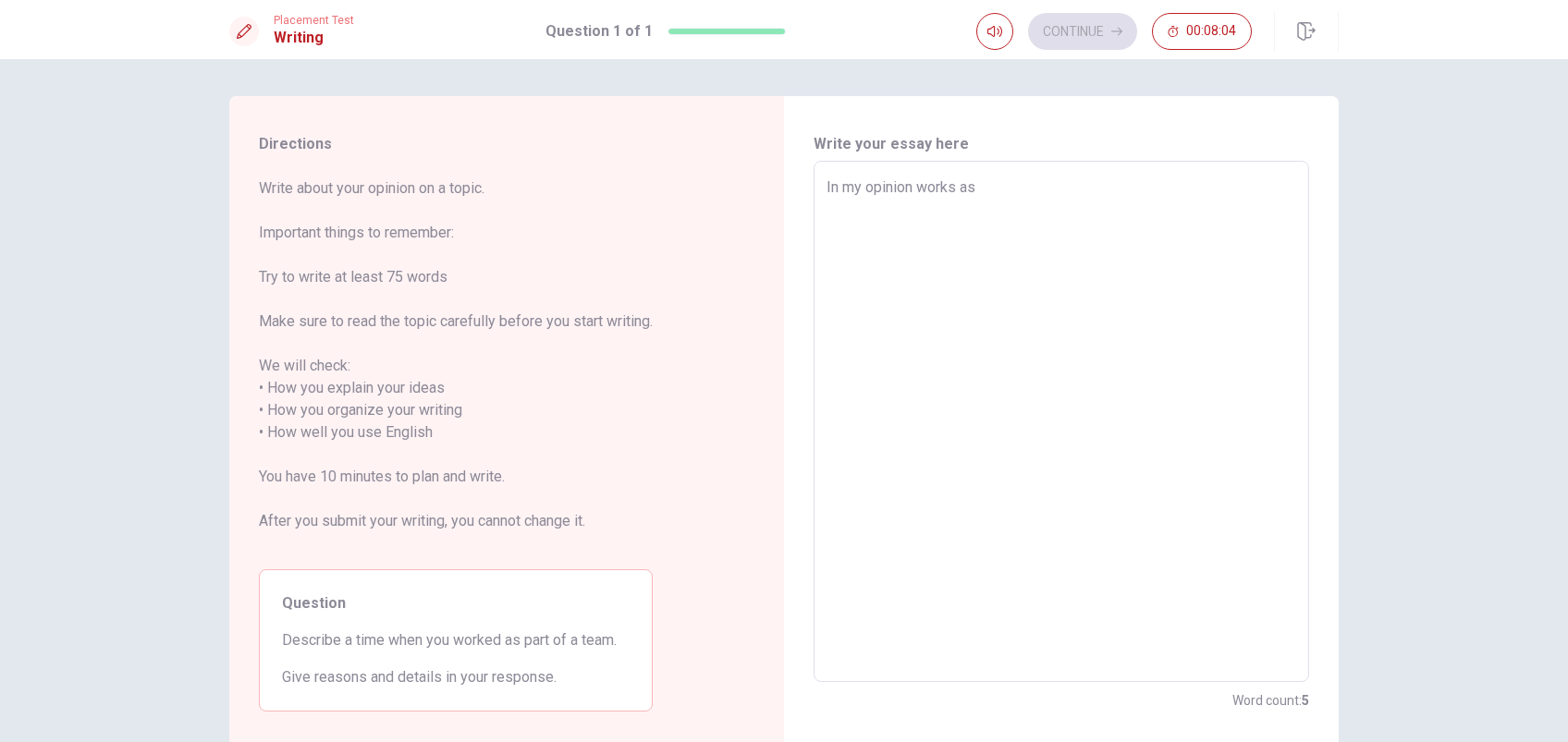
type textarea "In my opinion works as a"
type textarea "x"
type textarea "In my opinion works as a"
type textarea "x"
type textarea "In my opinion works as a t"
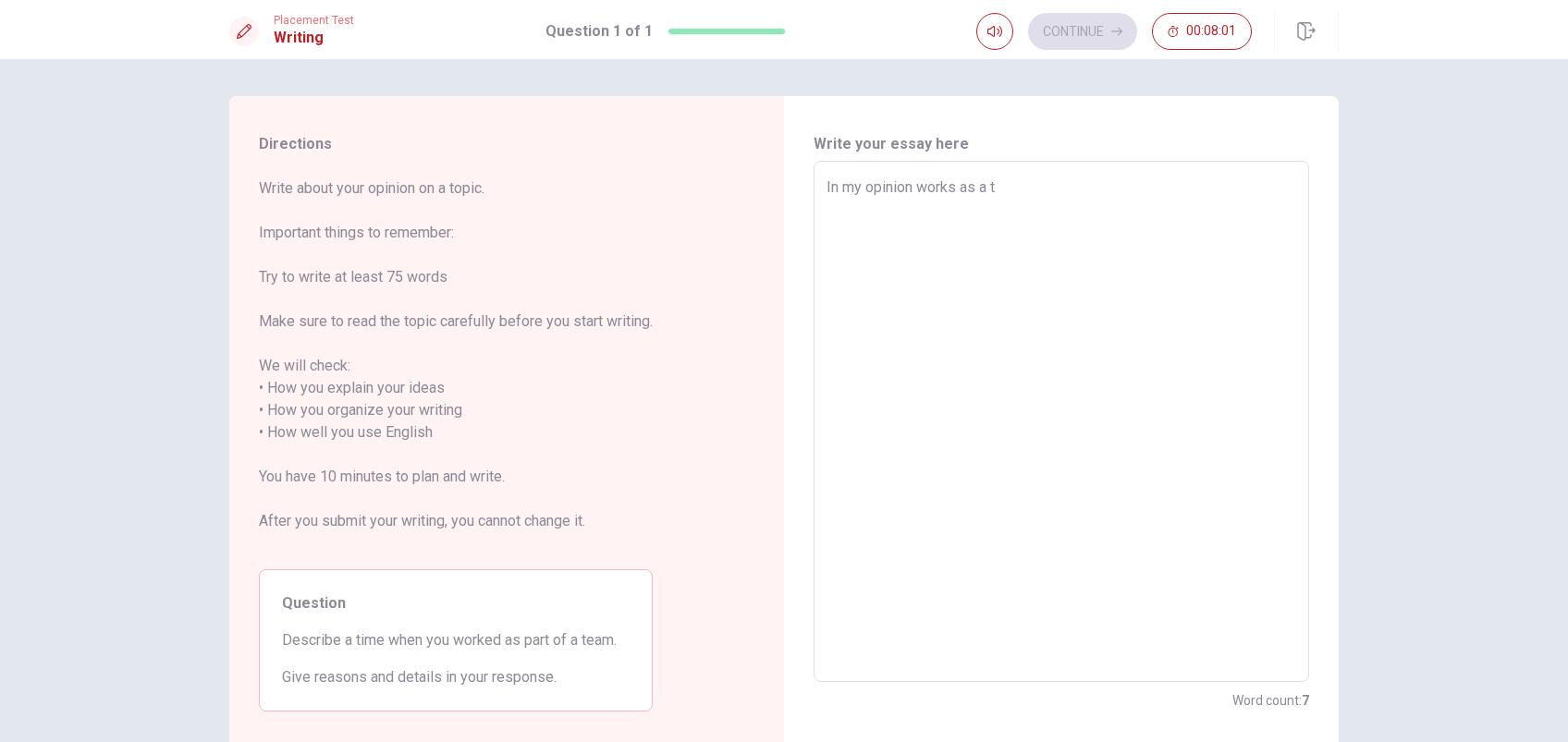
type textarea "x"
type textarea "In my opinion works as a te"
type textarea "x"
type textarea "In my opinion works as a tea"
type textarea "x"
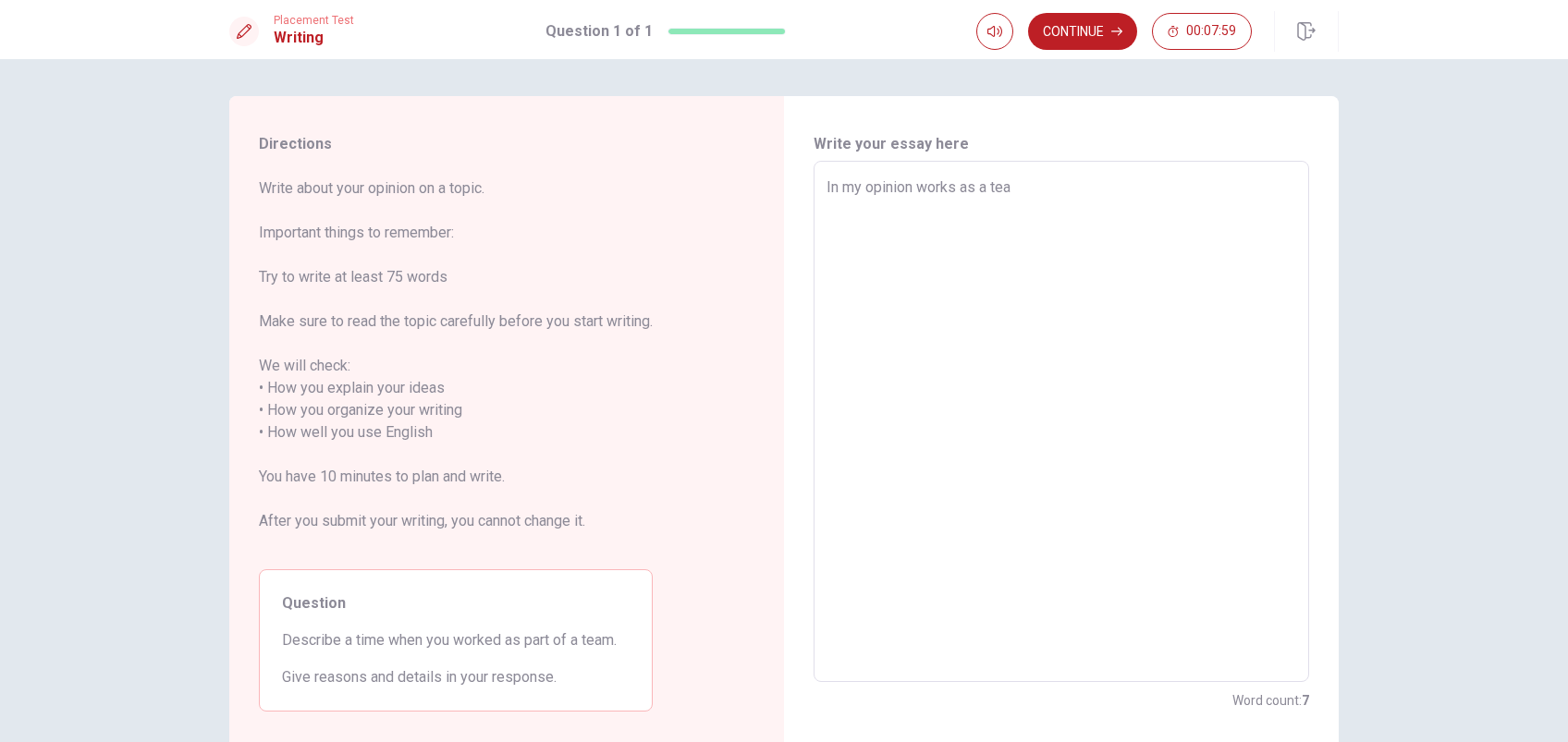
type textarea "In my opinion works as a team"
type textarea "x"
type textarea "In my opinion works as a team"
type textarea "x"
type textarea "In my opinion works as a team i"
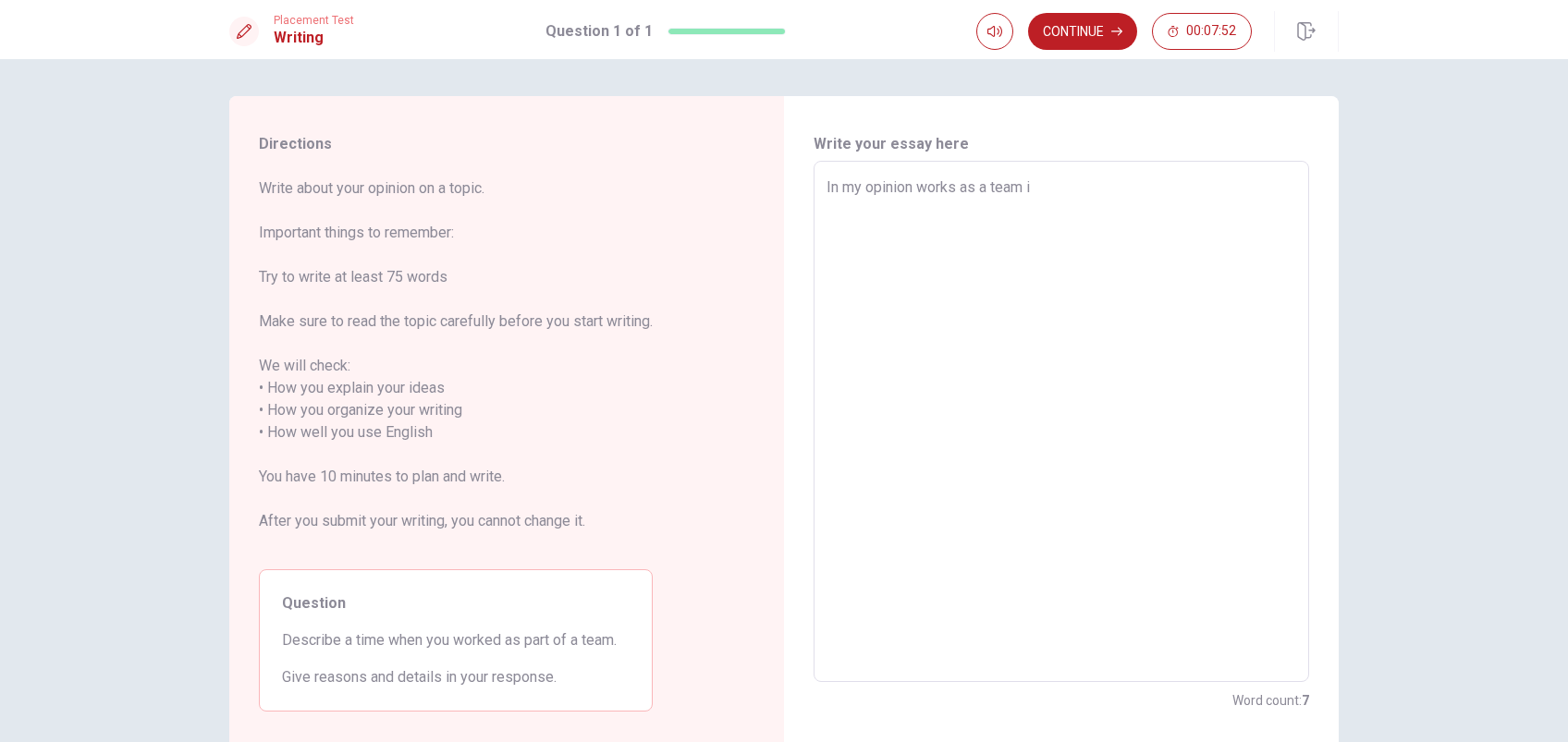
type textarea "x"
type textarea "In my opinion works as a team it"
type textarea "x"
type textarea "In my opinion works as a team its"
type textarea "x"
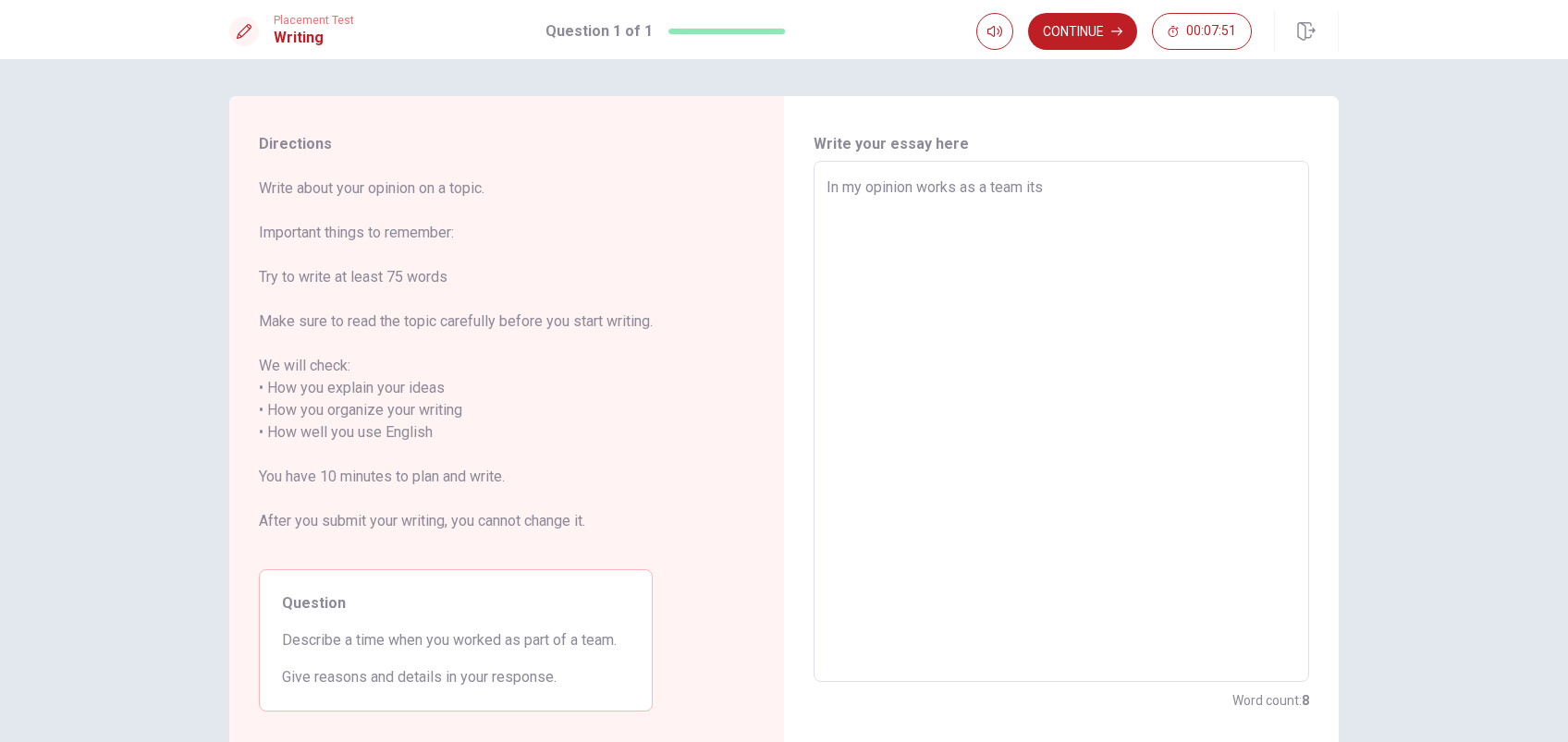
type textarea "In my opinion works as a team its"
type textarea "x"
type textarea "In my opinion works as a team its v"
type textarea "x"
type textarea "In my opinion works as a team its ve"
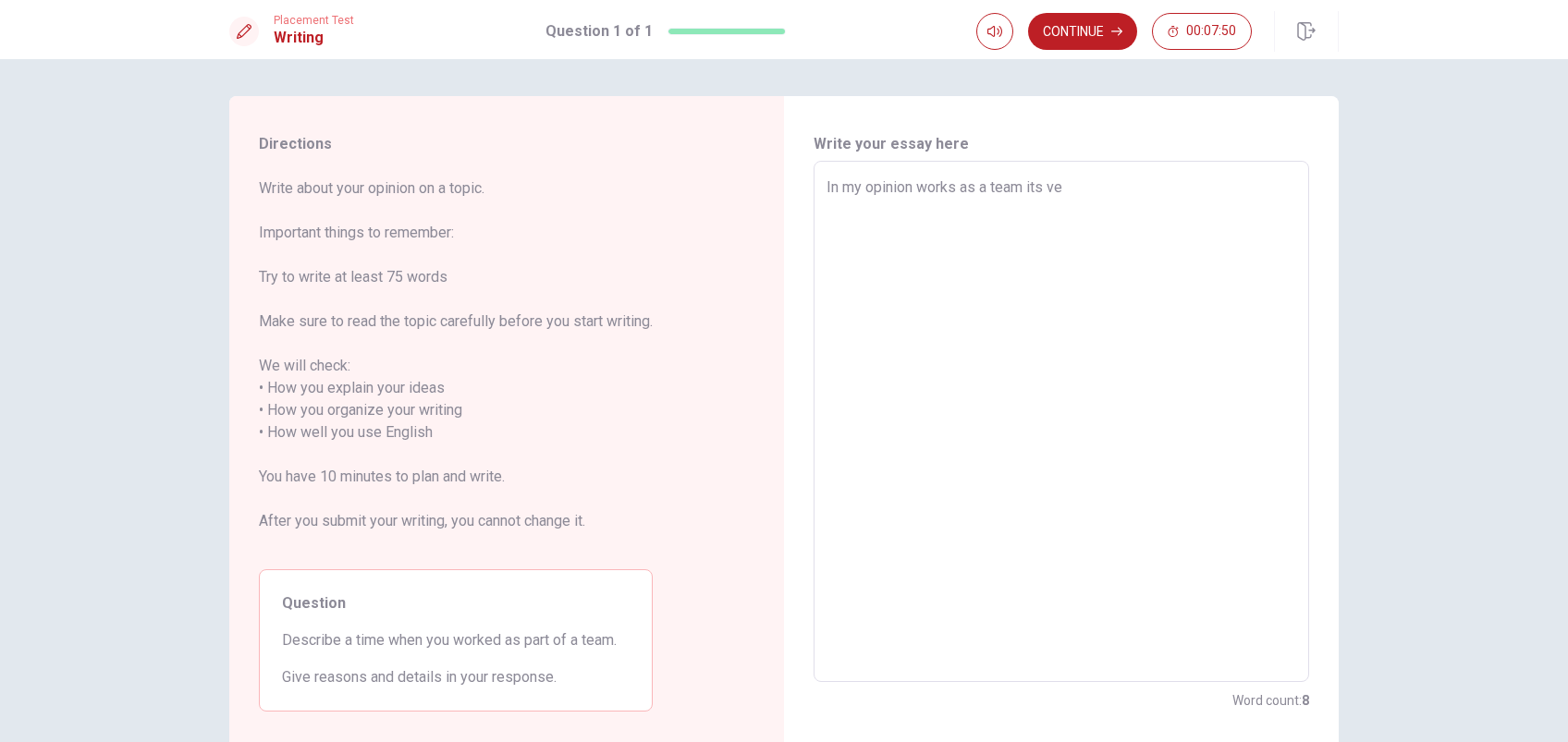
type textarea "x"
type textarea "In my opinion works as a team its ver"
type textarea "x"
type textarea "In my opinion works as a team its very"
type textarea "x"
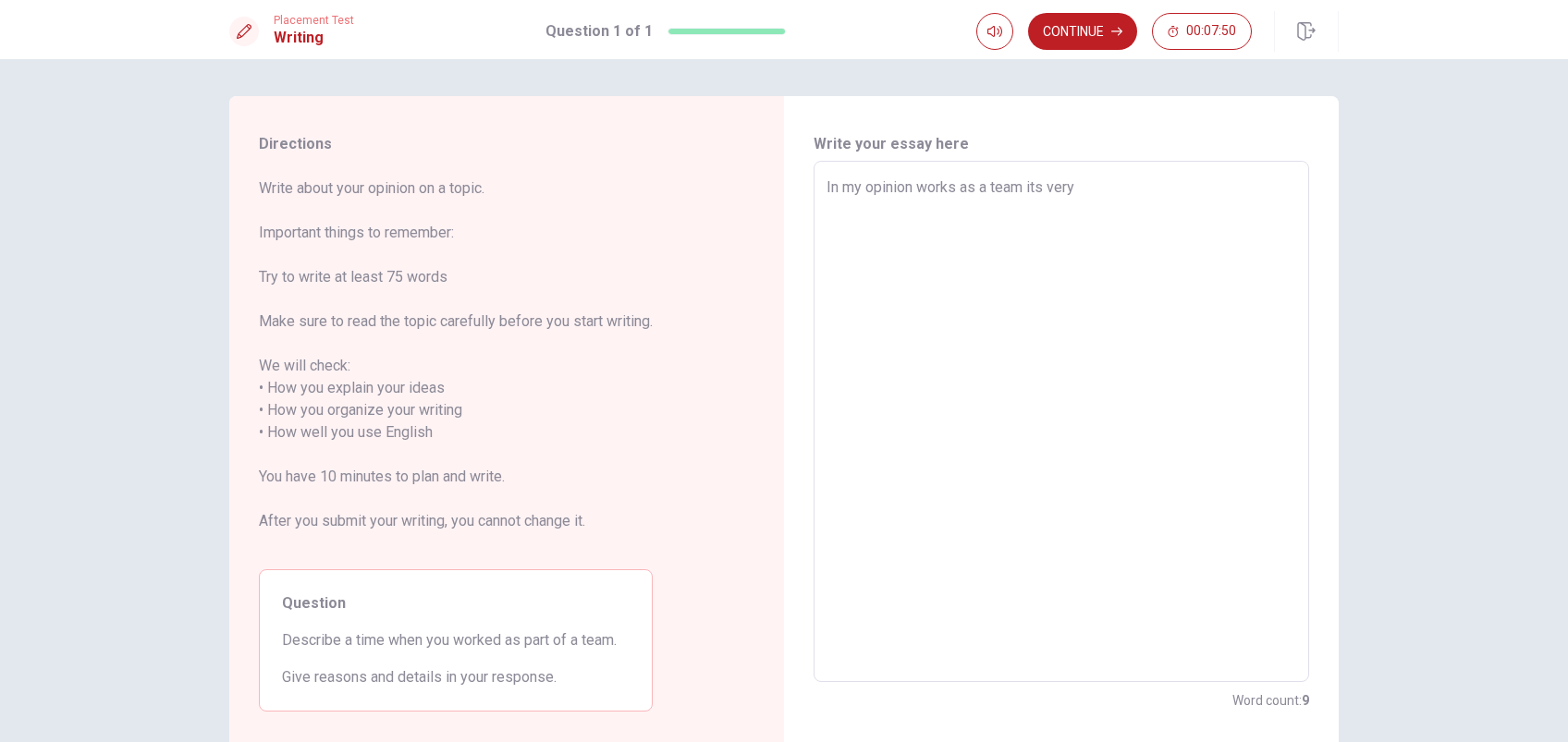
type textarea "In my opinion works as a team its very"
type textarea "x"
type textarea "In my opinion works as a team its very i"
type textarea "x"
type textarea "In my opinion works as a team its very im"
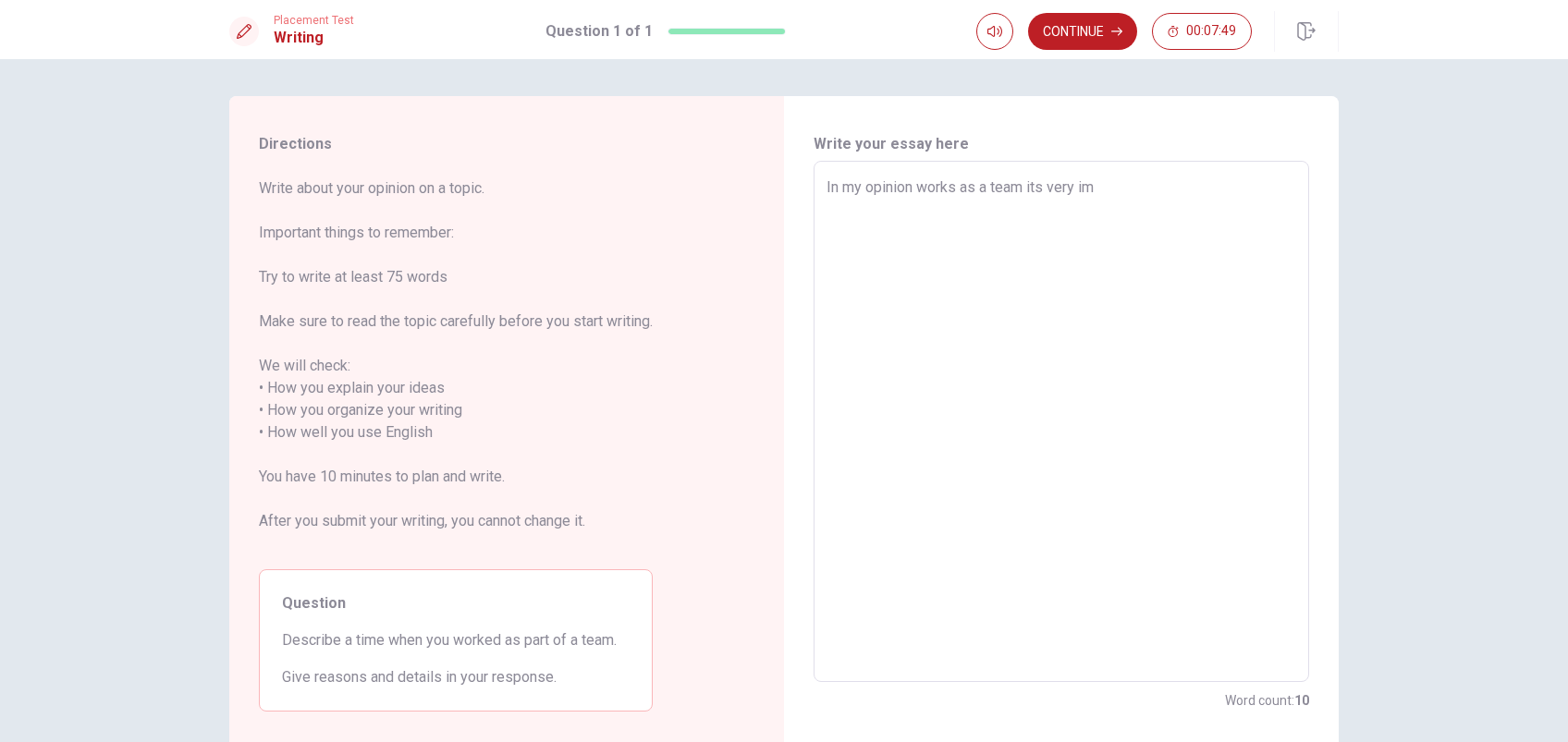
type textarea "x"
type textarea "In my opinion works as a team its very imp"
type textarea "x"
type textarea "In my opinion works as a team its very impo"
type textarea "x"
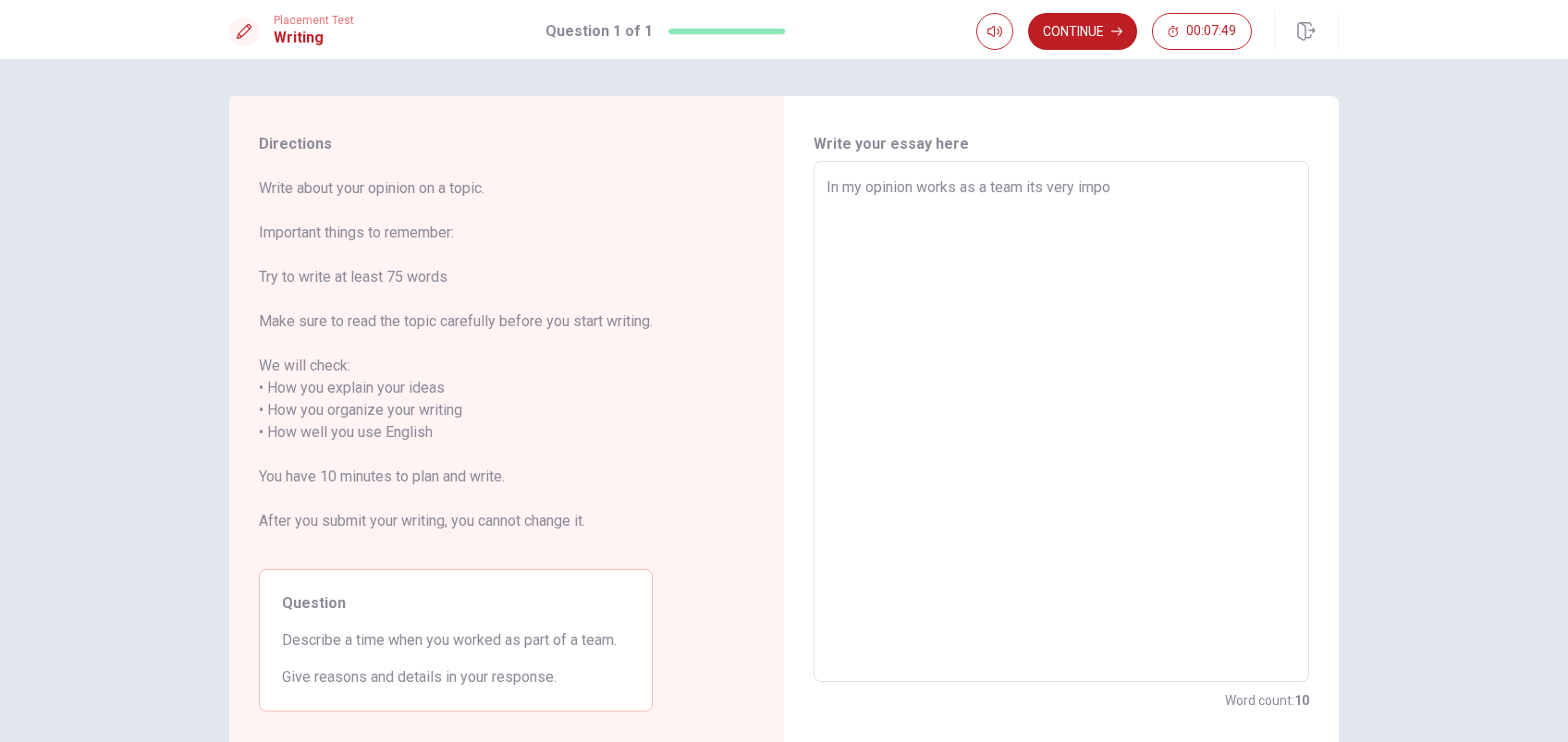
type textarea "In my opinion works as a team its very impor"
type textarea "x"
type textarea "In my opinion works as a team its very import"
type textarea "x"
type textarea "In my opinion works as a team its very importa"
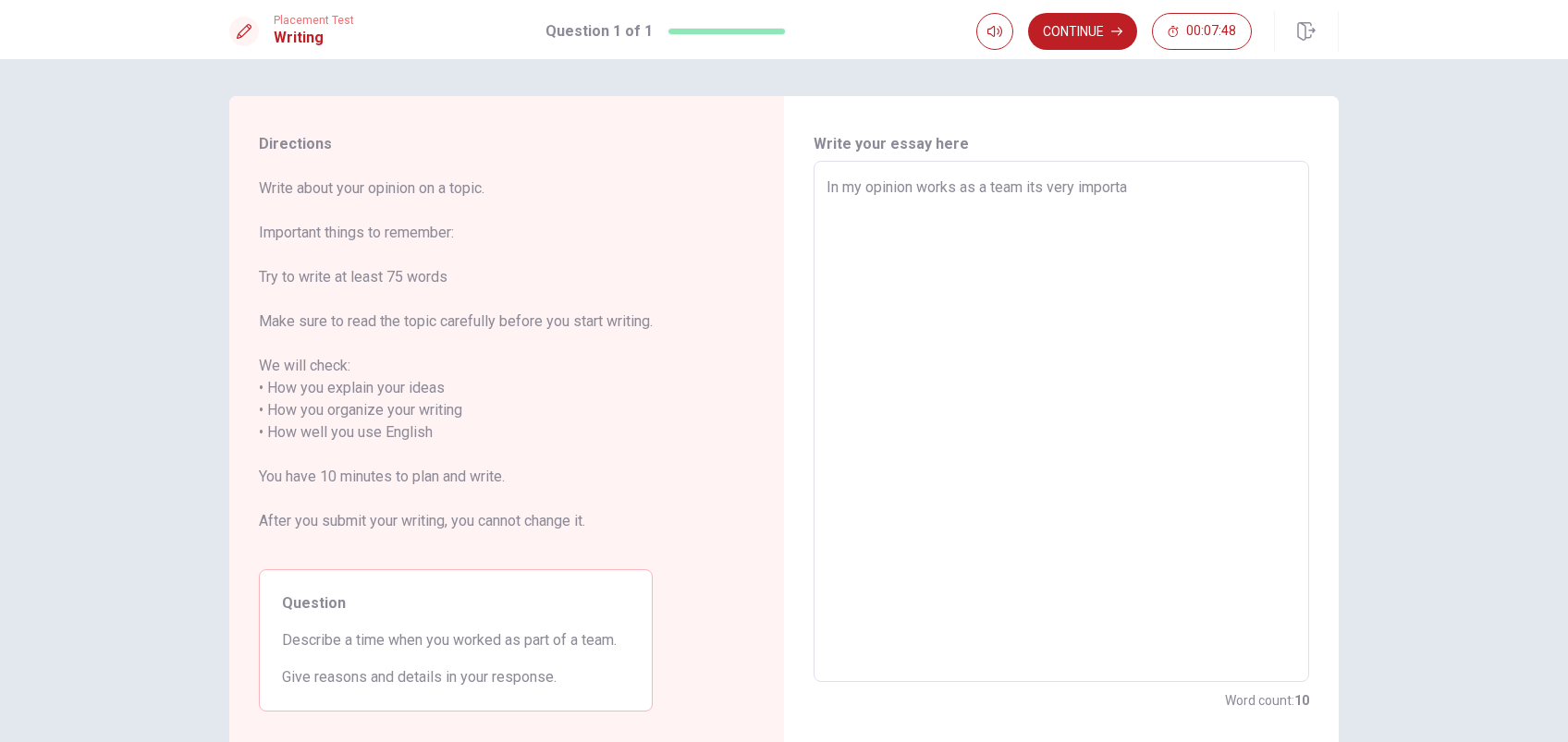
type textarea "x"
type textarea "In my opinion works as a team its very importan"
type textarea "x"
type textarea "In my opinion works as a team its very important"
type textarea "x"
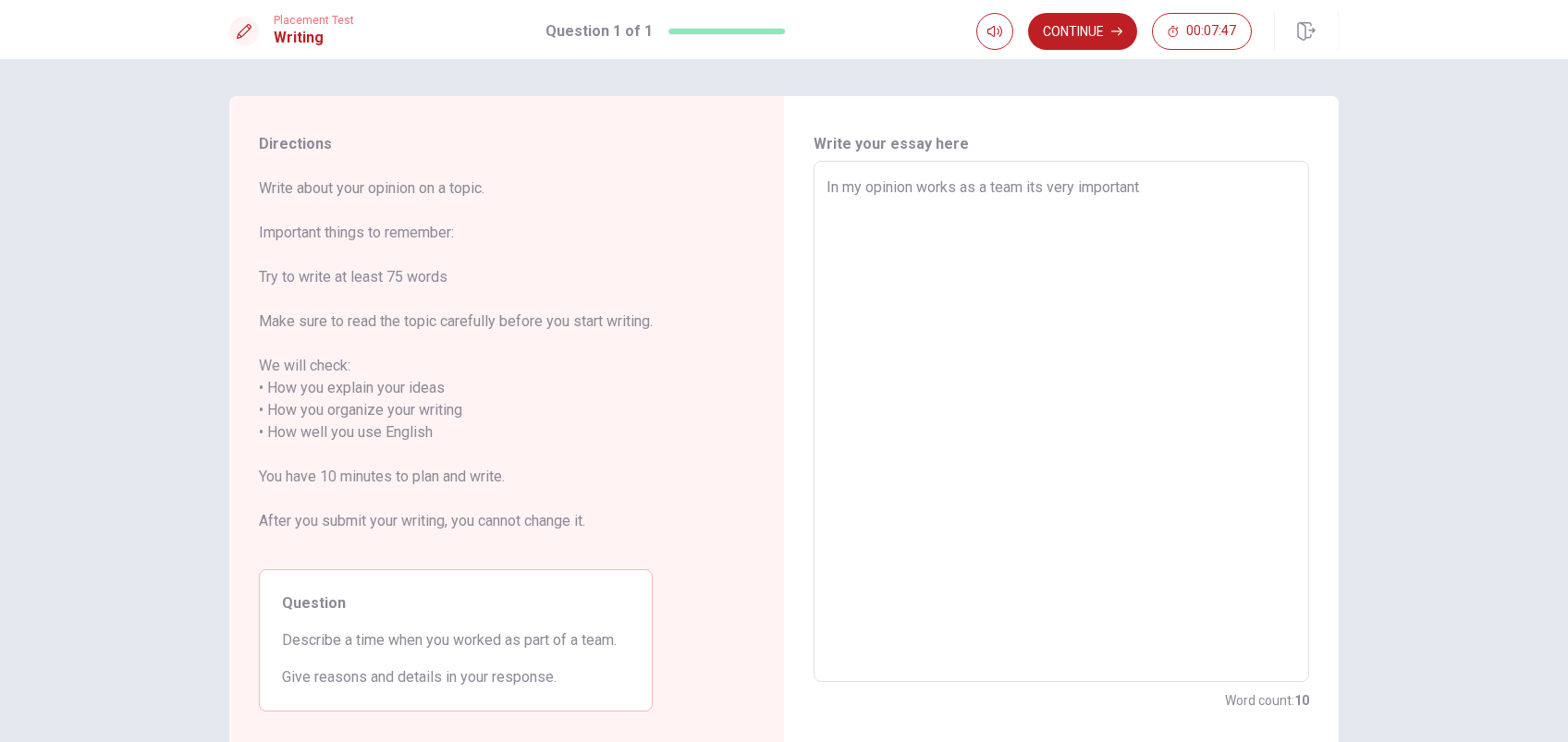
type textarea "In my opinion works as a team its very important"
type textarea "x"
type textarea "In my opinion works as a team its very important t"
type textarea "x"
type textarea "In my opinion works as a team its very important to"
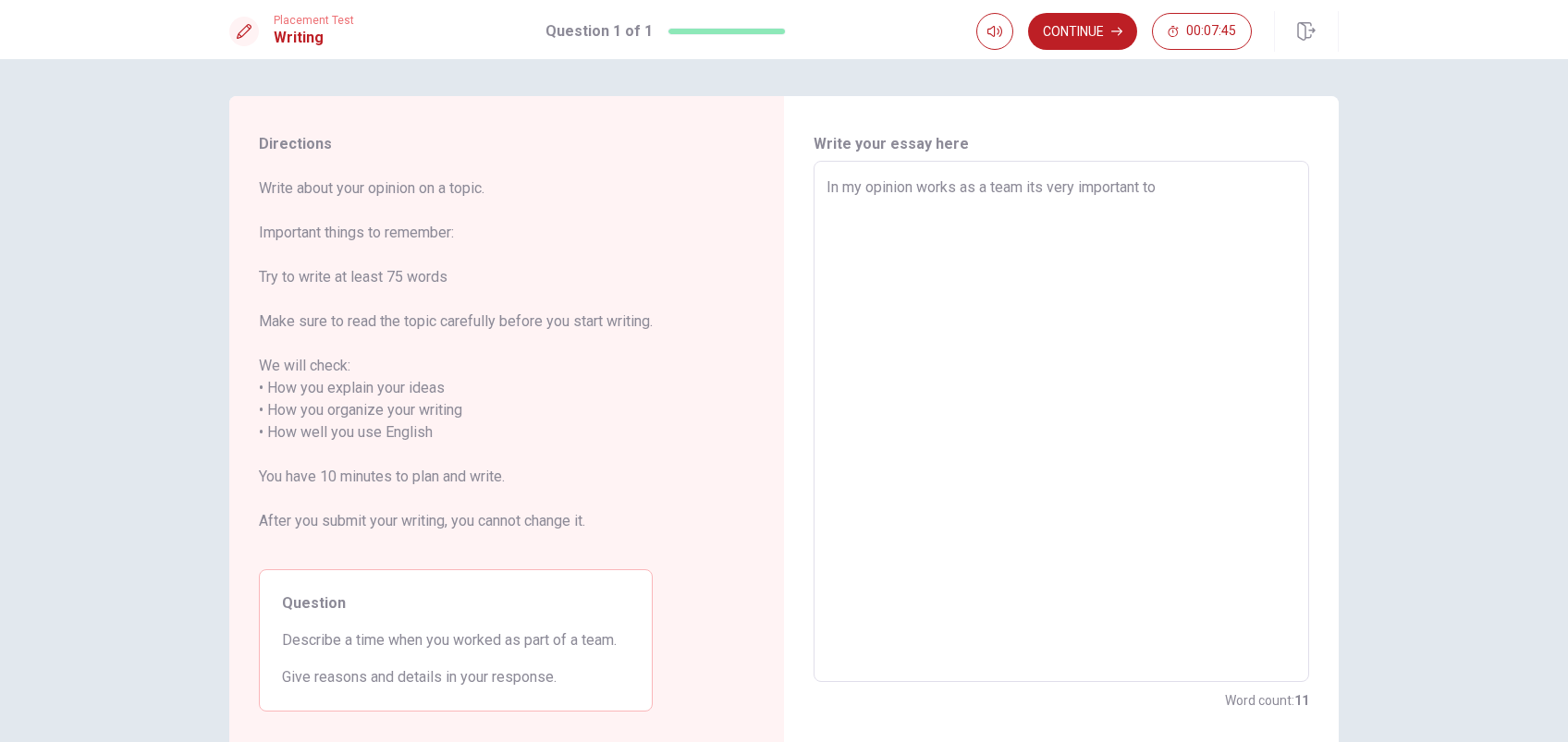
type textarea "x"
type textarea "In my opinion works as a team its very important to"
type textarea "x"
type textarea "In my opinion works as a team its very important to t"
type textarea "x"
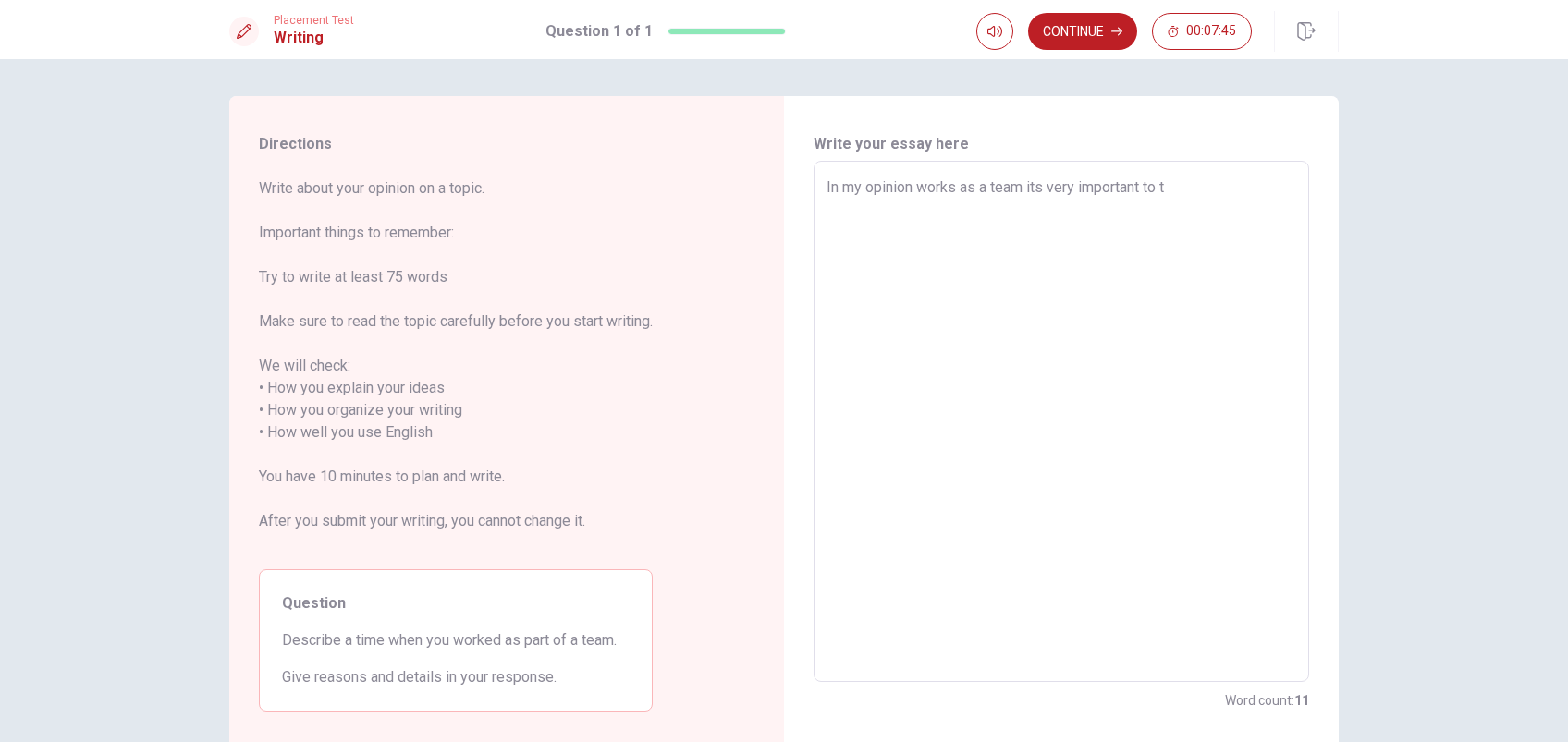
type textarea "In my opinion works as a team its very important to th"
type textarea "x"
type textarea "In my opinion works as a team its very important to the"
type textarea "x"
type textarea "In my opinion works as a team its very important to the"
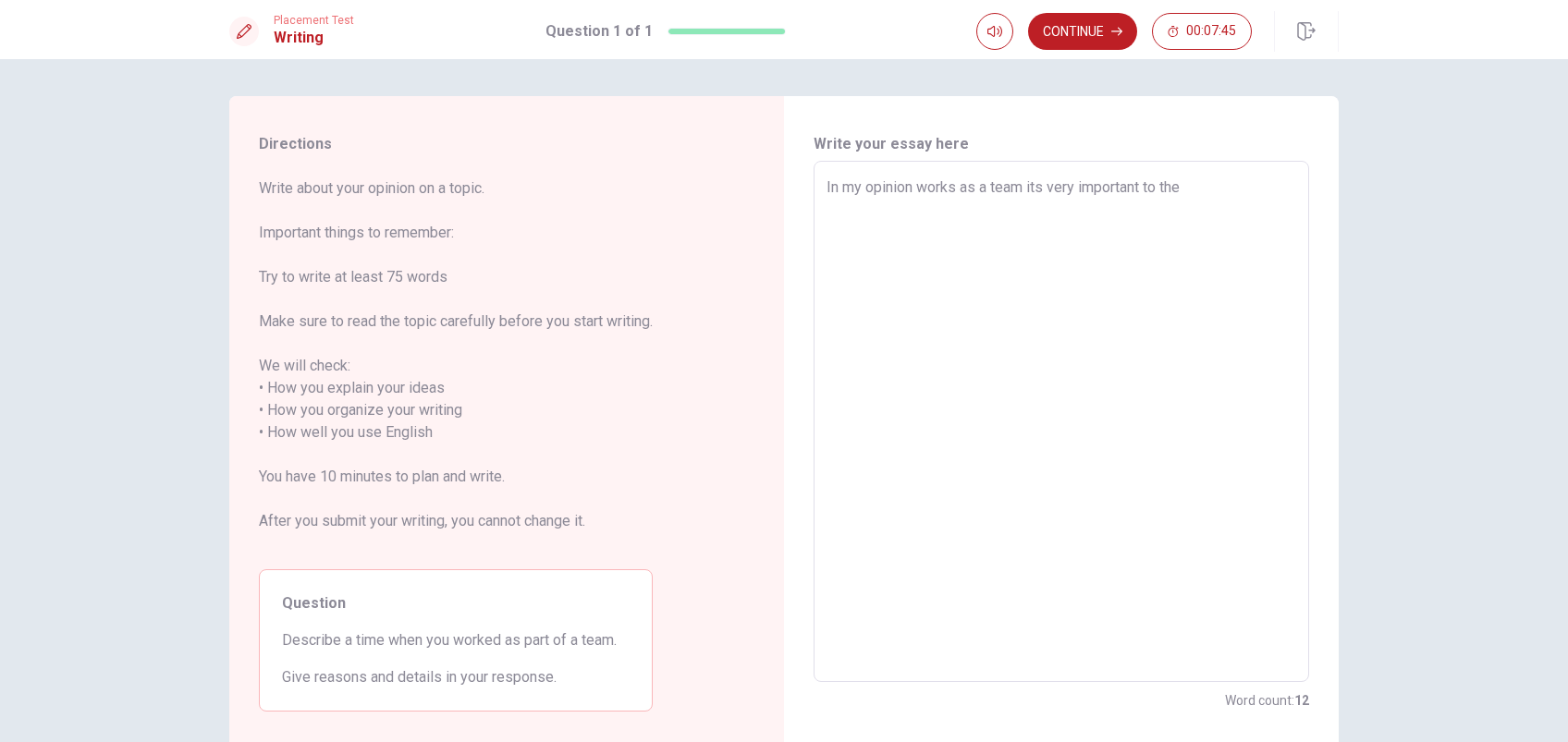
type textarea "x"
type textarea "In my opinion works as a team its very important to the c"
type textarea "x"
type textarea "In my opinion works as a team its very important to the co"
type textarea "x"
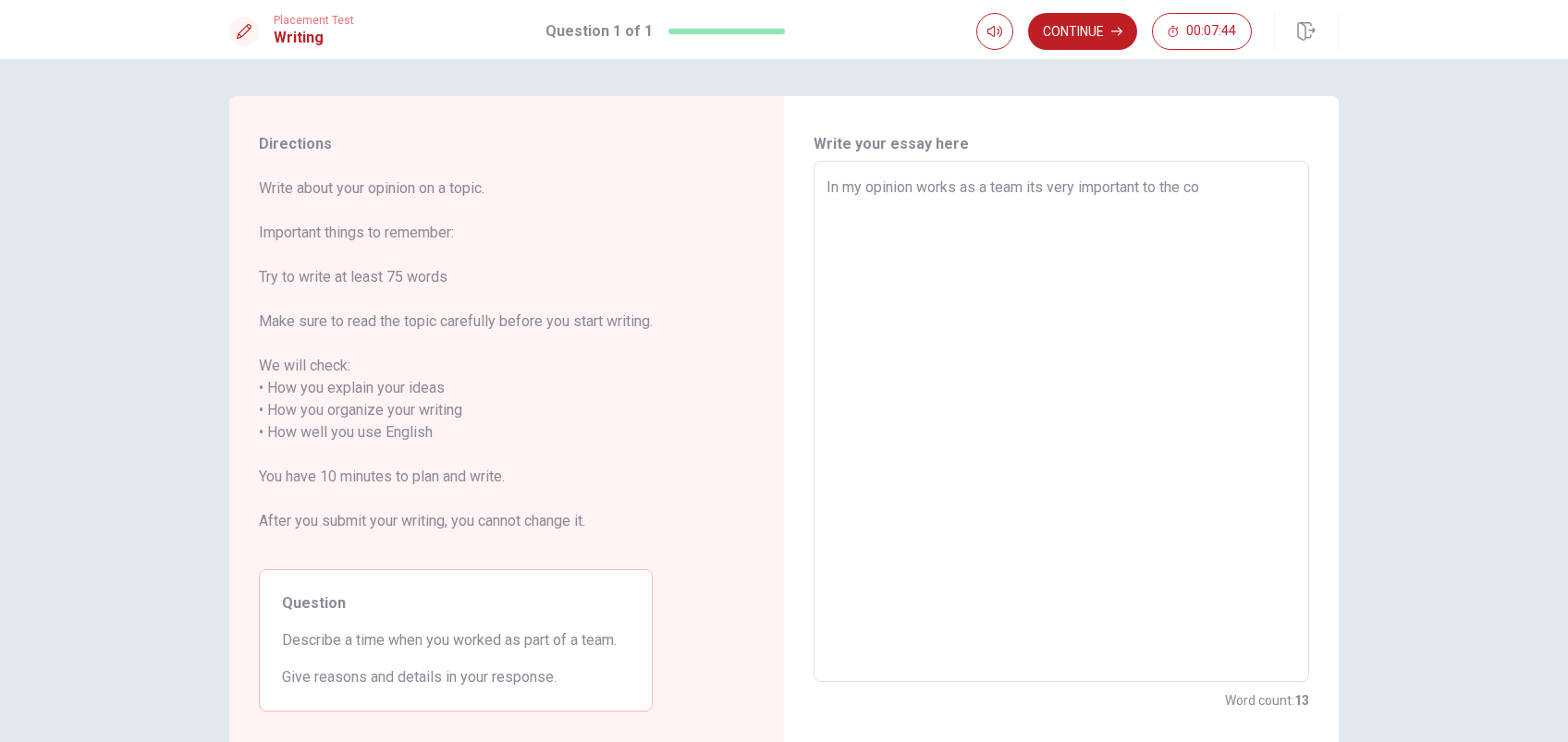
type textarea "In my opinion works as a team its very important to the com"
type textarea "x"
type textarea "In my opinion works as a team its very important to the comp"
type textarea "x"
type textarea "In my opinion works as a team its very important to the compa"
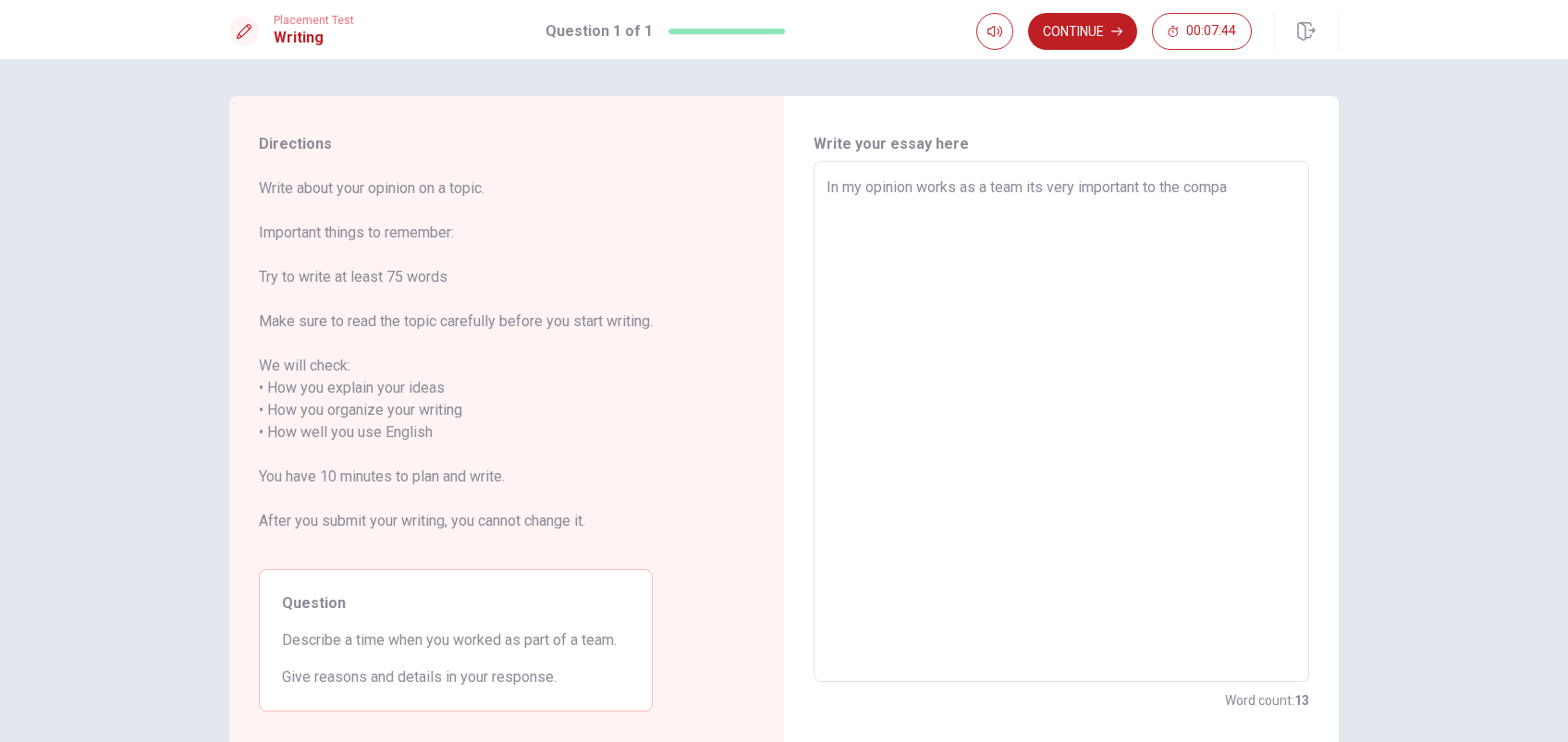
type textarea "x"
type textarea "In my opinion works as a team its very important to the compam"
type textarea "x"
type textarea "In my opinion works as a team its very important to the compa"
type textarea "x"
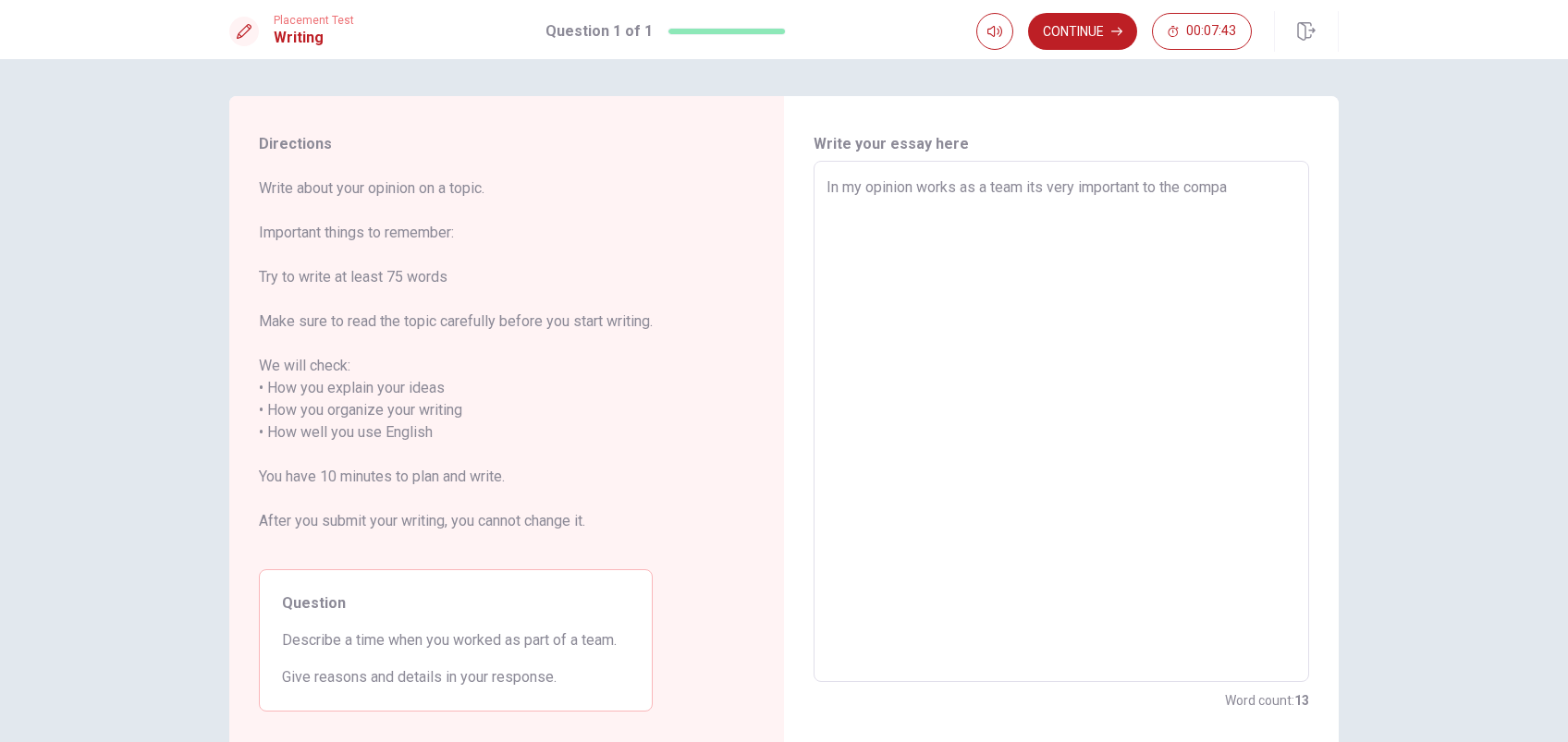
type textarea "In my opinion works as a team its very important to the compan"
type textarea "x"
type textarea "In my opinion works as a team its very important to the company"
type textarea "x"
type textarea "In my opinion works as a team its very important to the company"
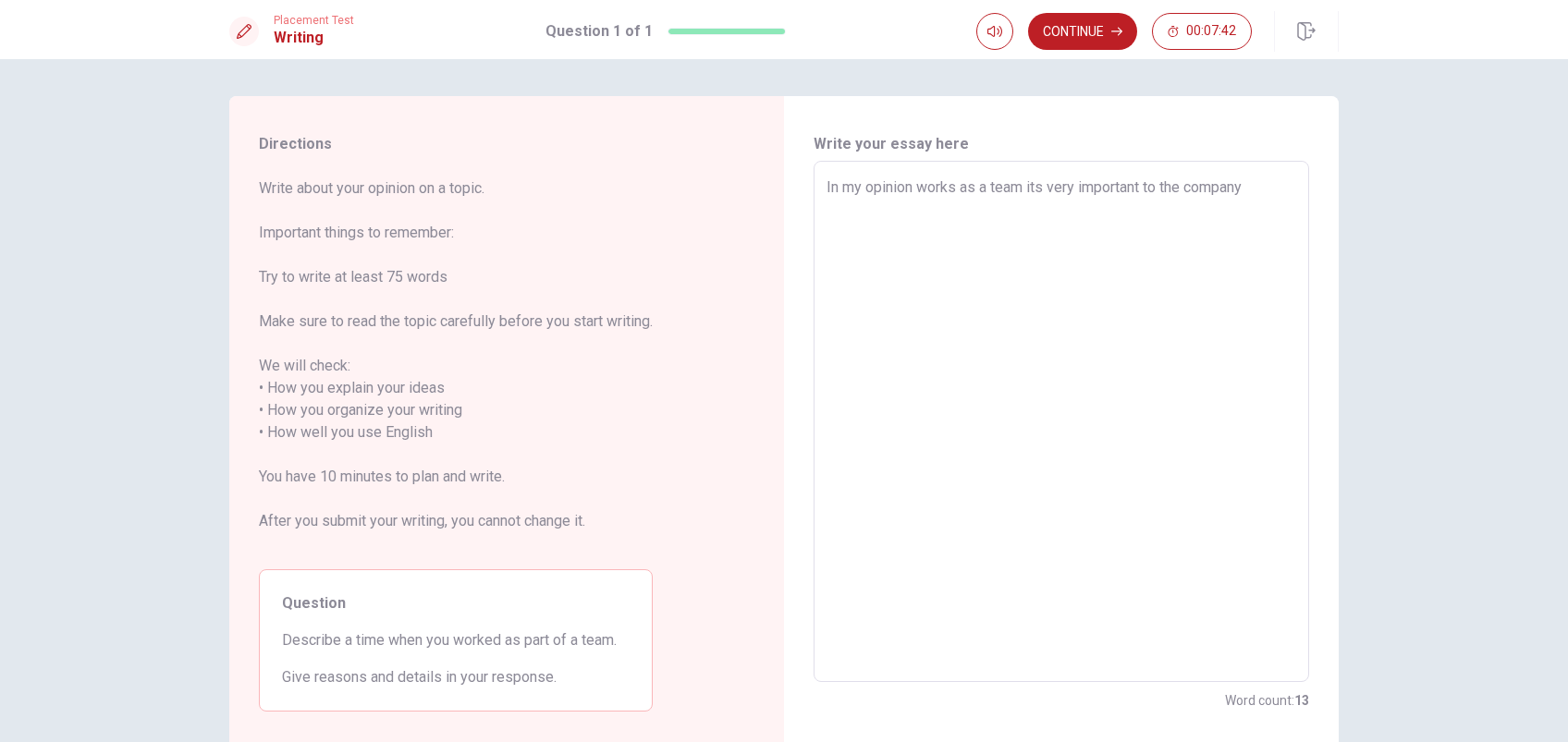
type textarea "x"
type textarea "In my opinion works as a team its very important to the company a"
type textarea "x"
type textarea "In my opinion works as a team its very important to the company an"
type textarea "x"
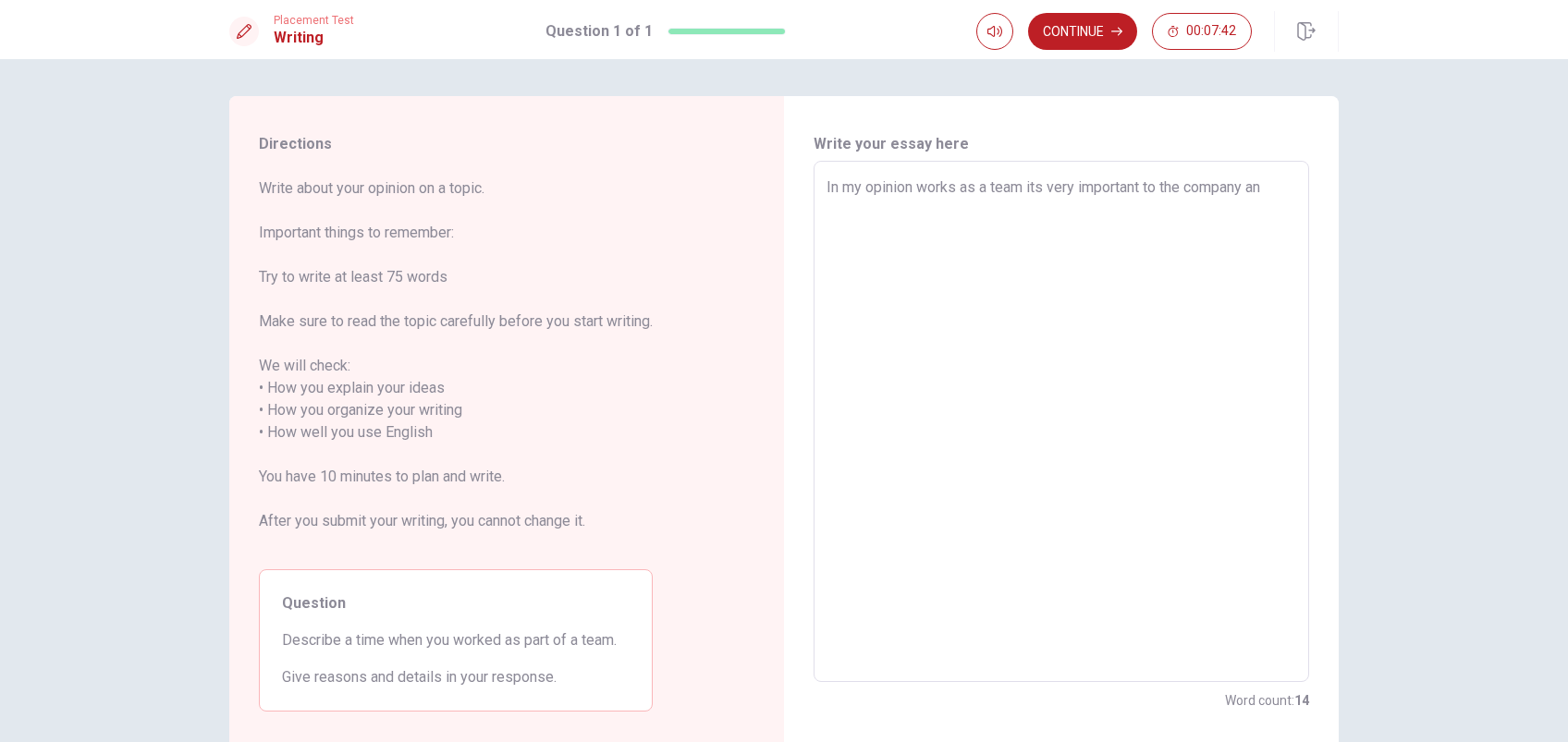
type textarea "In my opinion works as a team its very important to the company and"
type textarea "x"
type textarea "In my opinion works as a team its very important to the company and"
type textarea "x"
type textarea "In my opinion works as a team its very important to the company and t"
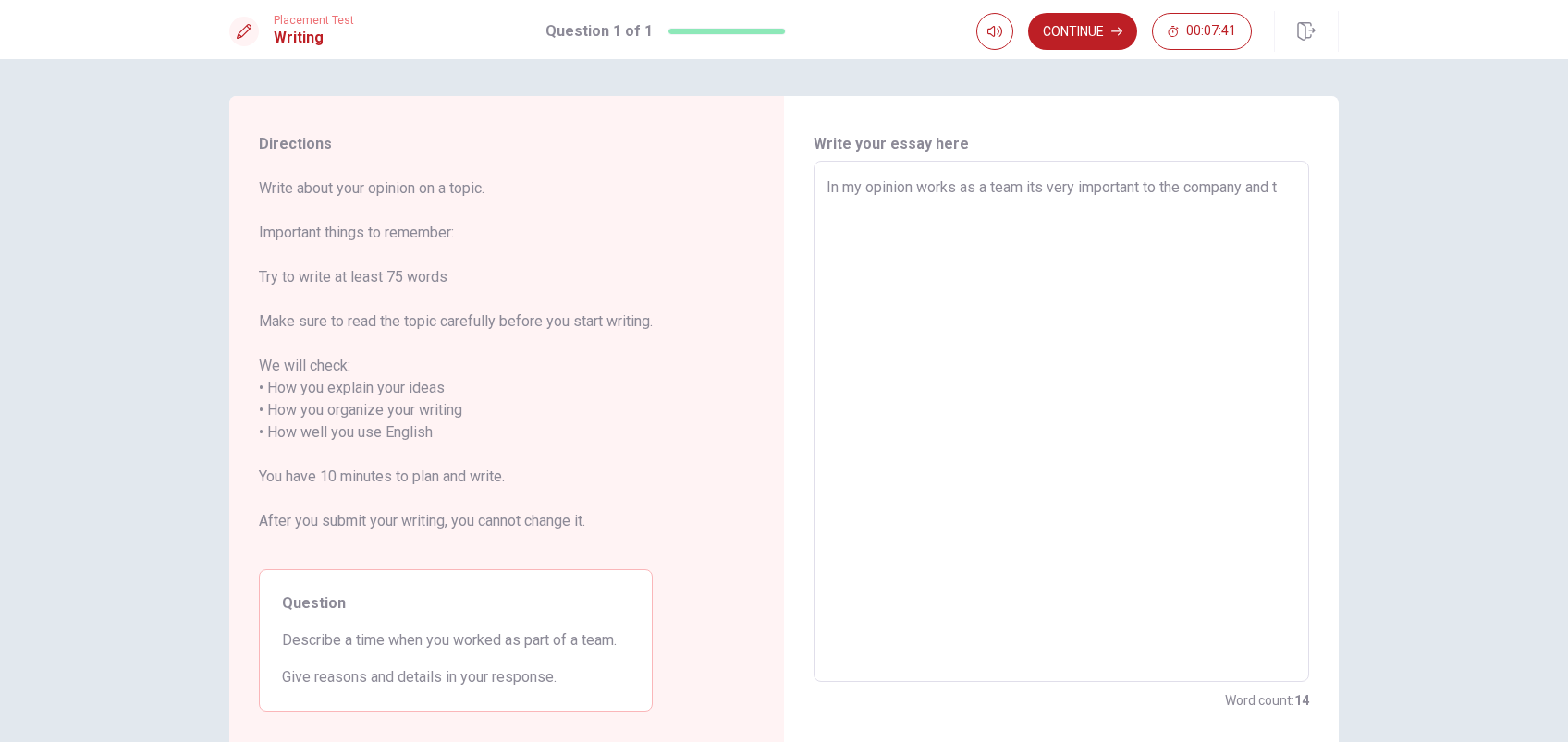
type textarea "x"
type textarea "In my opinion works as a team its very important to the company and th"
type textarea "x"
type textarea "In my opinion works as a team its very important to the company and the"
type textarea "x"
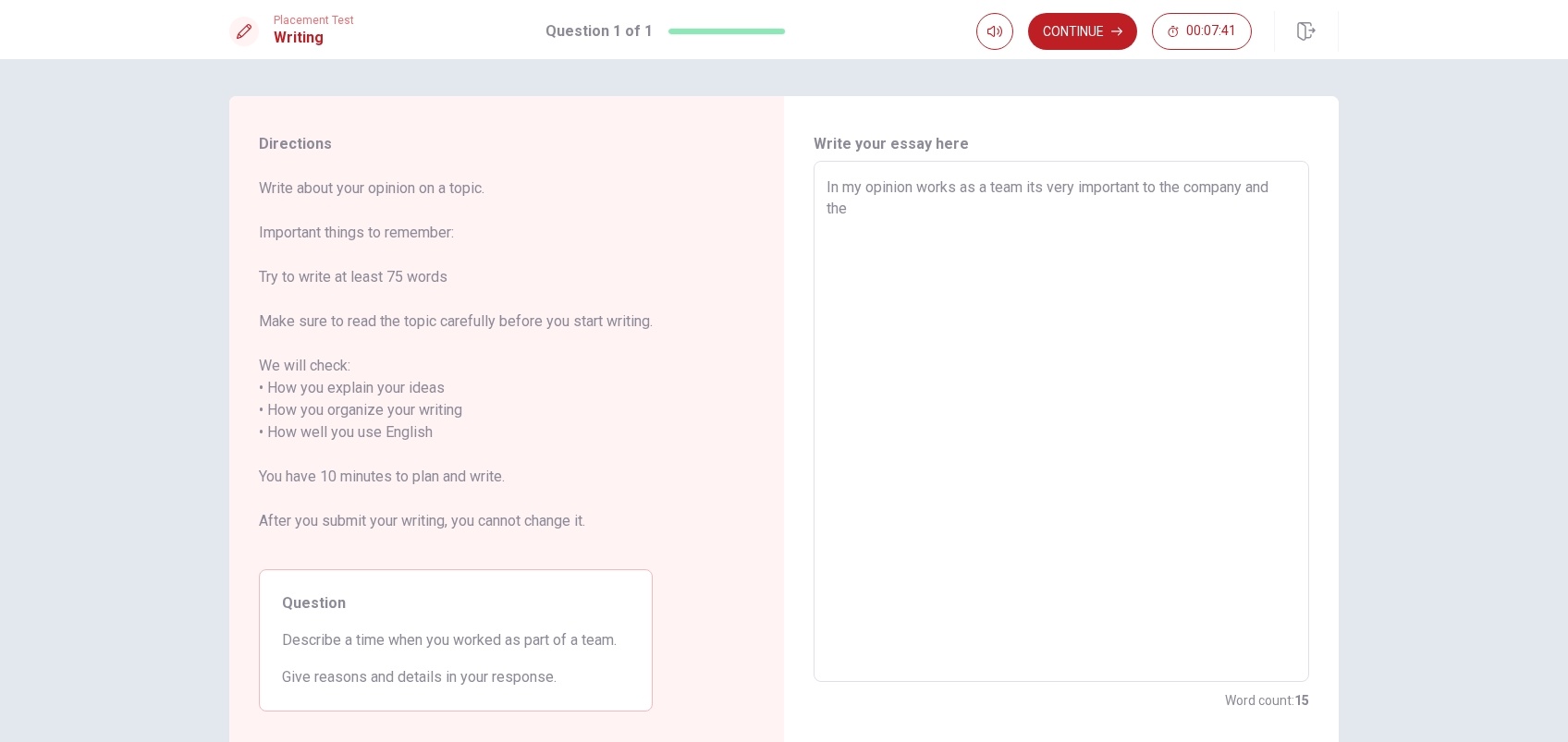
type textarea "In my opinion works as a team its very important to the company and the"
type textarea "x"
type textarea "In my opinion works as a team its very important to the company and the e"
type textarea "x"
type textarea "In my opinion works as a team its very important to the company and the em"
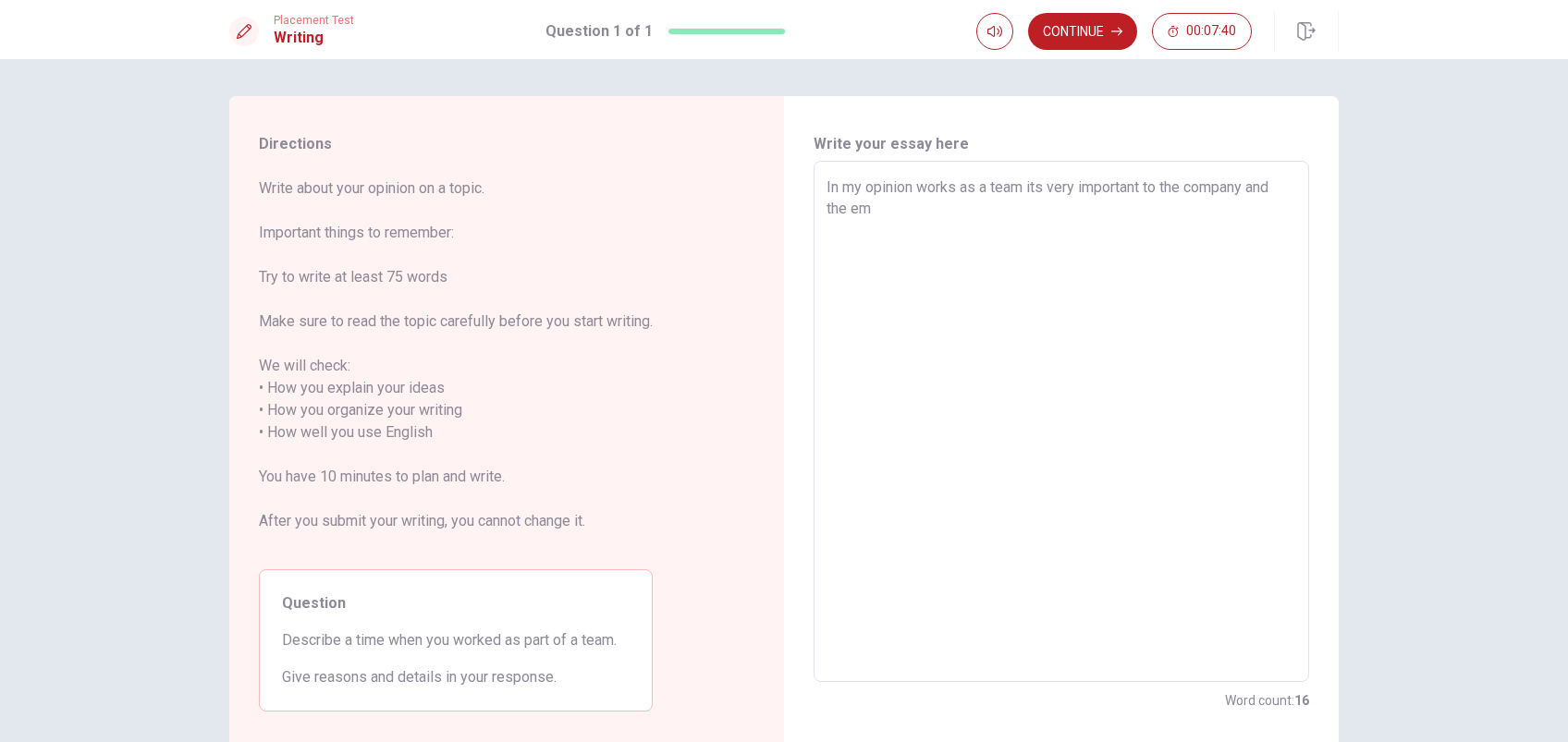
type textarea "x"
type textarea "In my opinion works as a team its very important to the company and the emp"
type textarea "x"
type textarea "In my opinion works as a team its very important to the company and the empl"
type textarea "x"
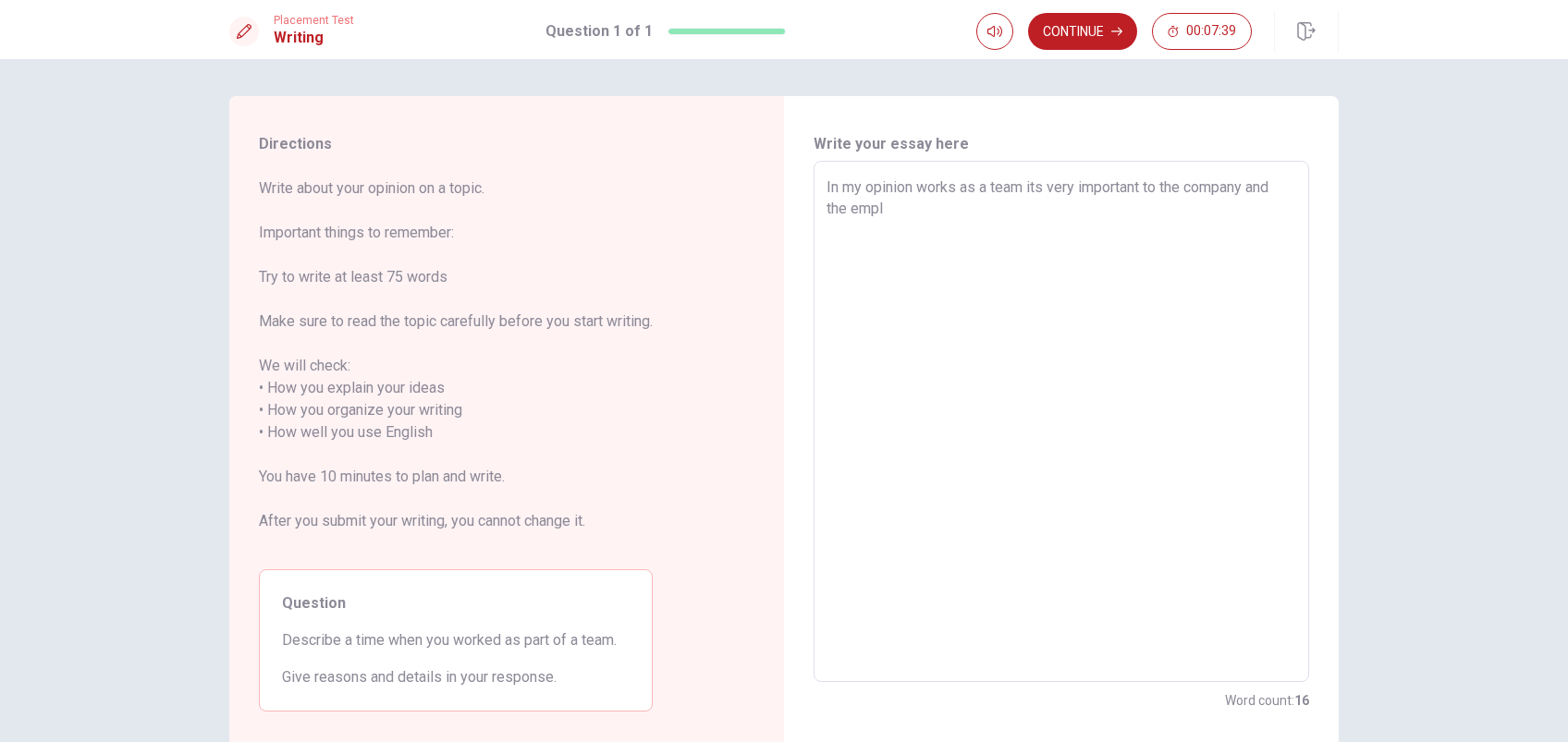
type textarea "In my opinion works as a team its very important to the company and the emplo"
type textarea "x"
type textarea "In my opinion works as a team its very important to the company and the emploe"
type textarea "x"
type textarea "In my opinion works as a team its very important to the company and the emplo"
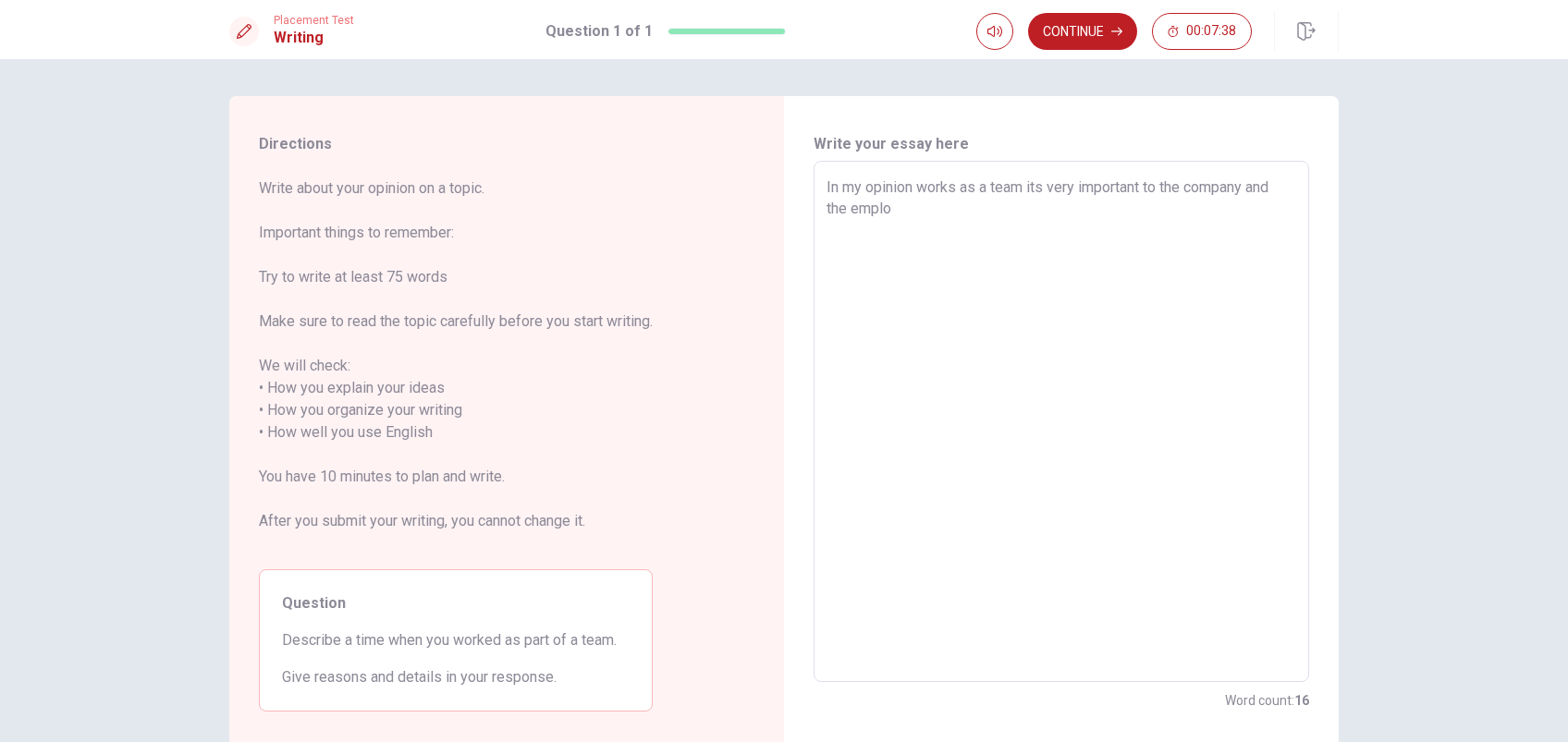
type textarea "x"
type textarea "In my opinion works as a team its very important to the company and the employ"
type textarea "x"
type textarea "In my opinion works as a team its very important to the company and the employe"
type textarea "x"
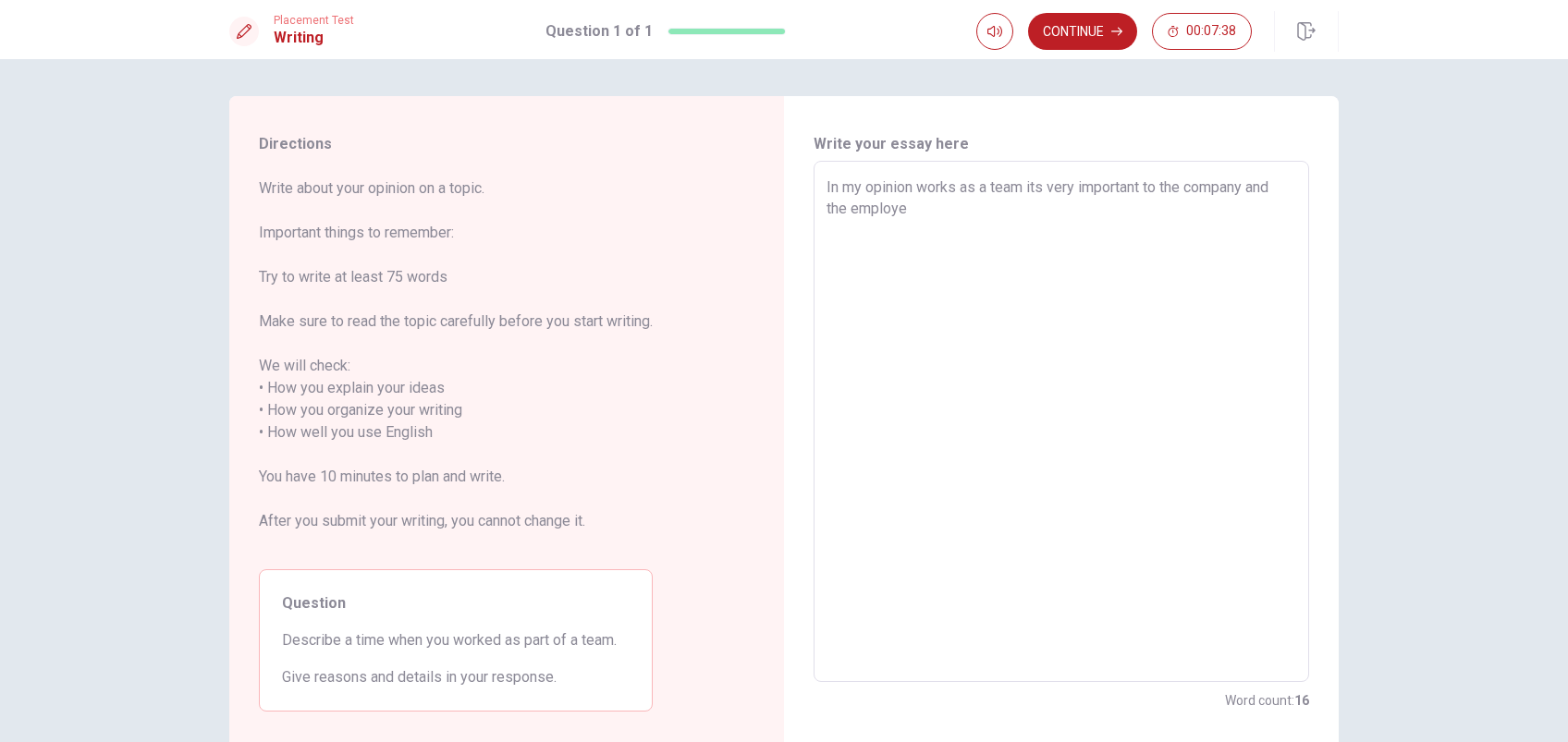
type textarea "In my opinion works as a team its very important to the company and the employee"
type textarea "x"
type textarea "In my opinion works as a team its very important to the company and the employe…"
type textarea "x"
type textarea "In my opinion works as a team its very important to the company and the employe…"
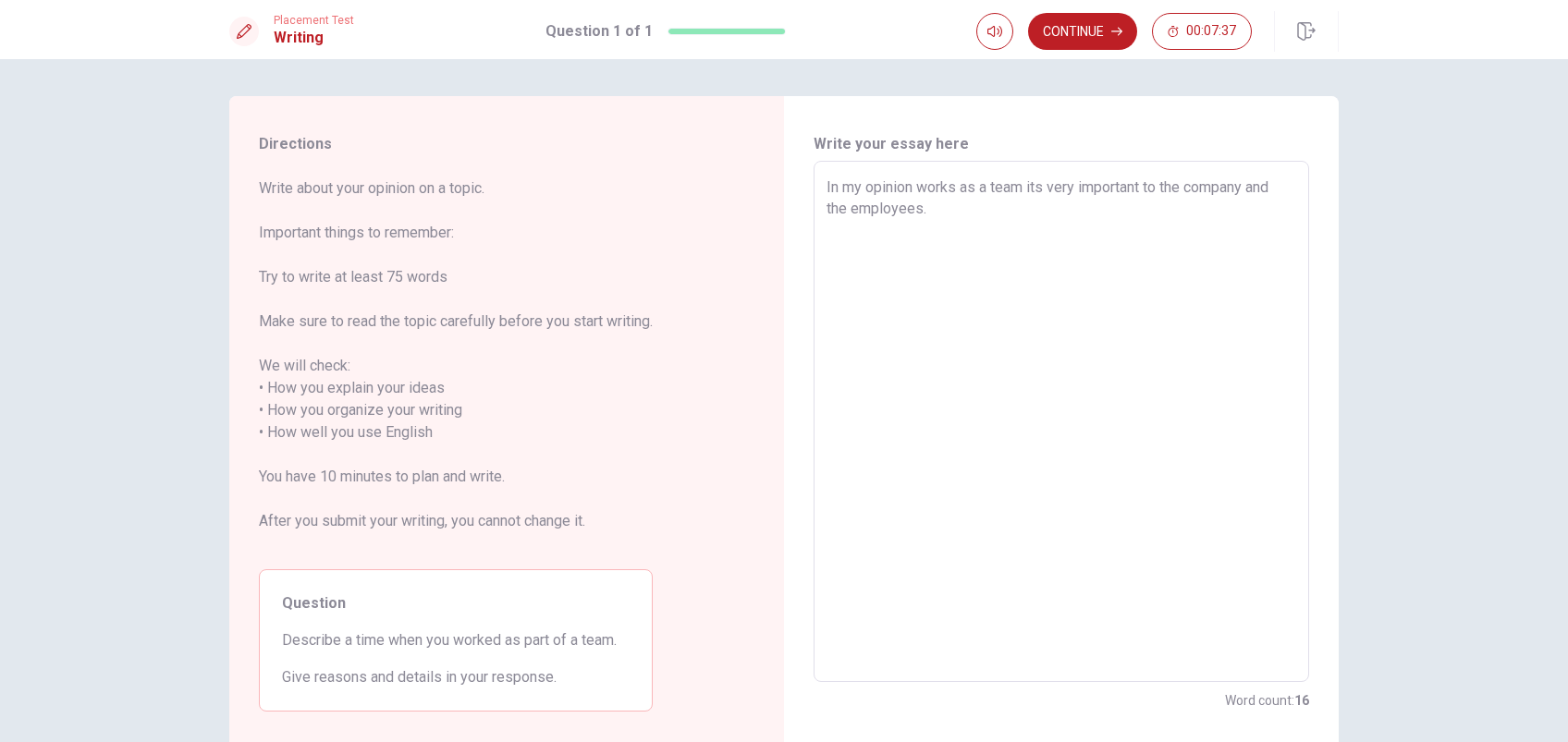
type textarea "x"
type textarea "In my opinion works as a team its very important to the company and the employe…"
type textarea "x"
type textarea "In my opinion works as a team its very important to the company and the employe…"
type textarea "x"
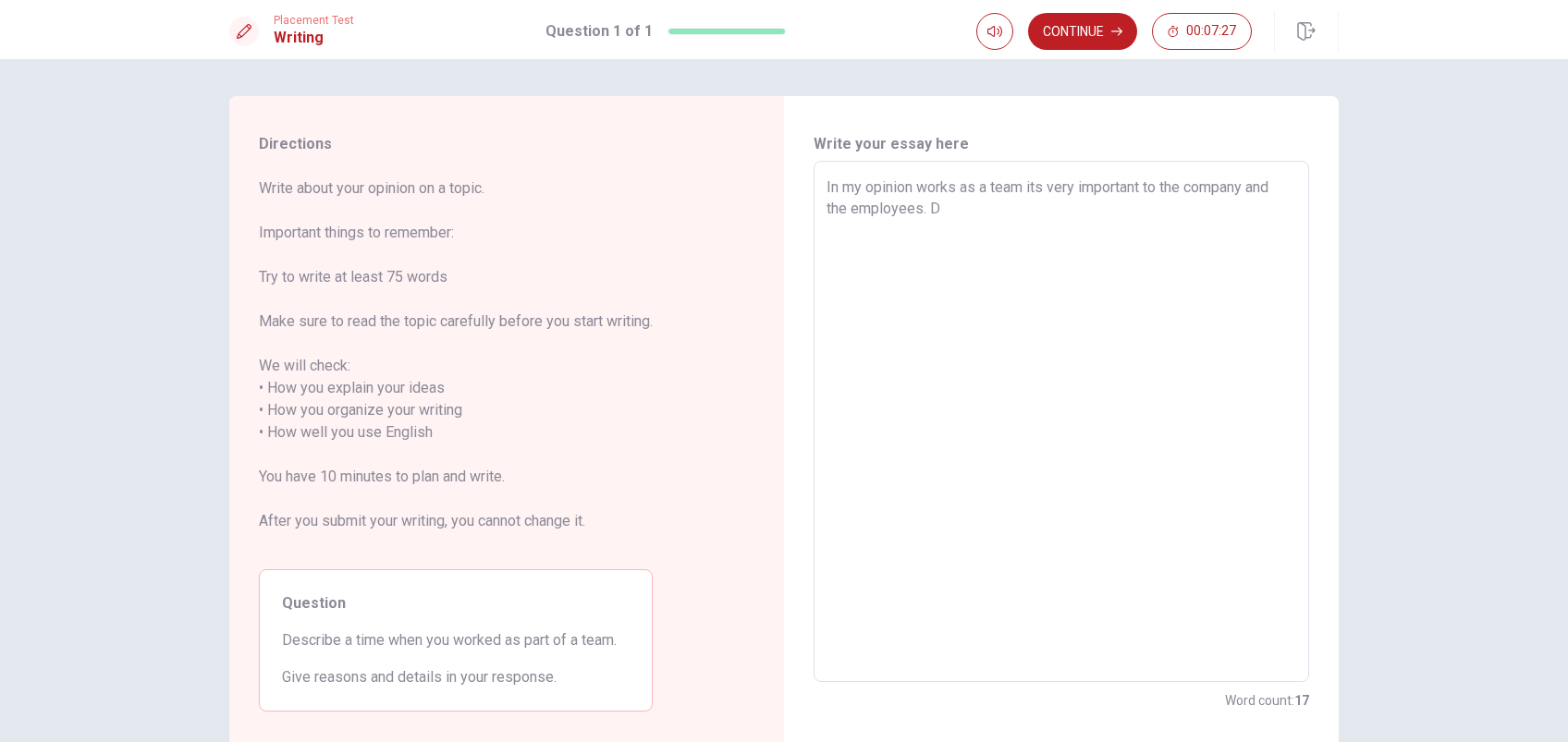
type textarea "In my opinion works as a team its very important to the company and the employe…"
type textarea "x"
type textarea "In my opinion works as a team its very important to the company and the employe…"
type textarea "x"
type textarea "In my opinion works as a team its very important to the company and the employe…"
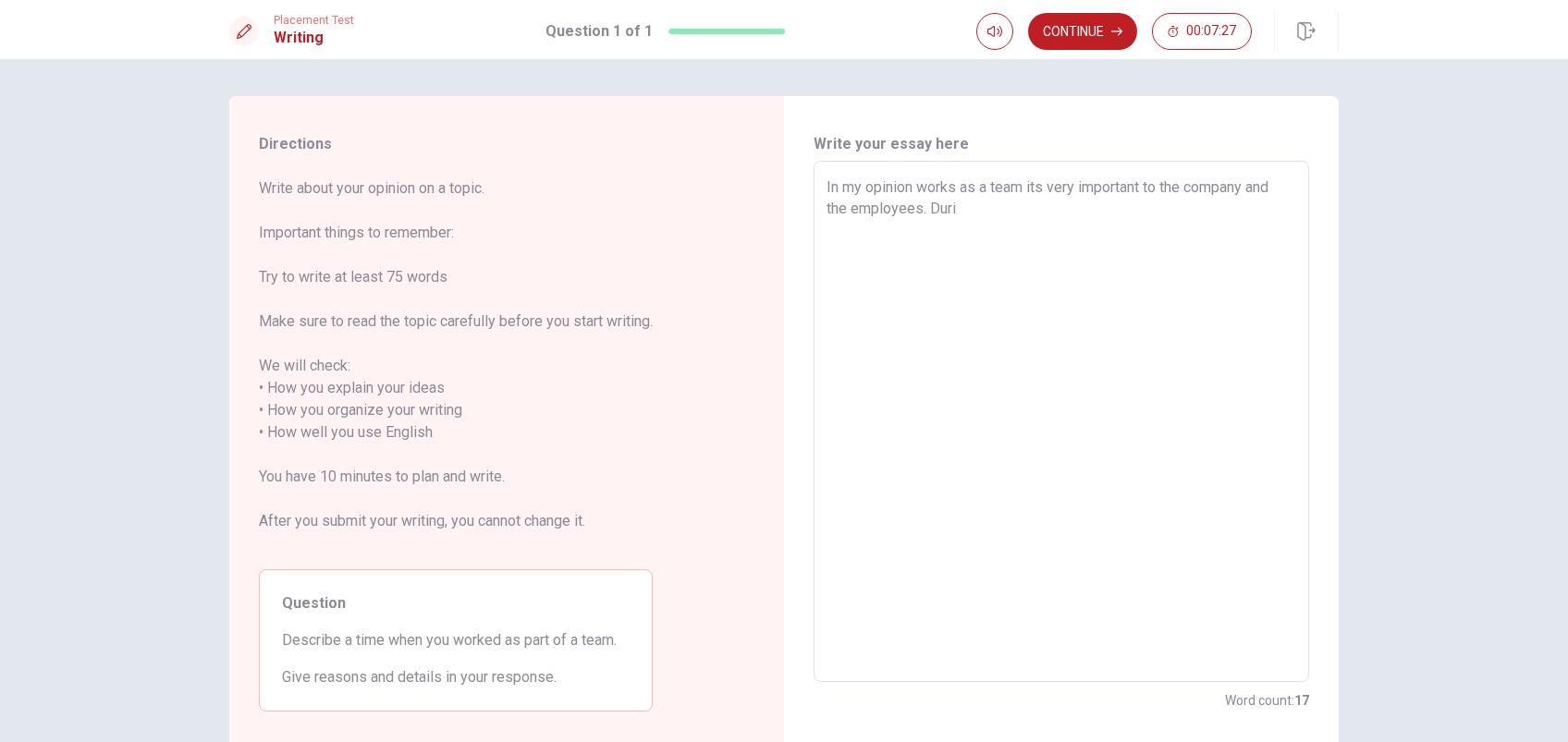
type textarea "x"
type textarea "In my opinion works as a team its very important to the company and the employe…"
type textarea "x"
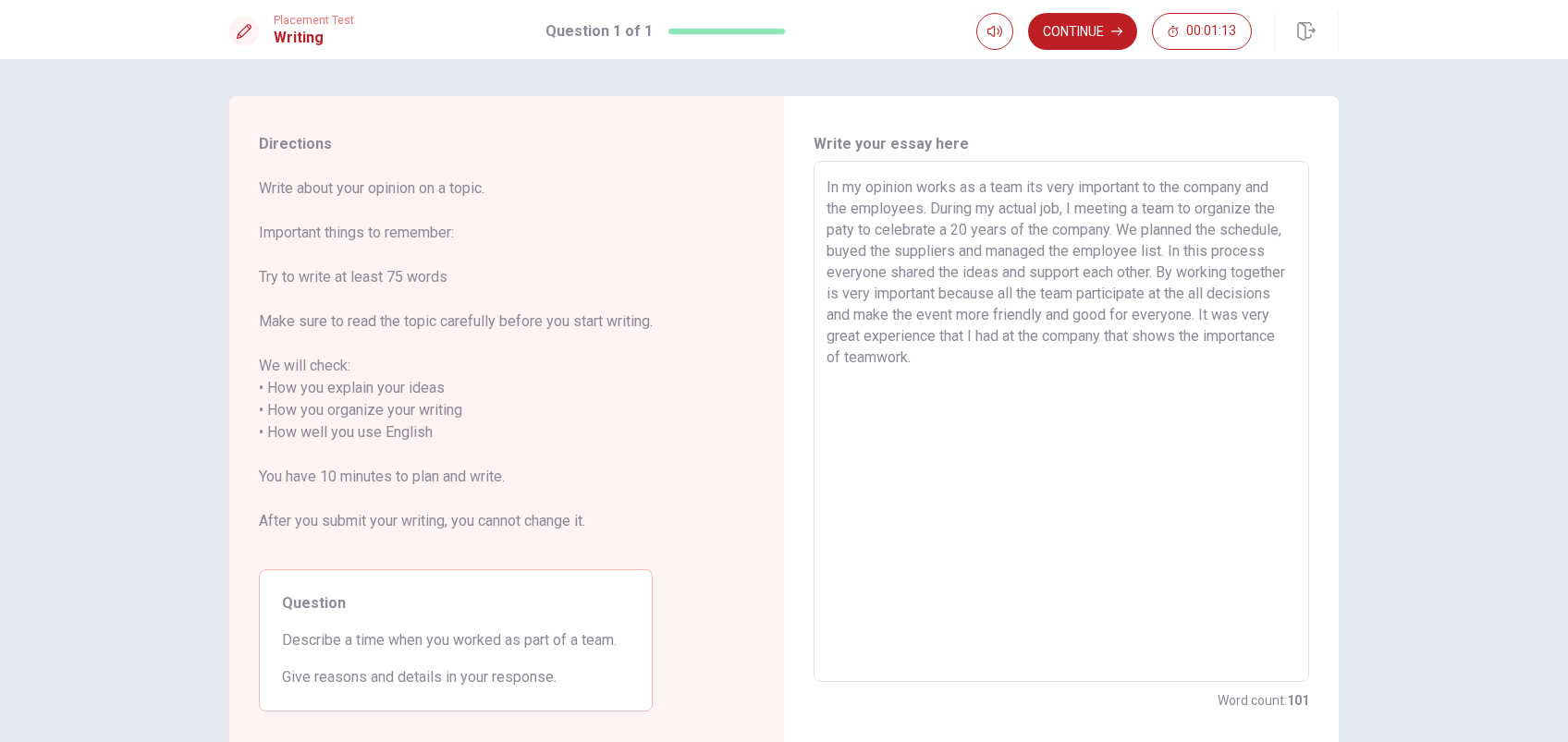
drag, startPoint x: 1073, startPoint y: 204, endPoint x: 1175, endPoint y: 209, distance: 102.1
click at [1175, 209] on textarea "In my opinion works as a team its very important to the company and the employe…" at bounding box center [1061, 422] width 470 height 491
click at [861, 229] on textarea "In my opinion works as a team its very important to the company and the employe…" at bounding box center [1061, 422] width 470 height 491
click at [1147, 229] on textarea "In my opinion works as a team its very important to the company and the employe…" at bounding box center [1061, 422] width 470 height 491
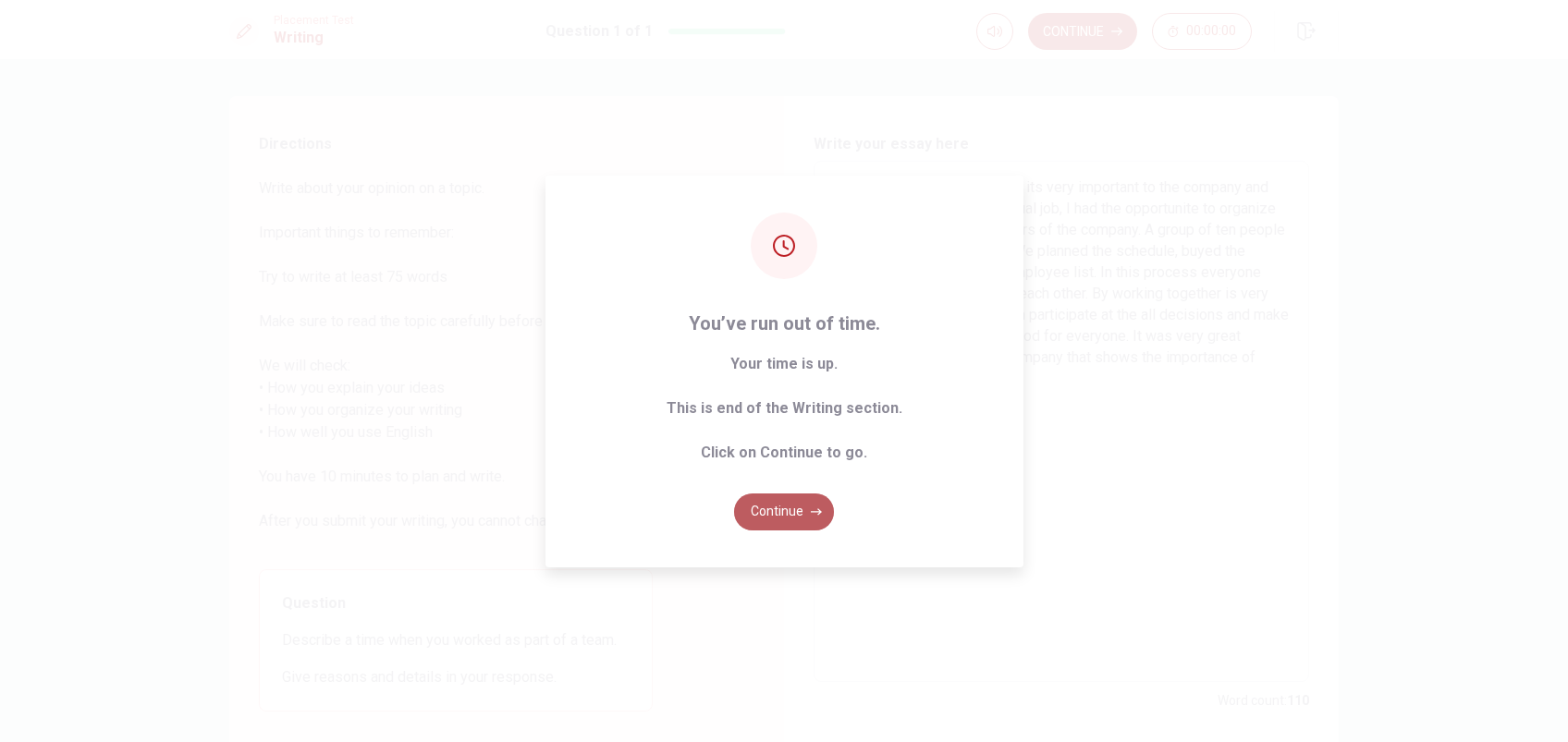
click at [800, 512] on button "Continue" at bounding box center [783, 511] width 99 height 37
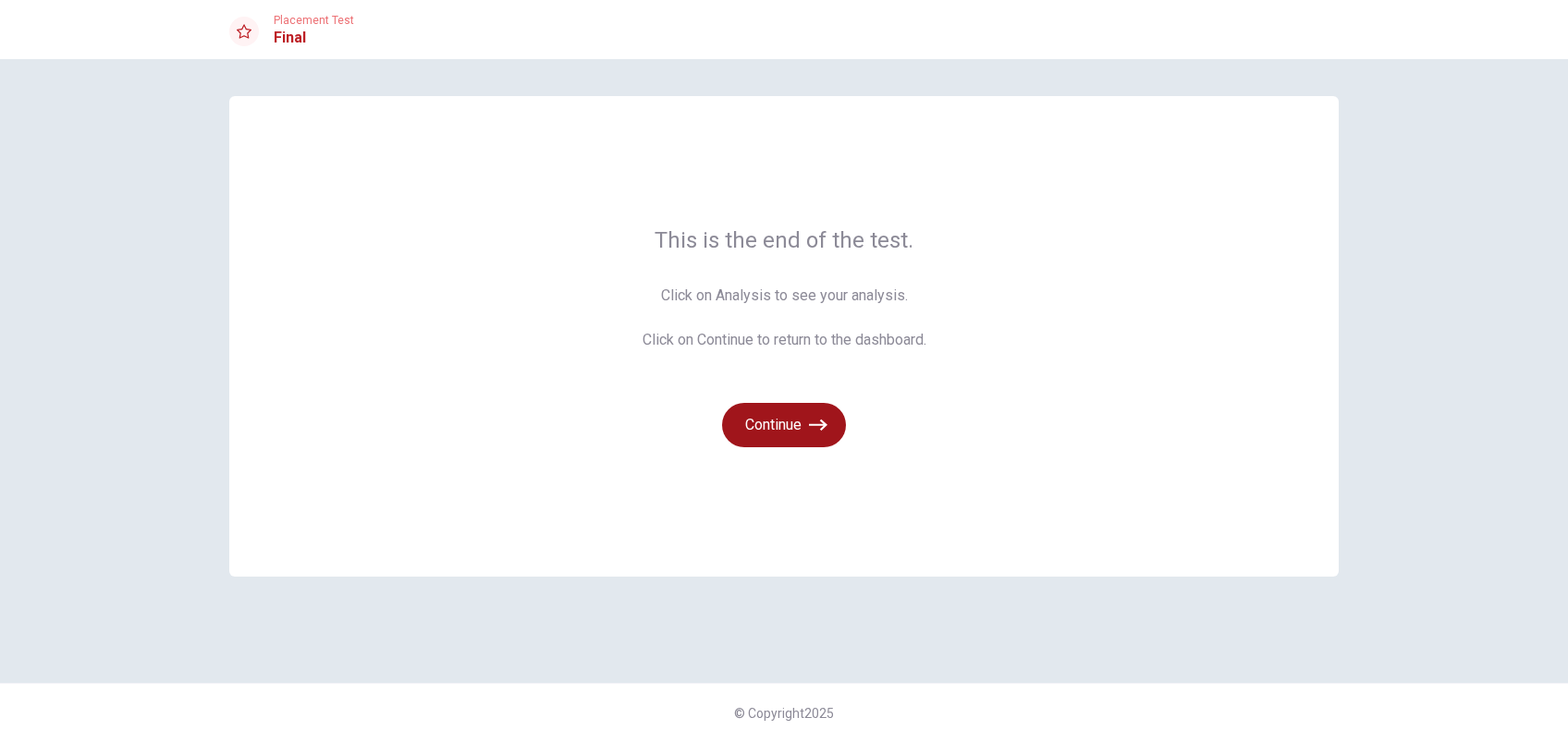
click at [777, 417] on button "Continue" at bounding box center [784, 425] width 124 height 44
